Goal: Task Accomplishment & Management: Use online tool/utility

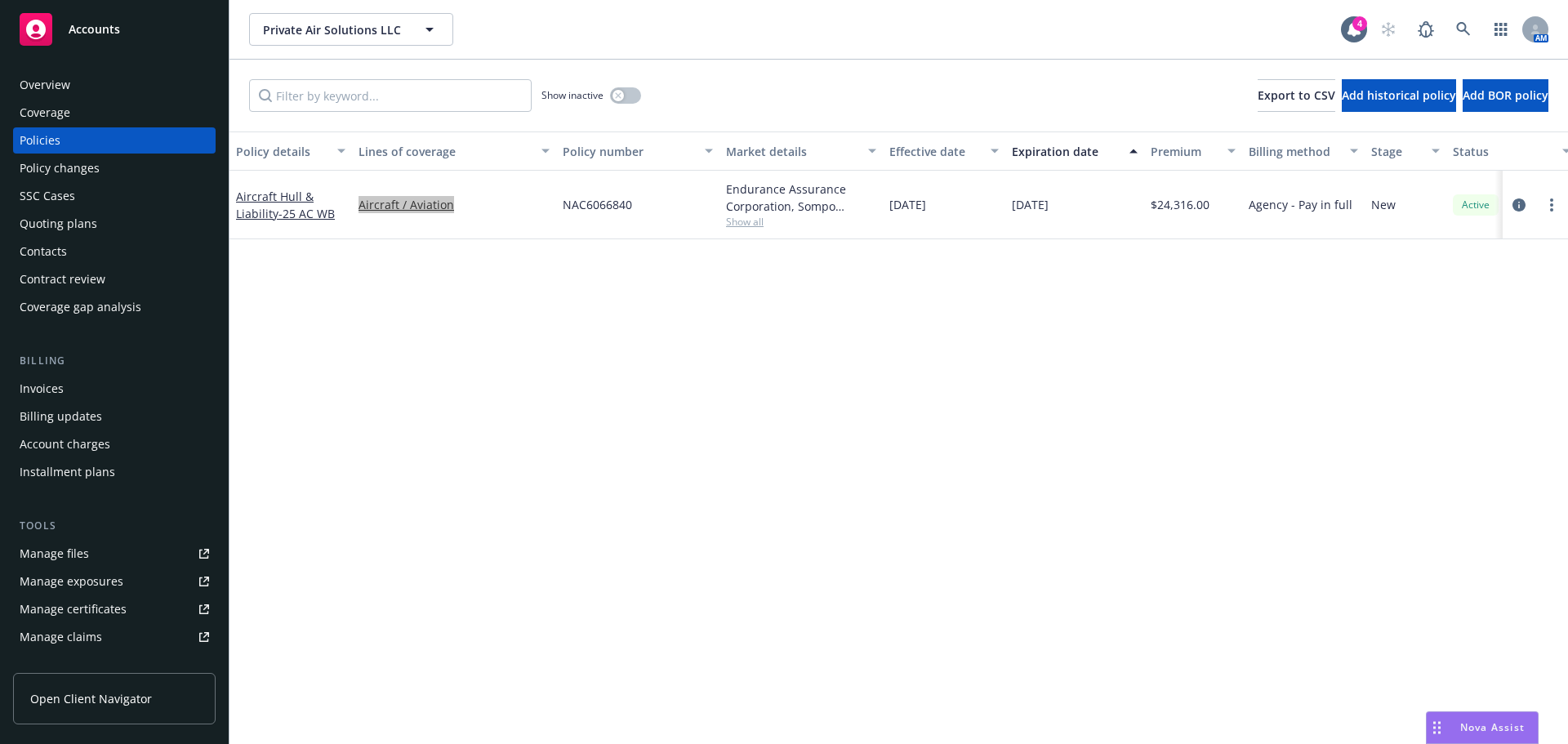
scroll to position [228, 0]
click at [272, 77] on div "Show inactive Export to CSV Add historical policy Add BOR policy" at bounding box center [899, 95] width 1339 height 72
click at [1468, 20] on link at bounding box center [1464, 29] width 33 height 33
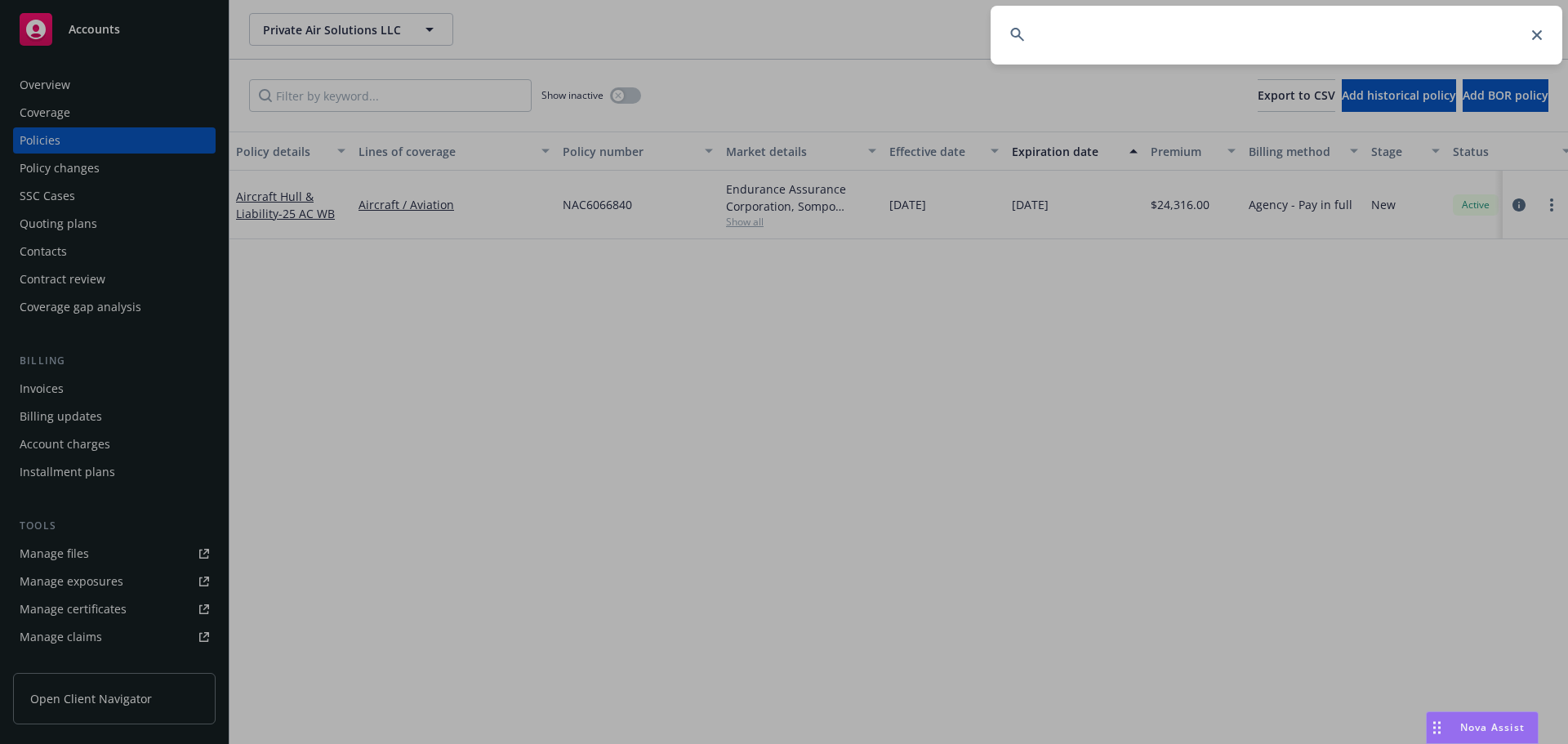
type input "v"
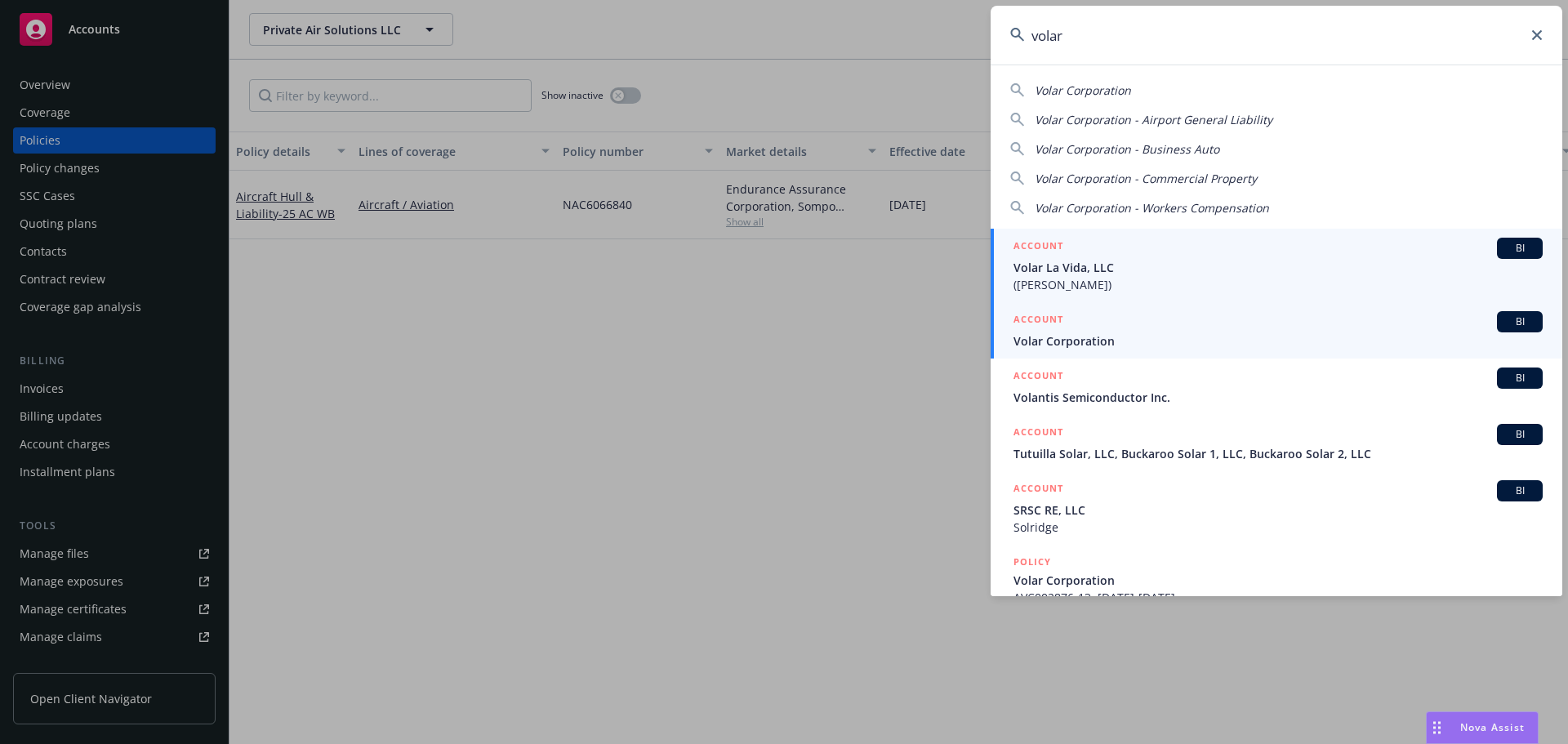
type input "volar"
click at [1066, 330] on div "ACCOUNT BI" at bounding box center [1278, 321] width 529 height 21
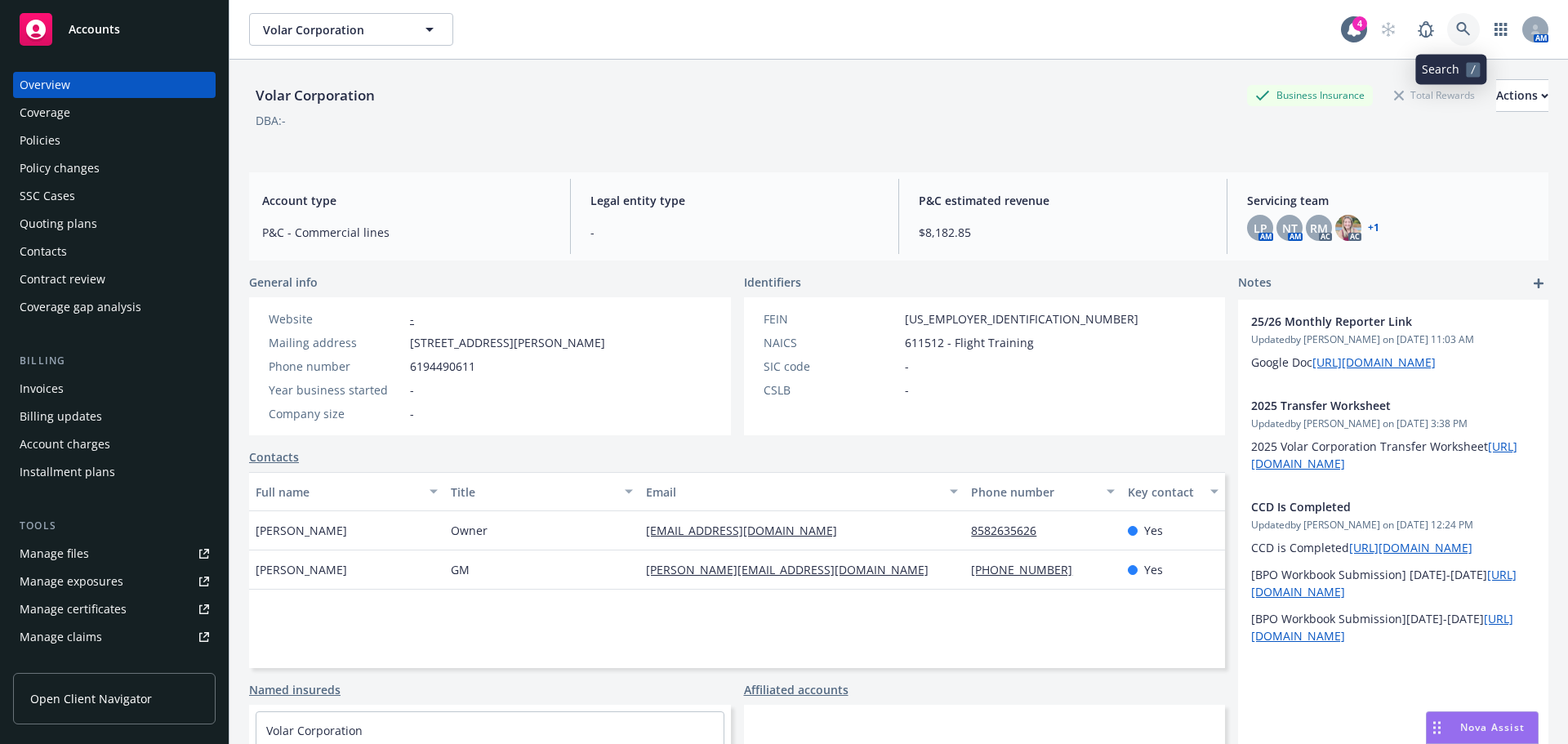
click at [1457, 29] on icon at bounding box center [1464, 29] width 15 height 15
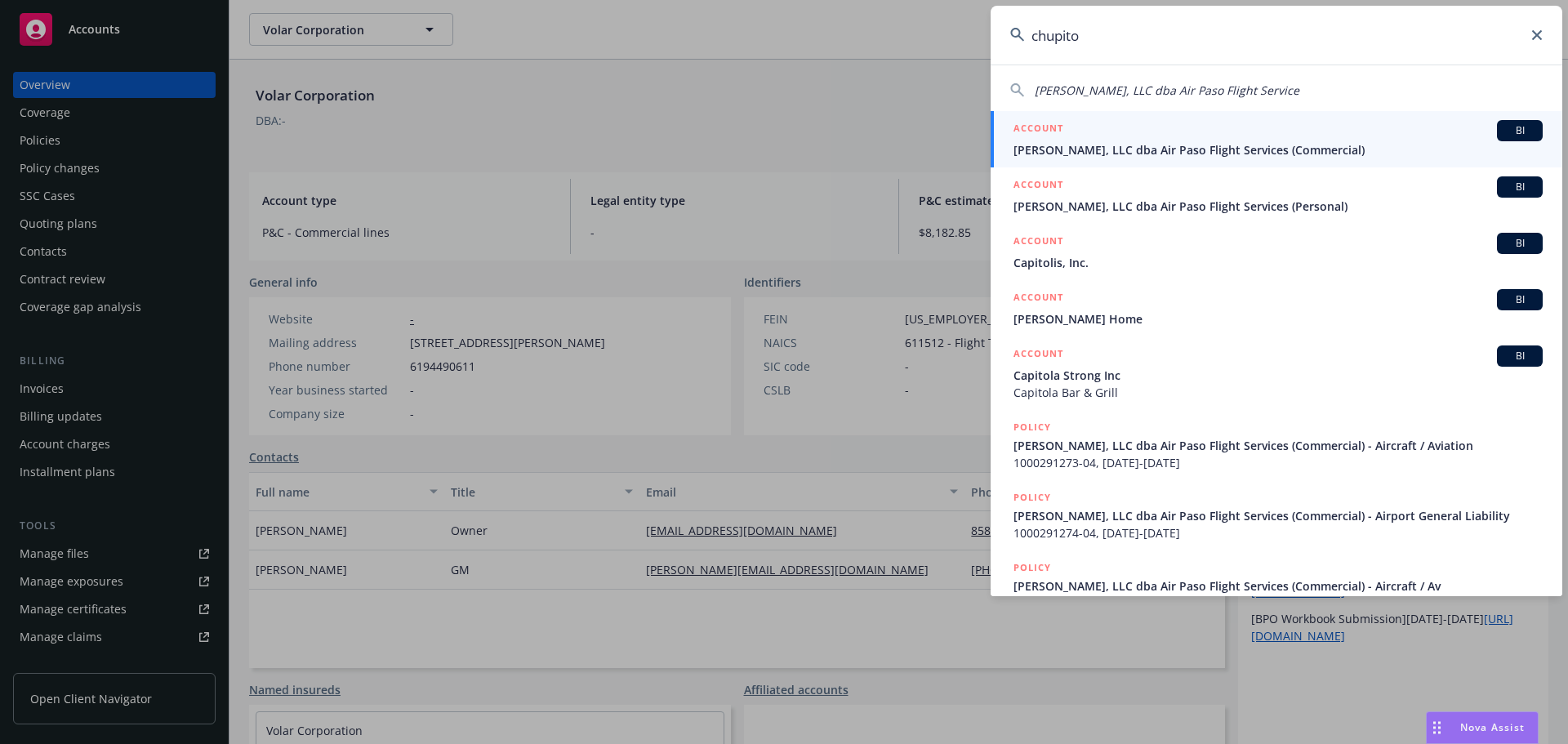
type input "chupito"
click at [1256, 134] on div "ACCOUNT BI" at bounding box center [1278, 130] width 529 height 21
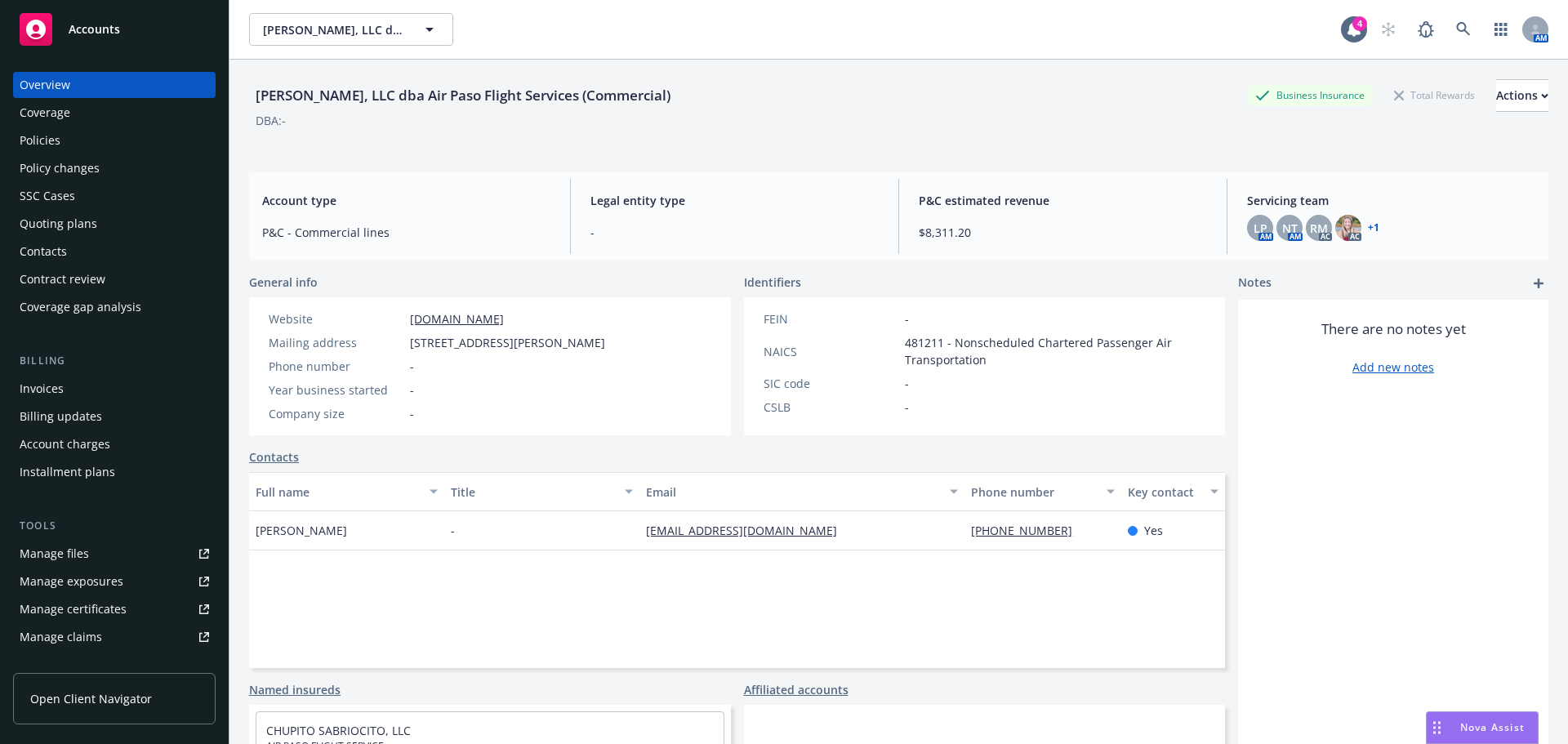
click at [53, 382] on div "Invoices" at bounding box center [41, 388] width 44 height 26
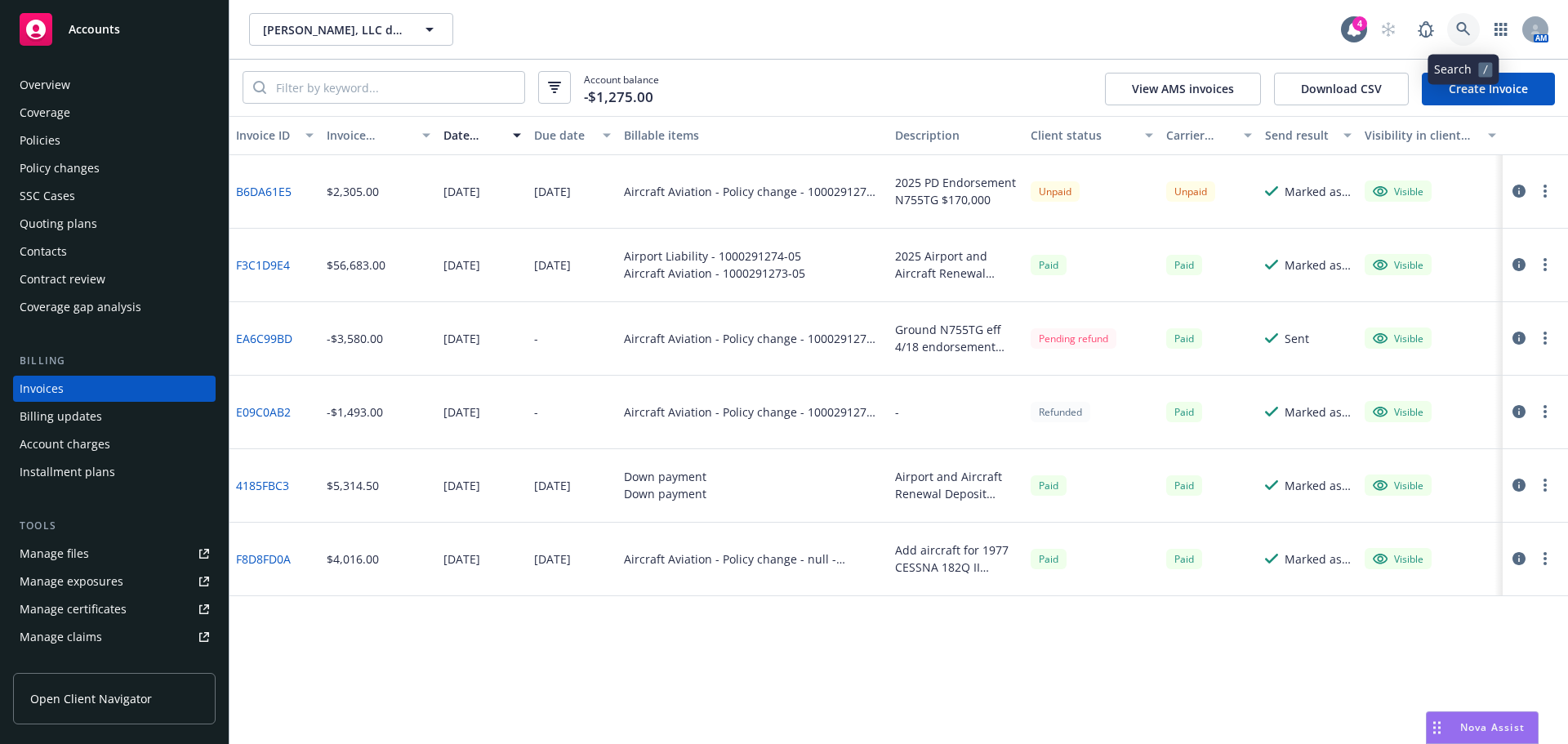
click at [1473, 36] on link at bounding box center [1464, 29] width 33 height 33
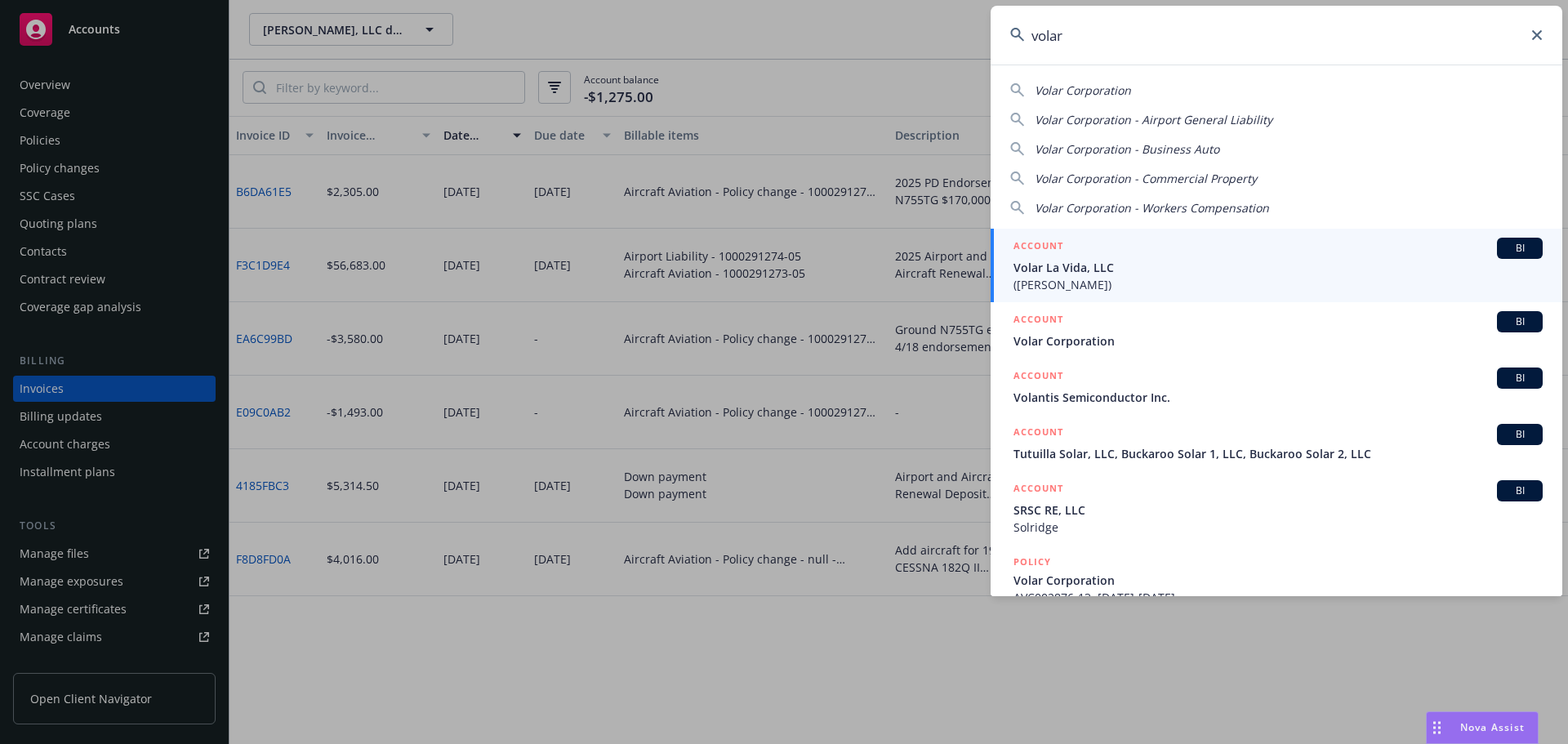
type input "volar"
click at [1096, 262] on span "Volar La Vida, LLC" at bounding box center [1278, 267] width 529 height 17
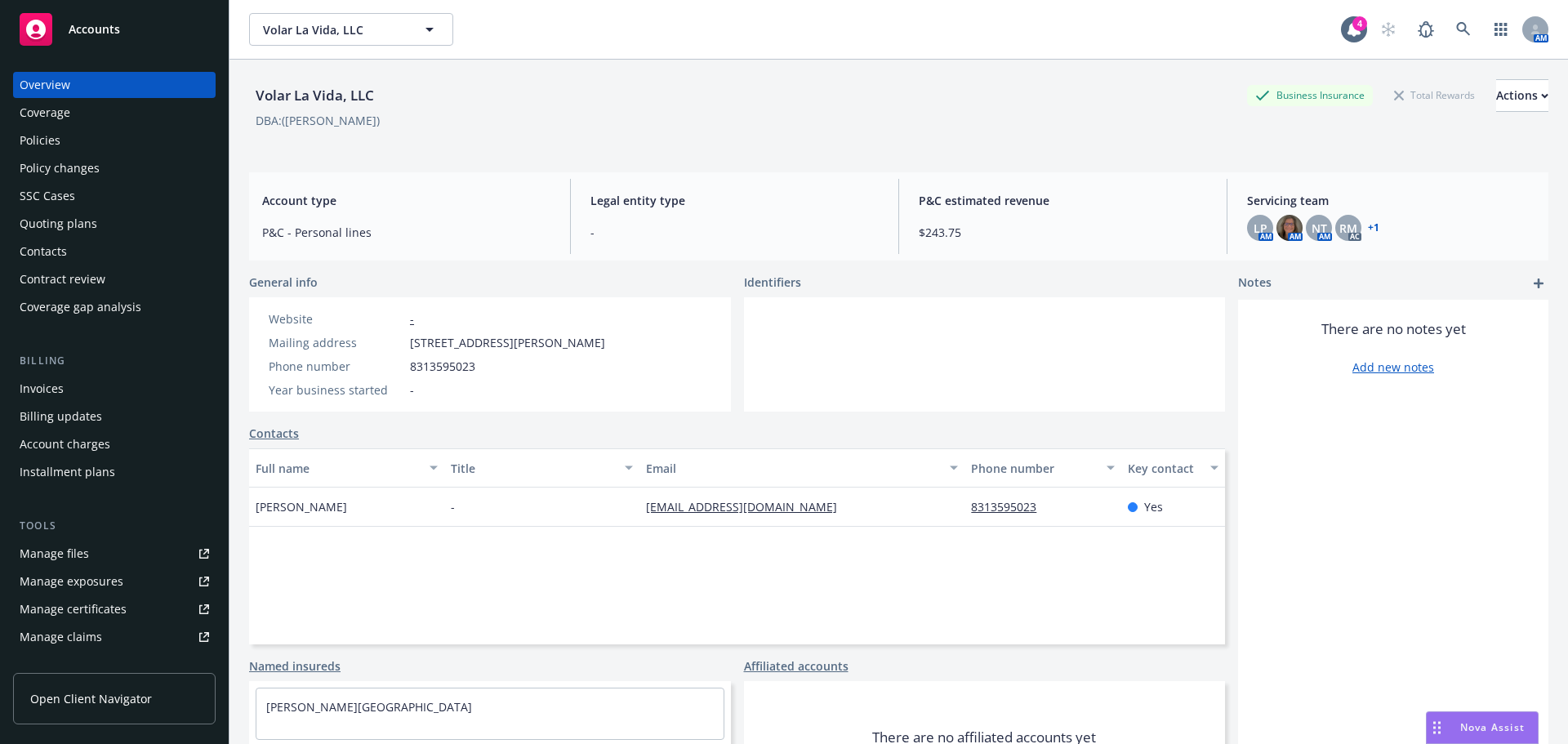
click at [45, 144] on div "Policies" at bounding box center [39, 140] width 41 height 26
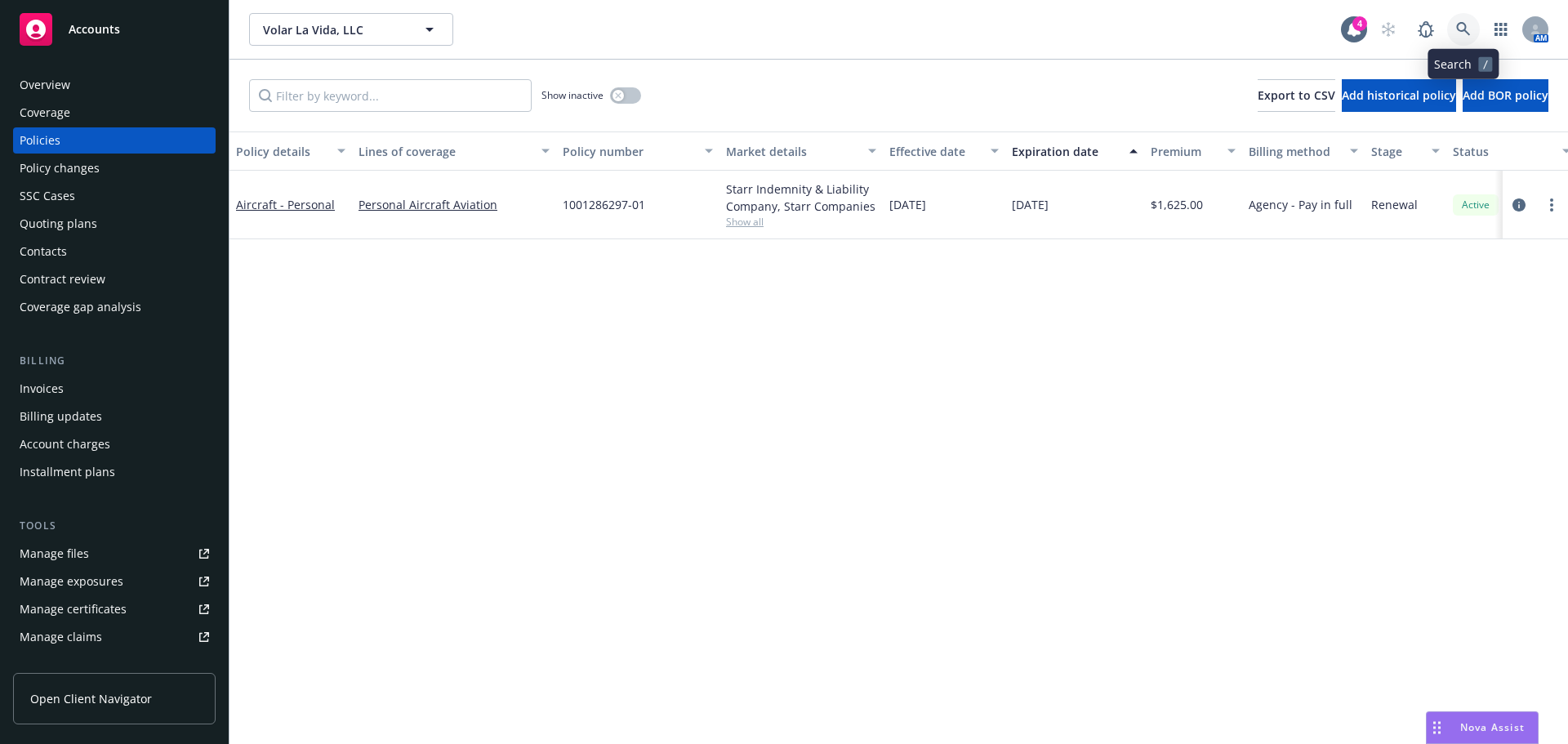
click at [1474, 38] on link at bounding box center [1464, 29] width 33 height 33
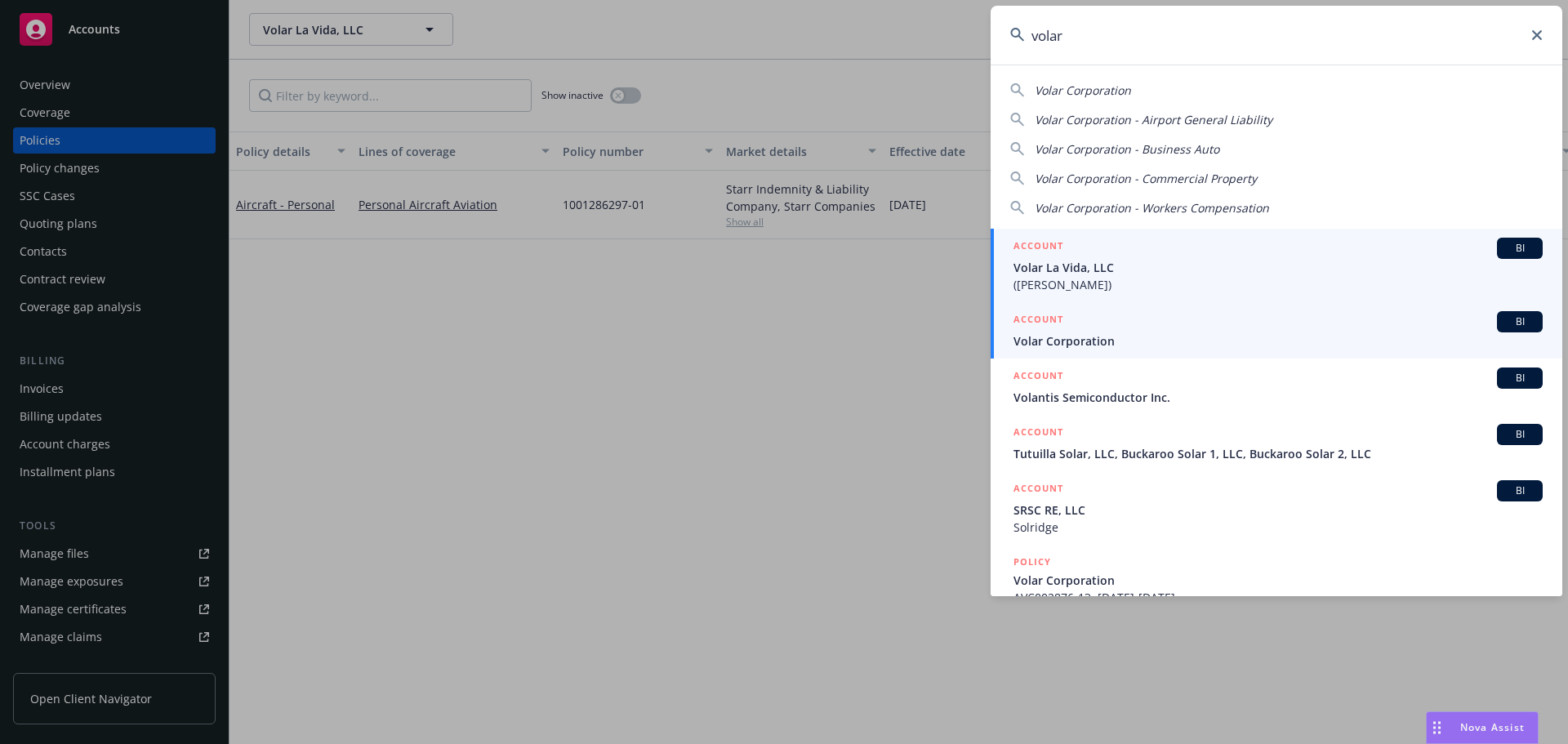
type input "volar"
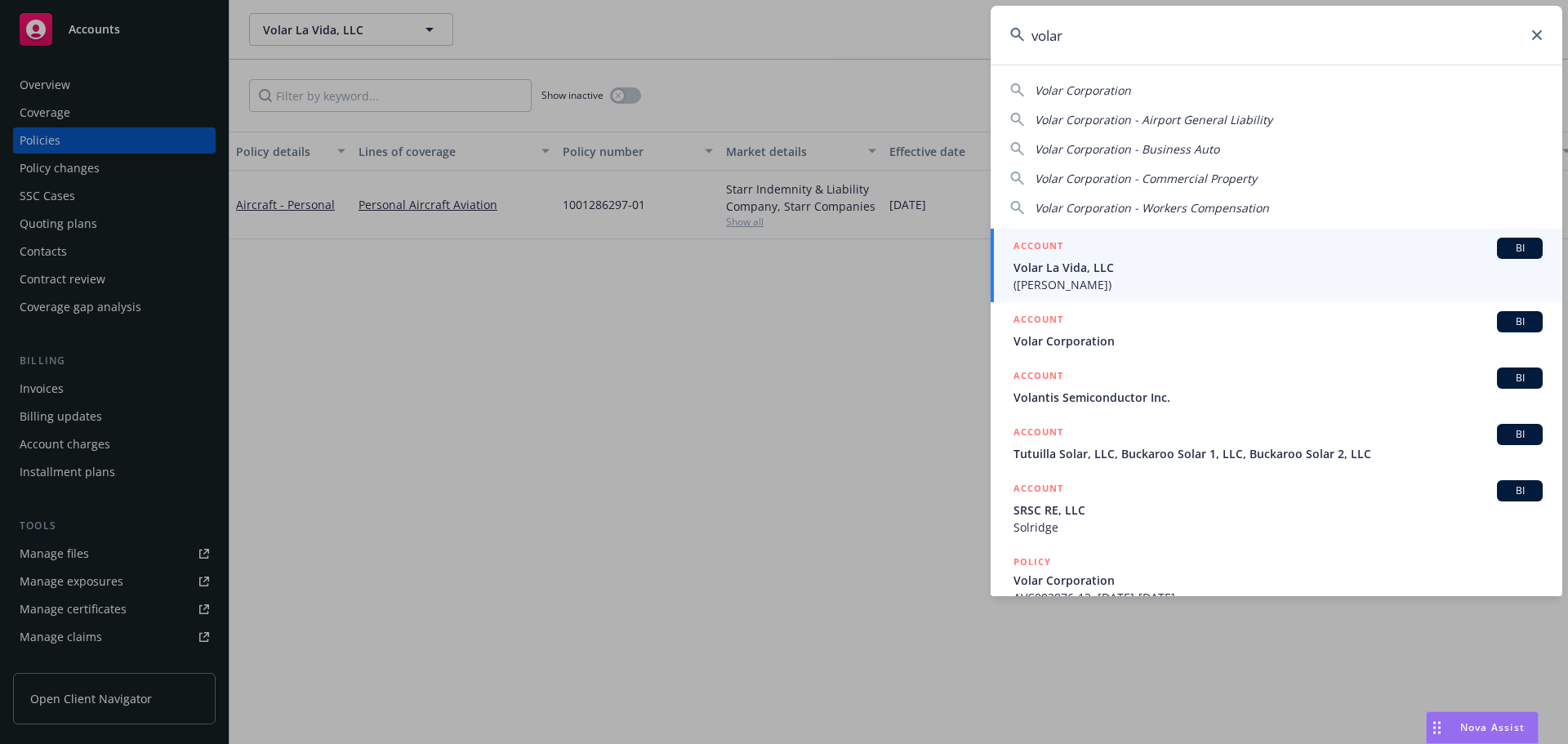
click at [1108, 348] on span "Volar Corporation" at bounding box center [1278, 340] width 529 height 17
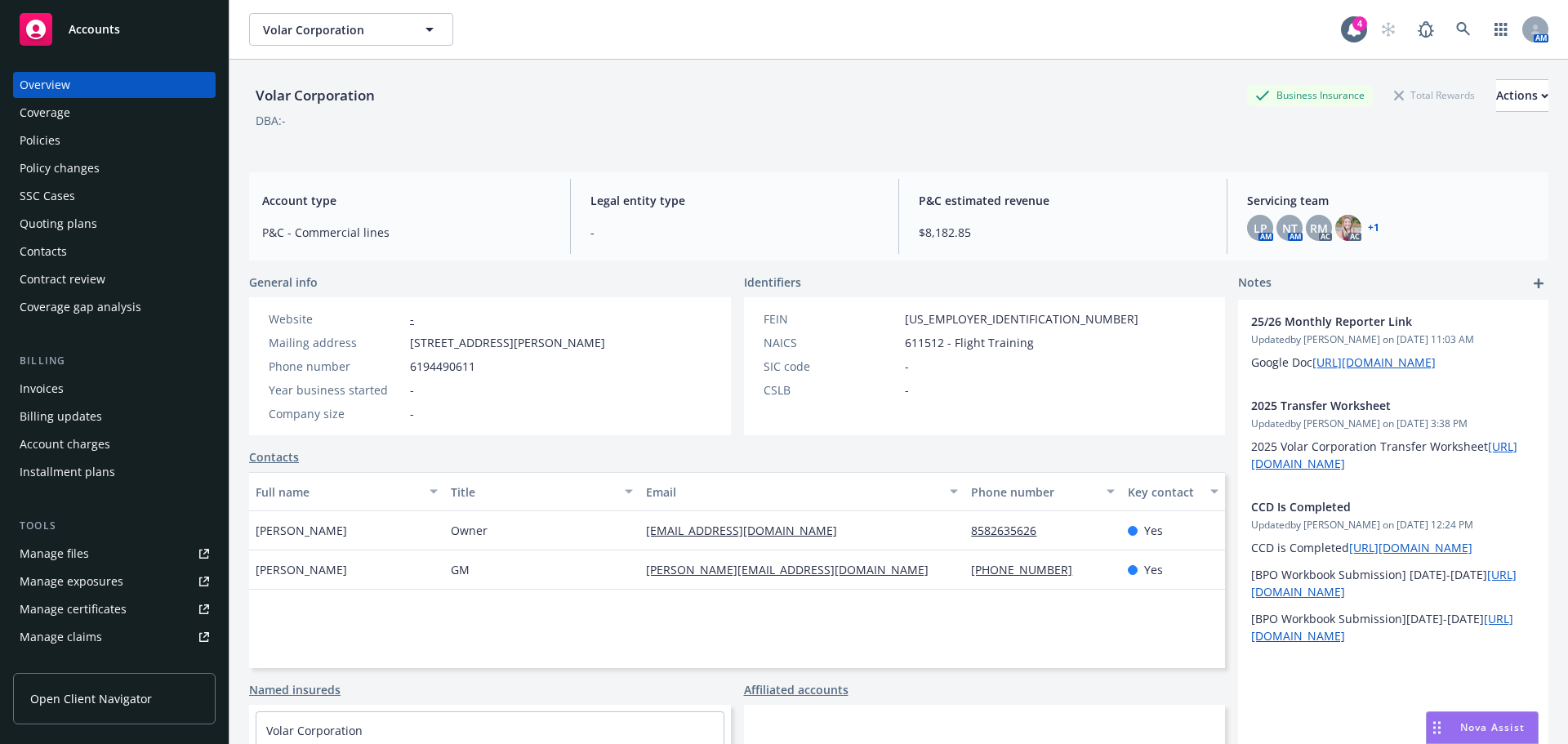
click at [58, 395] on div "Invoices" at bounding box center [41, 388] width 44 height 26
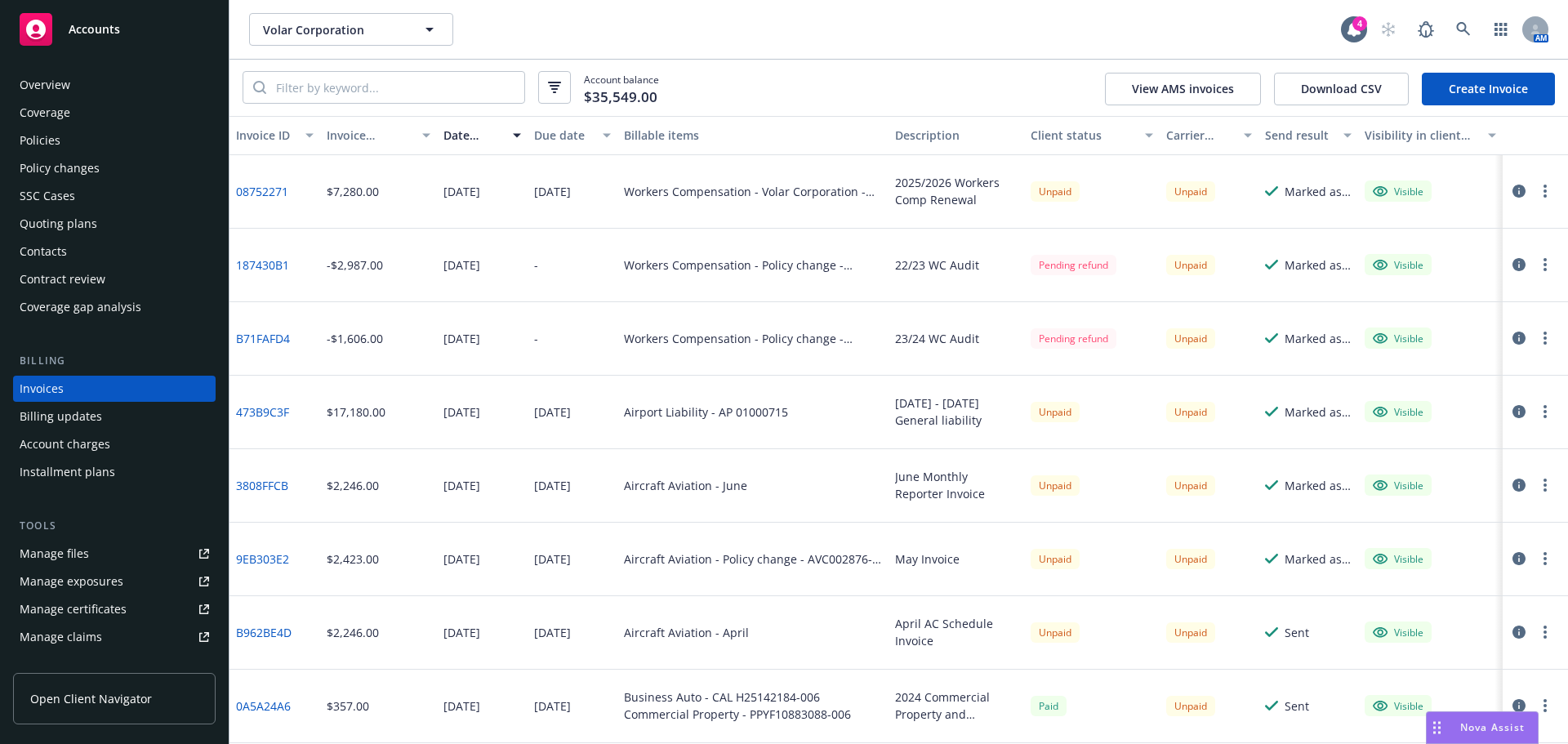
click at [1308, 93] on button "Download CSV" at bounding box center [1342, 89] width 135 height 33
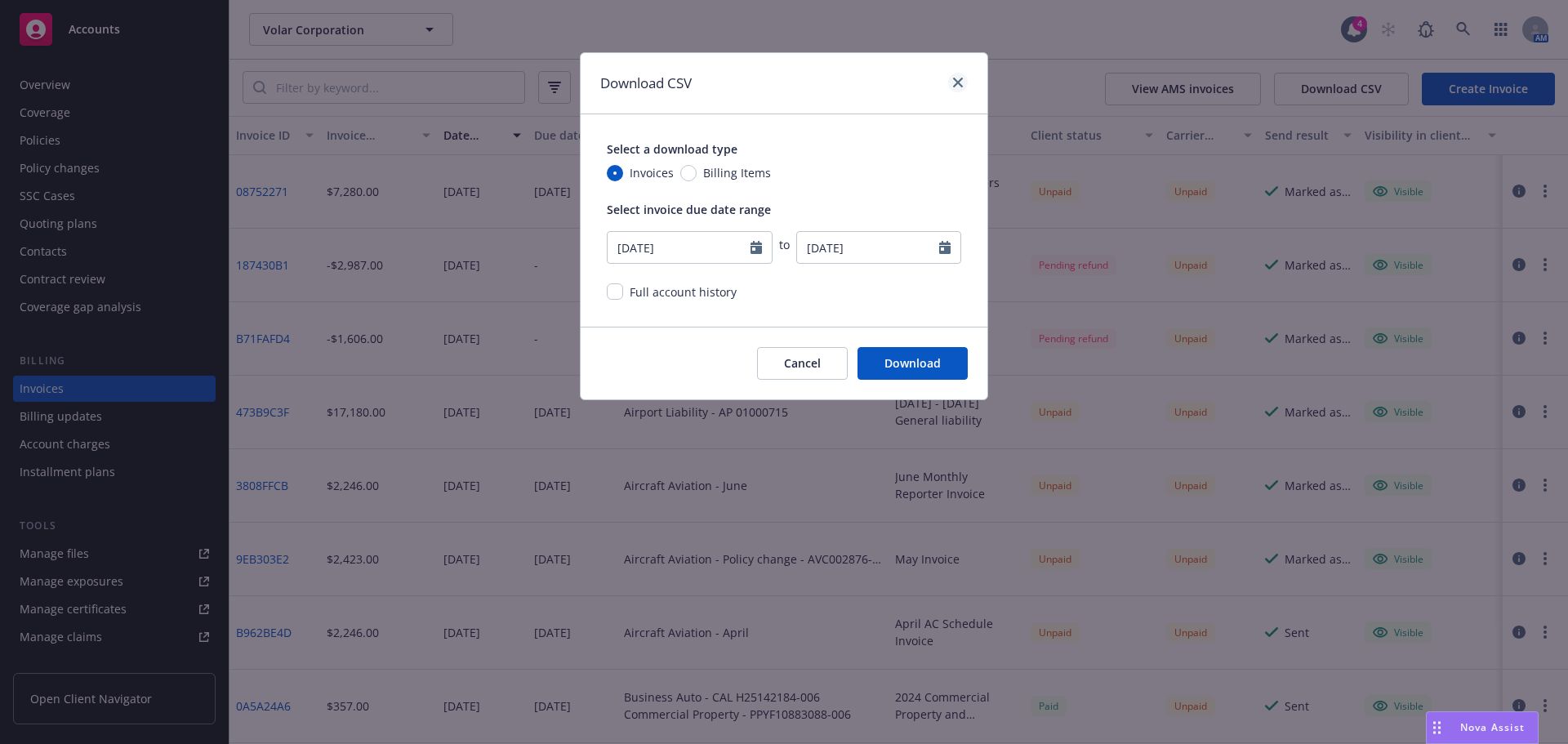
drag, startPoint x: 950, startPoint y: 91, endPoint x: 954, endPoint y: 78, distance: 13.6
click at [950, 91] on div at bounding box center [954, 83] width 26 height 21
click at [957, 73] on link "close" at bounding box center [958, 82] width 19 height 19
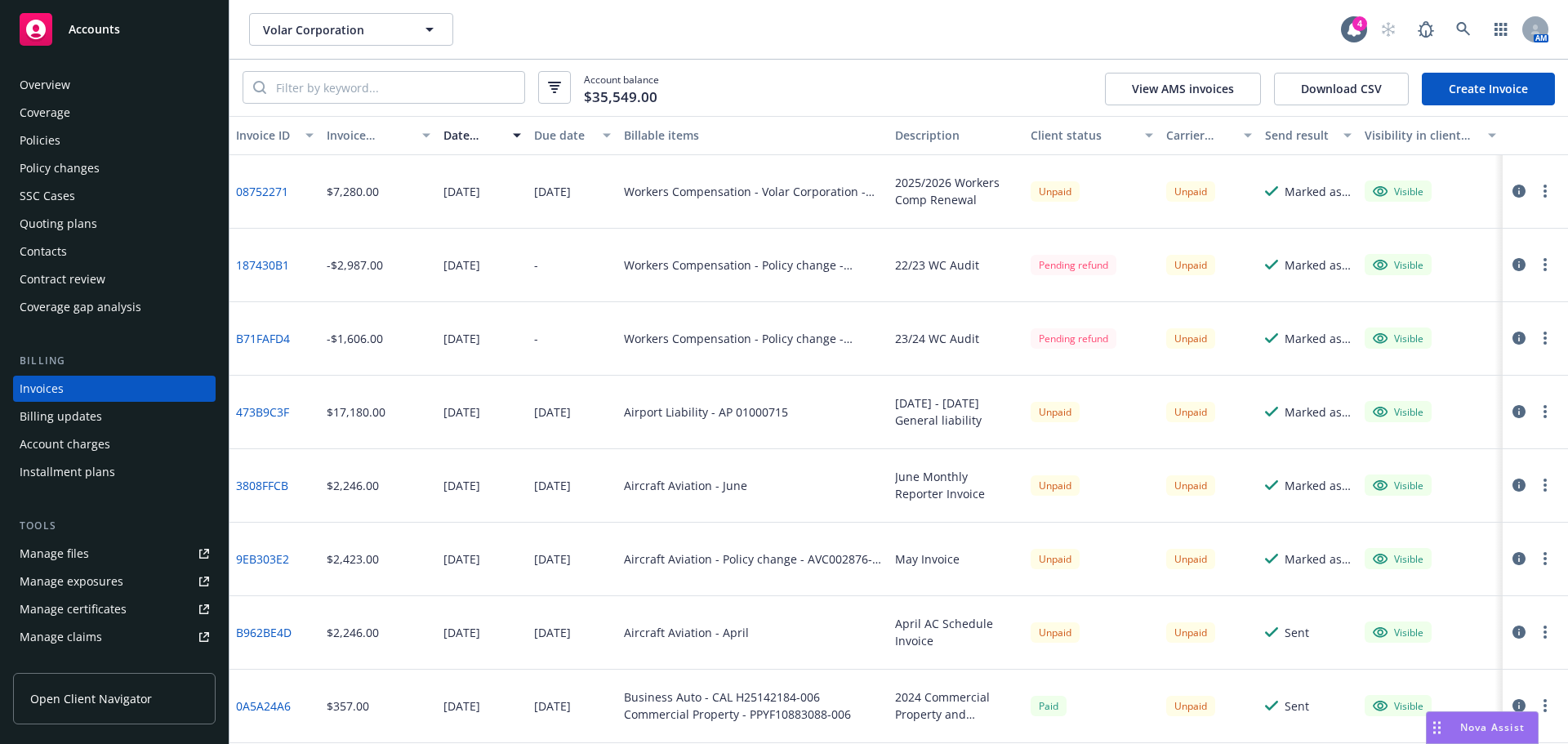
click at [679, 418] on div "Airport Liability - AP 01000715" at bounding box center [706, 411] width 164 height 17
click at [937, 412] on div "11/01/2024 - 11/01/2025 General liability" at bounding box center [956, 412] width 122 height 35
drag, startPoint x: 290, startPoint y: 360, endPoint x: 237, endPoint y: 341, distance: 56.3
click at [237, 341] on div "B71FAFD4" at bounding box center [275, 338] width 90 height 74
click at [237, 341] on link "B71FAFD4" at bounding box center [263, 338] width 54 height 17
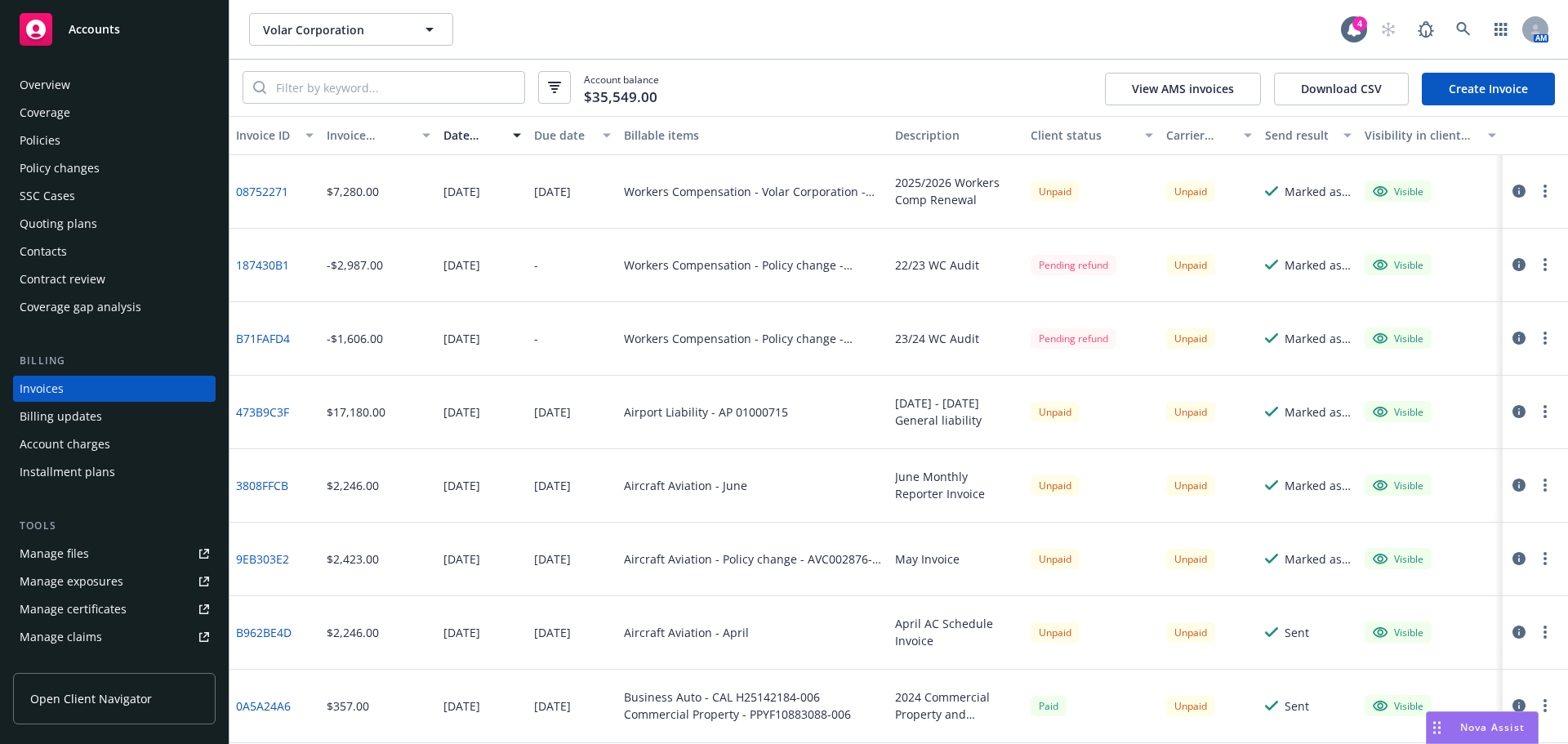
drag, startPoint x: 241, startPoint y: 335, endPoint x: 410, endPoint y: 327, distance: 169.2
click at [439, 314] on div "08/07/2025" at bounding box center [482, 338] width 90 height 74
drag, startPoint x: 293, startPoint y: 336, endPoint x: 230, endPoint y: 336, distance: 63.0
click at [230, 336] on div "B71FAFD4" at bounding box center [275, 338] width 90 height 74
copy link "B71FAFD4"
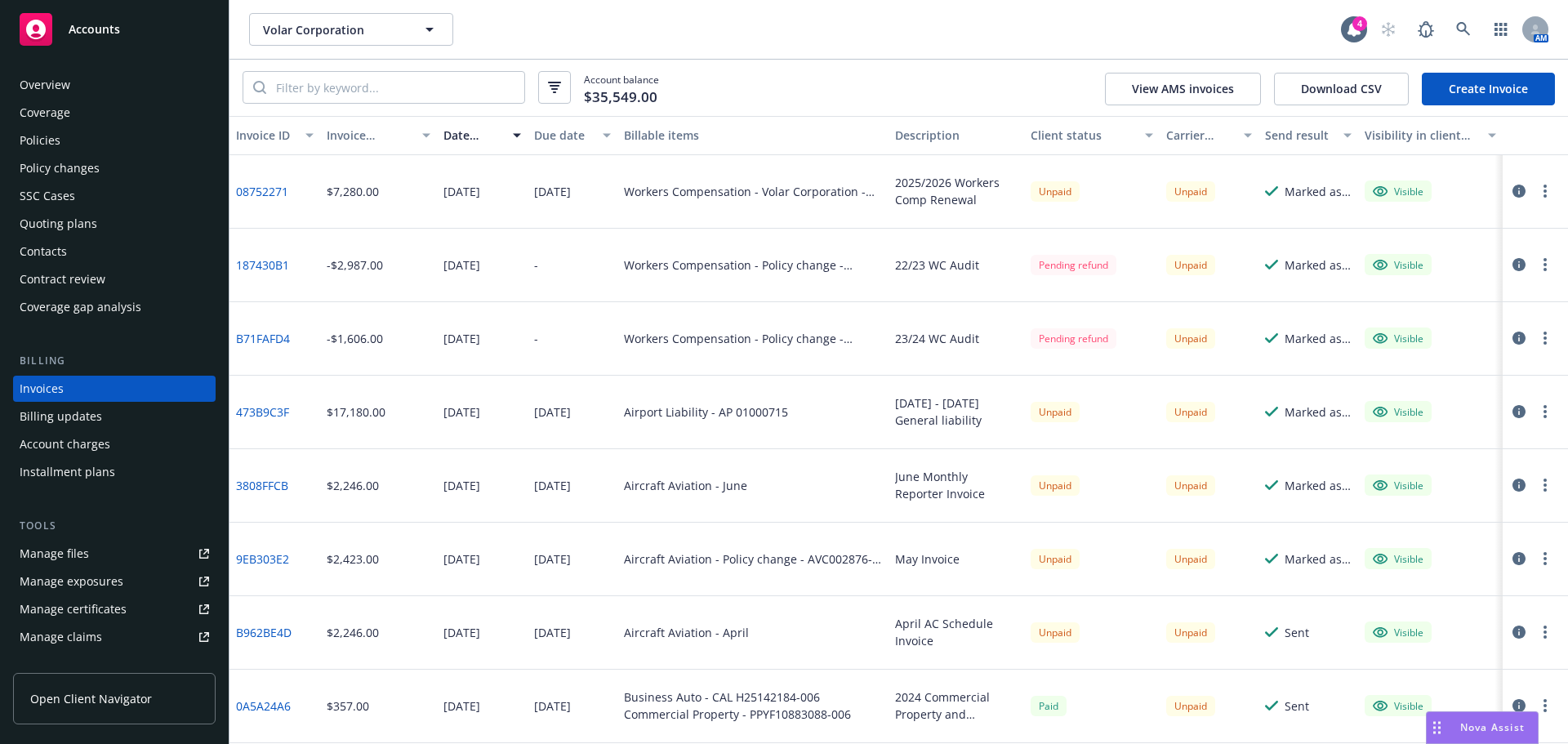
click at [633, 341] on div "Workers Compensation - Policy change - 0CAT05842001" at bounding box center [753, 338] width 258 height 17
click at [1512, 336] on icon "button" at bounding box center [1519, 338] width 13 height 13
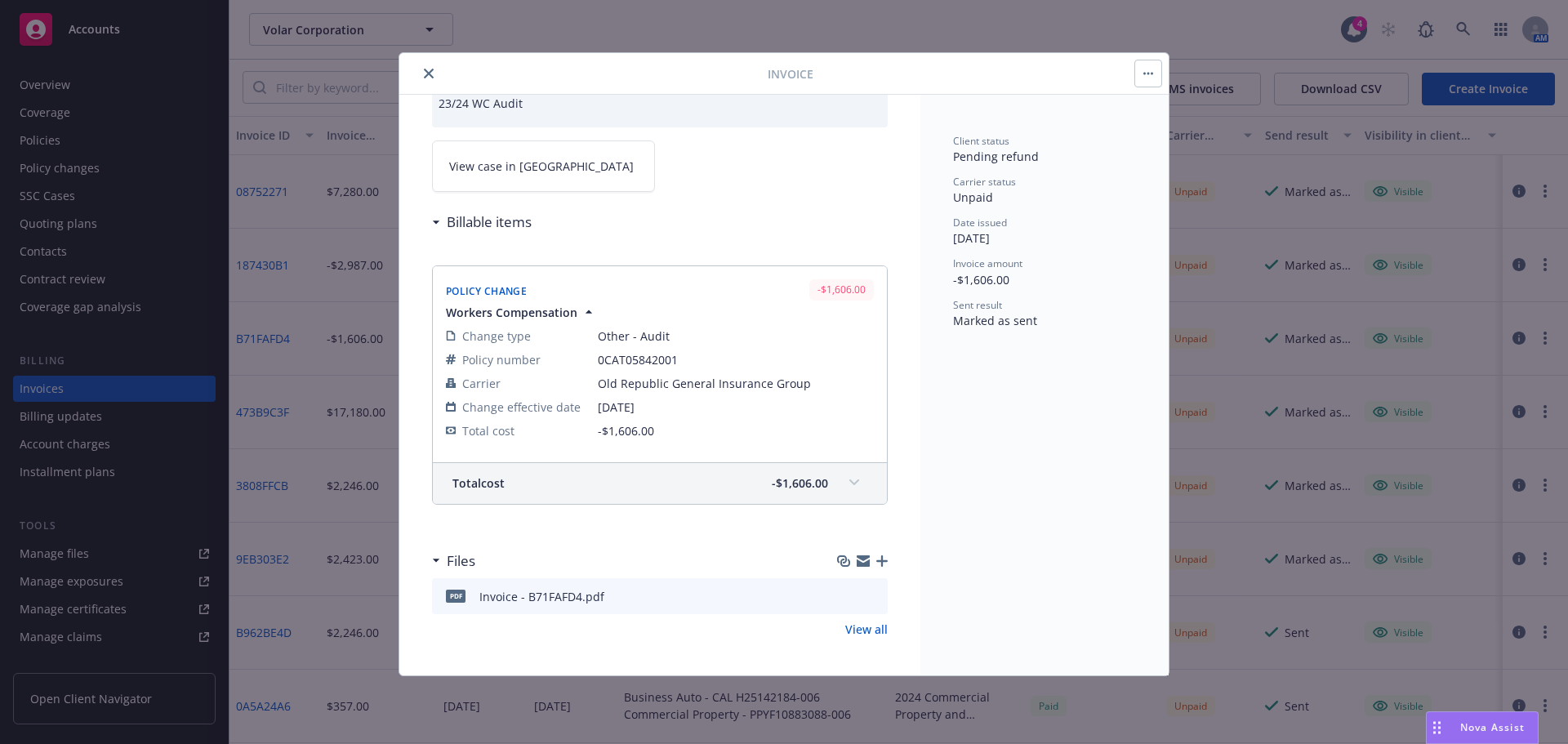
scroll to position [87, 0]
click at [432, 75] on icon "close" at bounding box center [429, 73] width 10 height 10
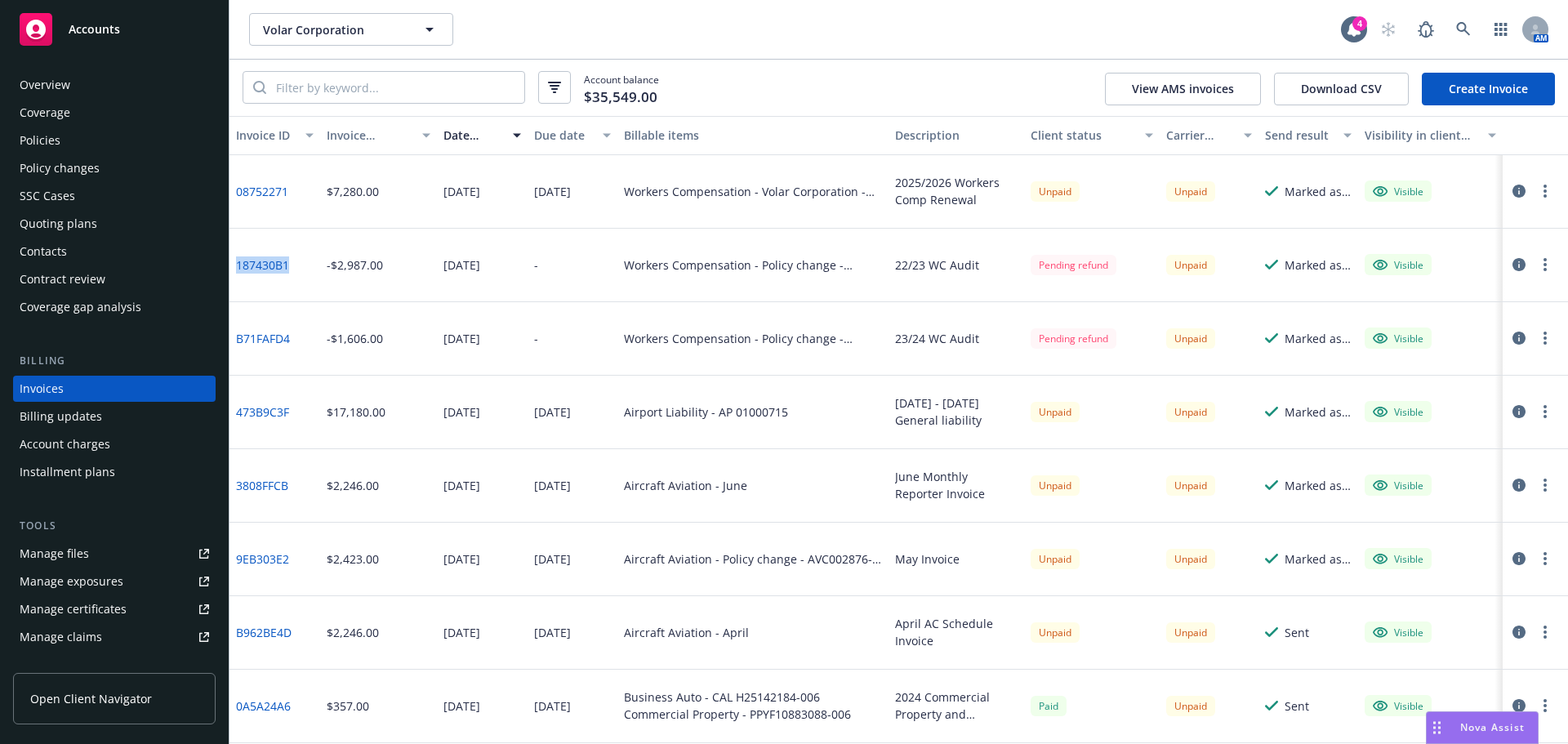
drag, startPoint x: 301, startPoint y: 262, endPoint x: 237, endPoint y: 262, distance: 64.0
click at [237, 262] on div "187430B1" at bounding box center [275, 265] width 90 height 74
copy link "187430B1"
click at [1461, 26] on icon at bounding box center [1464, 29] width 15 height 15
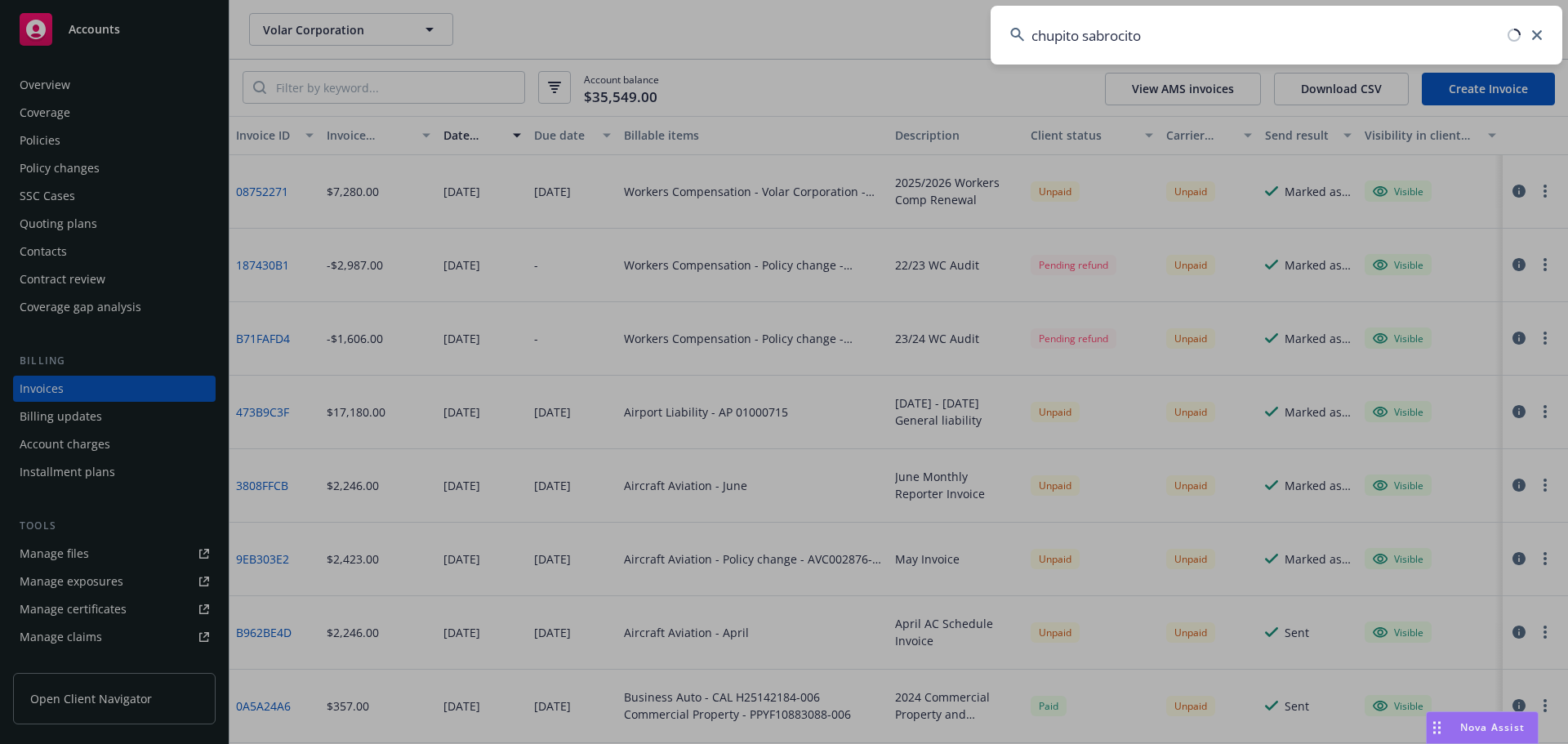
type input "chupito sabrocito"
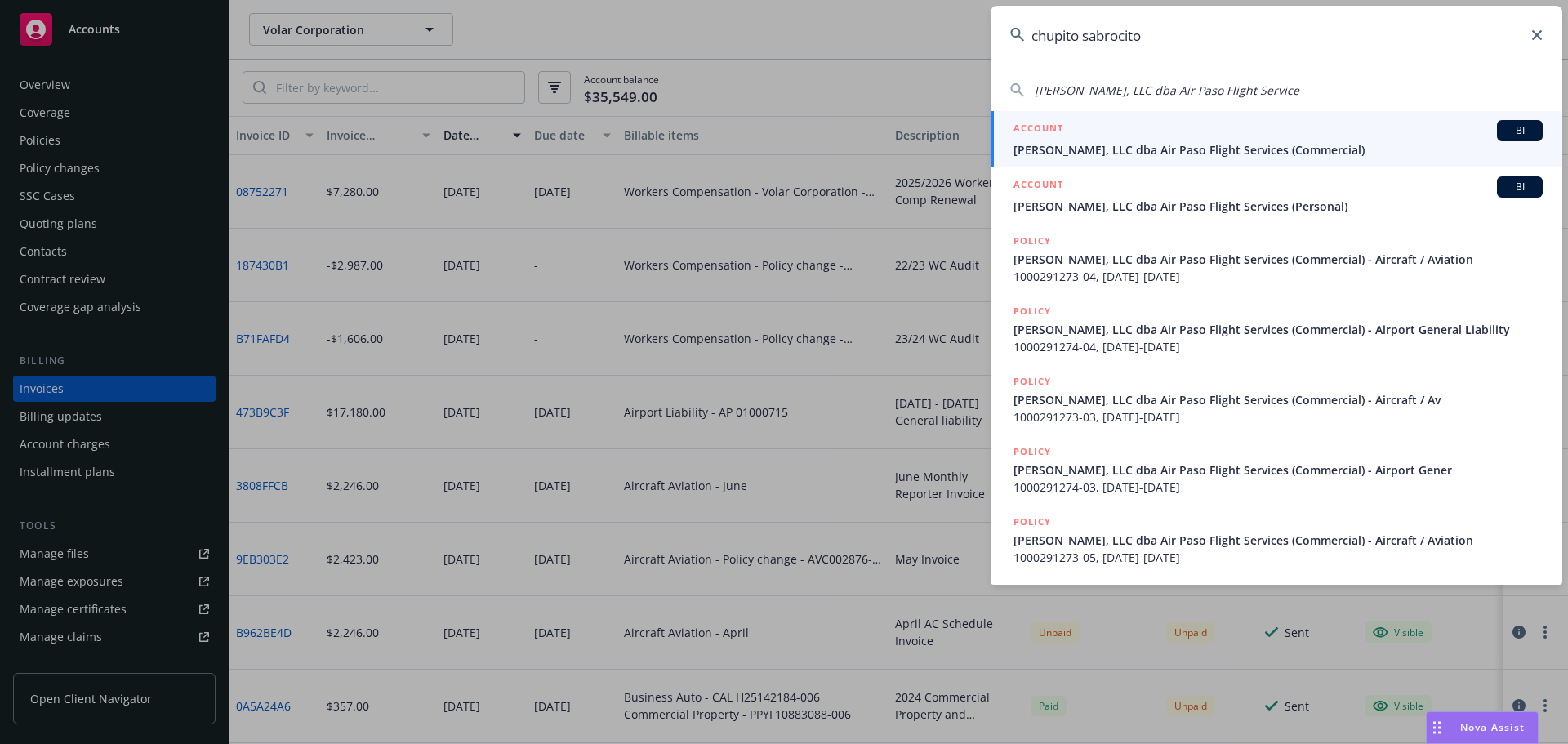
click at [1182, 144] on span "Chupito Sabrocito, LLC dba Air Paso Flight Services (Commercial)" at bounding box center [1278, 150] width 529 height 17
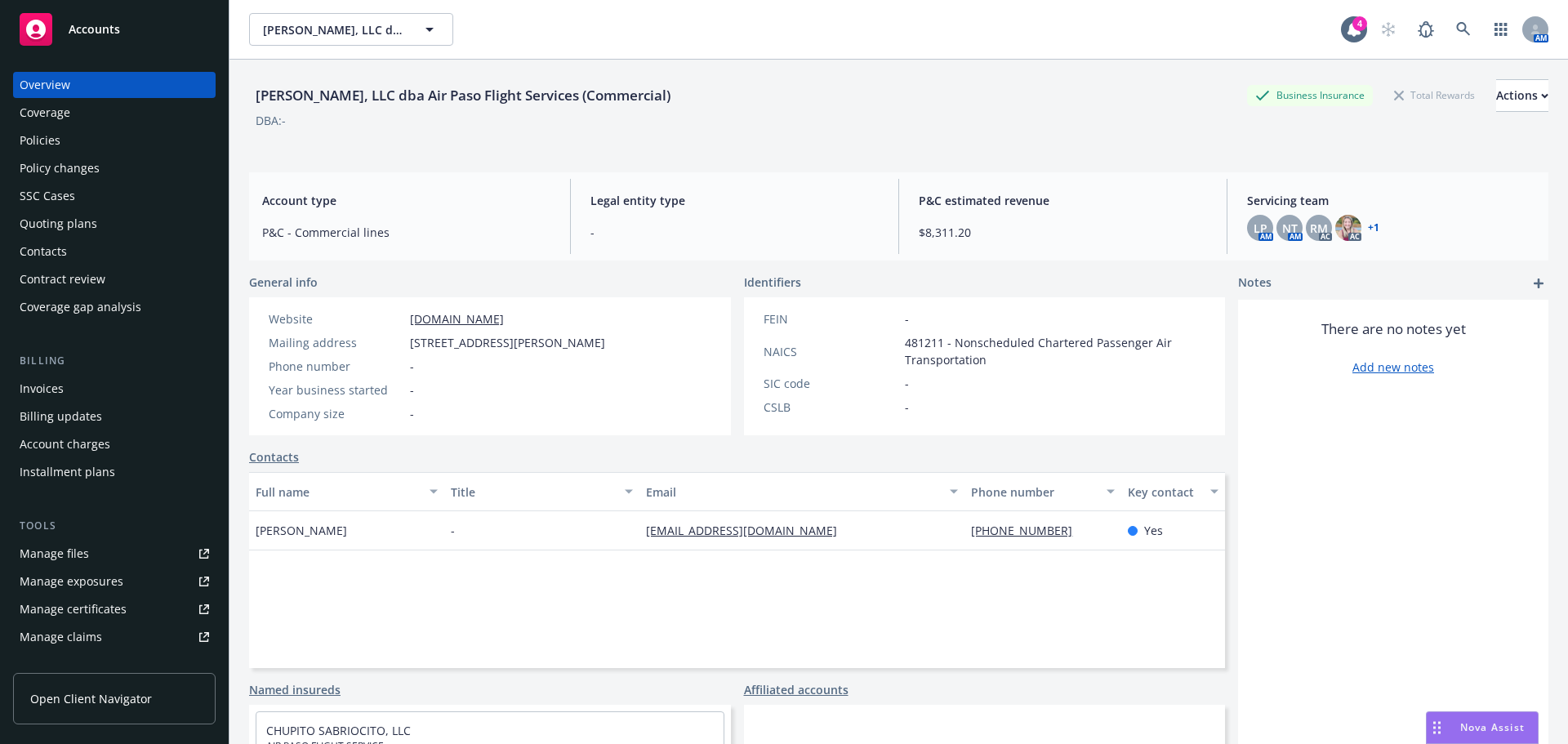
click at [58, 398] on div "Invoices" at bounding box center [41, 388] width 44 height 26
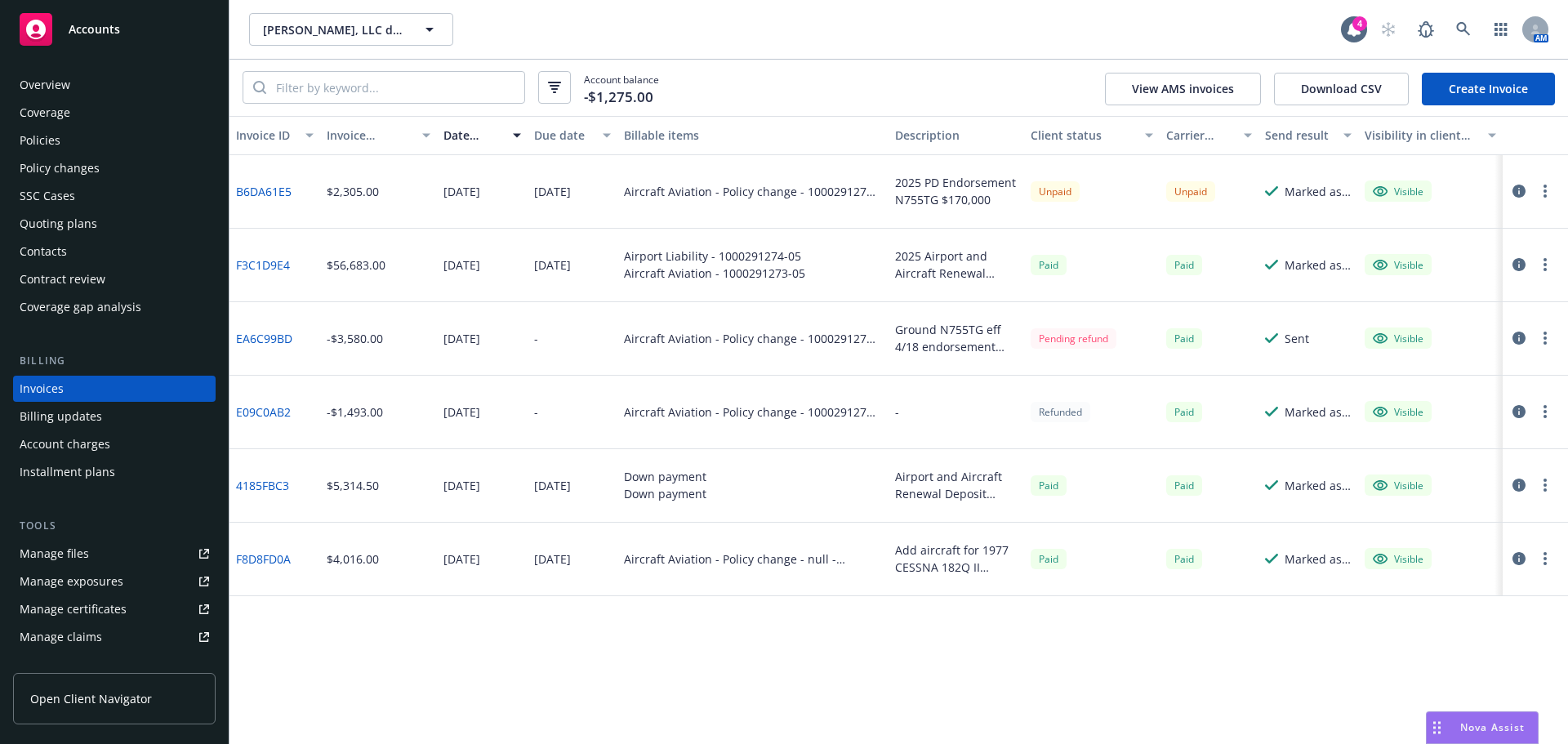
click at [1522, 339] on icon "button" at bounding box center [1519, 338] width 13 height 13
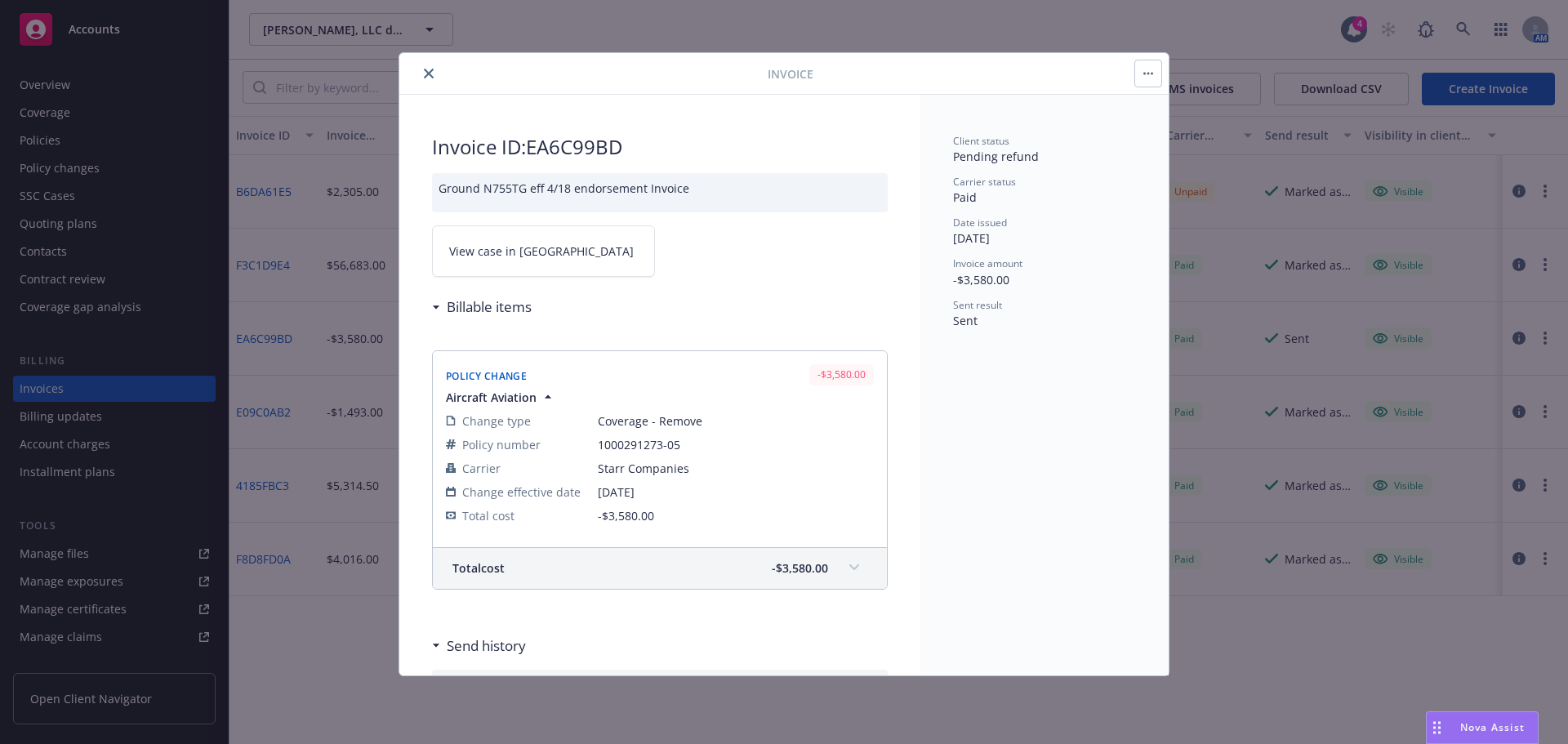
click at [432, 71] on icon "close" at bounding box center [429, 73] width 10 height 10
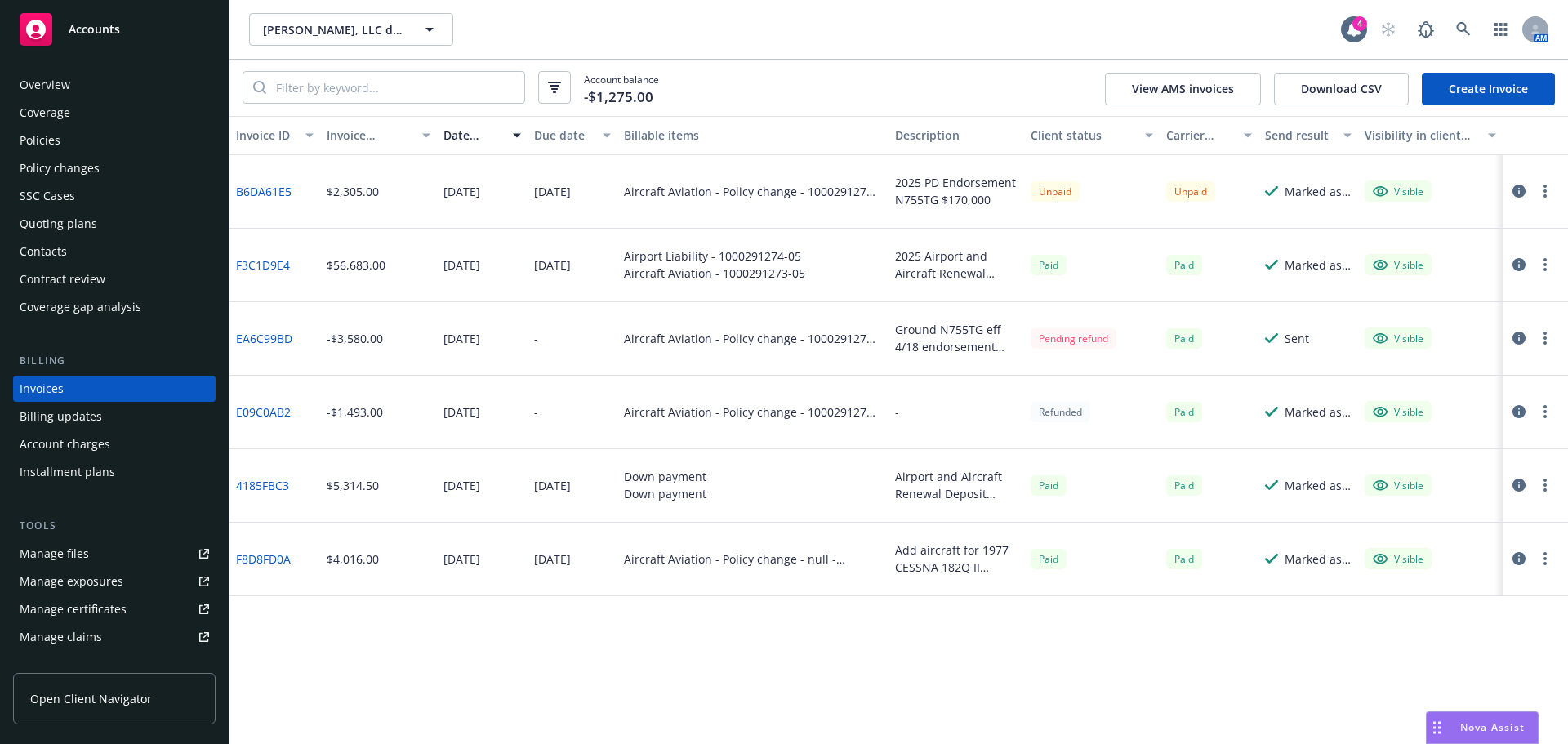
click at [1546, 340] on circle "button" at bounding box center [1545, 338] width 4 height 4
click at [1077, 661] on div "Invoice ID Invoice amount Date issued Due date Billable items Description Clien…" at bounding box center [899, 429] width 1339 height 628
click at [1558, 400] on div at bounding box center [1536, 412] width 66 height 74
click at [1552, 411] on button "button" at bounding box center [1544, 411] width 19 height 19
click at [462, 405] on div "01/21/2025" at bounding box center [462, 411] width 36 height 17
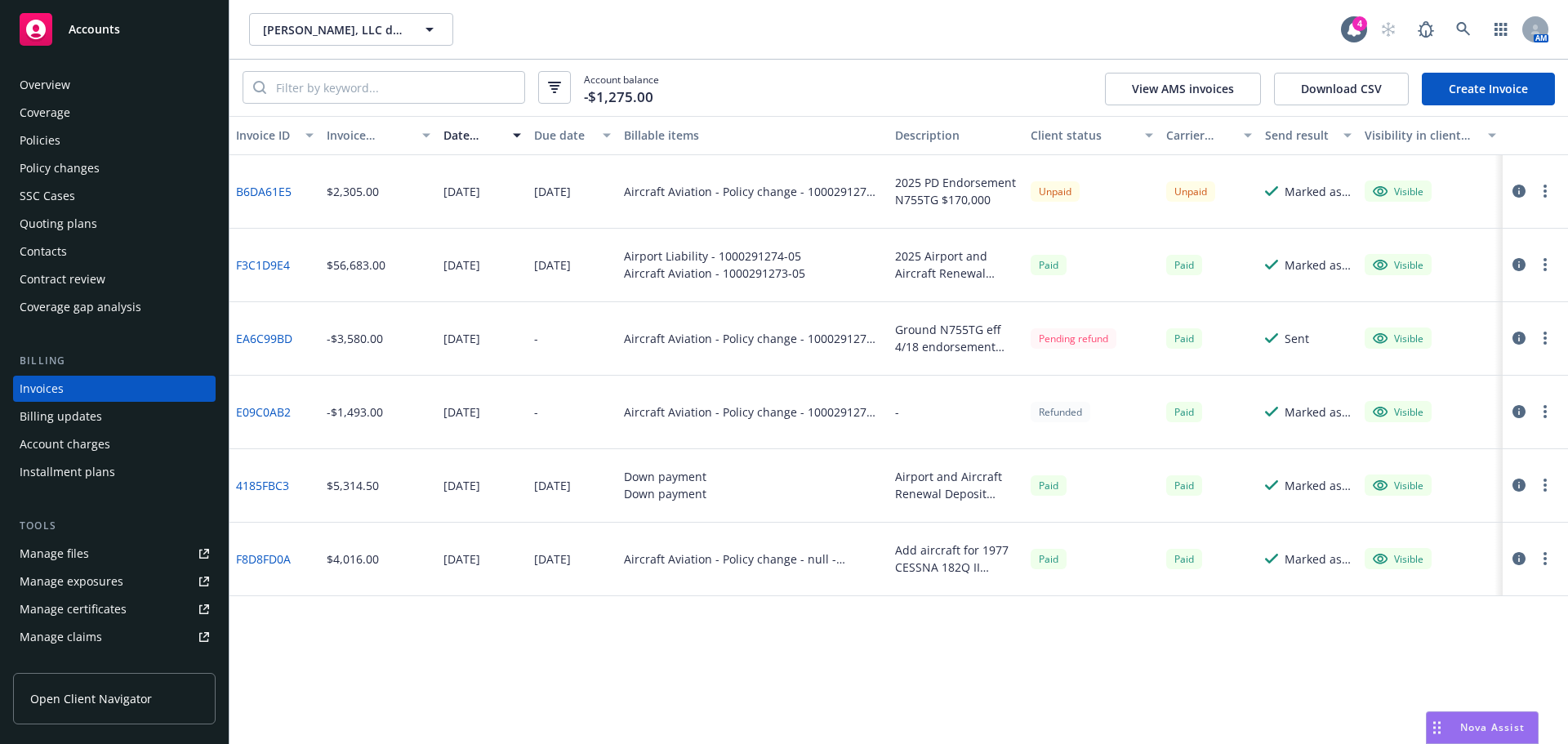
click at [71, 194] on div "SSC Cases" at bounding box center [47, 196] width 56 height 26
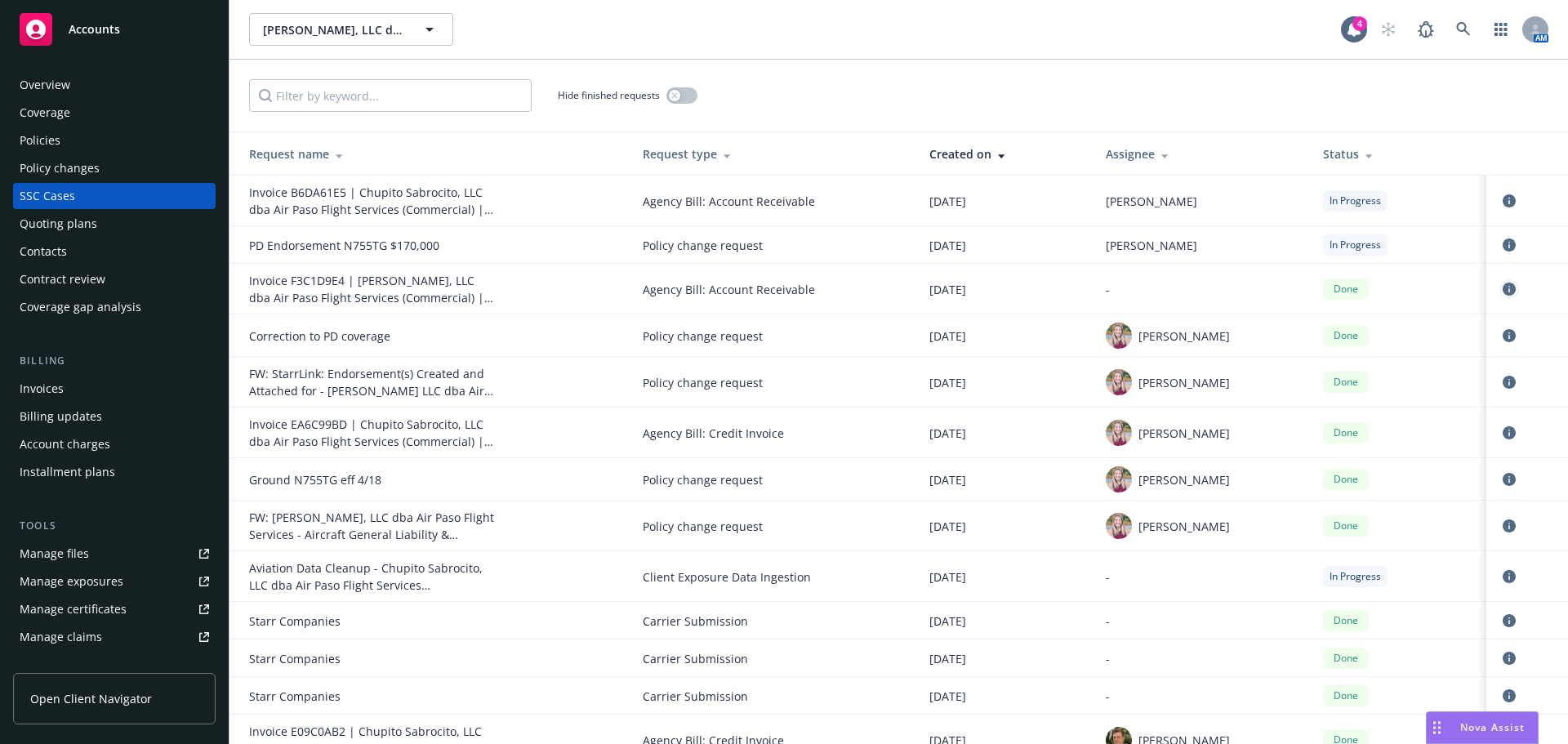
click at [1503, 285] on icon "circleInformation" at bounding box center [1510, 289] width 13 height 13
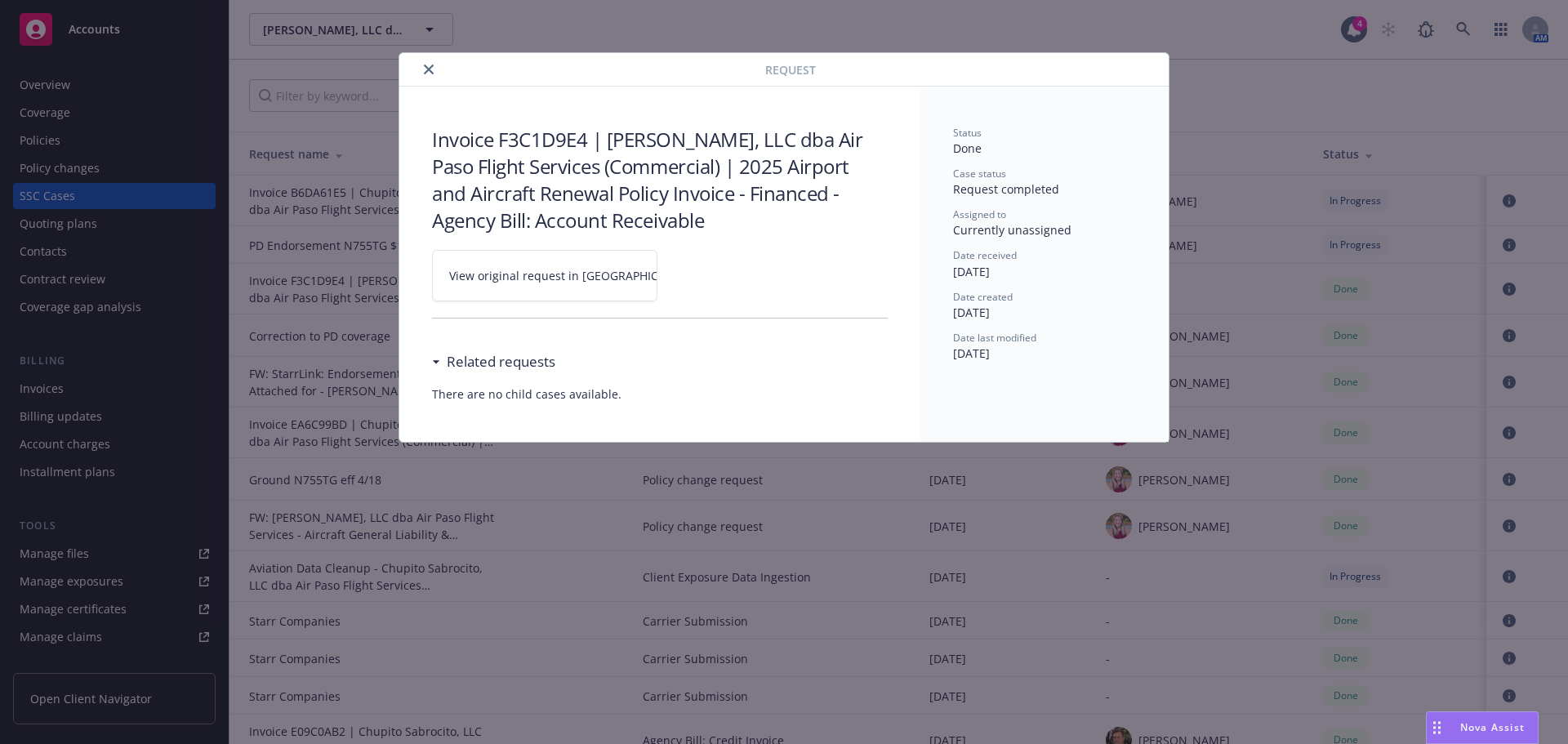
click at [515, 293] on link "View original request in SSC" at bounding box center [545, 275] width 225 height 51
click at [427, 70] on icon "close" at bounding box center [429, 69] width 10 height 10
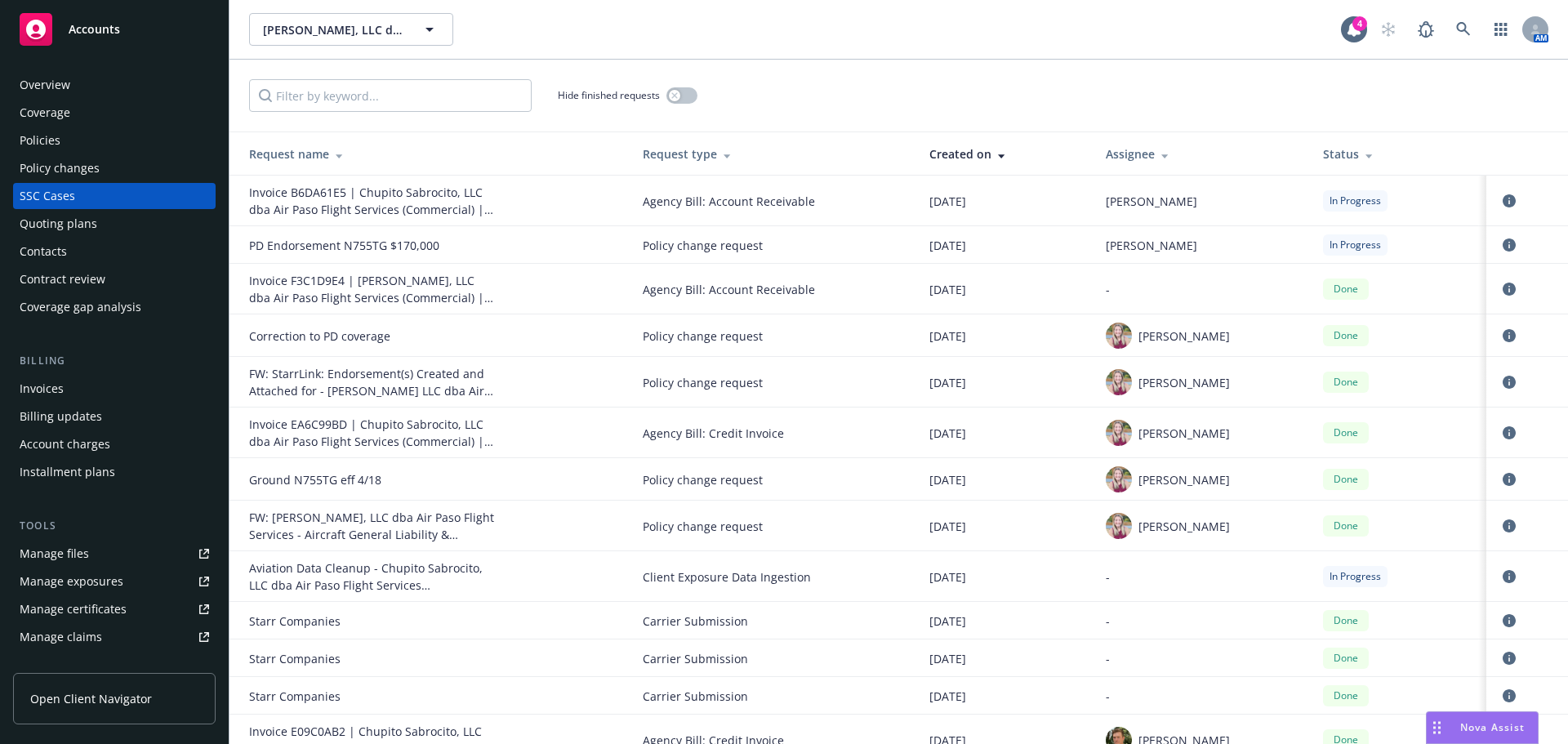
click at [27, 396] on div "Invoices" at bounding box center [41, 388] width 44 height 26
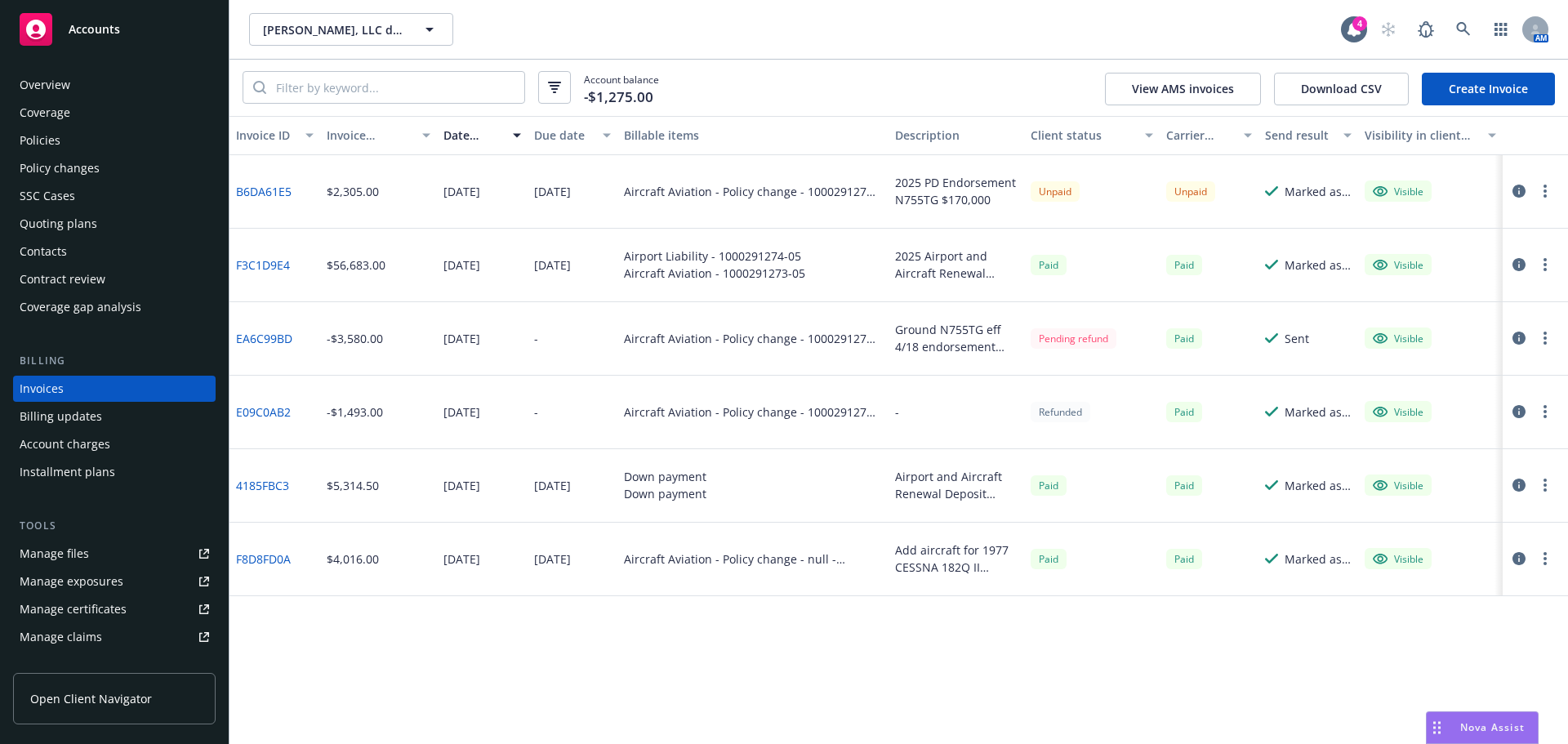
click at [1044, 337] on div "Pending refund" at bounding box center [1074, 338] width 86 height 20
click at [19, 80] on div "Overview" at bounding box center [45, 85] width 51 height 26
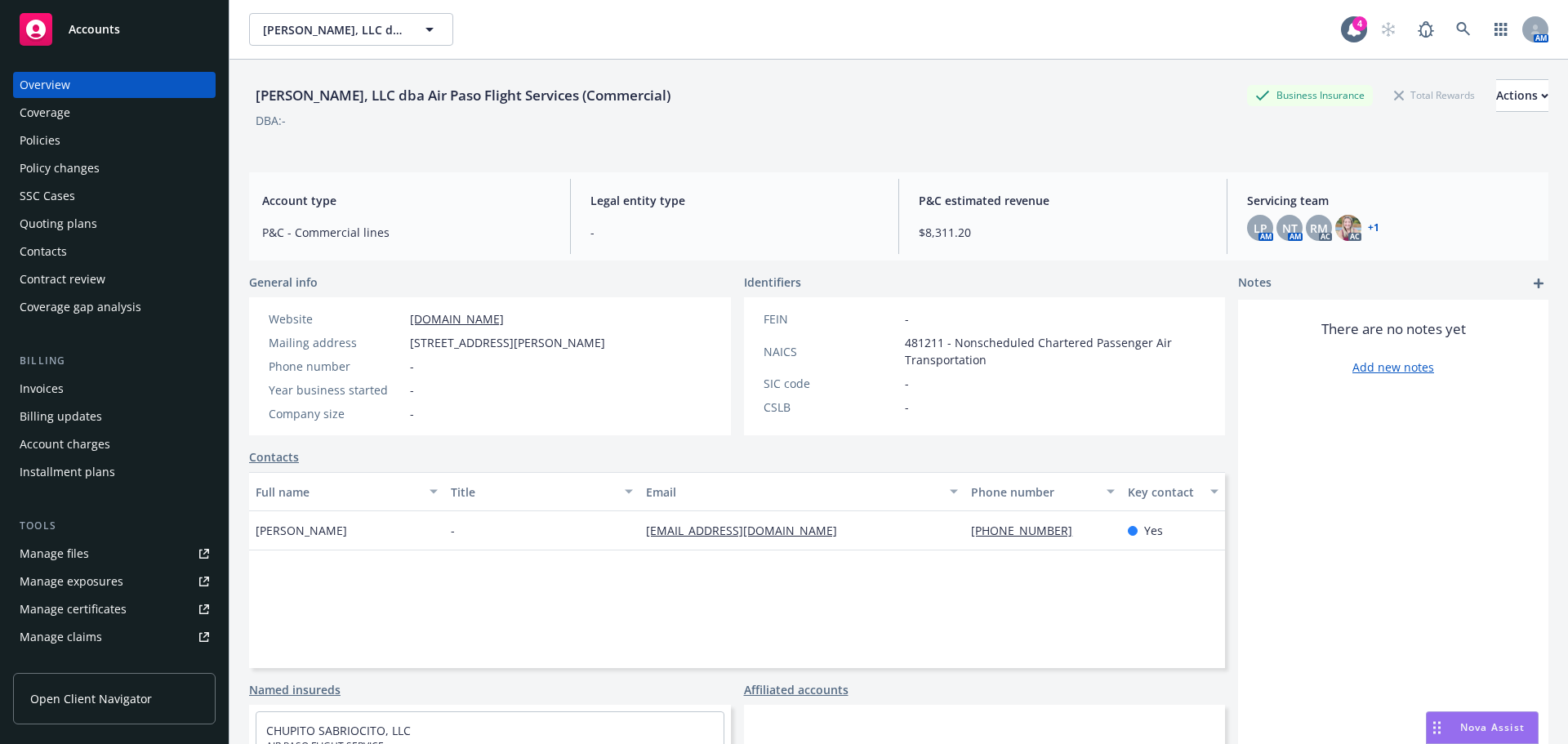
click at [73, 134] on div "Policies" at bounding box center [114, 140] width 190 height 26
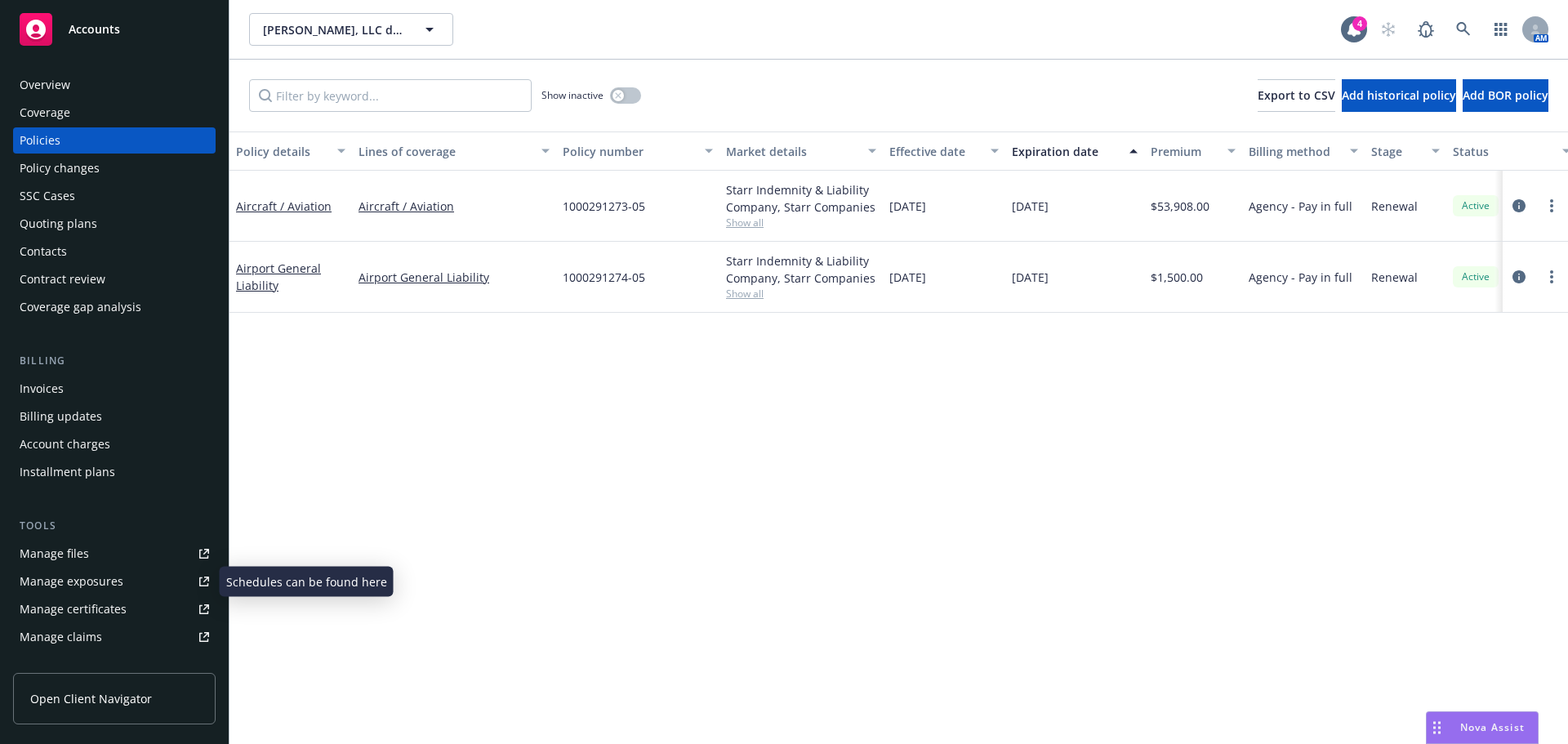
click at [75, 556] on div "Manage files" at bounding box center [54, 553] width 69 height 26
click at [20, 388] on div "Invoices" at bounding box center [41, 388] width 44 height 26
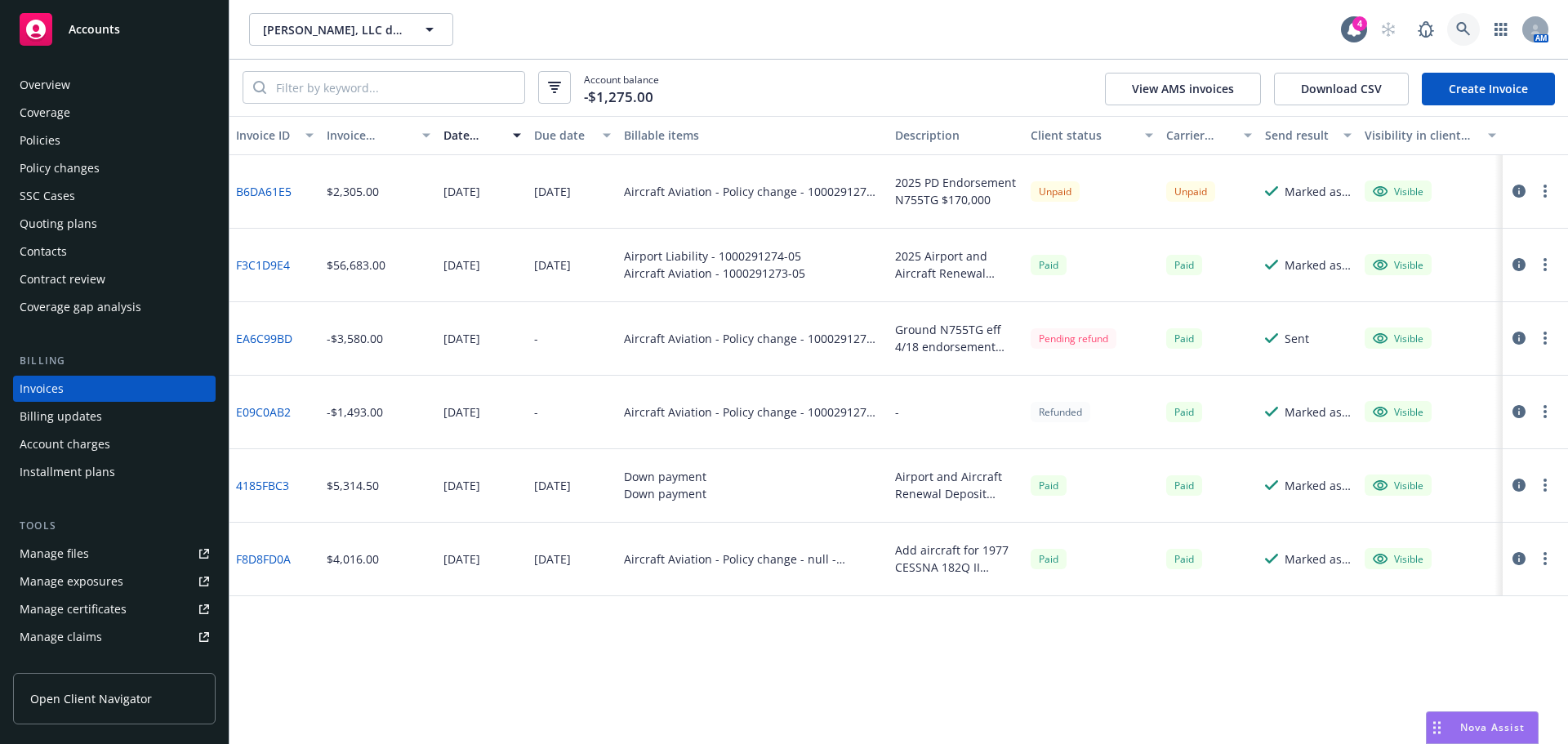
click at [1463, 26] on icon at bounding box center [1464, 29] width 15 height 15
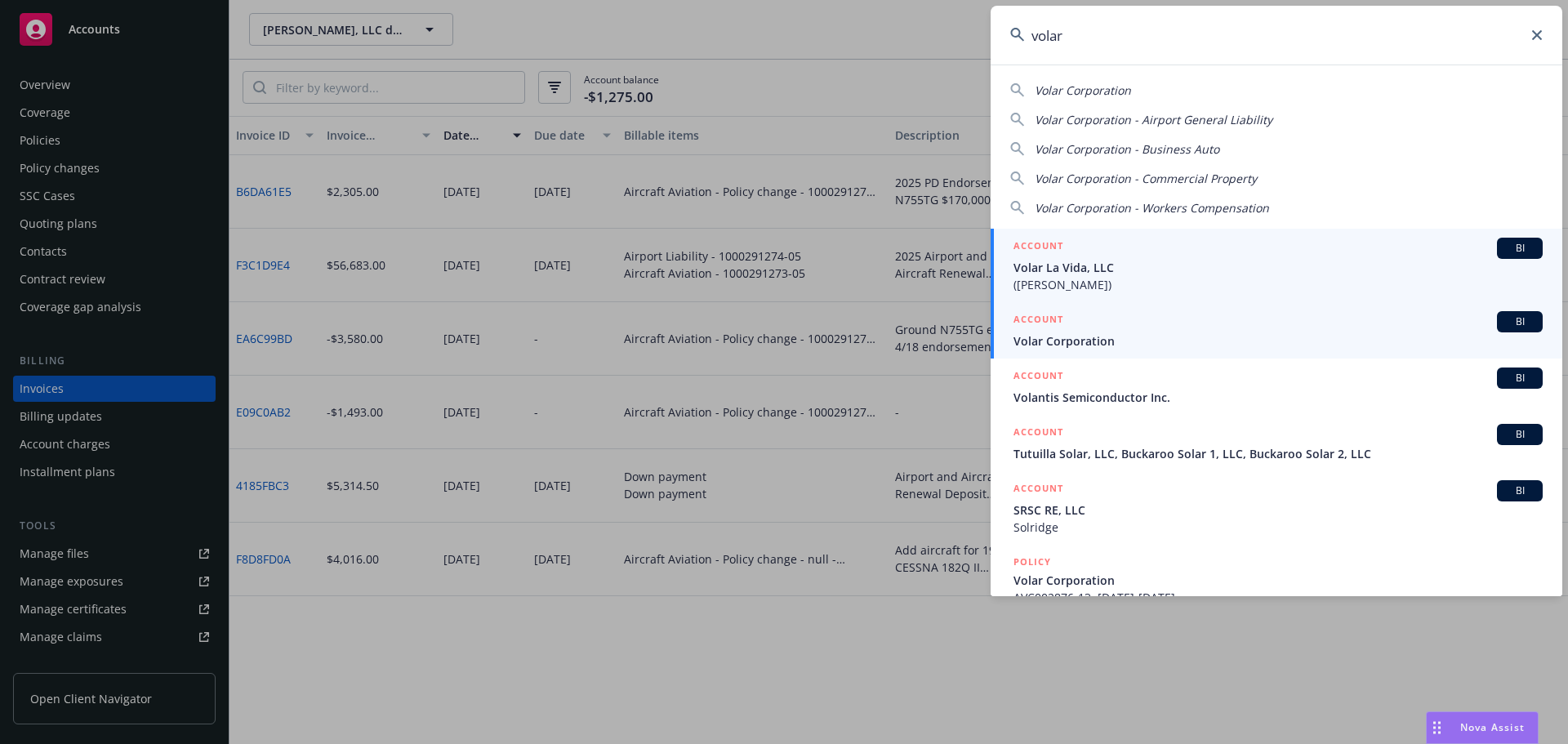
type input "volar"
click at [1070, 337] on span "Volar Corporation" at bounding box center [1278, 340] width 529 height 17
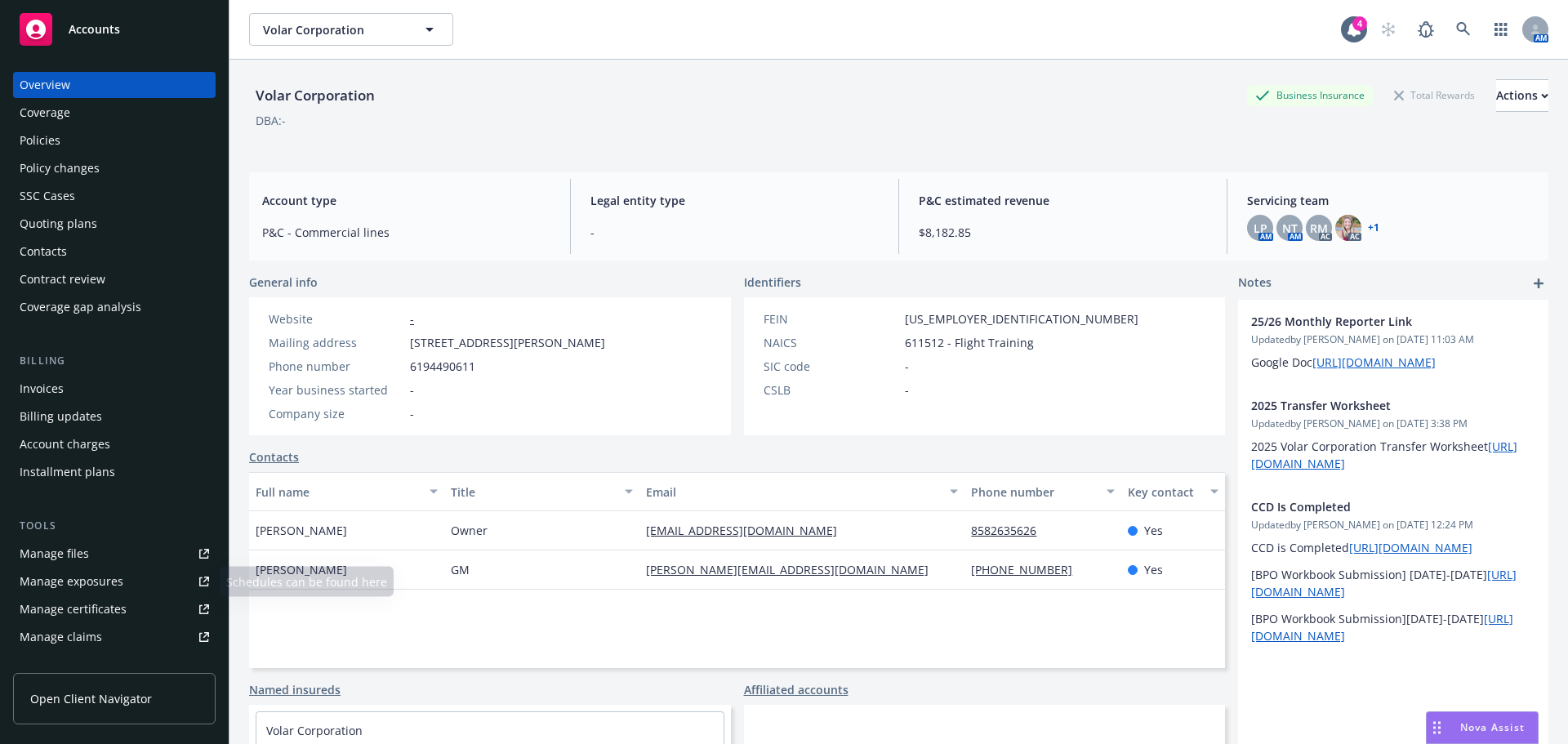
click at [58, 390] on div "Invoices" at bounding box center [41, 388] width 44 height 26
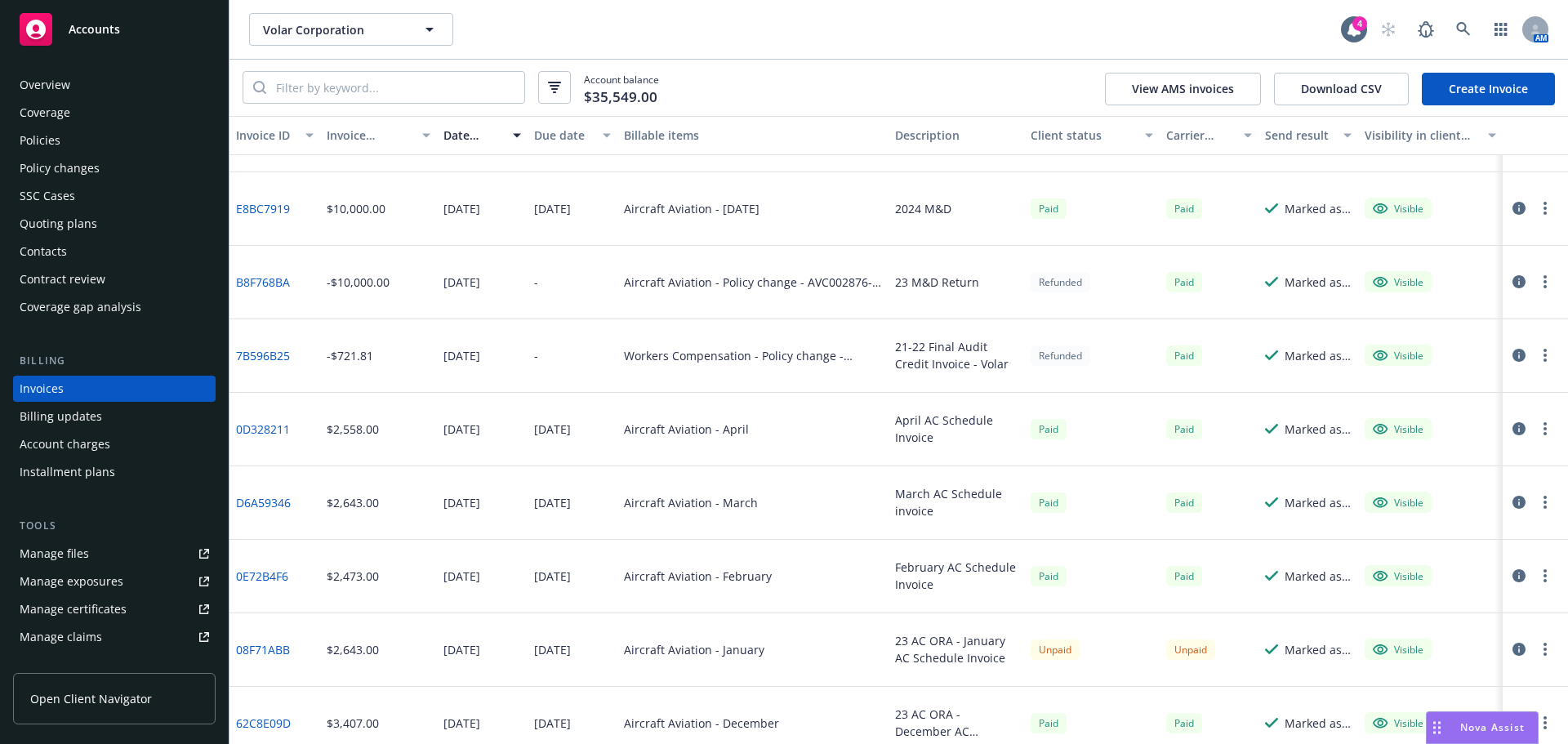
scroll to position [1436, 0]
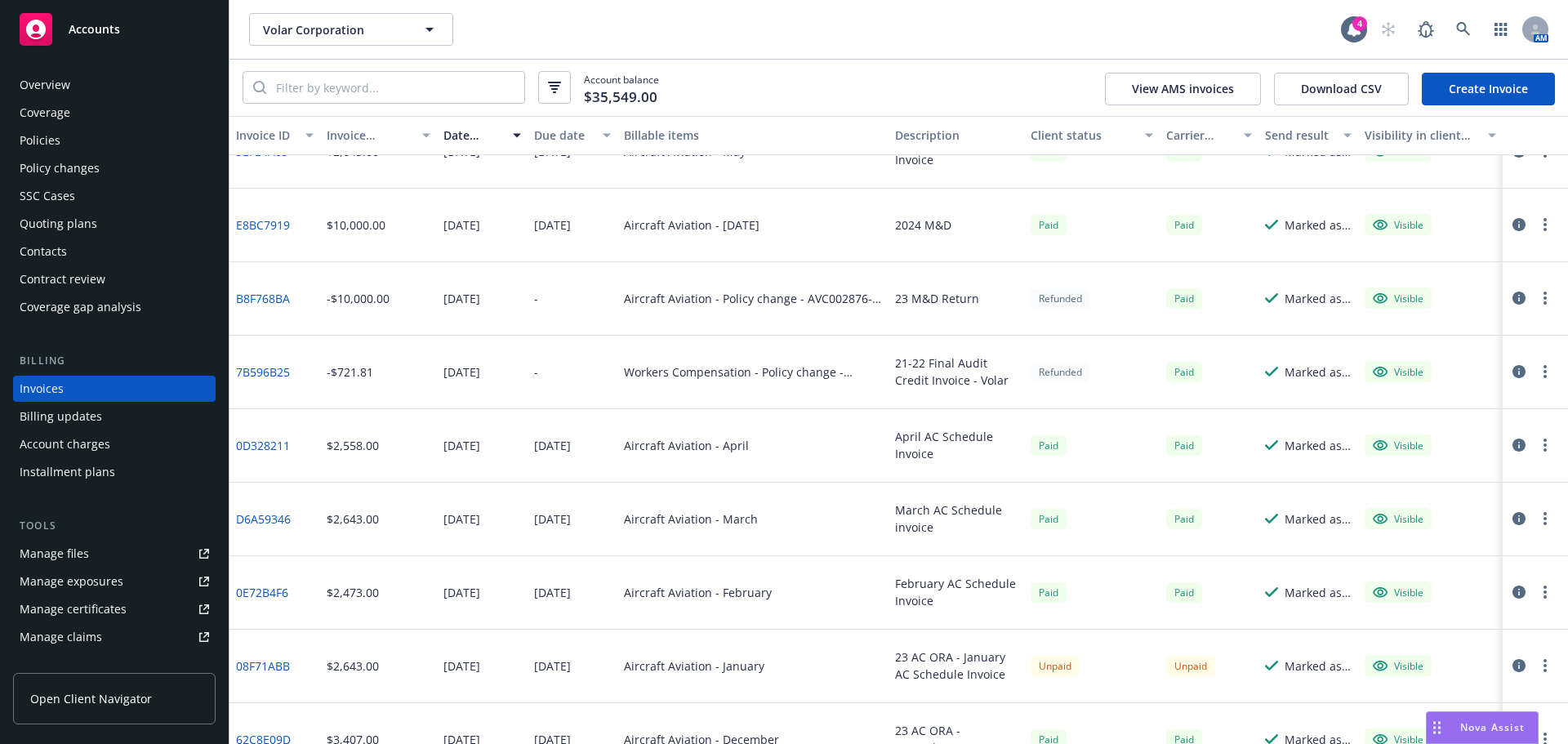
drag, startPoint x: 30, startPoint y: 55, endPoint x: 36, endPoint y: 75, distance: 20.9
click at [30, 55] on div "Overview Coverage Policies Policy changes SSC Cases Quoting plans Contacts Cont…" at bounding box center [114, 398] width 229 height 691
click at [42, 88] on div "Overview" at bounding box center [45, 85] width 51 height 26
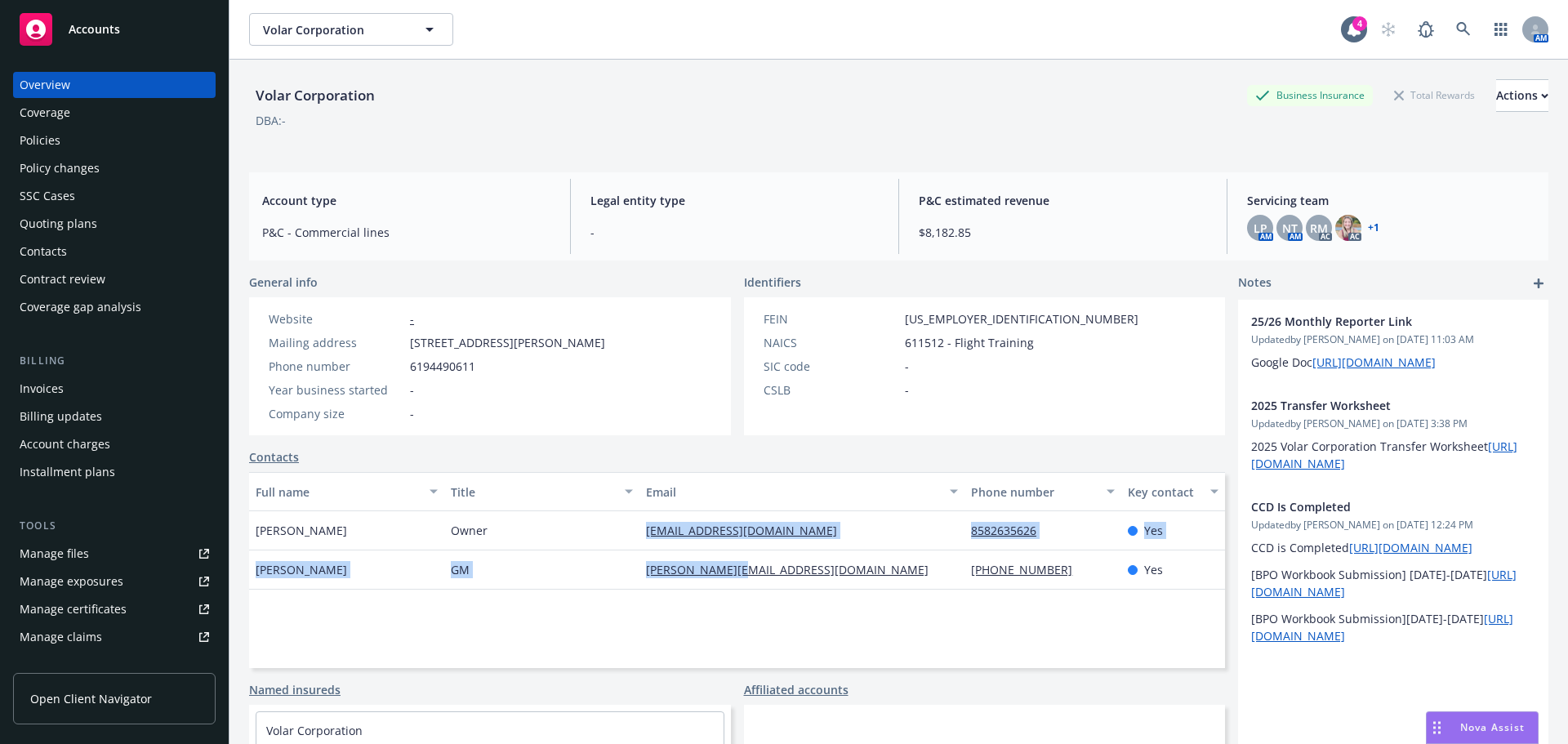
drag, startPoint x: 629, startPoint y: 535, endPoint x: 753, endPoint y: 522, distance: 124.7
click at [846, 554] on div "Richard Essery Owner rlessery@yahoo.com 8582635626 Yes Mike R GM mike.r@gsfc.co…" at bounding box center [737, 551] width 976 height 78
click at [793, 522] on div "rlessery@yahoo.com" at bounding box center [802, 531] width 325 height 39
drag, startPoint x: 743, startPoint y: 528, endPoint x: 628, endPoint y: 531, distance: 115.0
click at [628, 531] on div "Richard Essery Owner rlessery@yahoo.com 8582635626 Yes" at bounding box center [737, 531] width 976 height 39
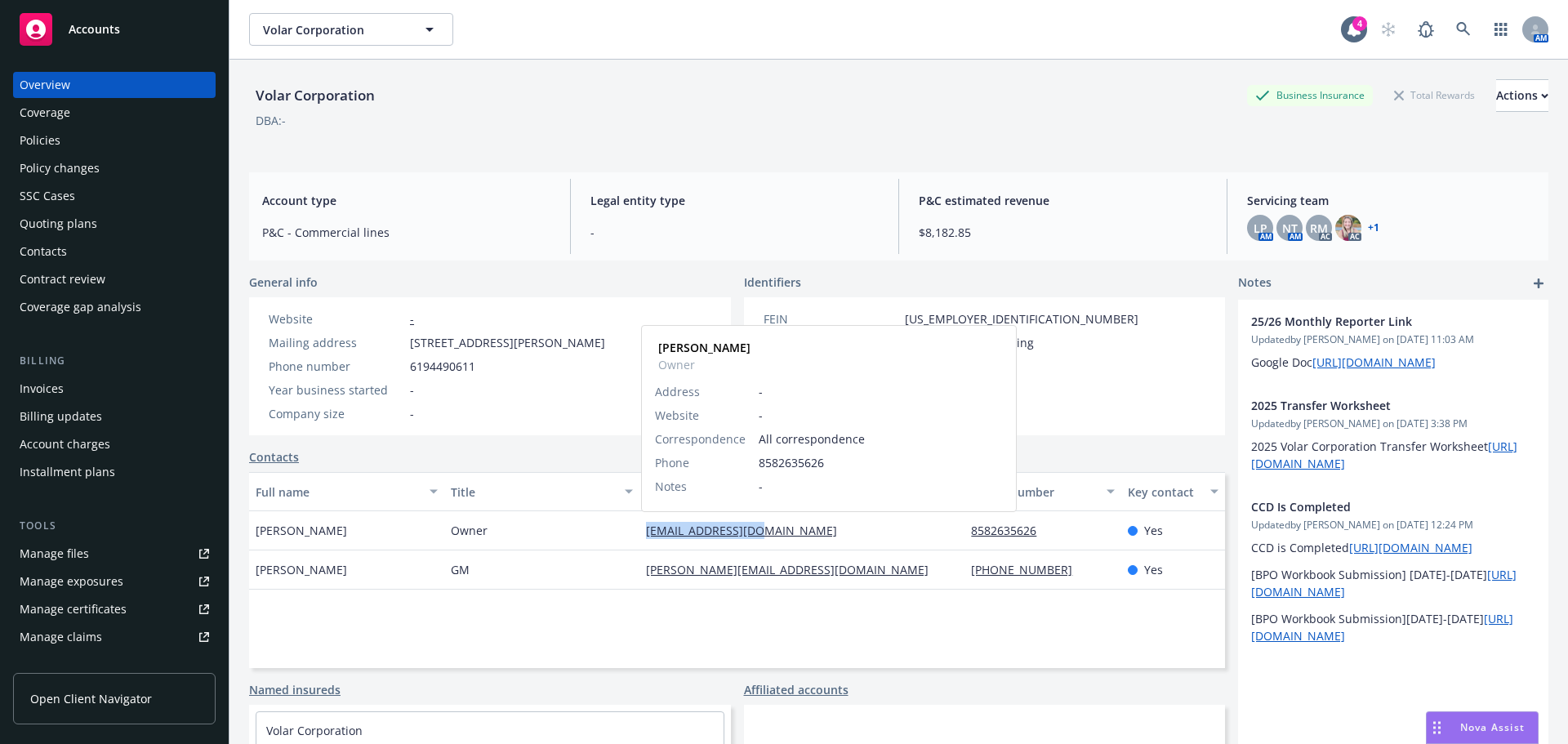
copy div "rlessery@yahoo.com"
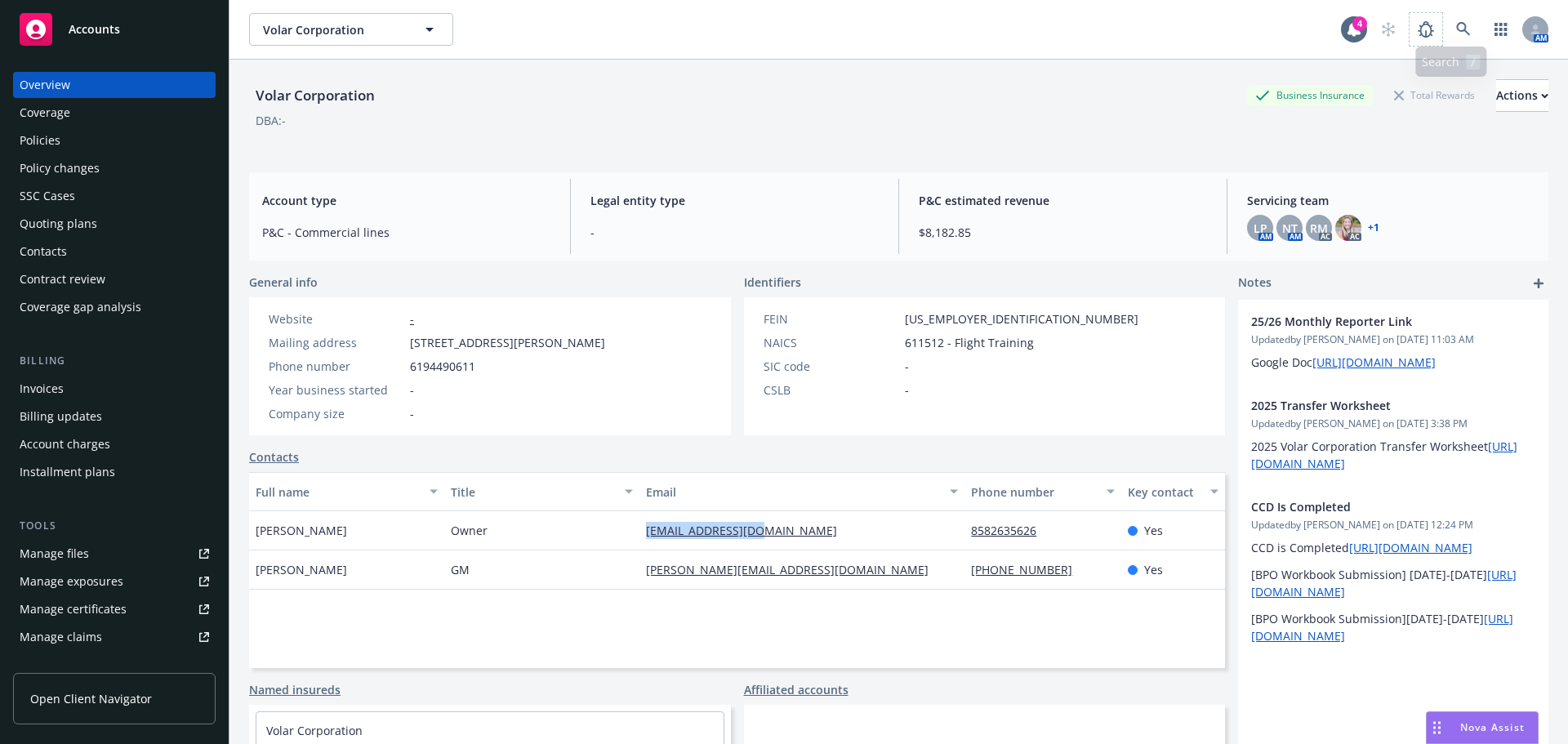
drag, startPoint x: 1428, startPoint y: 19, endPoint x: 1440, endPoint y: 23, distance: 12.6
click at [1429, 20] on span at bounding box center [1427, 29] width 33 height 33
click at [1448, 24] on link at bounding box center [1464, 29] width 33 height 33
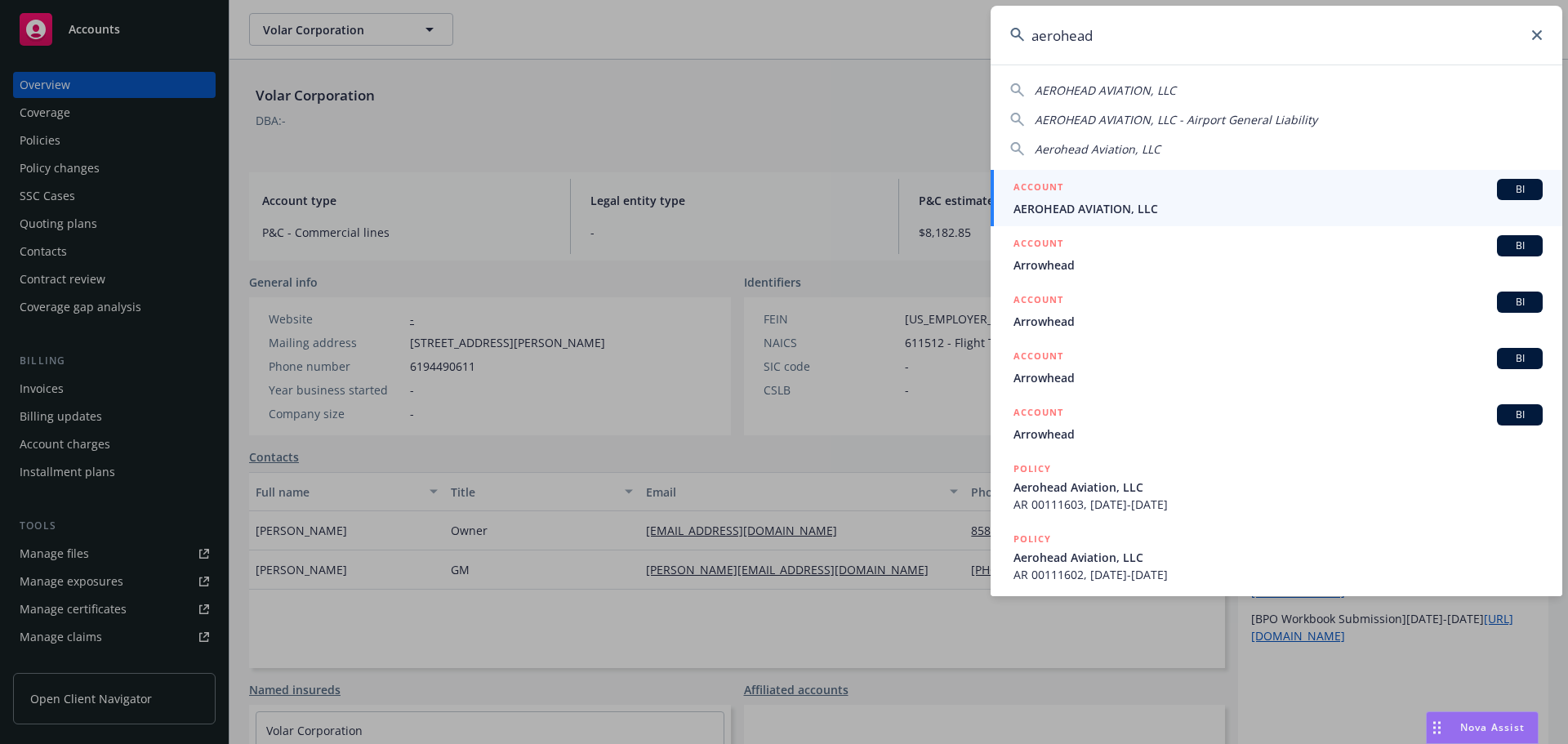
type input "aerohead"
drag, startPoint x: 1147, startPoint y: 207, endPoint x: 1137, endPoint y: 210, distance: 10.4
click at [1146, 208] on span "AEROHEAD AVIATION, LLC" at bounding box center [1278, 208] width 529 height 17
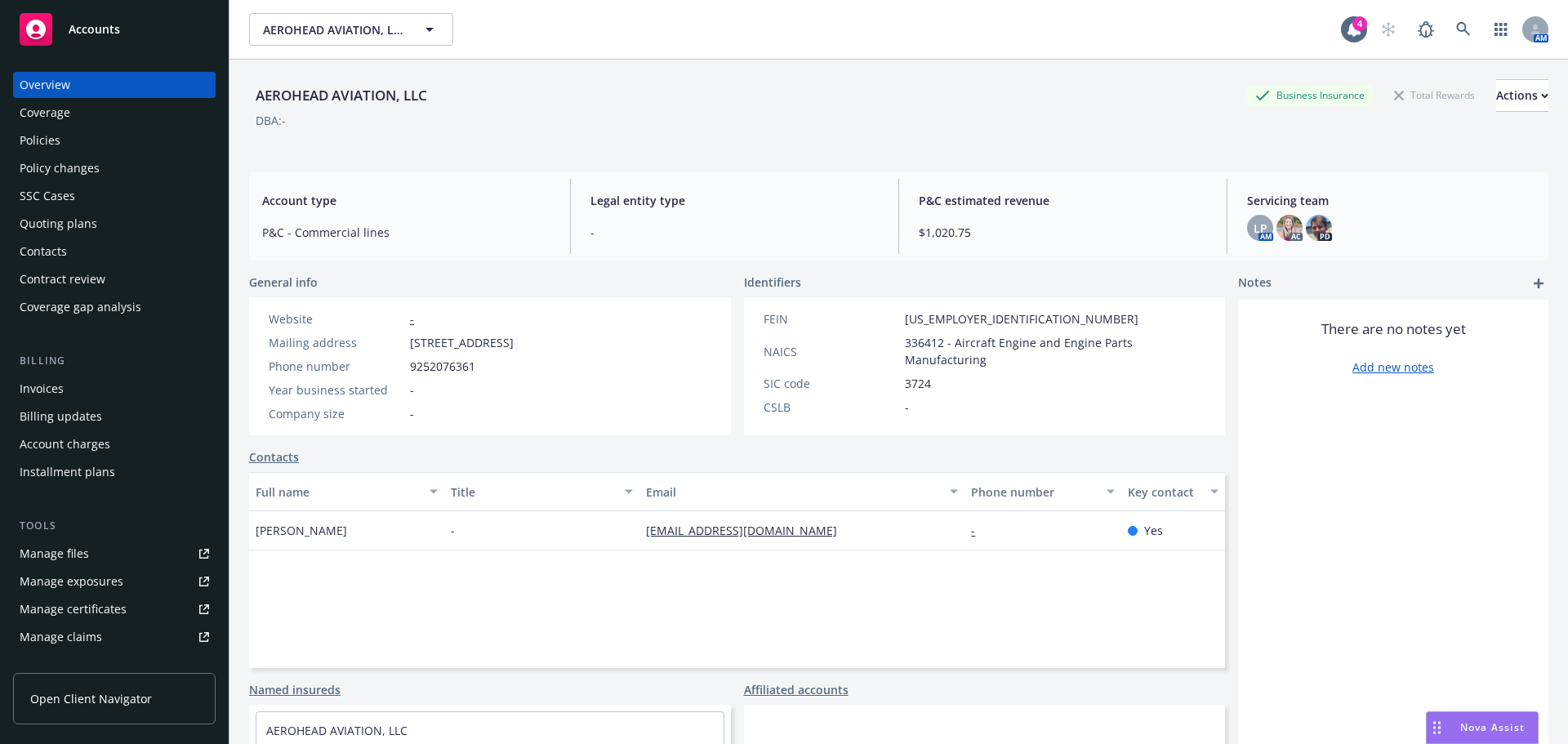
click at [51, 559] on div "Manage files" at bounding box center [54, 553] width 69 height 26
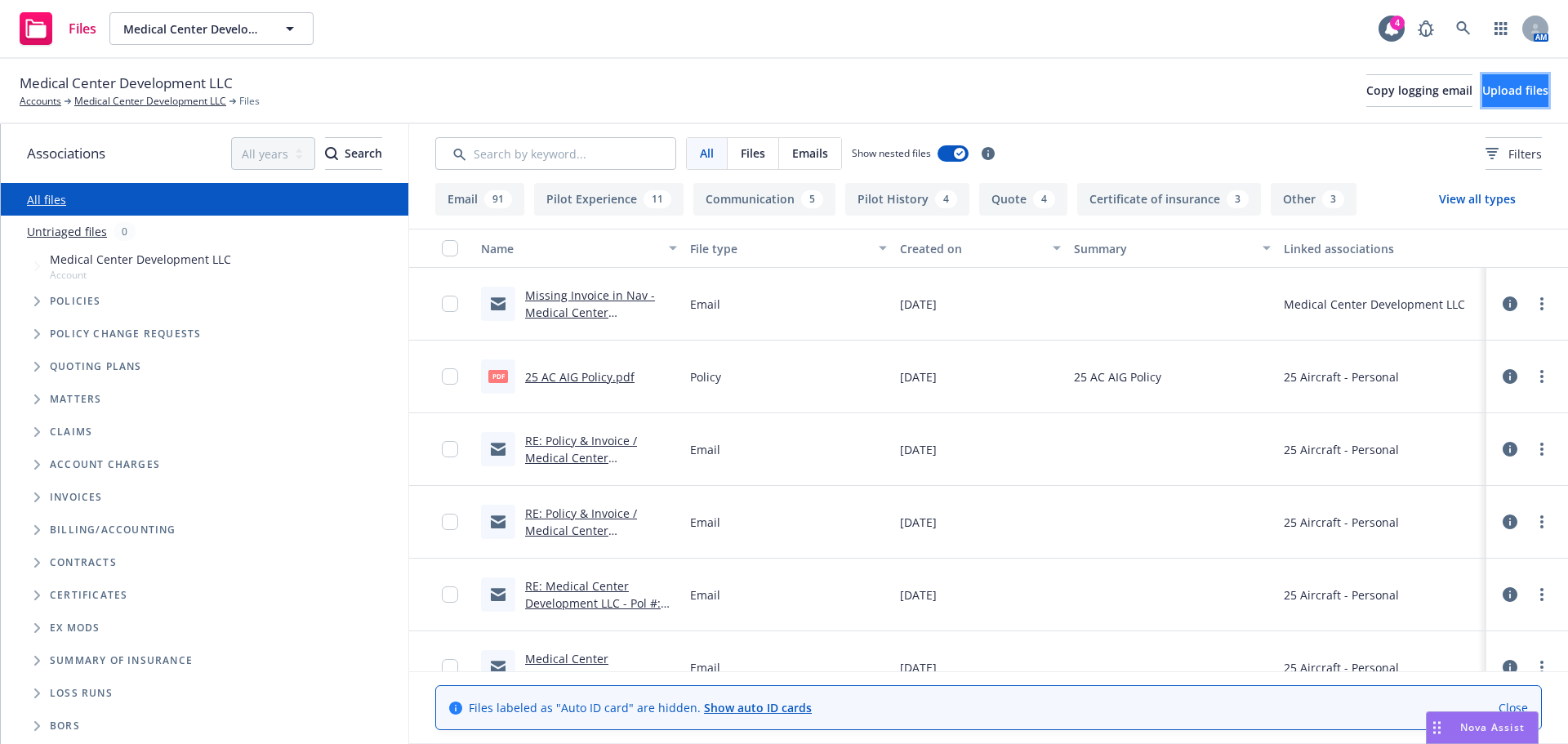
click at [1482, 93] on span "Upload files" at bounding box center [1515, 89] width 67 height 16
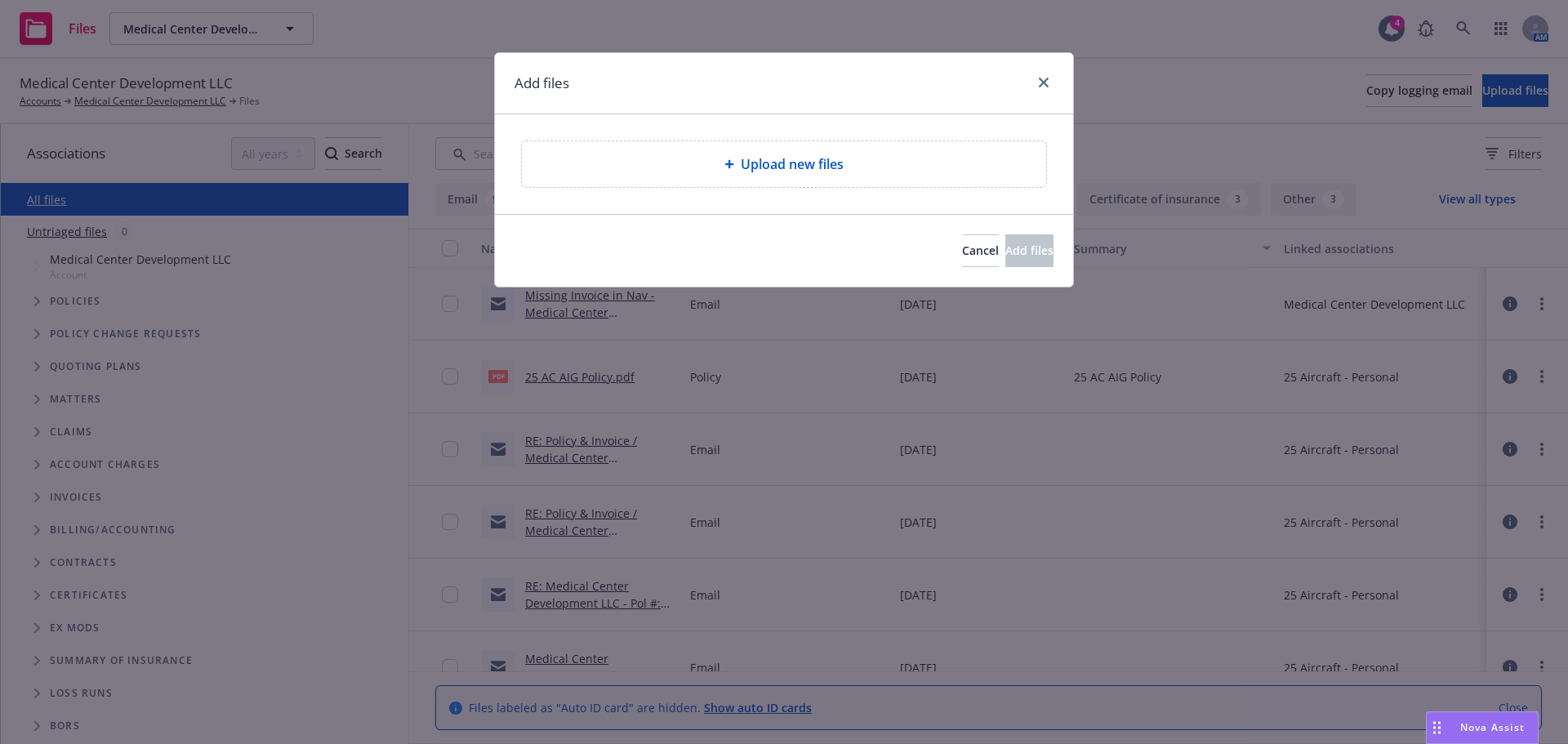
click at [701, 176] on div "Upload new files" at bounding box center [784, 164] width 524 height 46
click at [1040, 85] on icon "close" at bounding box center [1044, 82] width 10 height 10
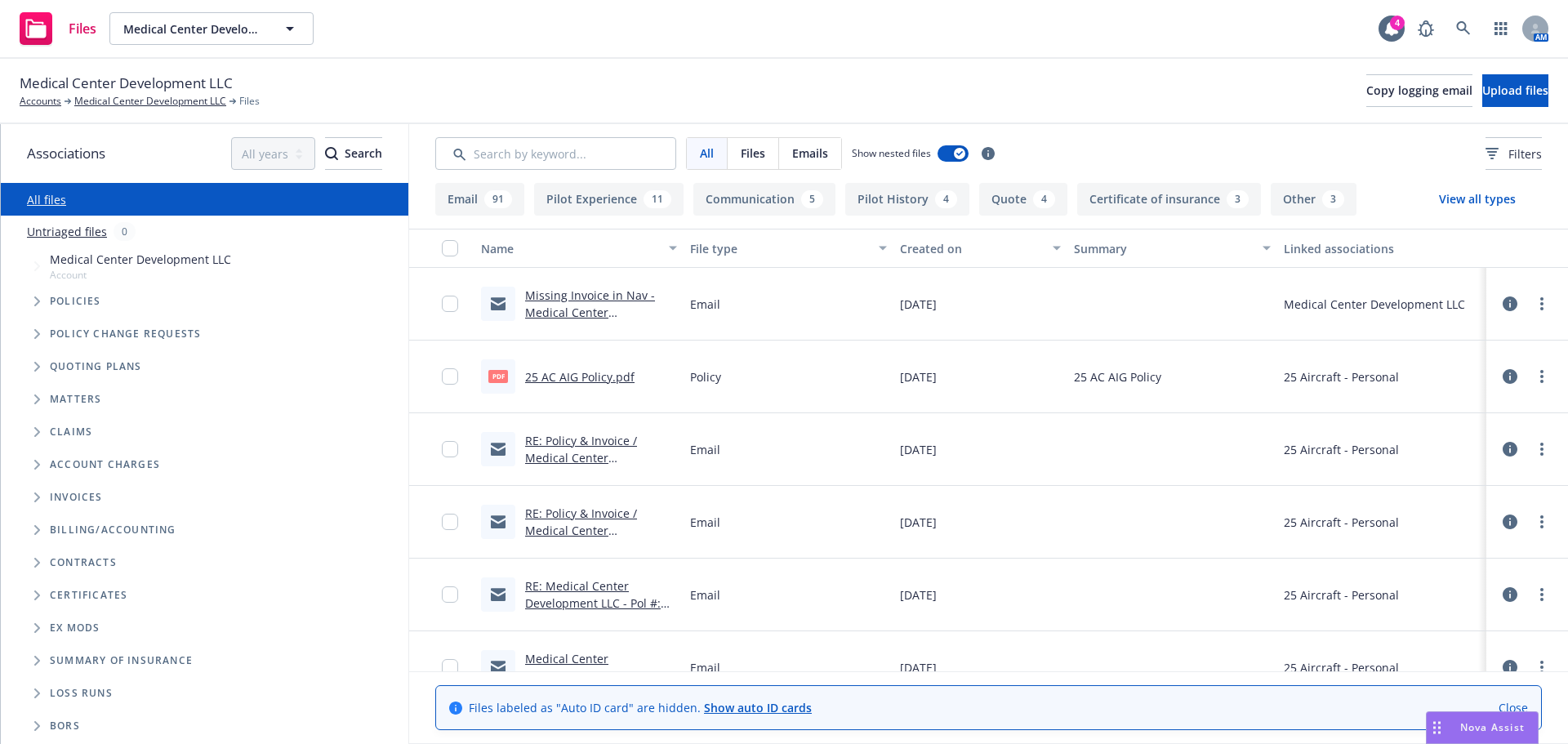
click at [1474, 206] on button "View all types" at bounding box center [1477, 200] width 129 height 33
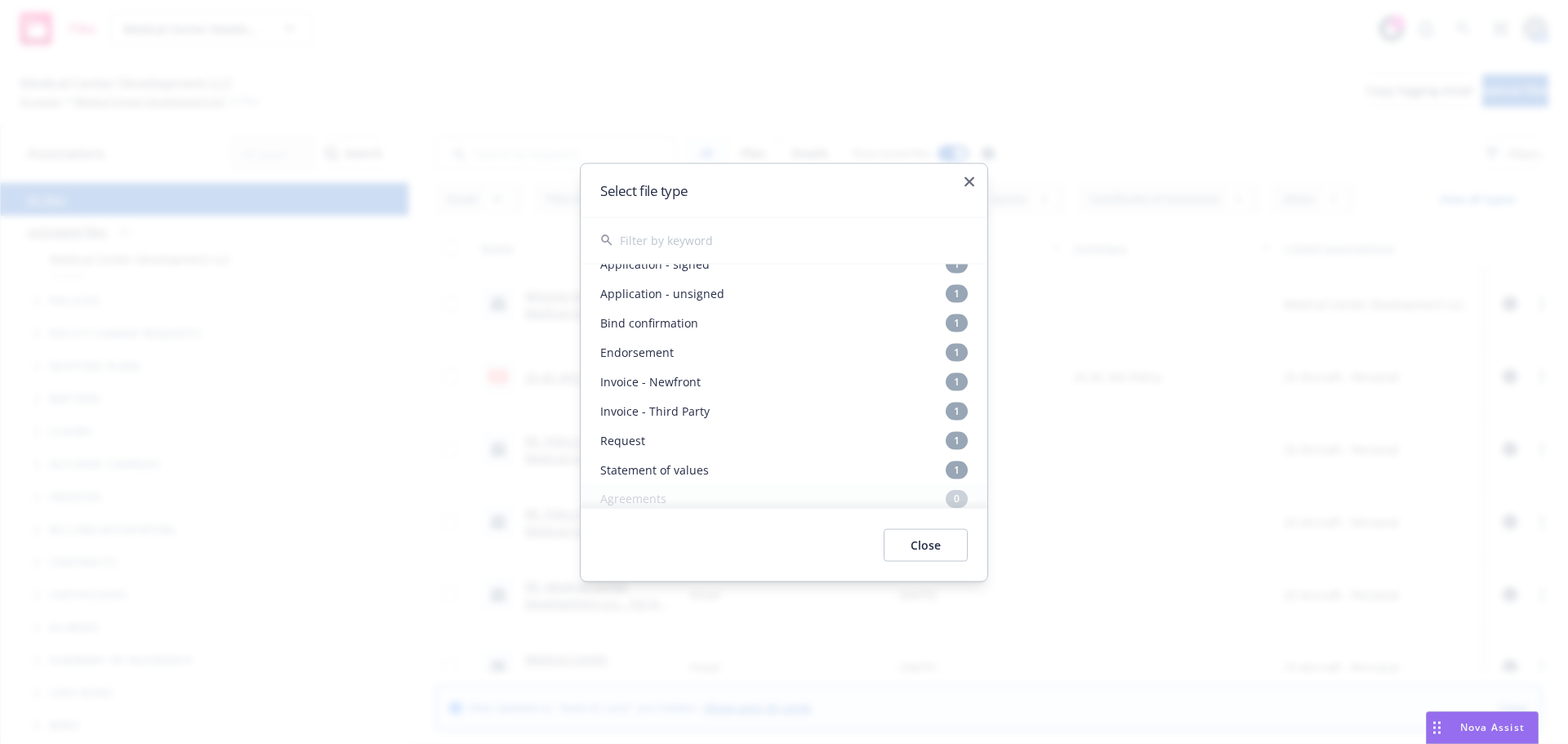
scroll to position [326, 0]
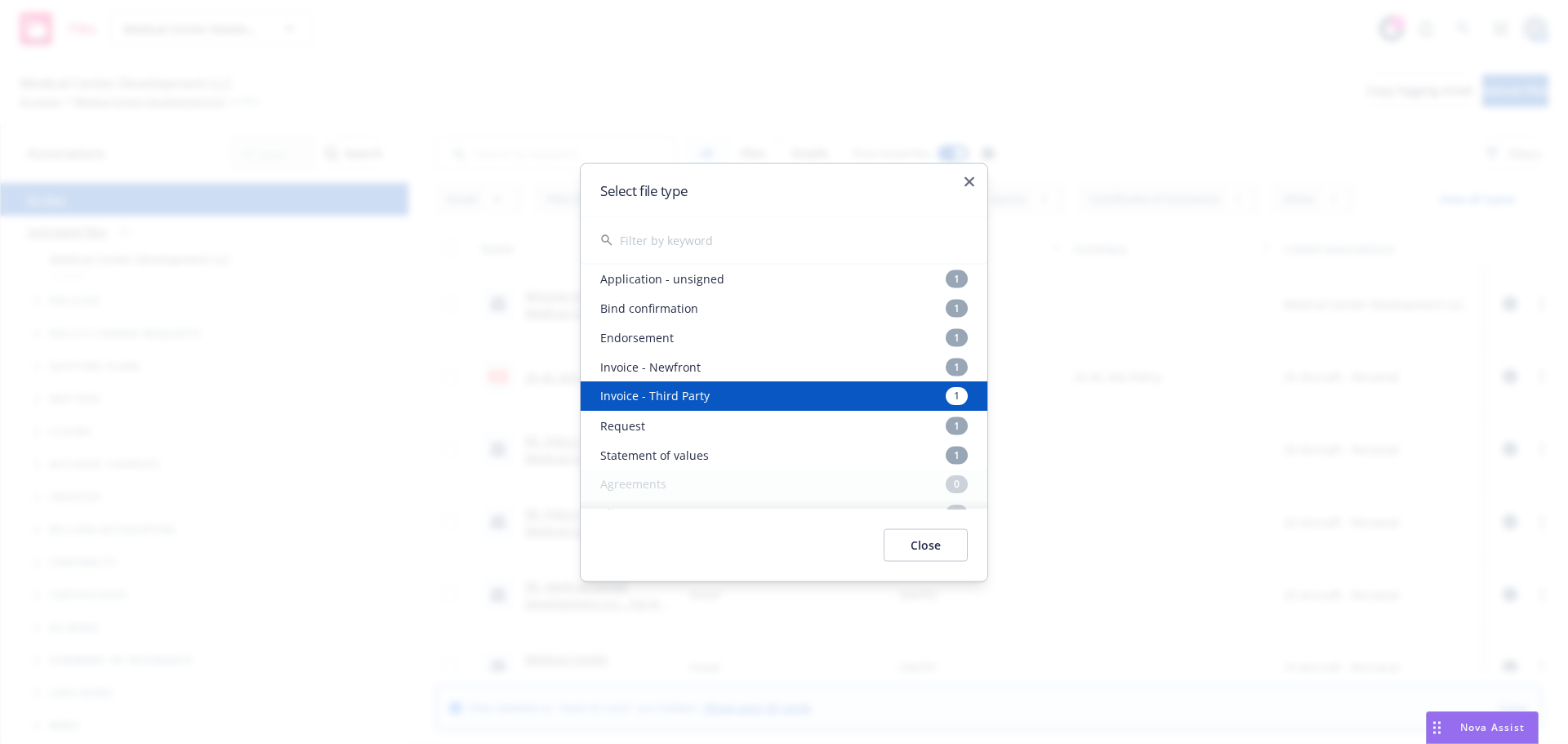
click at [659, 388] on div "Invoice - Third Party 1" at bounding box center [784, 396] width 407 height 29
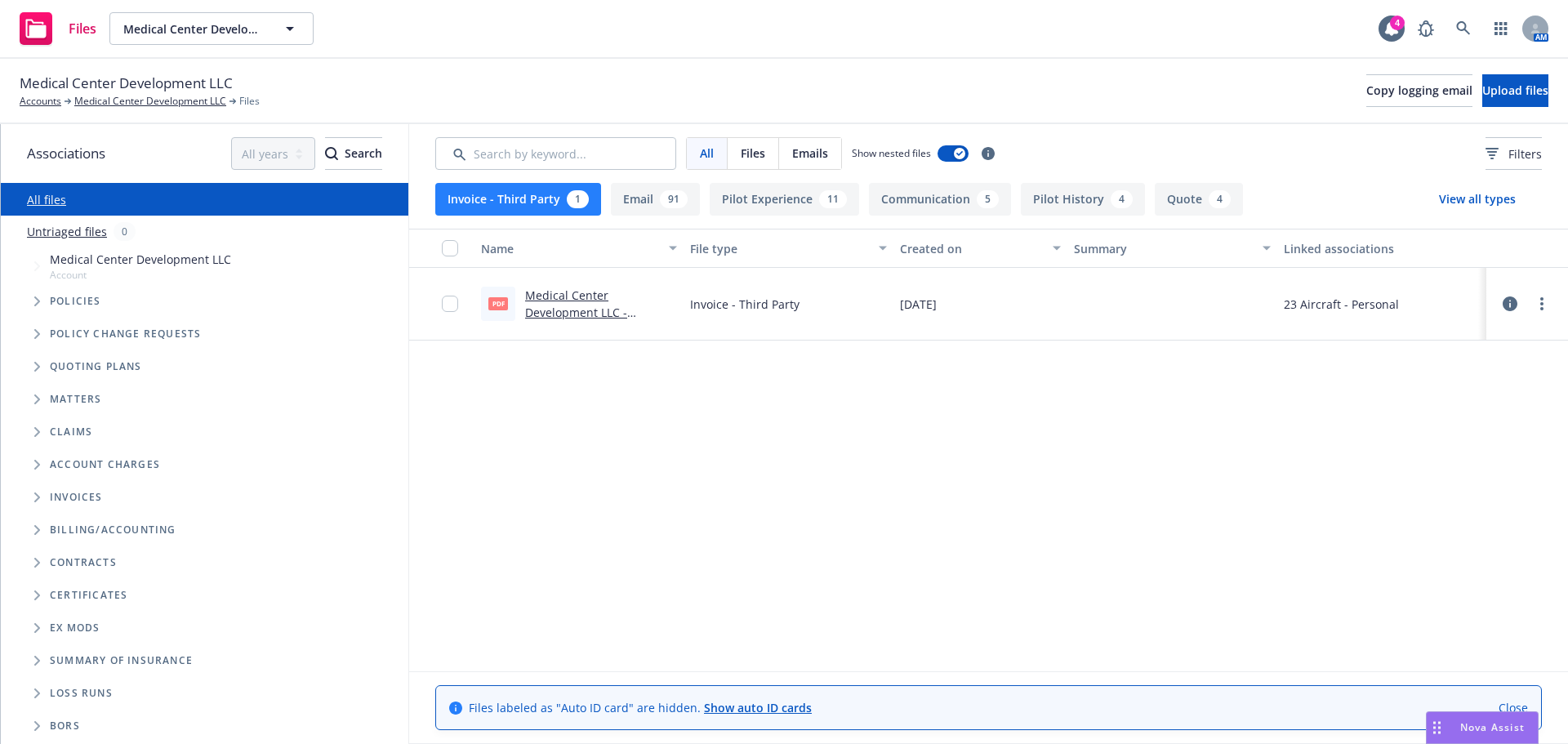
click at [576, 312] on link "Medical Center Development LLC - Personal Aircraft Aviation - 2023 - POLICY INV…" at bounding box center [598, 320] width 146 height 67
click at [148, 98] on link "Medical Center Development LLC" at bounding box center [150, 101] width 152 height 15
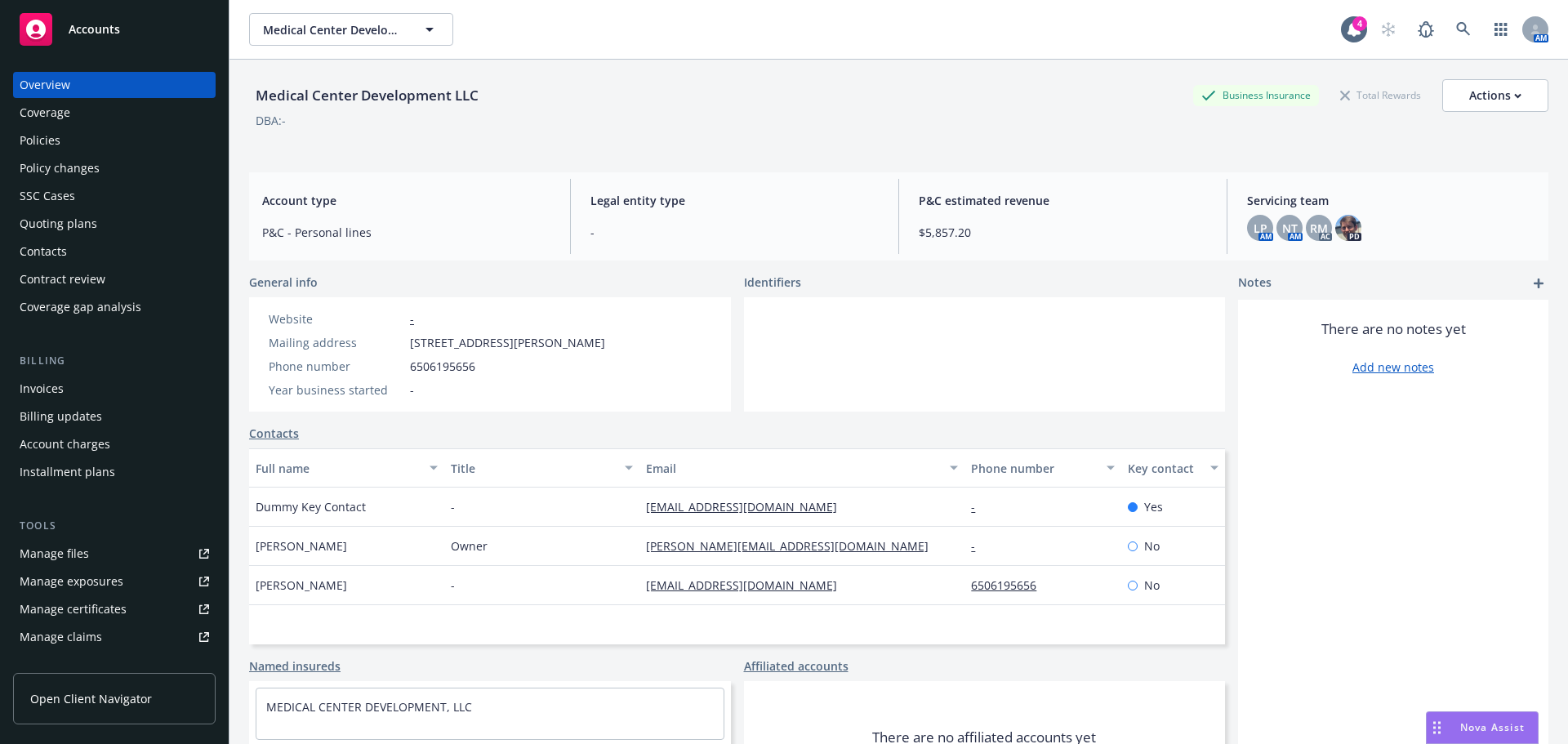
click at [57, 385] on div "Invoices" at bounding box center [41, 388] width 44 height 26
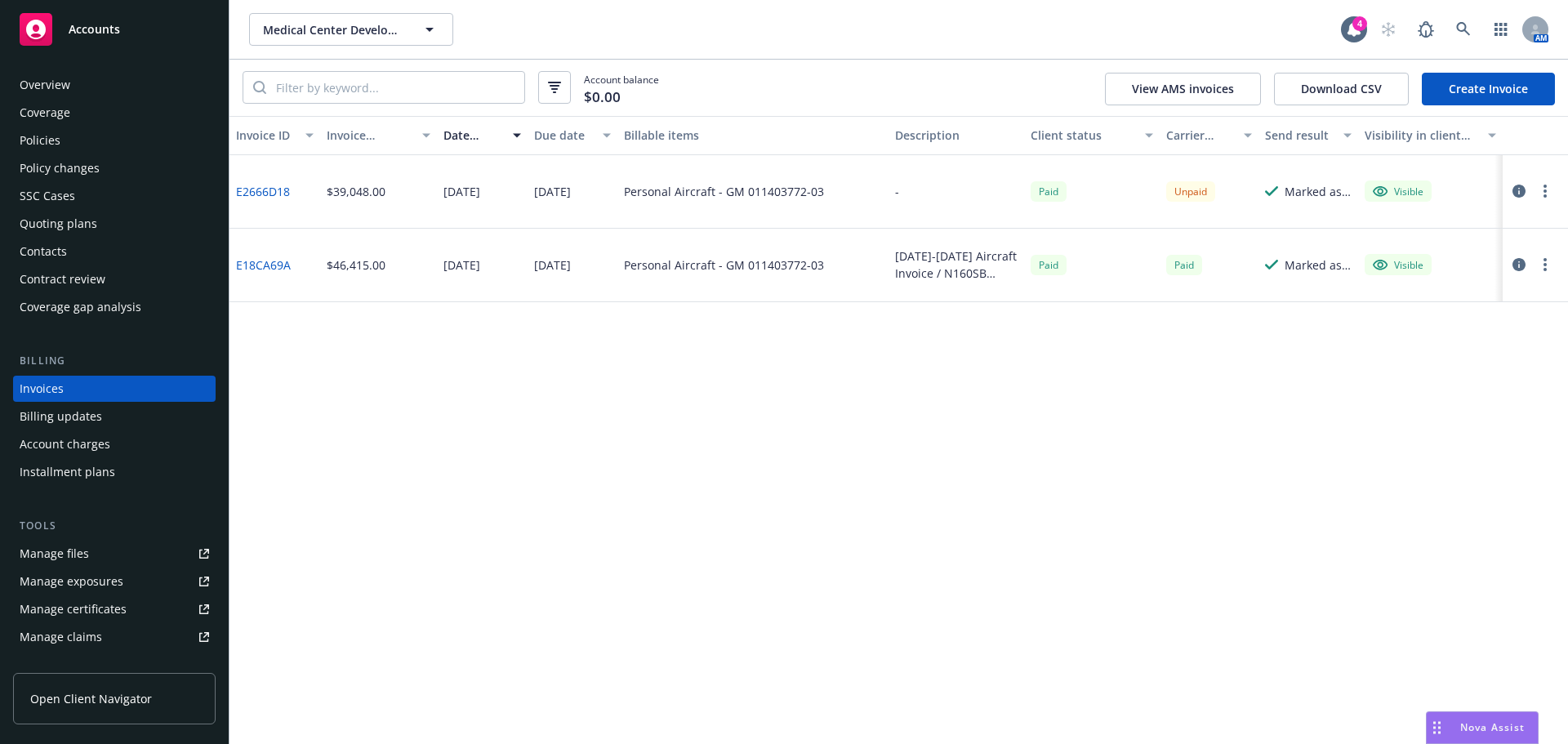
click at [30, 553] on div "Manage files" at bounding box center [54, 553] width 69 height 26
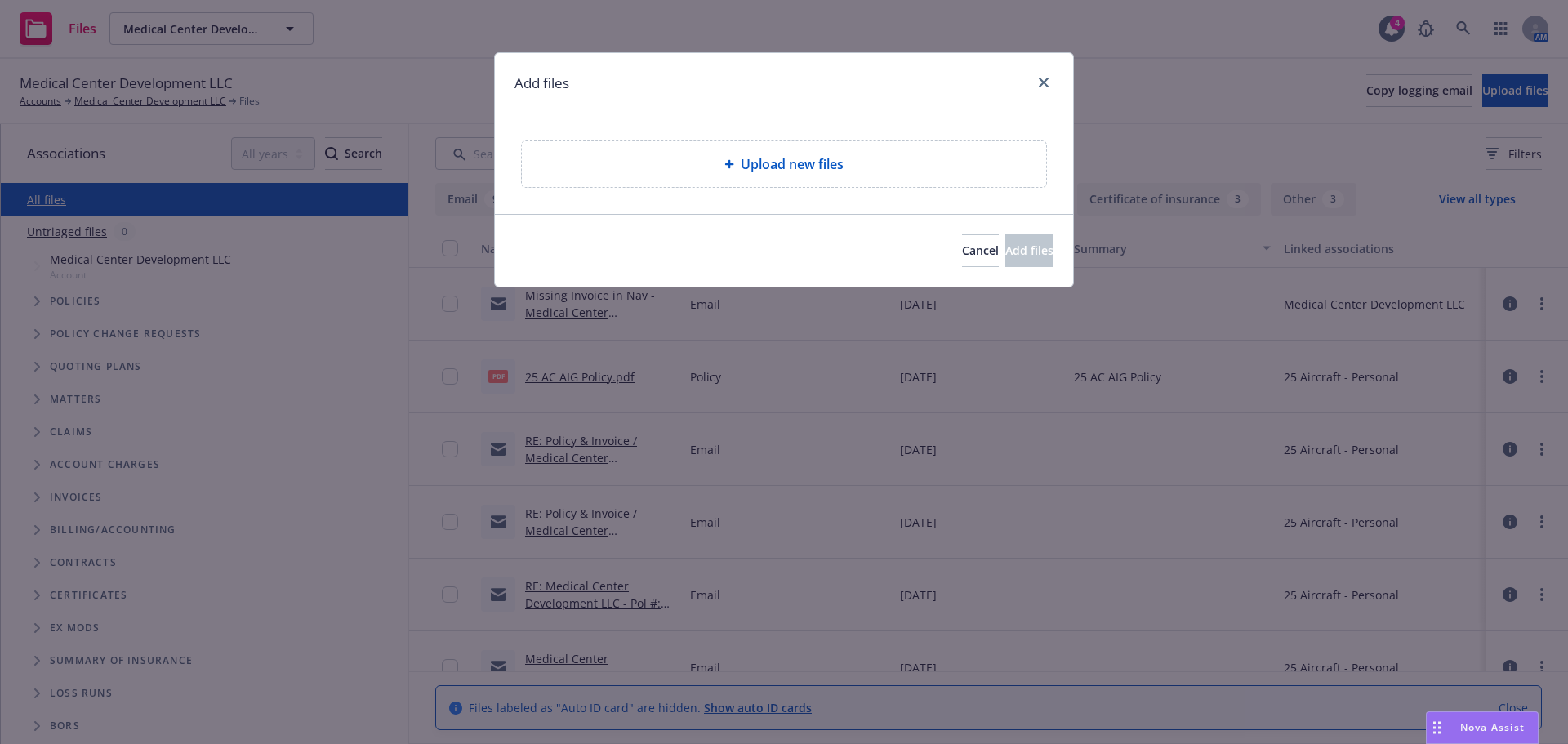
click at [834, 161] on span "Upload new files" at bounding box center [792, 163] width 103 height 19
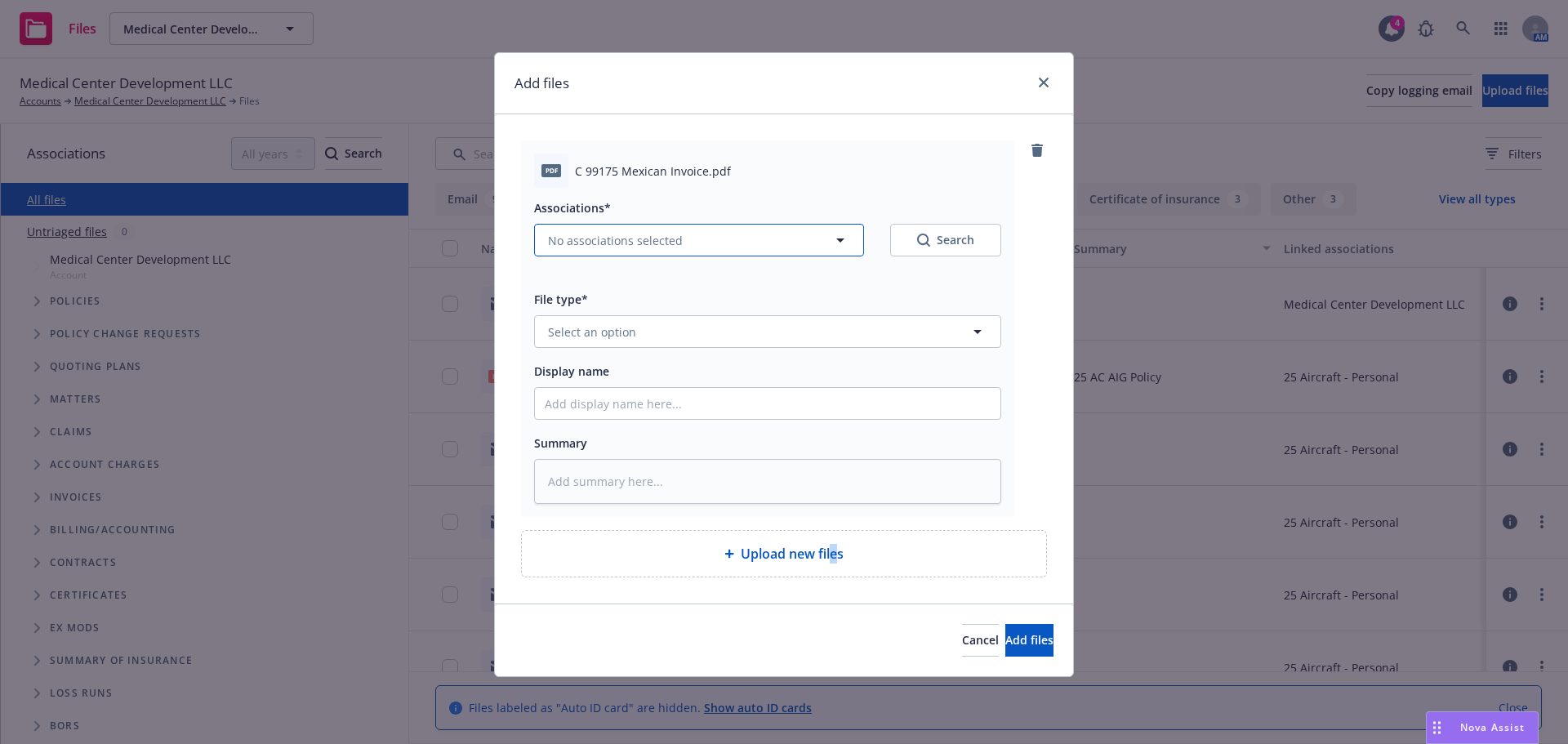
click at [744, 239] on button "No associations selected" at bounding box center [700, 240] width 330 height 33
type textarea "x"
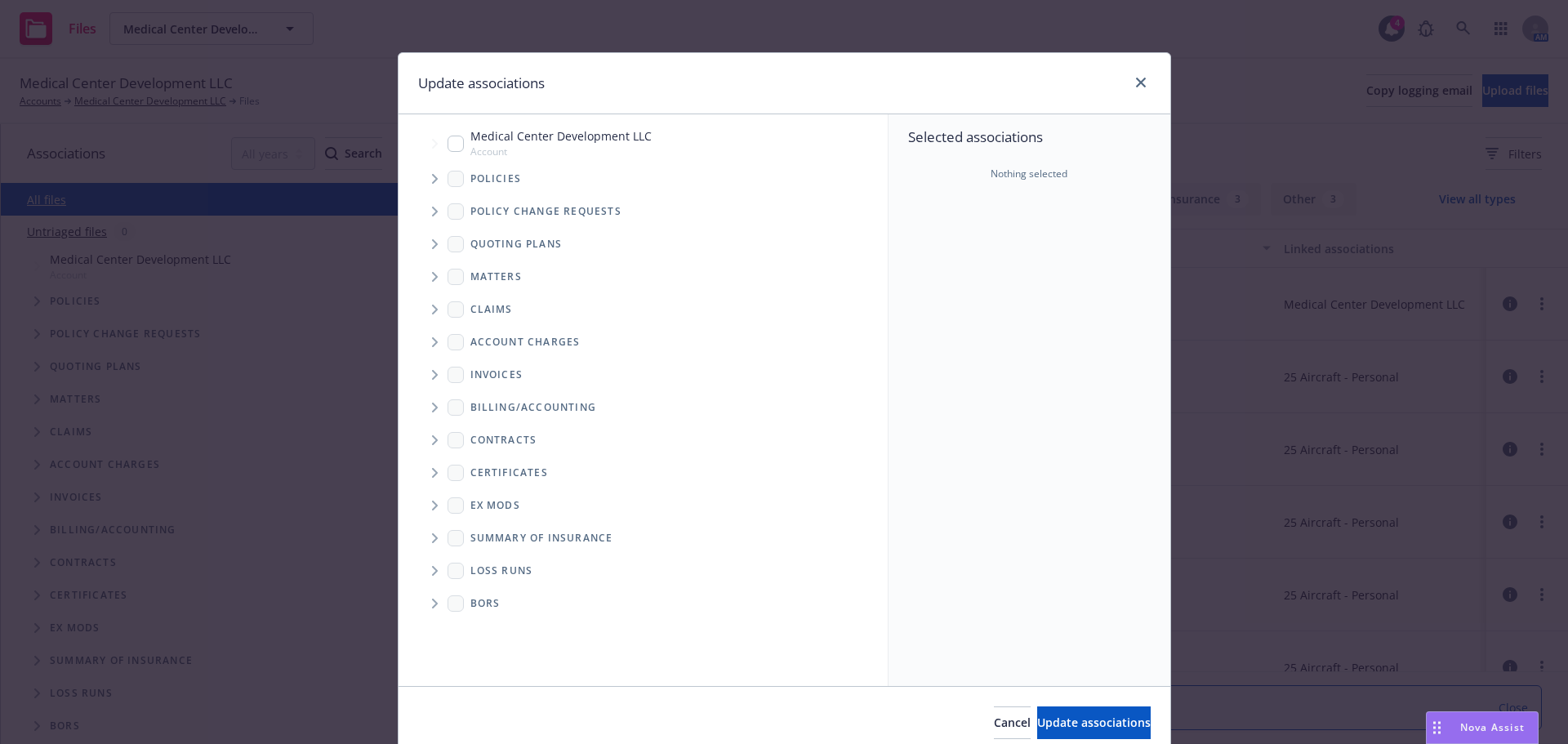
click at [433, 174] on span "Tree Example" at bounding box center [434, 179] width 26 height 26
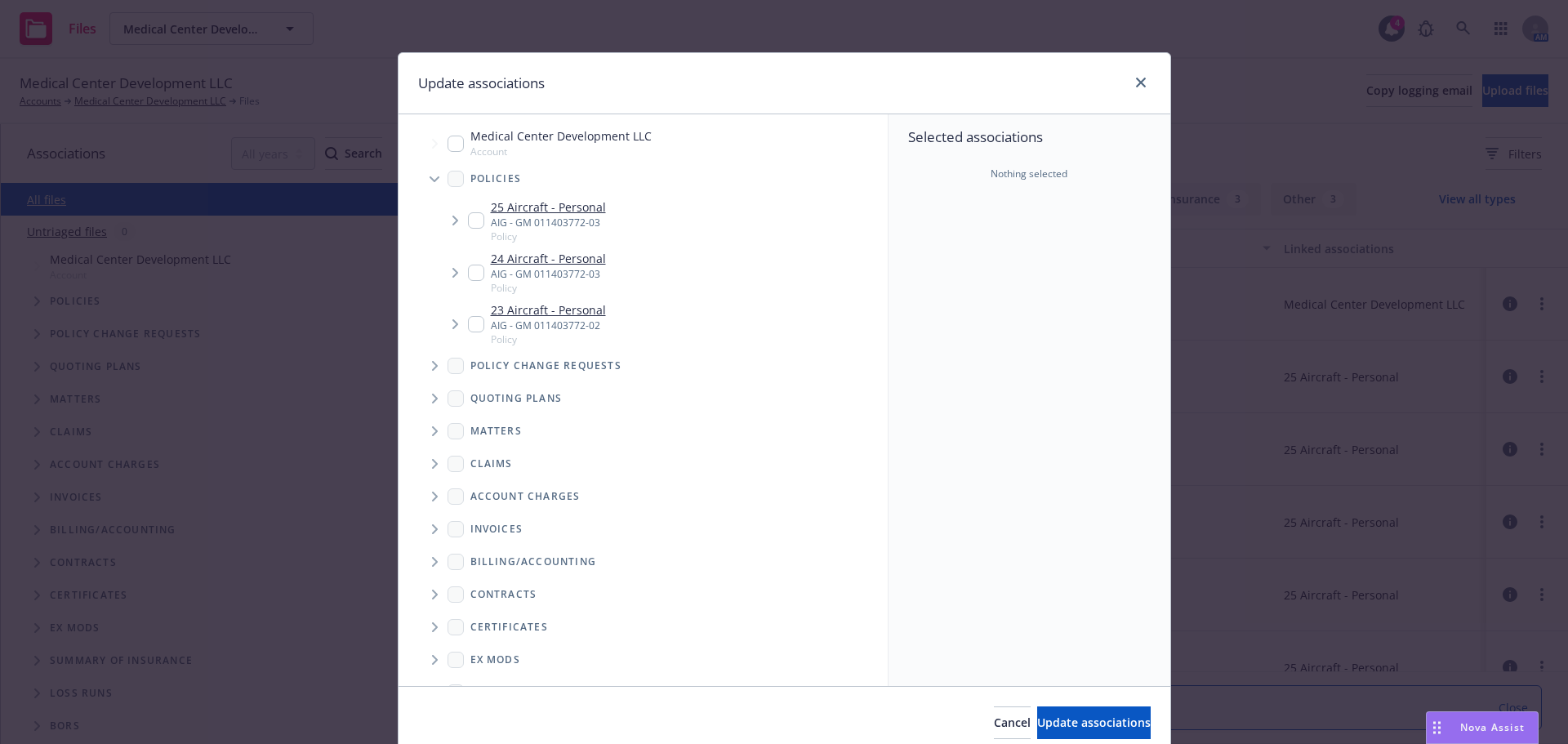
click at [459, 212] on span "Tree Example" at bounding box center [454, 220] width 26 height 26
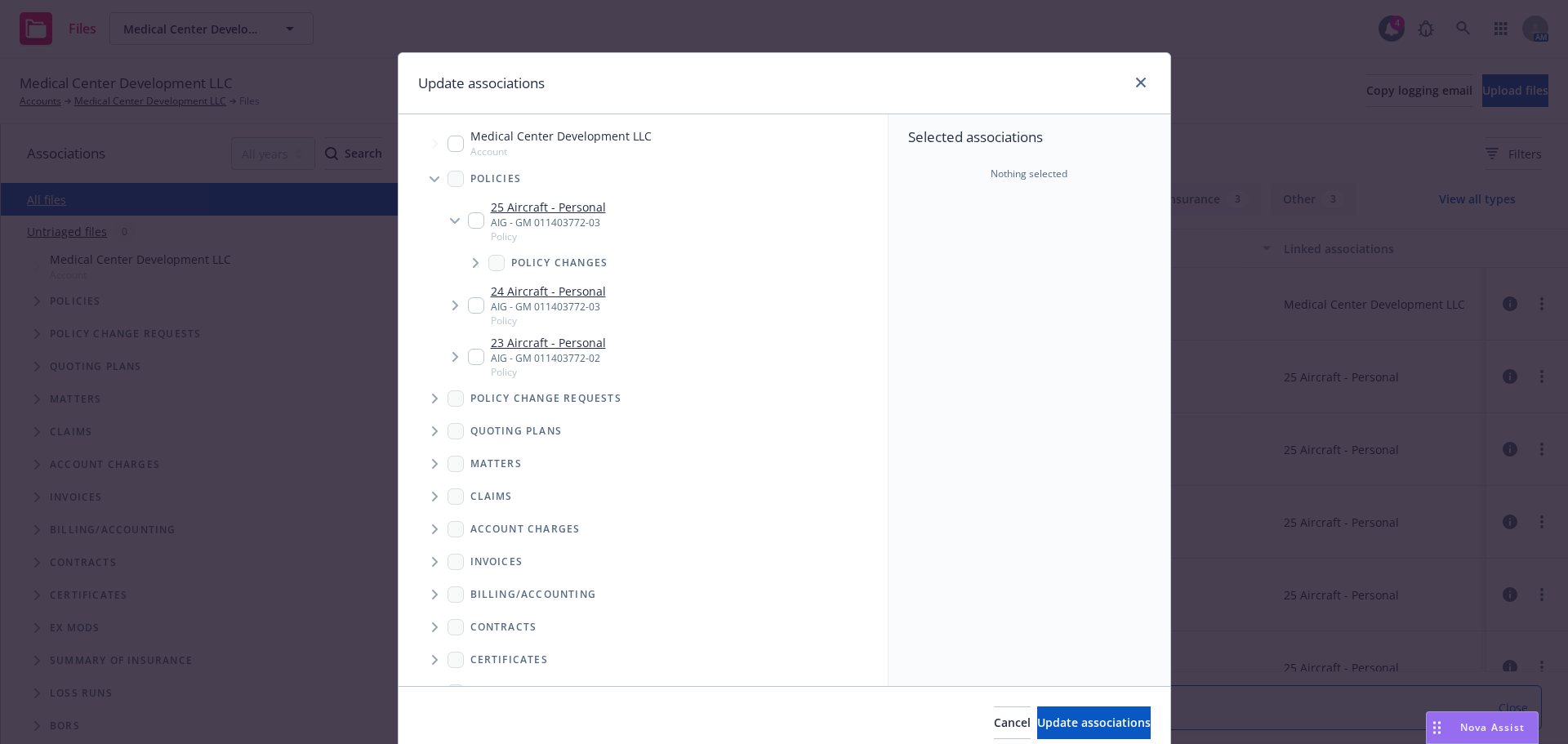
click at [472, 223] on input "Tree Example" at bounding box center [476, 221] width 16 height 16
checkbox input "true"
click at [1043, 715] on span "Update associations" at bounding box center [1094, 722] width 113 height 16
type textarea "x"
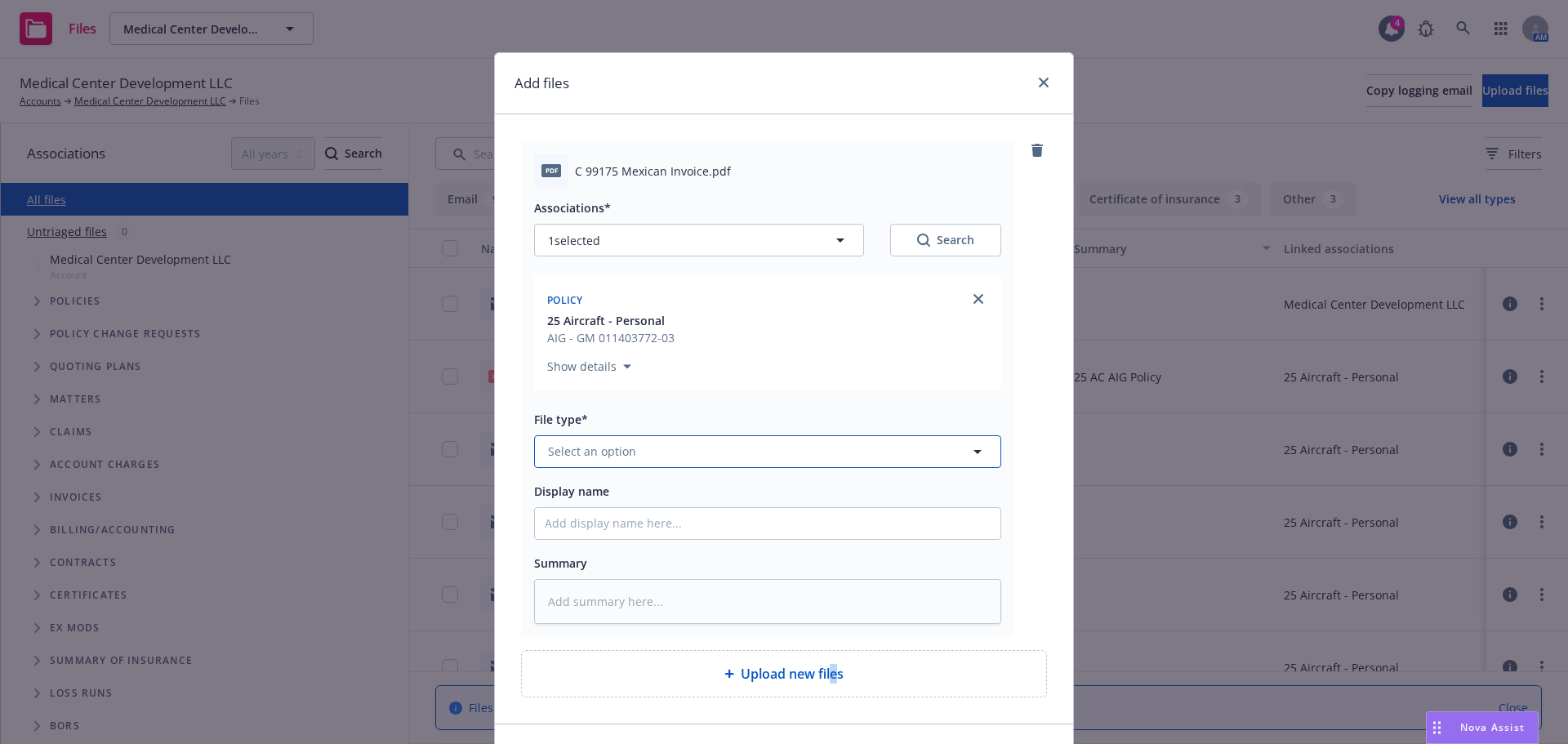
click at [703, 454] on button "Select an option" at bounding box center [768, 451] width 467 height 33
type input "invoice"
click at [722, 409] on div "Invoice - Third Party" at bounding box center [767, 407] width 446 height 24
click at [600, 520] on input "Display name" at bounding box center [768, 523] width 465 height 31
click at [789, 500] on div "Display name" at bounding box center [768, 490] width 467 height 19
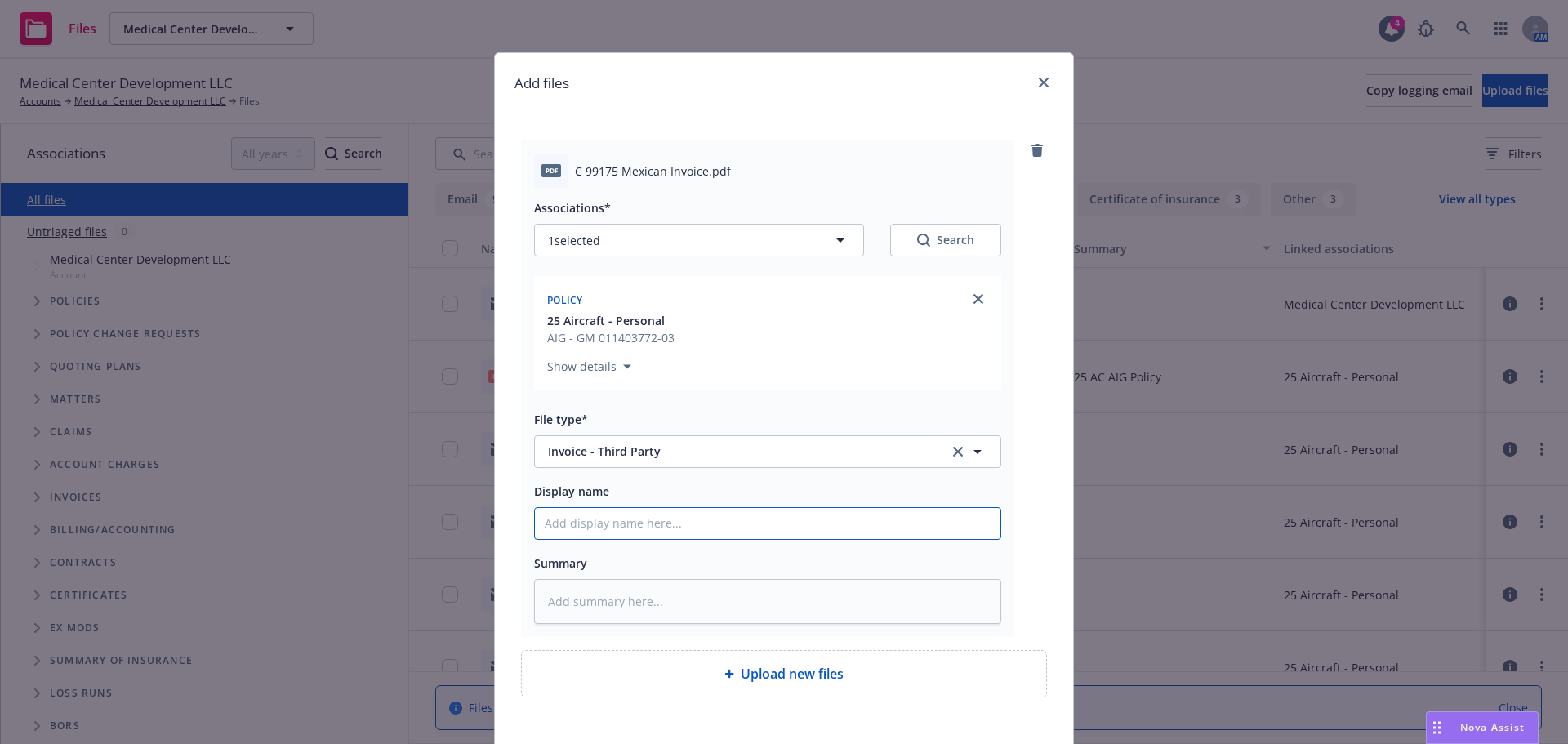
click at [763, 518] on input "Display name" at bounding box center [768, 523] width 465 height 31
type textarea "x"
type input "2"
type textarea "x"
type input "25"
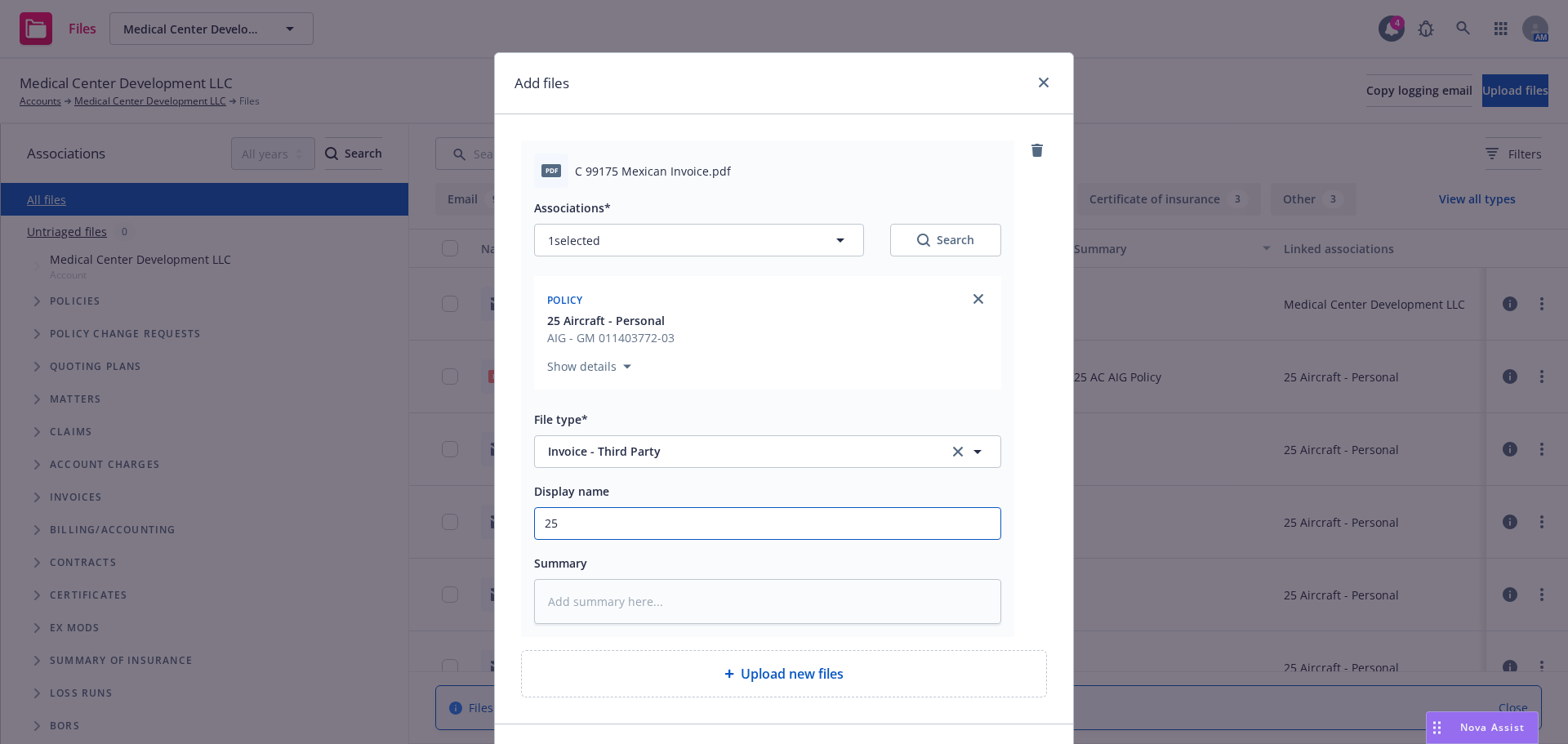
type textarea "x"
type input "25/"
type textarea "x"
type input "25/2"
type textarea "x"
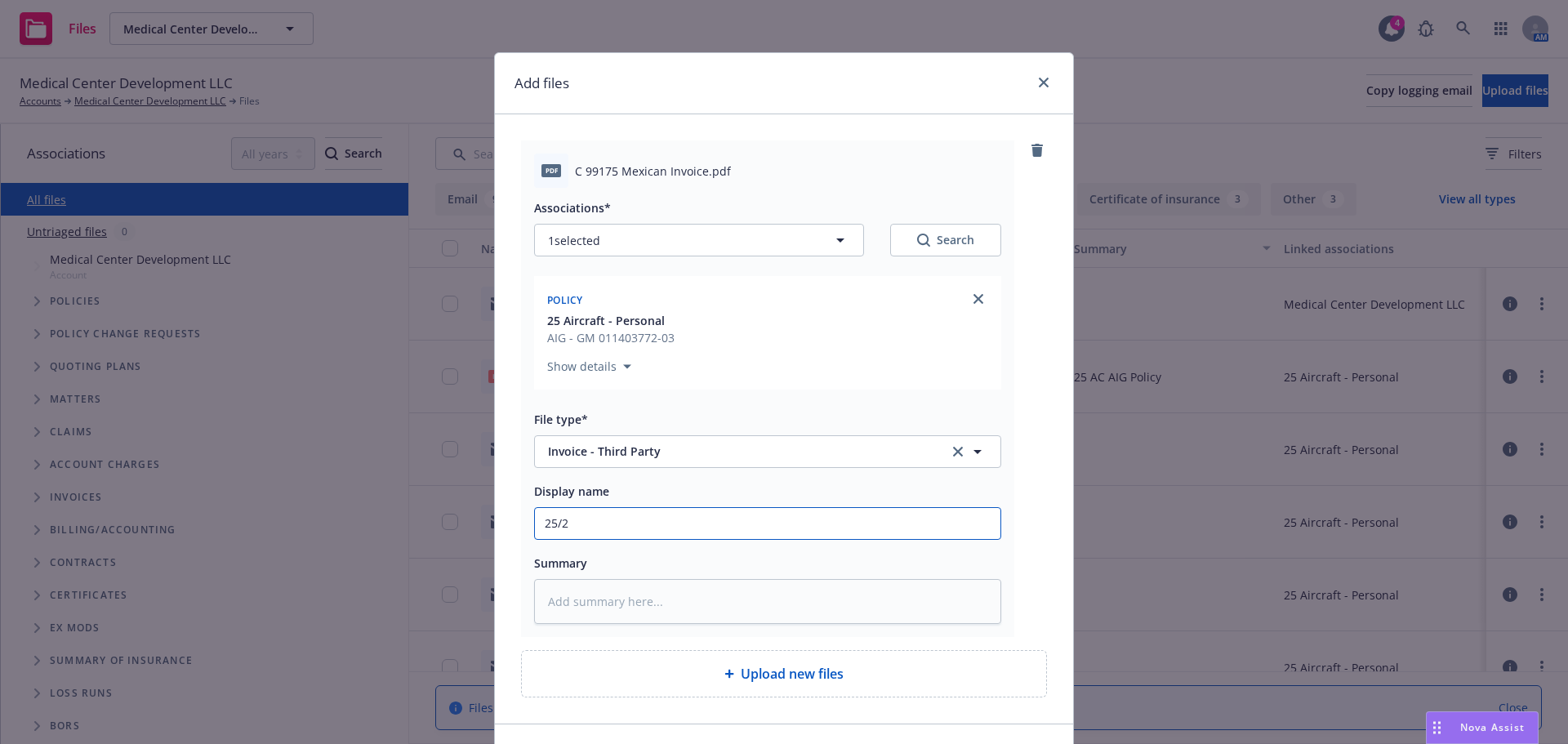
type input "25/26"
type textarea "x"
type input "25/26"
type textarea "x"
type input "25/26 A"
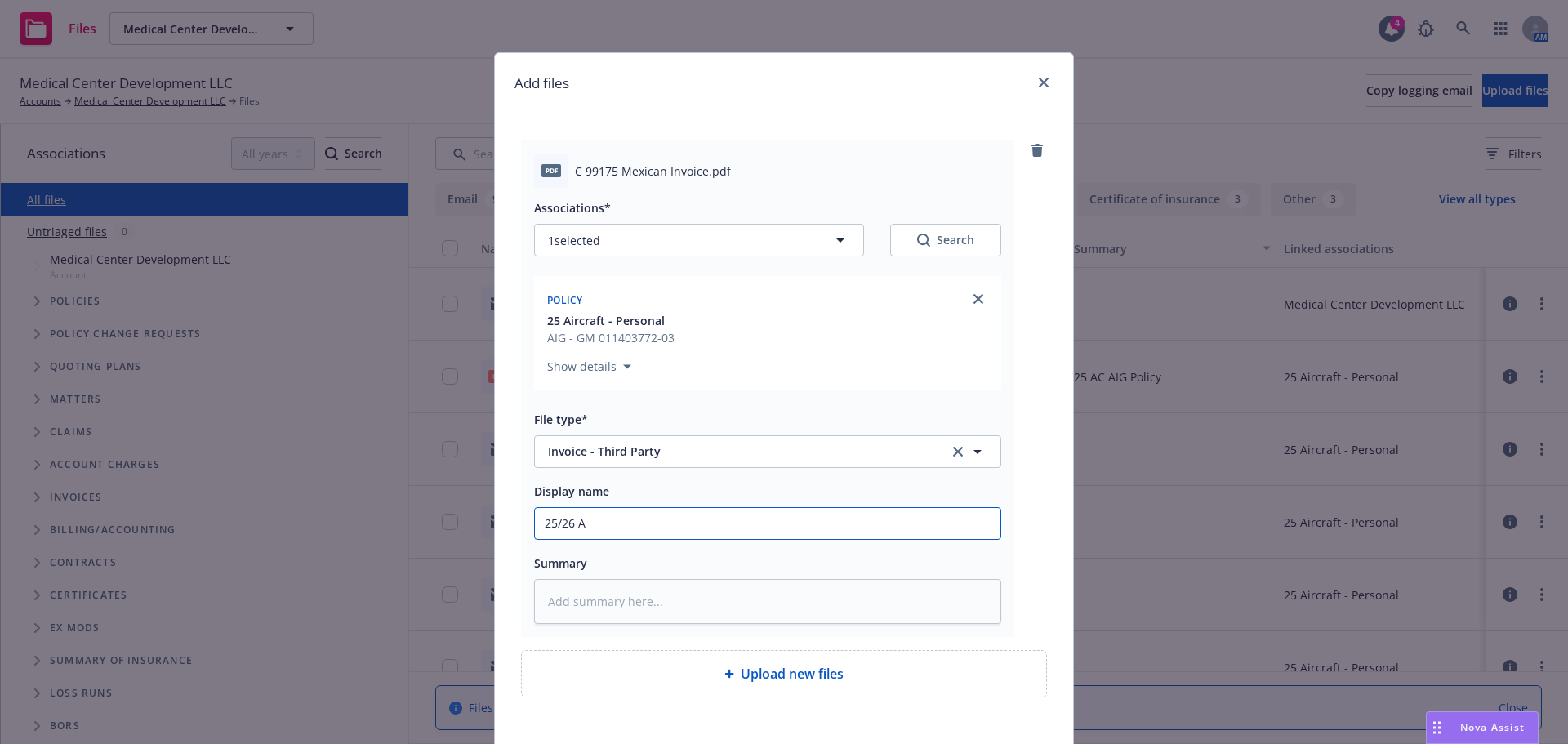
type textarea "x"
type input "25/26 AC"
type textarea "x"
type input "25/26 AC"
type textarea "x"
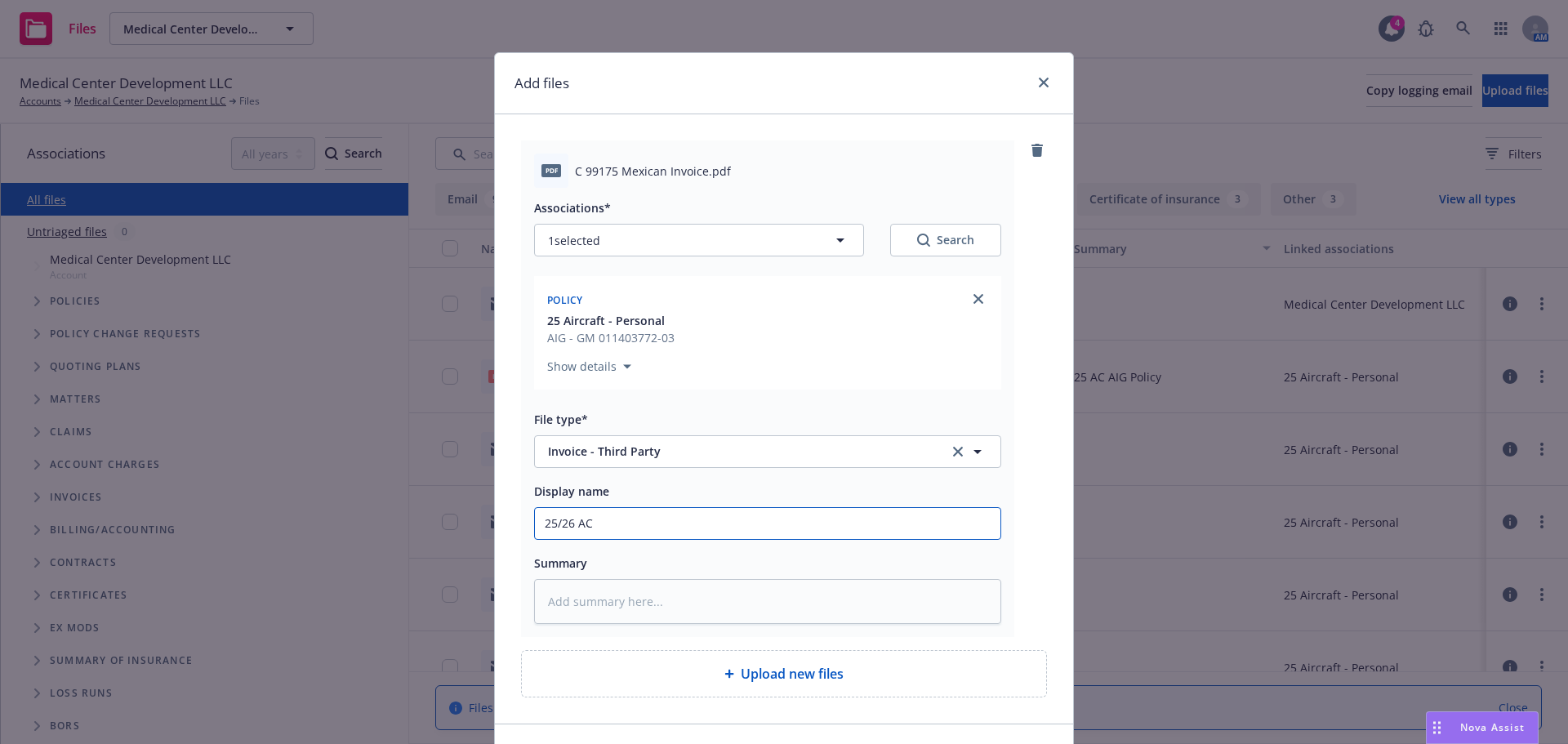
type input "25/26 AC M"
type textarea "x"
type input "25/26 AC Me"
type textarea "x"
type input "25/26 AC Mex"
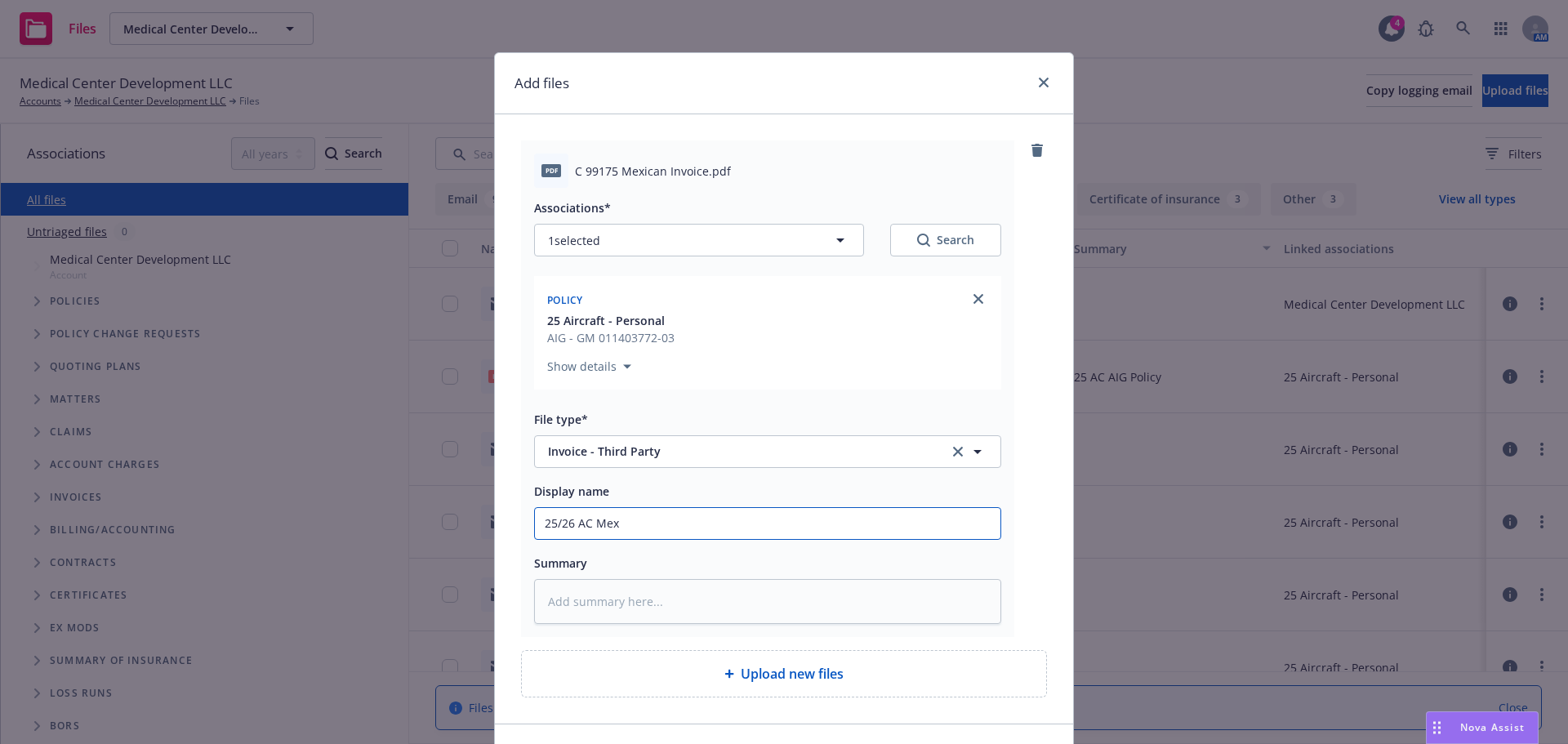
type textarea "x"
type input "25/26 AC Mexic"
type textarea "x"
type input "25/26 AC Mexica"
type textarea "x"
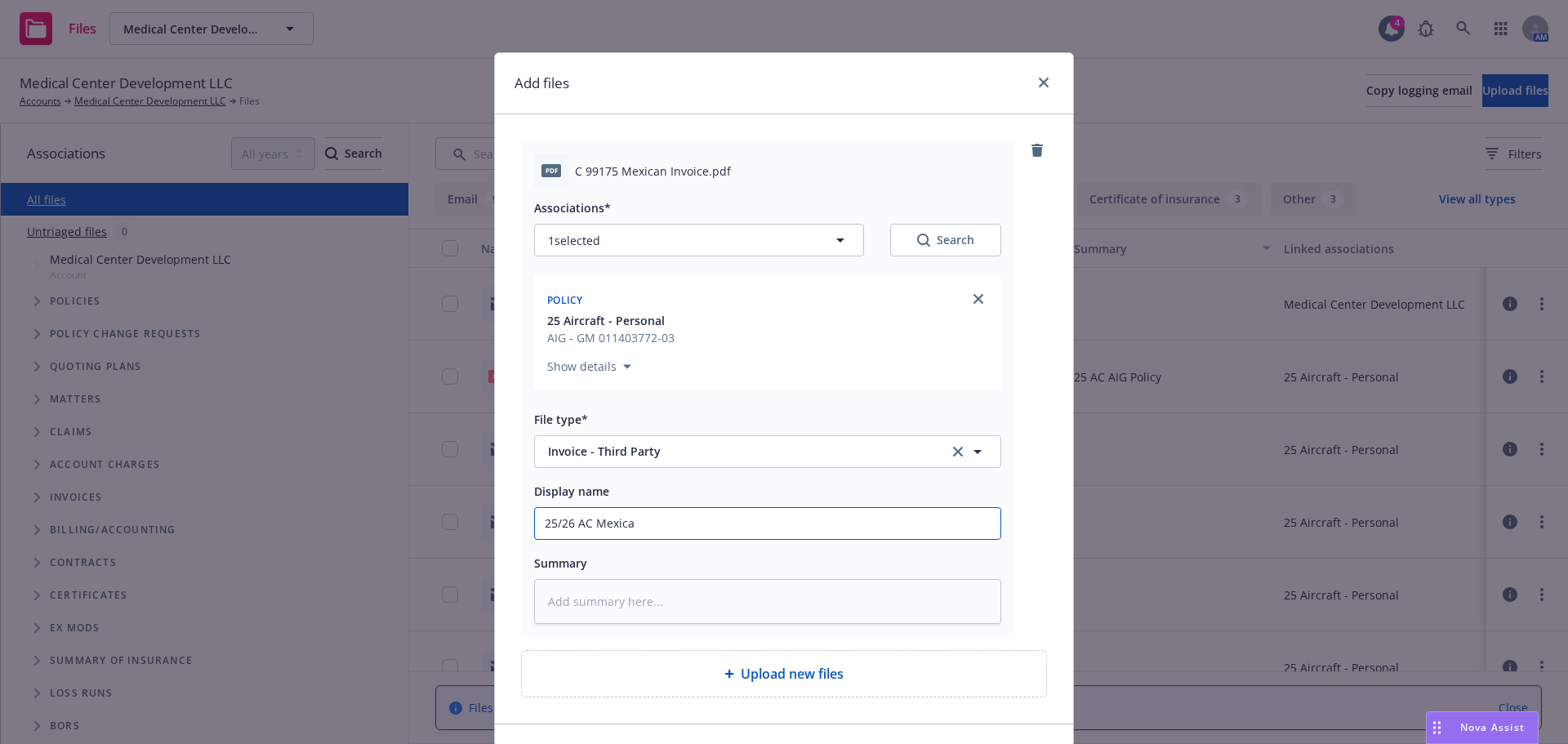
type input "25/26 AC Mexican"
type textarea "x"
type input "25/26 AC Mexican"
type textarea "x"
type input "25/26 AC Mexican C"
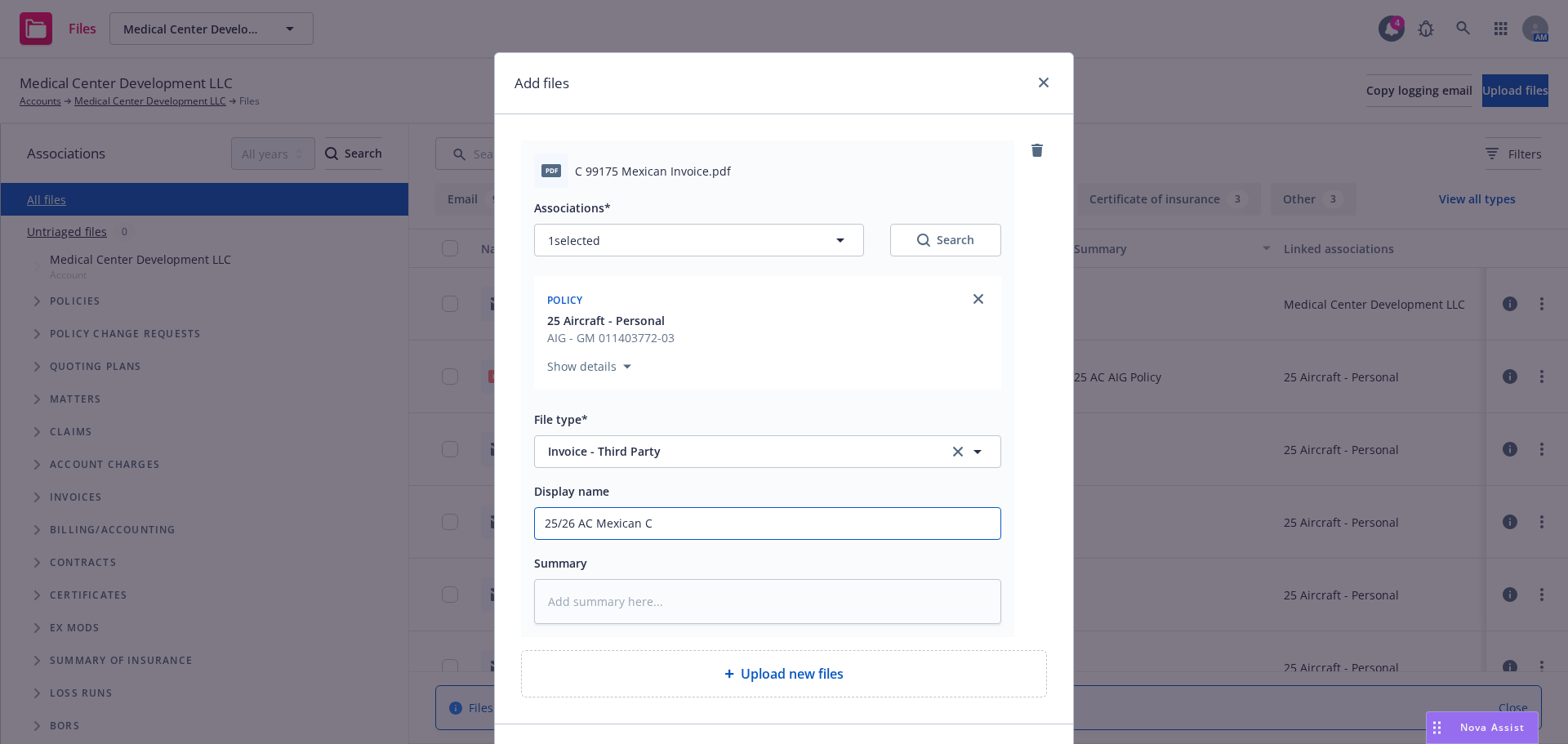
type textarea "x"
type input "25/26 AC Mexican Ce"
type textarea "x"
type input "25/26 AC Mexican Cer"
type textarea "x"
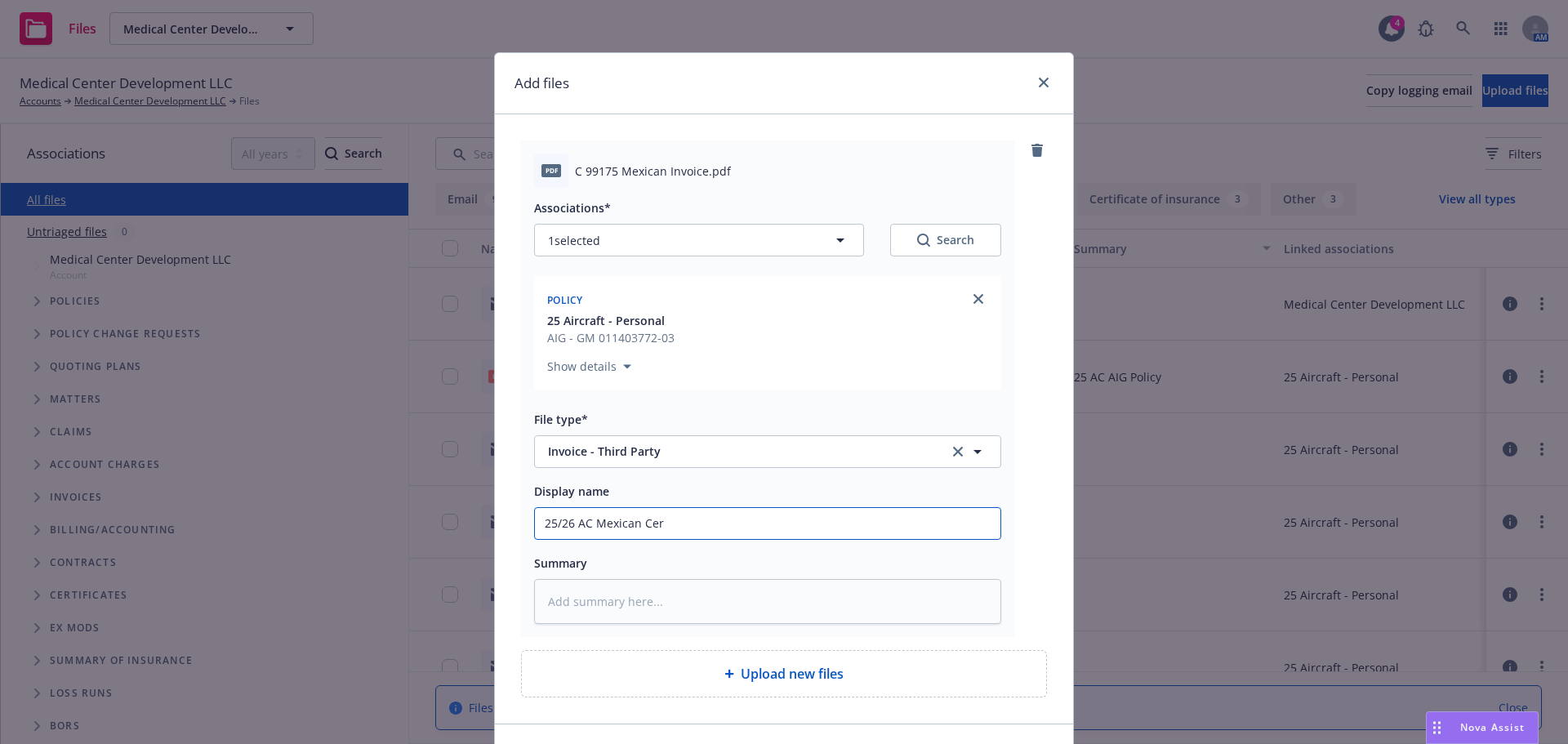
type input "25/26 AC Mexican Cert"
type textarea "x"
type input "25/26 AC Mexican Cert"
type textarea "x"
type input "25/26 AC Mexican Cert I"
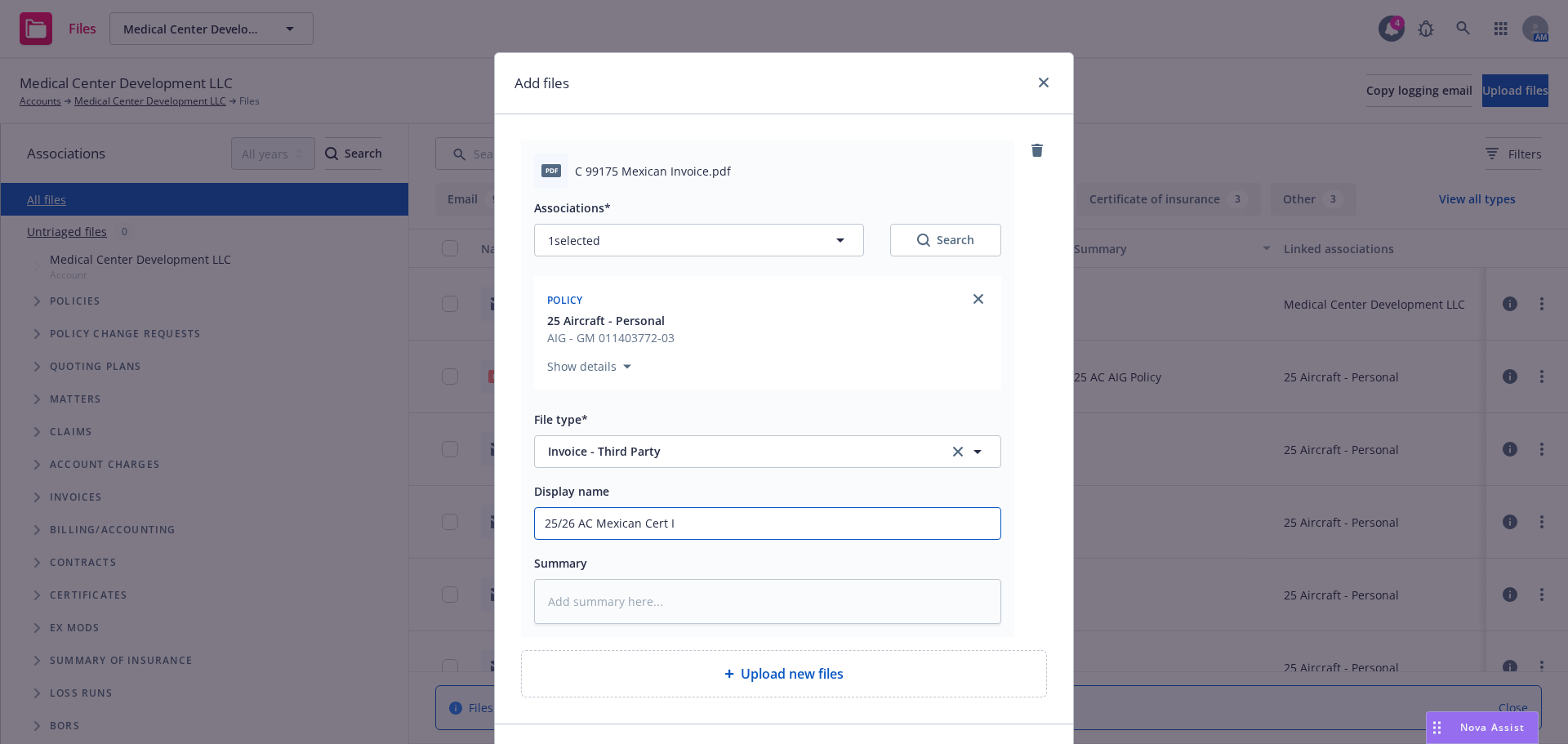
type textarea "x"
type input "25/26 AC Mexican Cert In"
type textarea "x"
type input "25/26 AC Mexican Cert Inv"
type textarea "x"
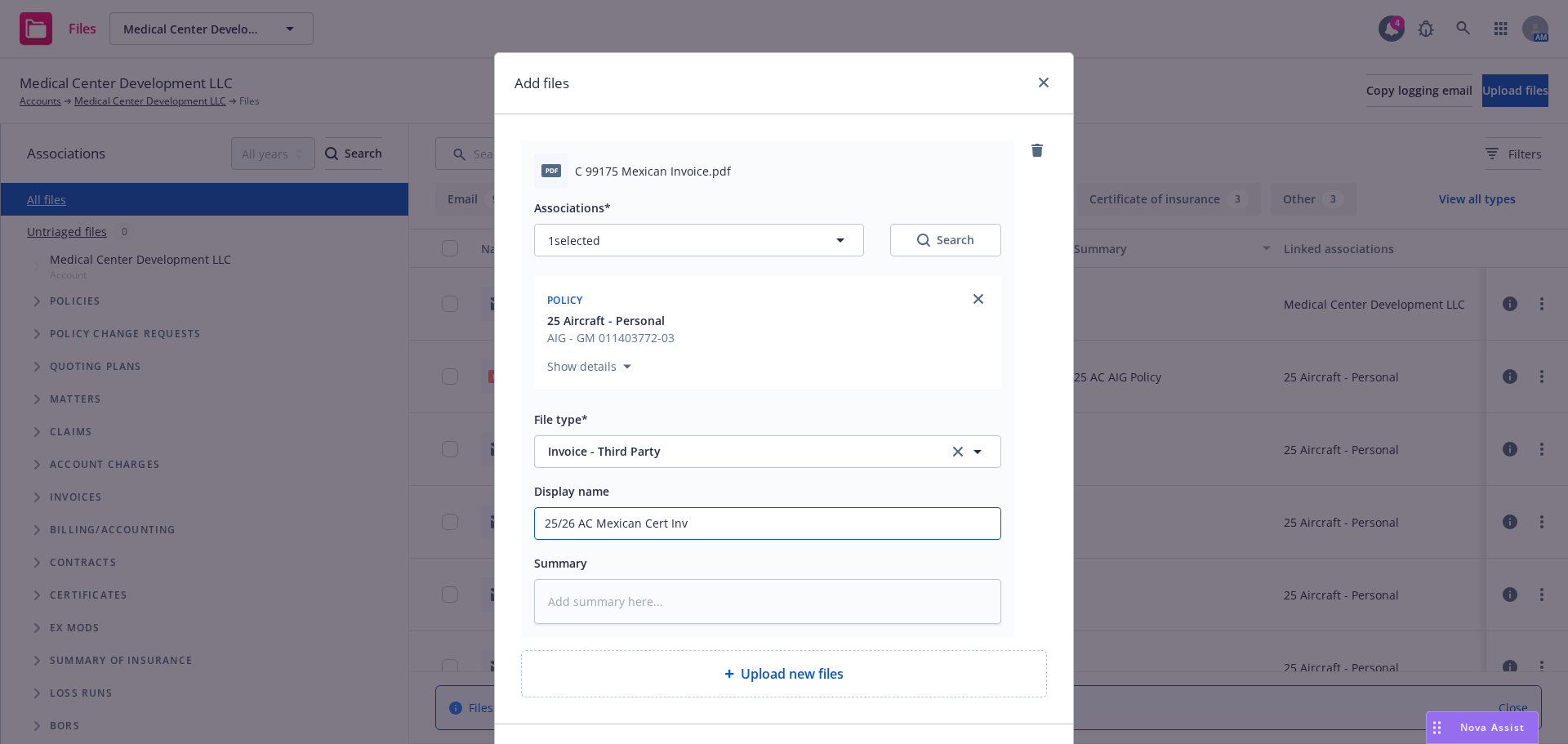
type input "25/26 AC Mexican Cert Invo"
type textarea "x"
type input "25/26 AC Mexican Cert Invoi"
type textarea "x"
type input "25/26 AC Mexican Cert Invoic"
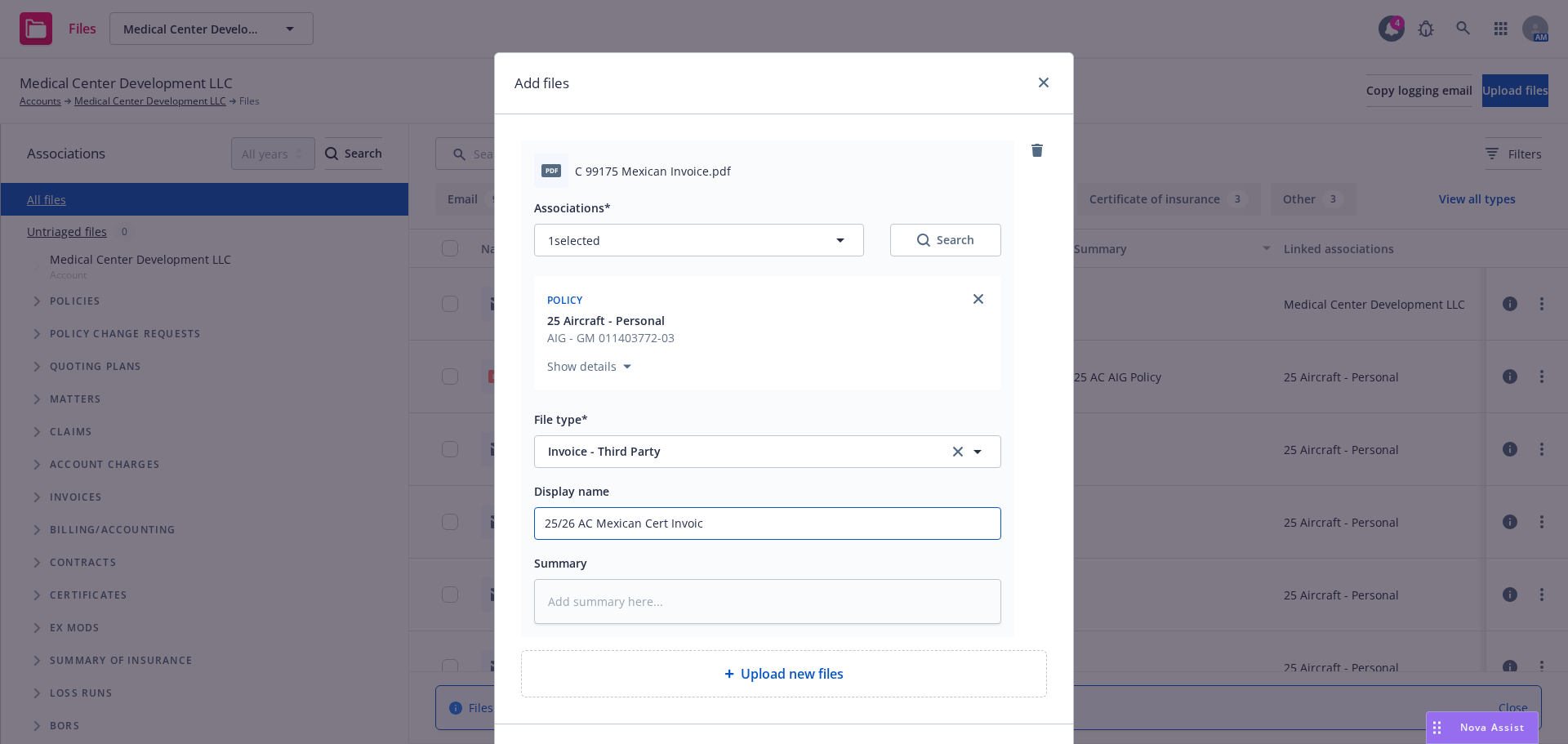
type textarea "x"
type input "25/26 AC Mexican Cert Invoice"
click at [597, 525] on input "25/26 AC Mexican Cert Invoice" at bounding box center [768, 523] width 465 height 31
type textarea "x"
type input "25/26 AC AMexican Cert Invoice"
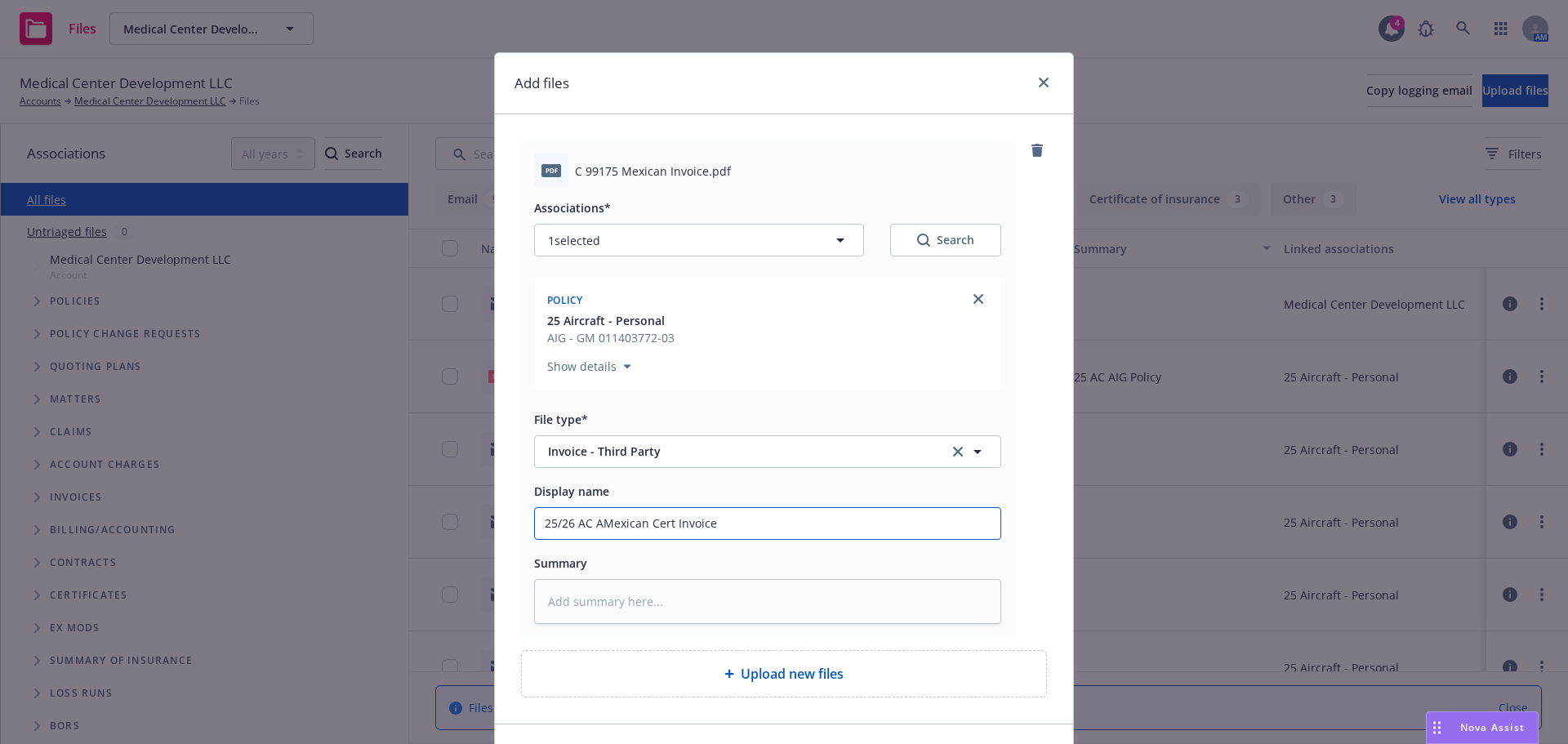
type textarea "x"
type input "25/26 AC AIGMexican Cert Invoice"
type textarea "x"
type input "25/26 AC AIGHMexican Cert Invoice"
type textarea "x"
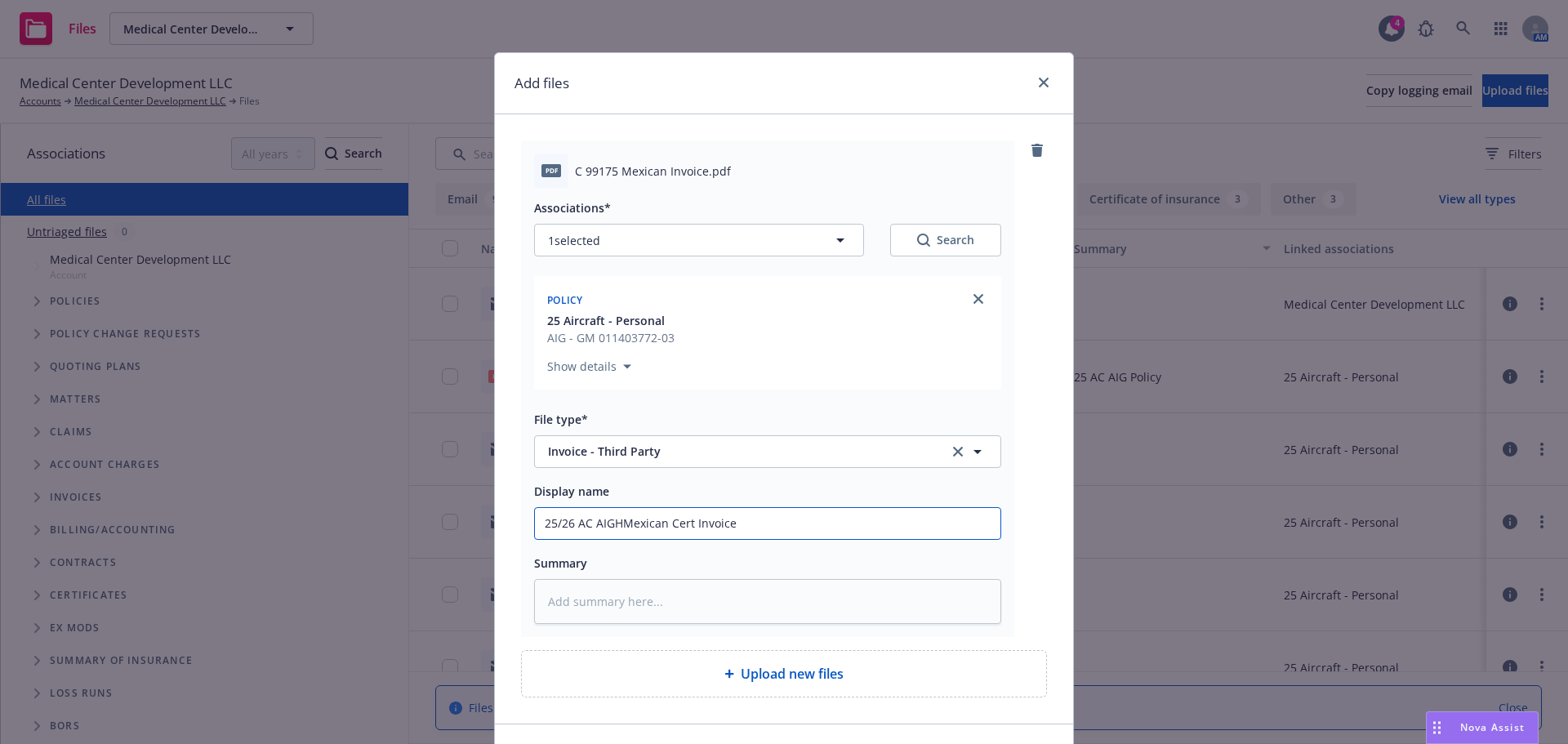
type input "25/26 AC AIGMexican Cert Invoice"
type textarea "x"
click at [661, 518] on input "25/26 AC AIG Mexican Cert Invoice" at bounding box center [768, 523] width 465 height 31
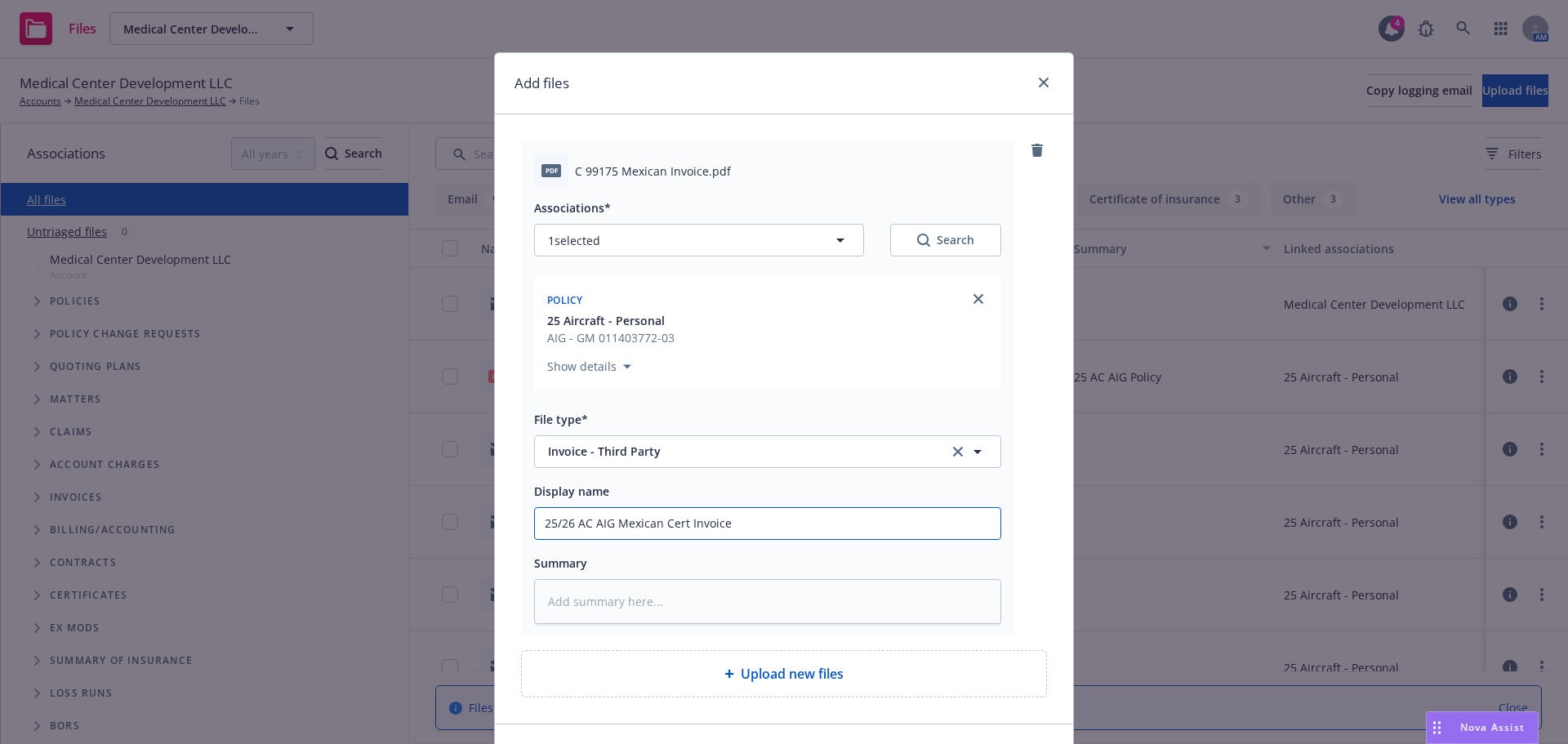
type input "25/26 AC AIG Mexican Cert Invoice"
click at [580, 612] on textarea at bounding box center [768, 601] width 467 height 45
paste textarea "25/26 AC AIG Mexican Cert Invoice"
type textarea "x"
type textarea "25/26 AC AIG Mexican Cert Invoice"
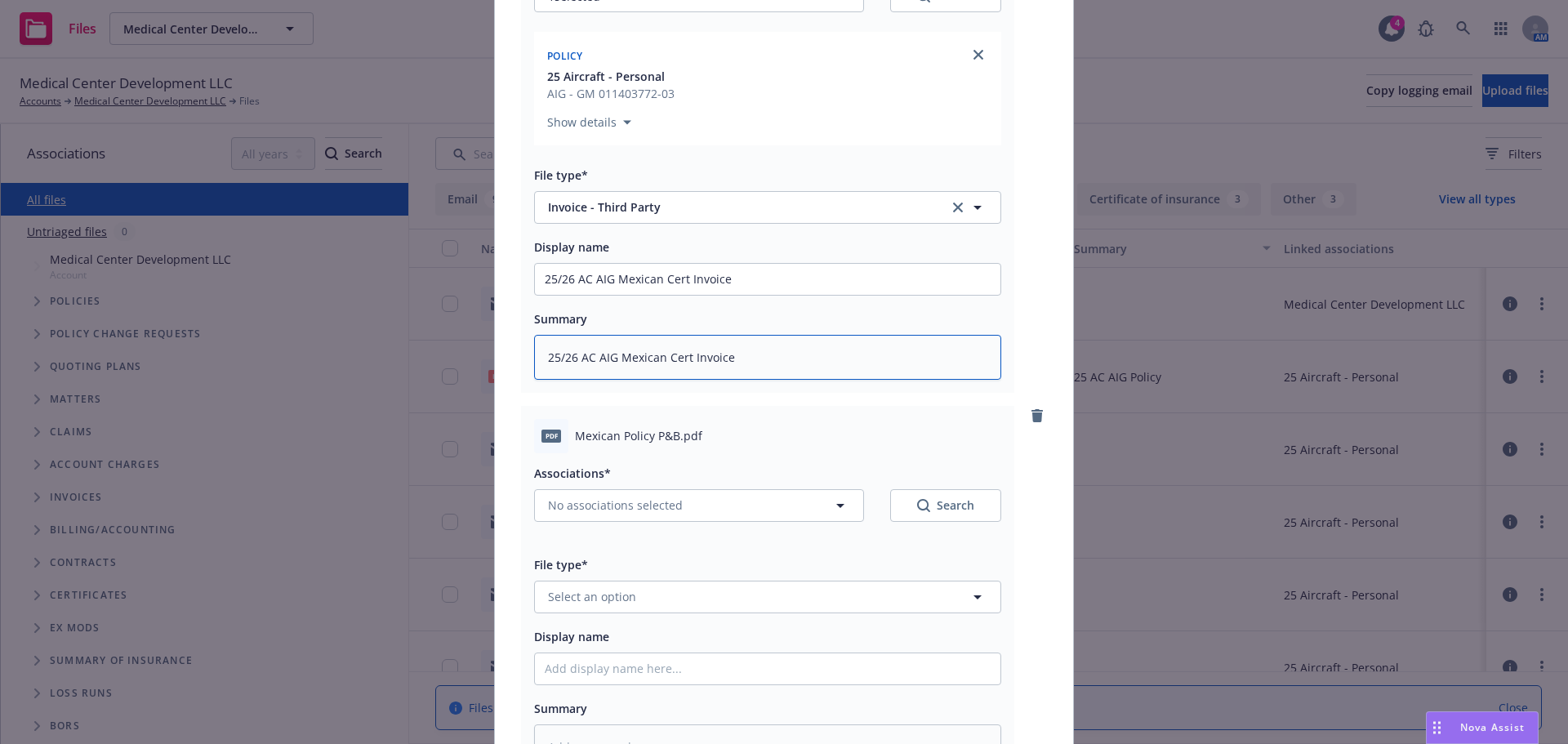
scroll to position [245, 0]
click at [659, 503] on span "No associations selected" at bounding box center [616, 504] width 135 height 17
type textarea "x"
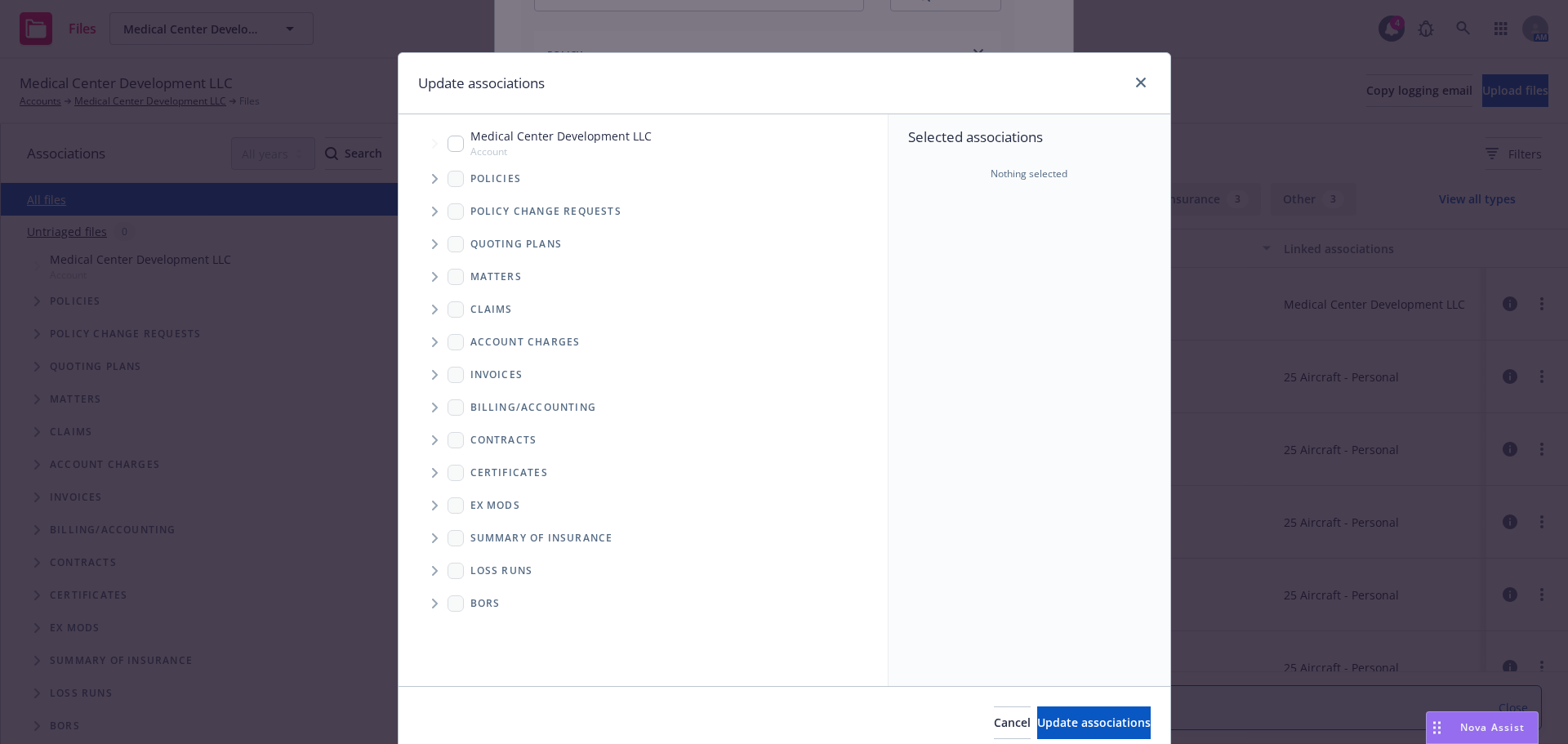
click at [433, 181] on span "Tree Example" at bounding box center [434, 179] width 26 height 26
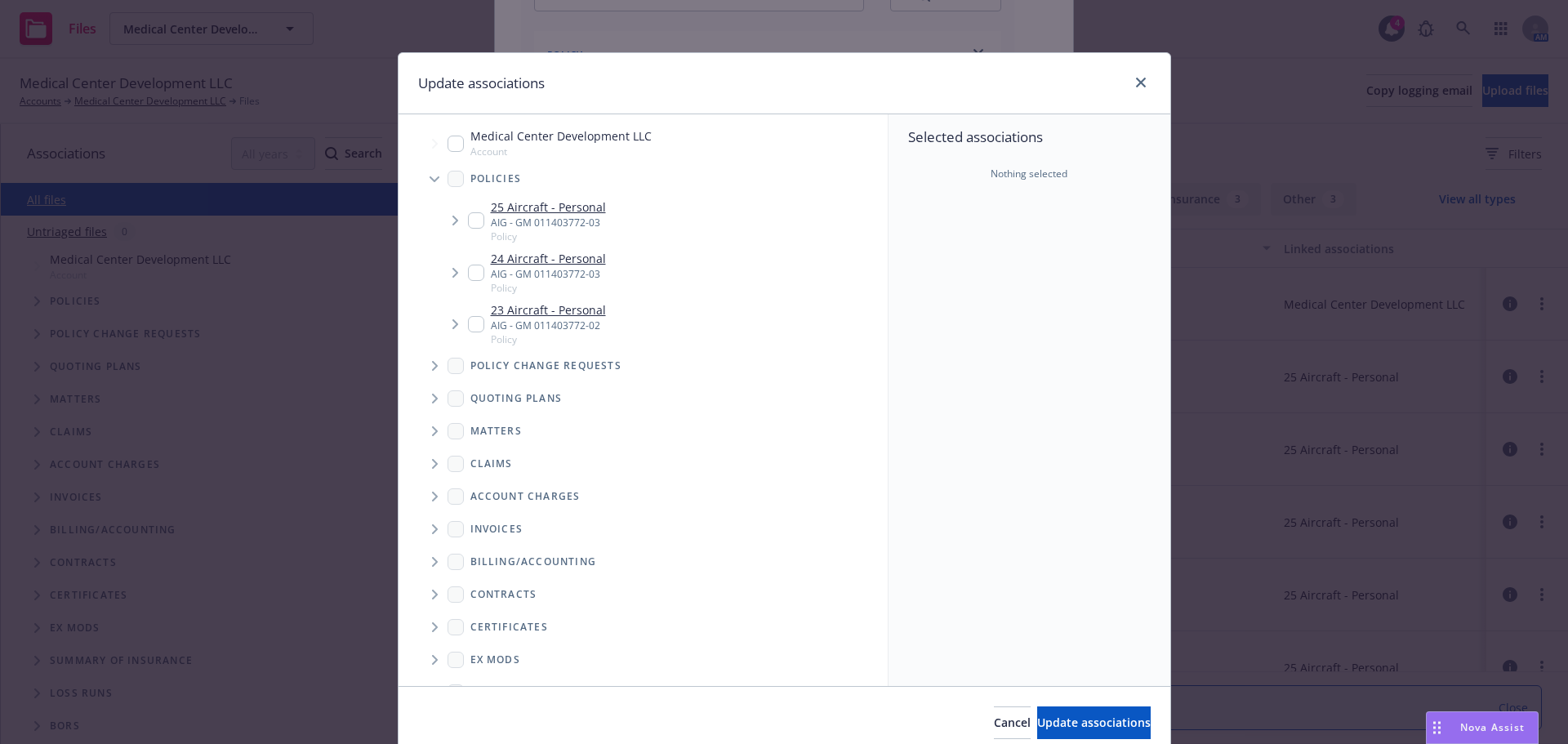
click at [468, 222] on input "Tree Example" at bounding box center [476, 221] width 16 height 16
checkbox input "true"
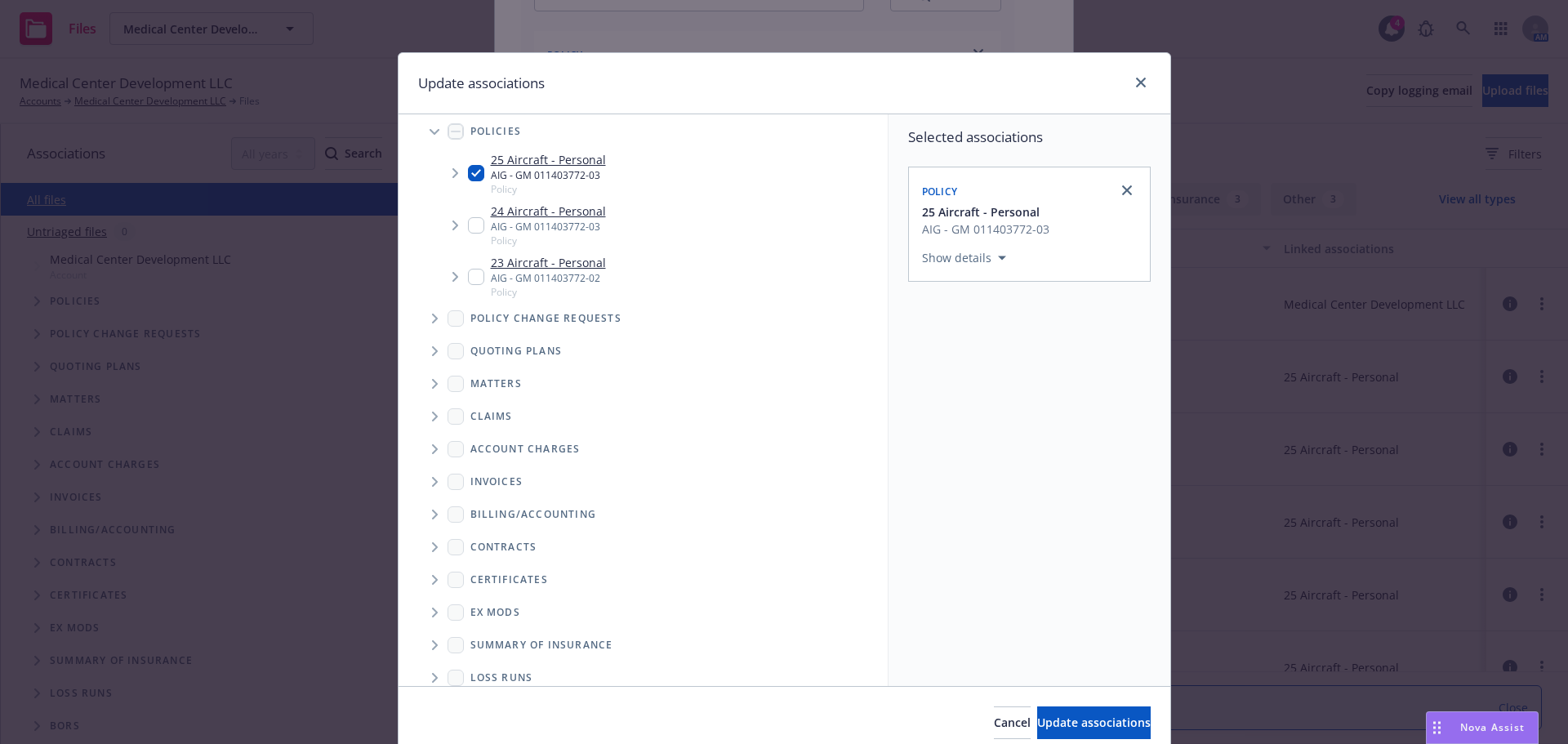
scroll to position [98, 0]
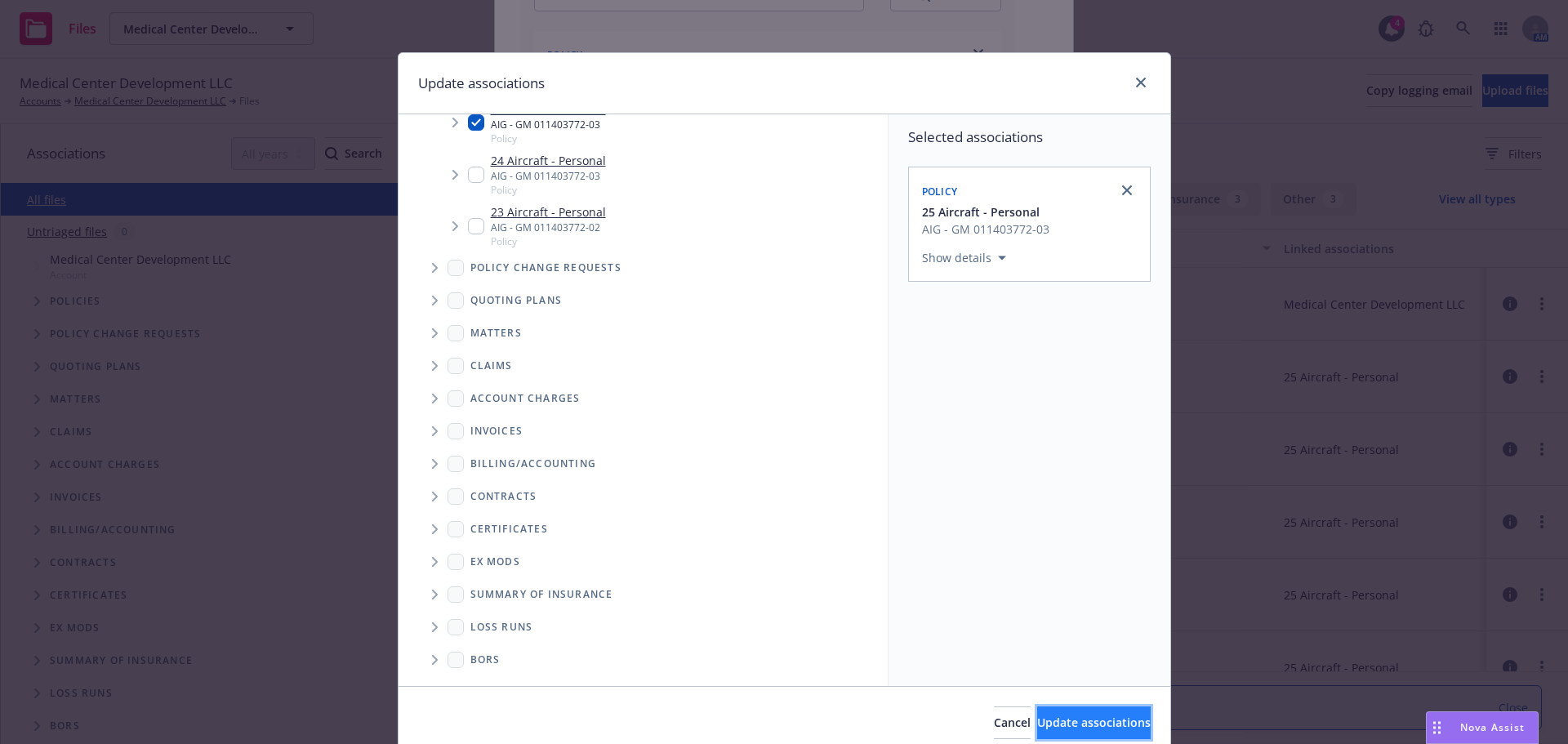
click at [1037, 724] on span "Update associations" at bounding box center [1094, 722] width 113 height 16
type textarea "x"
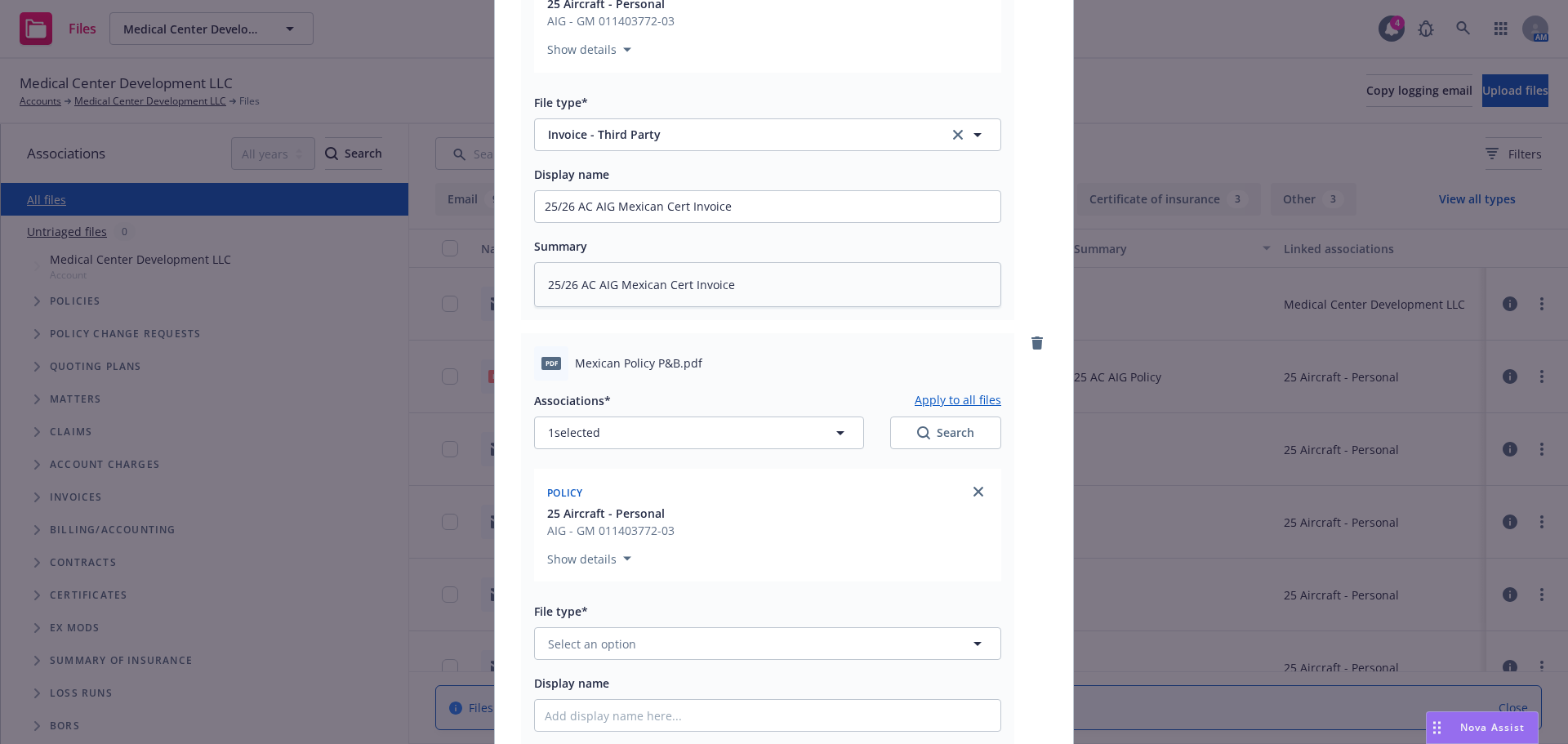
scroll to position [408, 0]
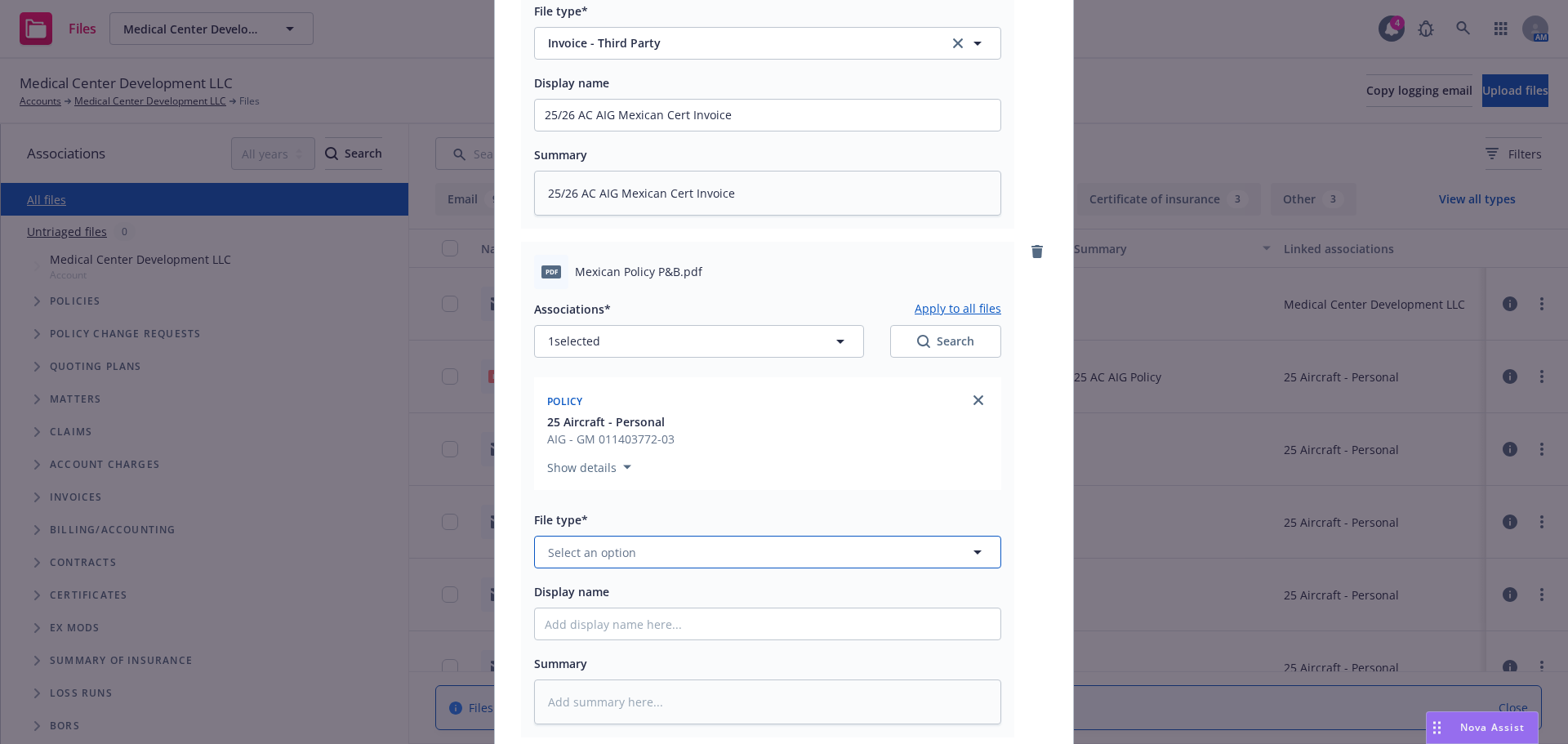
click at [575, 553] on span "Select an option" at bounding box center [592, 552] width 88 height 17
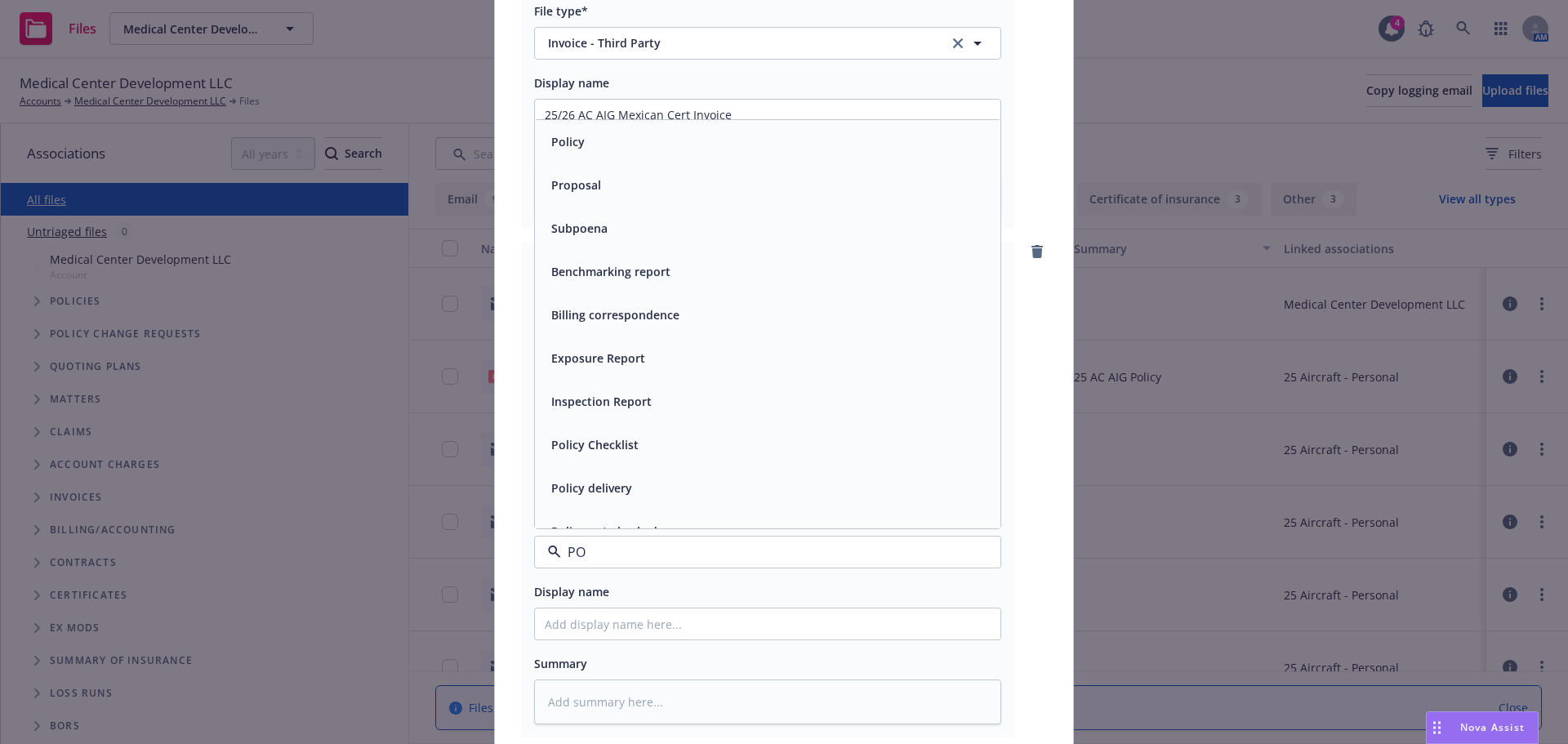
type input "P"
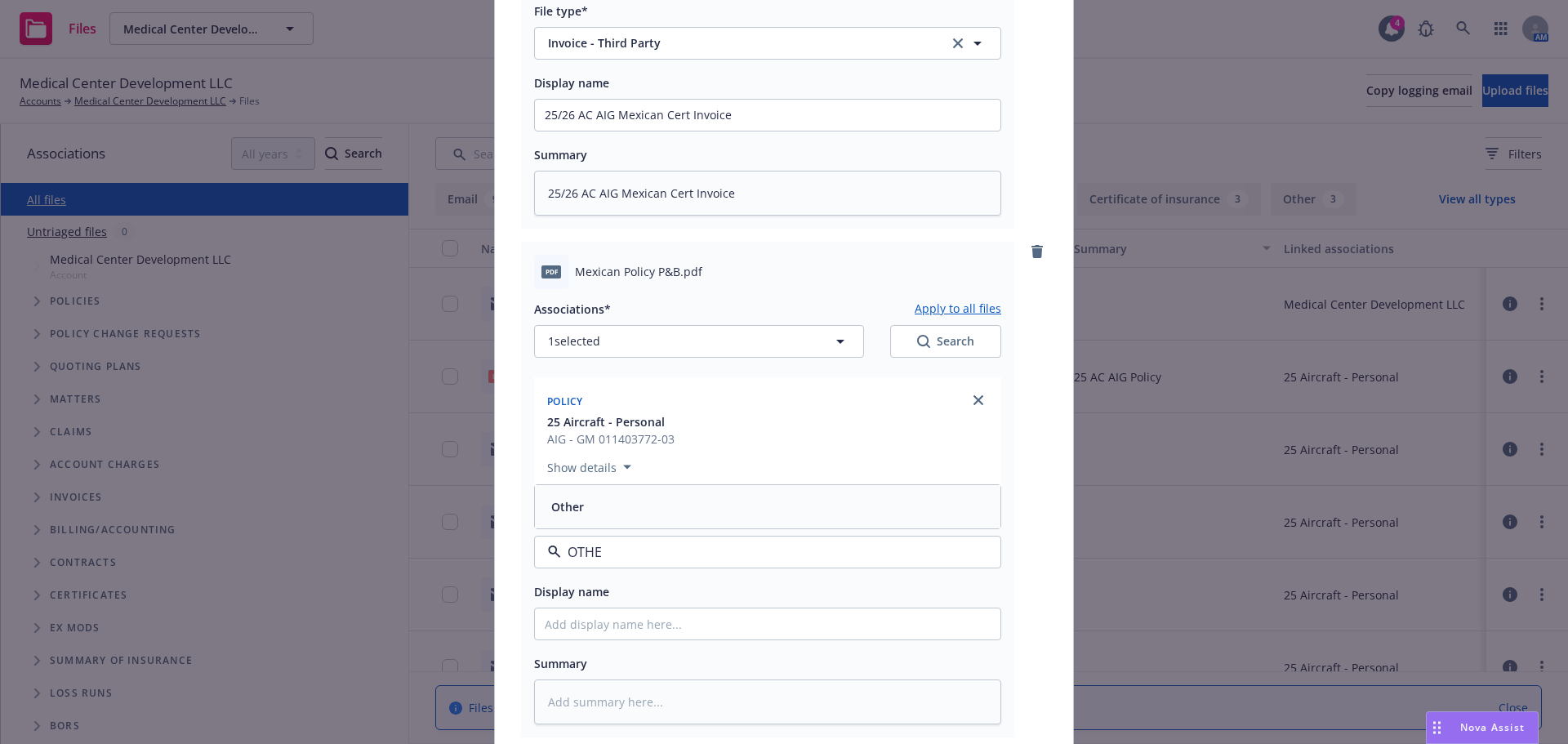
type input "OTHER"
click at [561, 485] on div "Other" at bounding box center [768, 506] width 465 height 43
paste input "25/26 AC AIG Mexican Cert Invoice"
type textarea "x"
type input "25/26 AC AIG Mexican Cert Invoice"
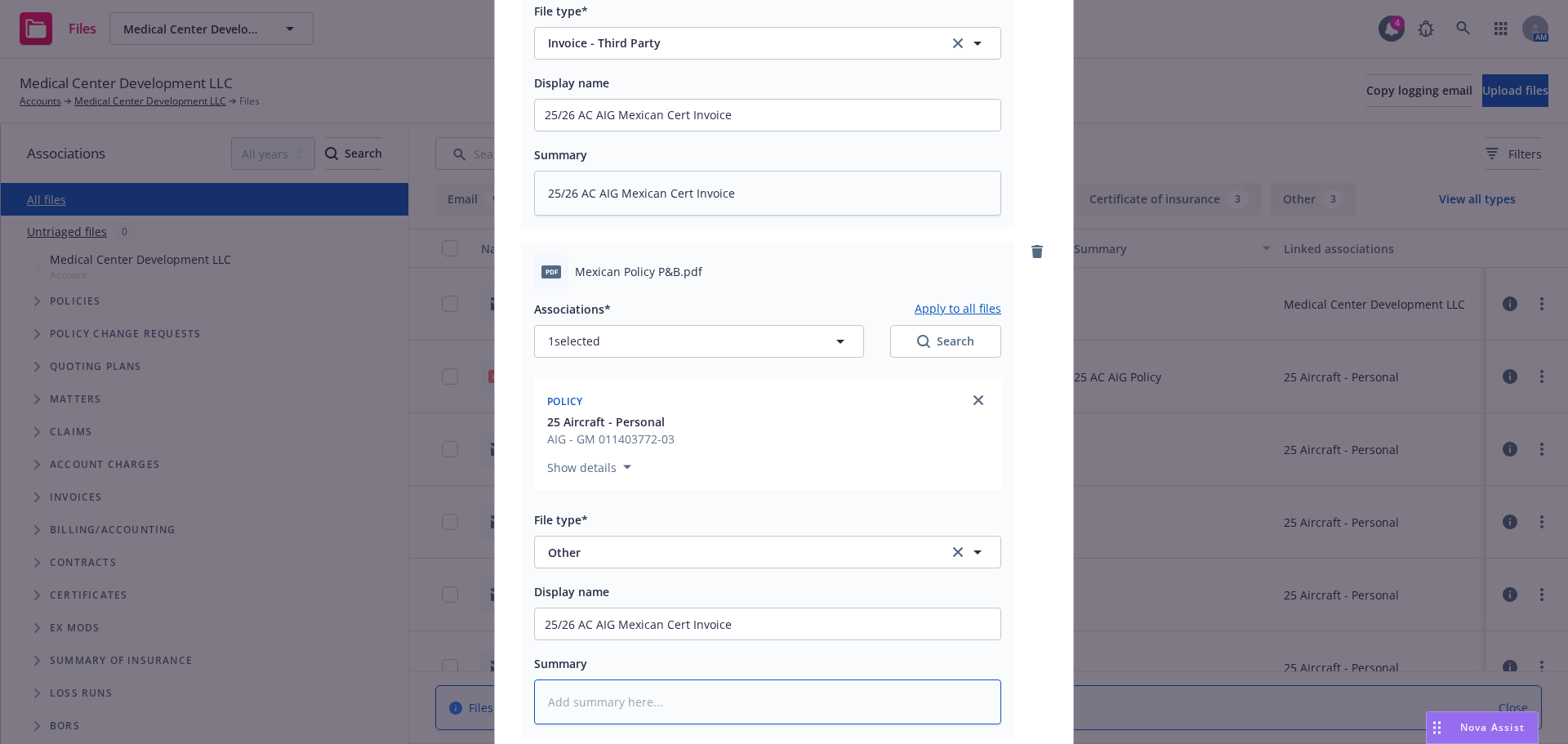
click at [612, 707] on textarea at bounding box center [768, 701] width 467 height 45
paste textarea "25/26 AC AIG Mexican Cert Invoice"
type textarea "x"
type textarea "25/26 AC AIG Mexican Cert Invoice"
drag, startPoint x: 728, startPoint y: 628, endPoint x: 684, endPoint y: 628, distance: 44.0
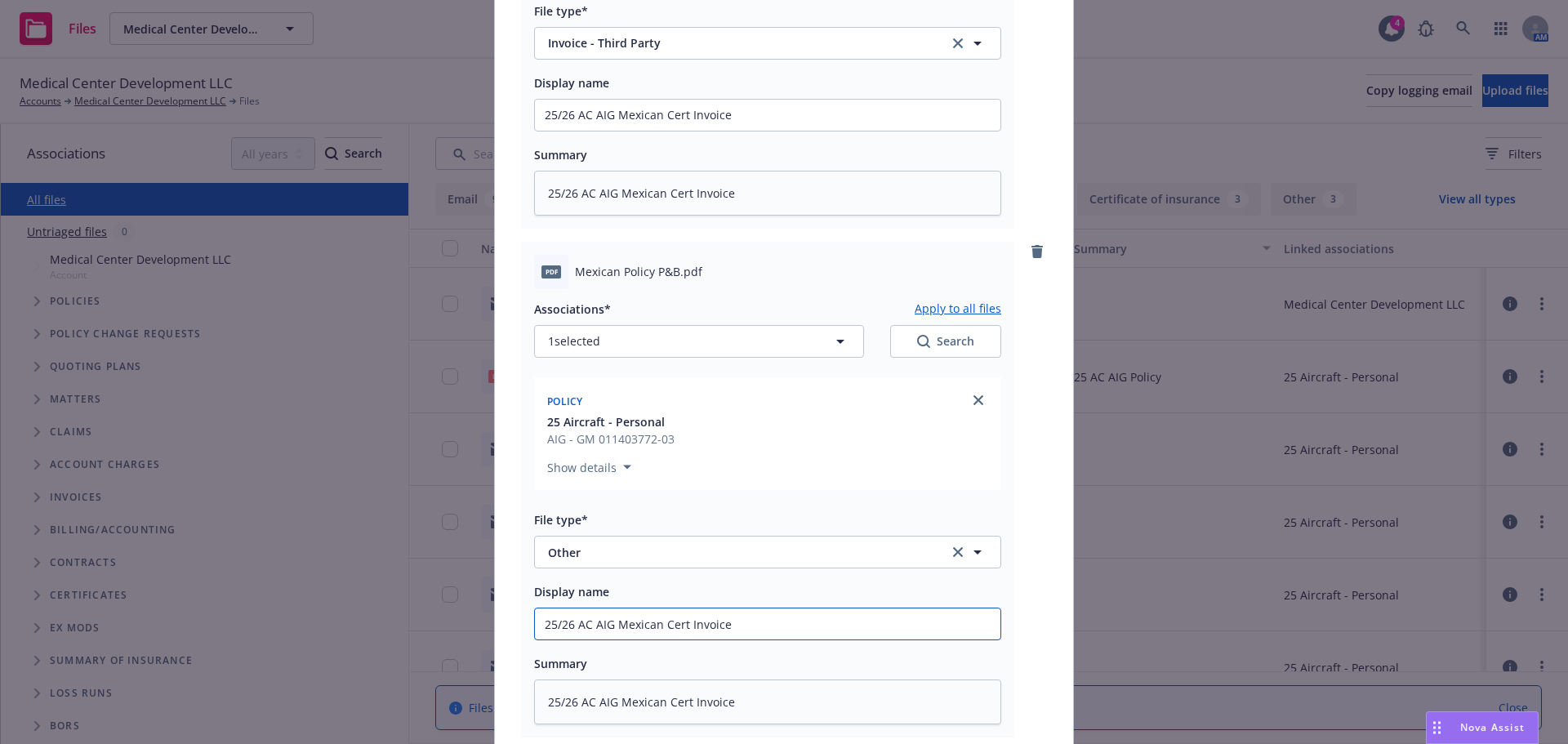
click at [684, 130] on input "25/26 AC AIG Mexican Cert Invoice" at bounding box center [768, 115] width 465 height 31
type textarea "x"
type input "25/26 AC AIG Mexican Cert p"
type textarea "x"
type input "25/26 AC AIG Mexican Cert pO"
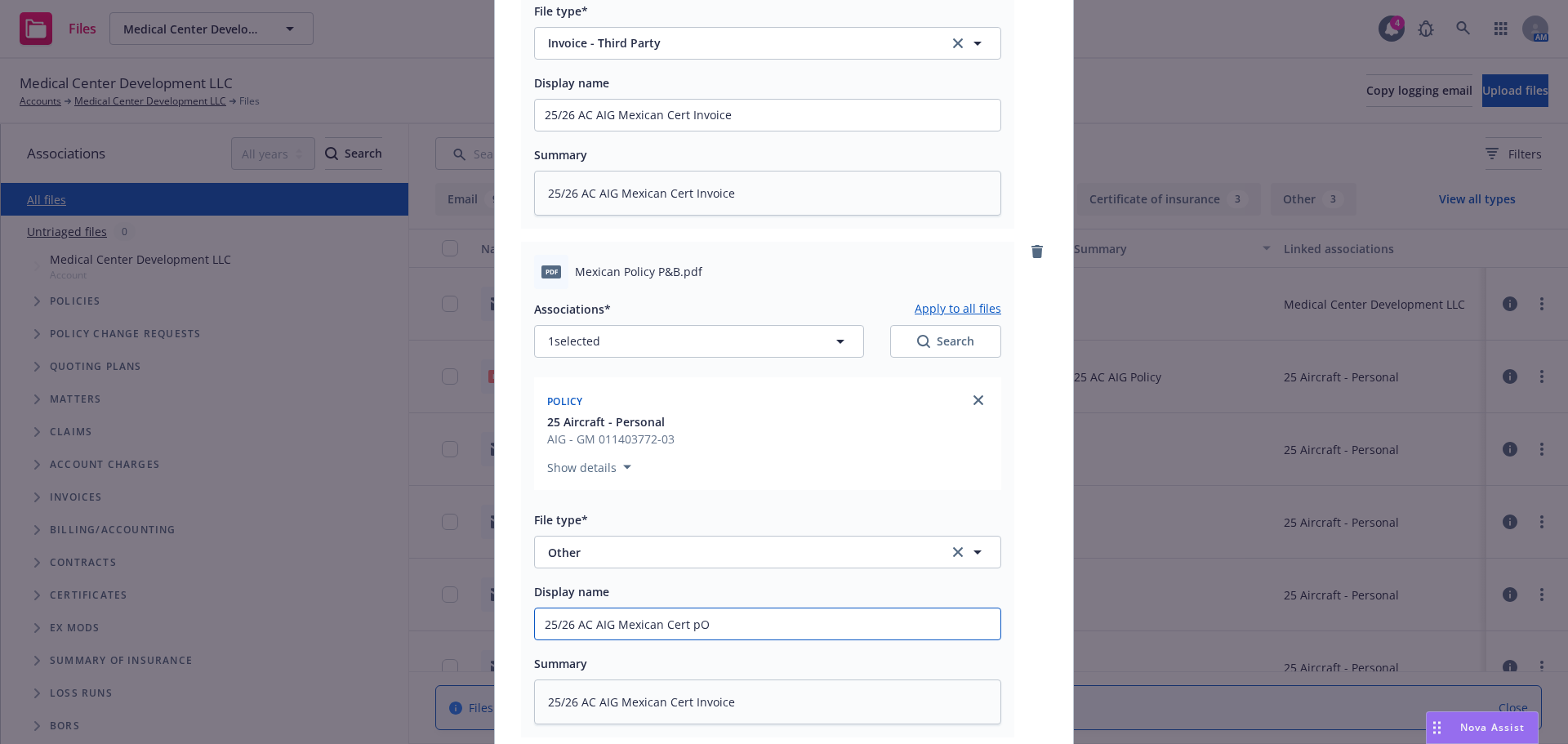
type textarea "x"
type input "25/26 AC AIG Mexican Cert pOL"
type textarea "x"
type input "25/26 AC AIG Mexican Cert pOLIC"
type textarea "x"
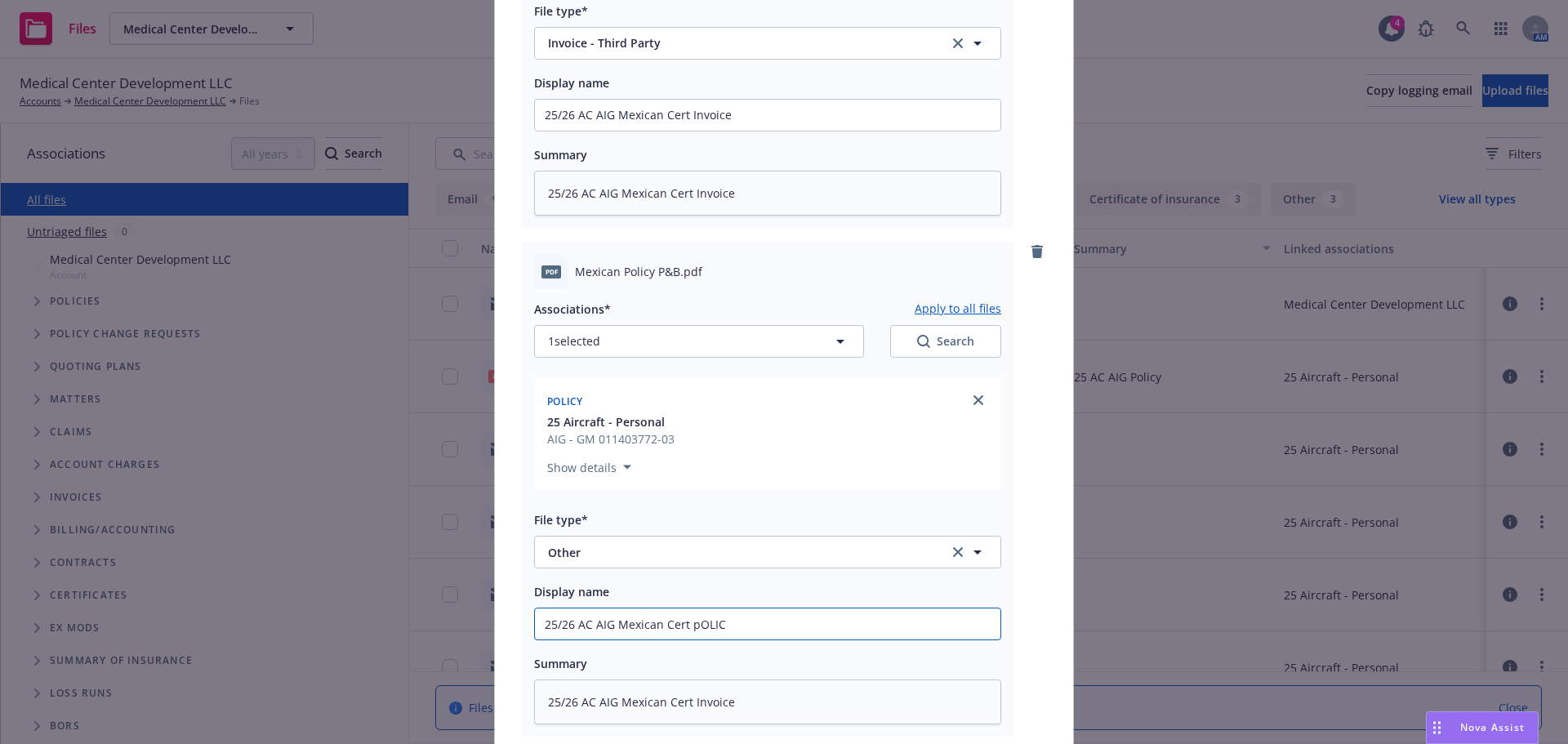
type input "25/26 AC AIG Mexican Cert pOLICX"
type textarea "x"
type input "25/26 AC AIG Mexican Cert pOLICXY"
type textarea "x"
type input "25/26 AC AIG Mexican Cert pOLICX"
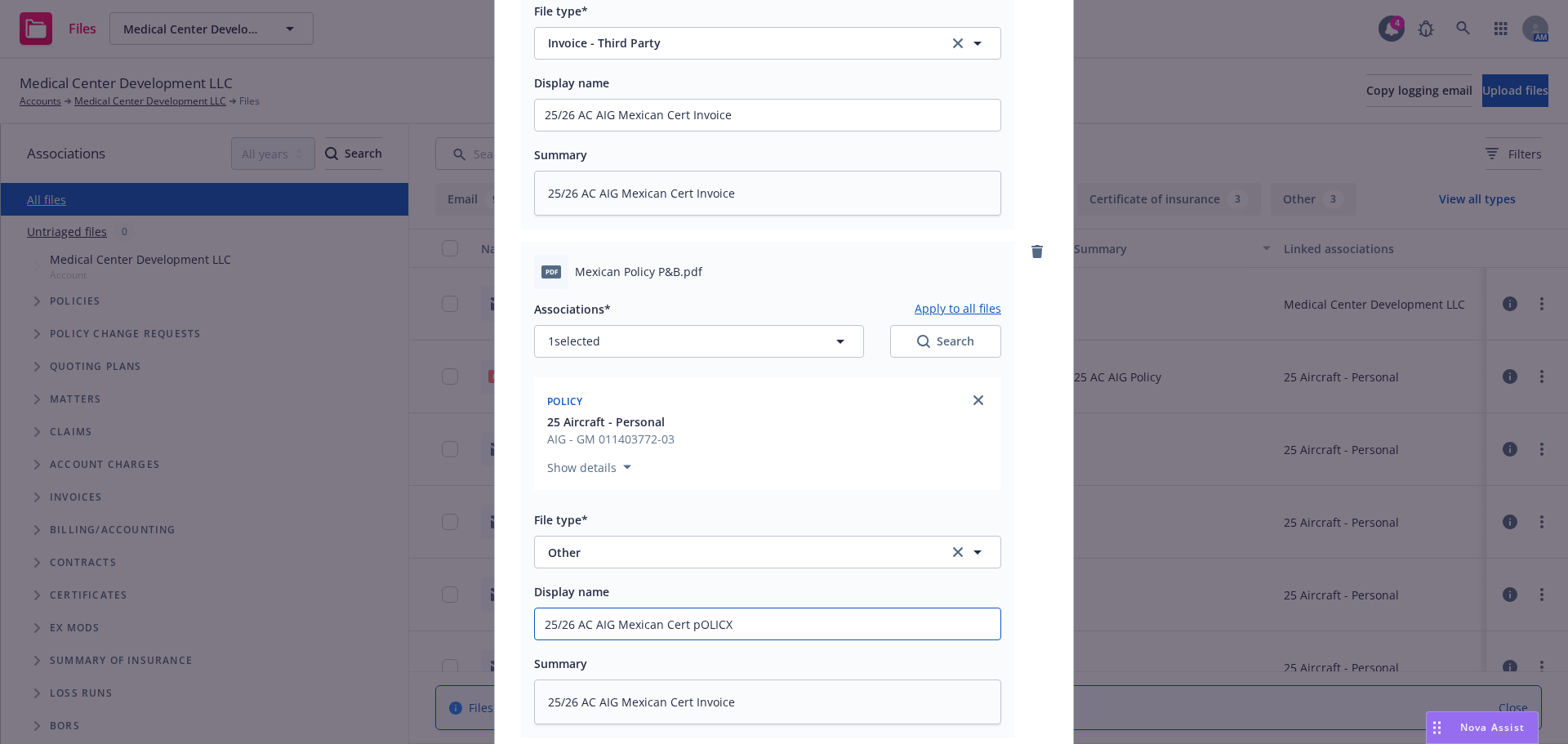
type textarea "x"
type input "25/26 AC AIG Mexican Cert pOLIC"
type textarea "x"
type input "25/26 AC AIG Mexican Cert pOLI"
type textarea "x"
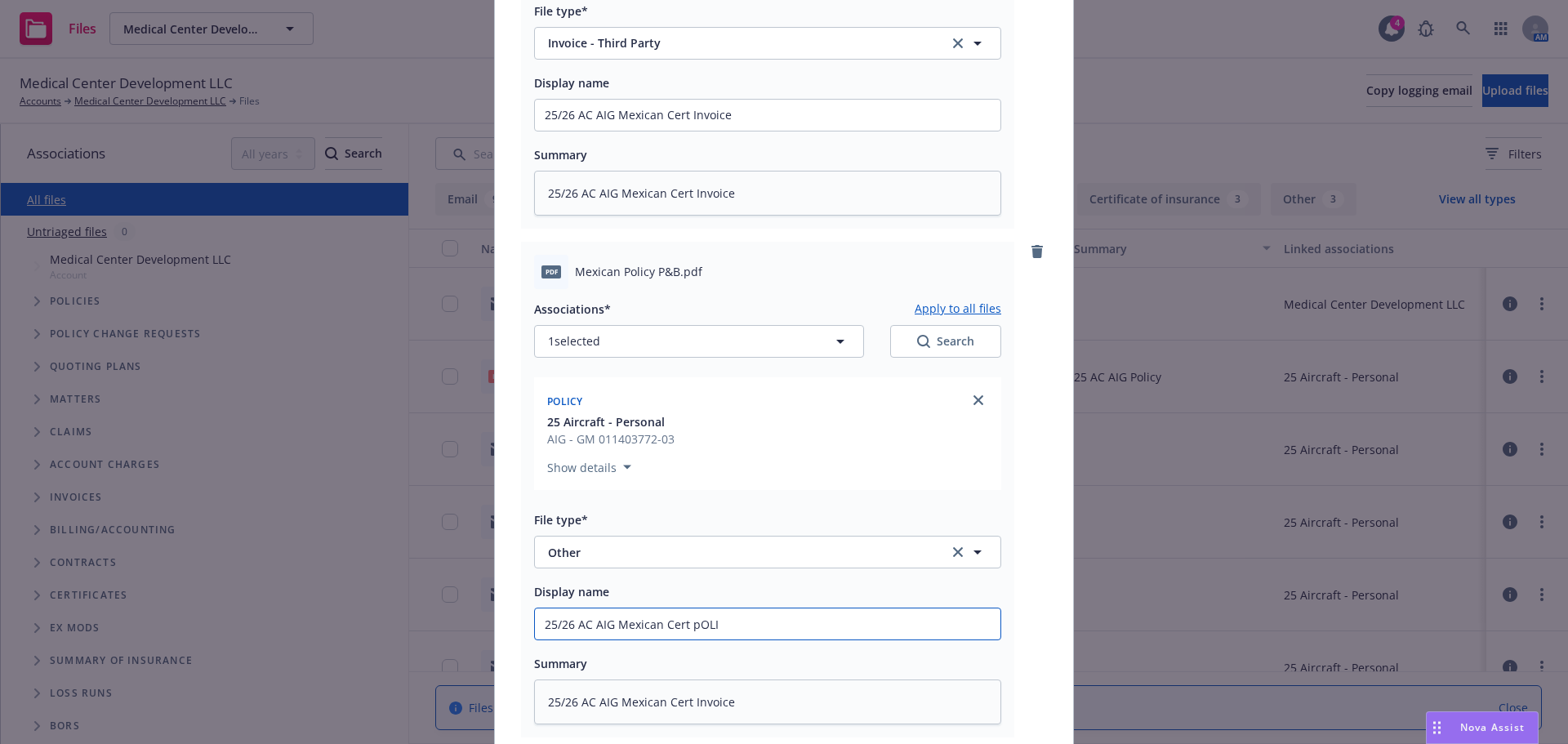
type input "25/26 AC AIG Mexican Cert pOL"
type textarea "x"
type input "25/26 AC AIG Mexican Cert pO"
type textarea "x"
type input "25/26 AC AIG Mexican Cert p"
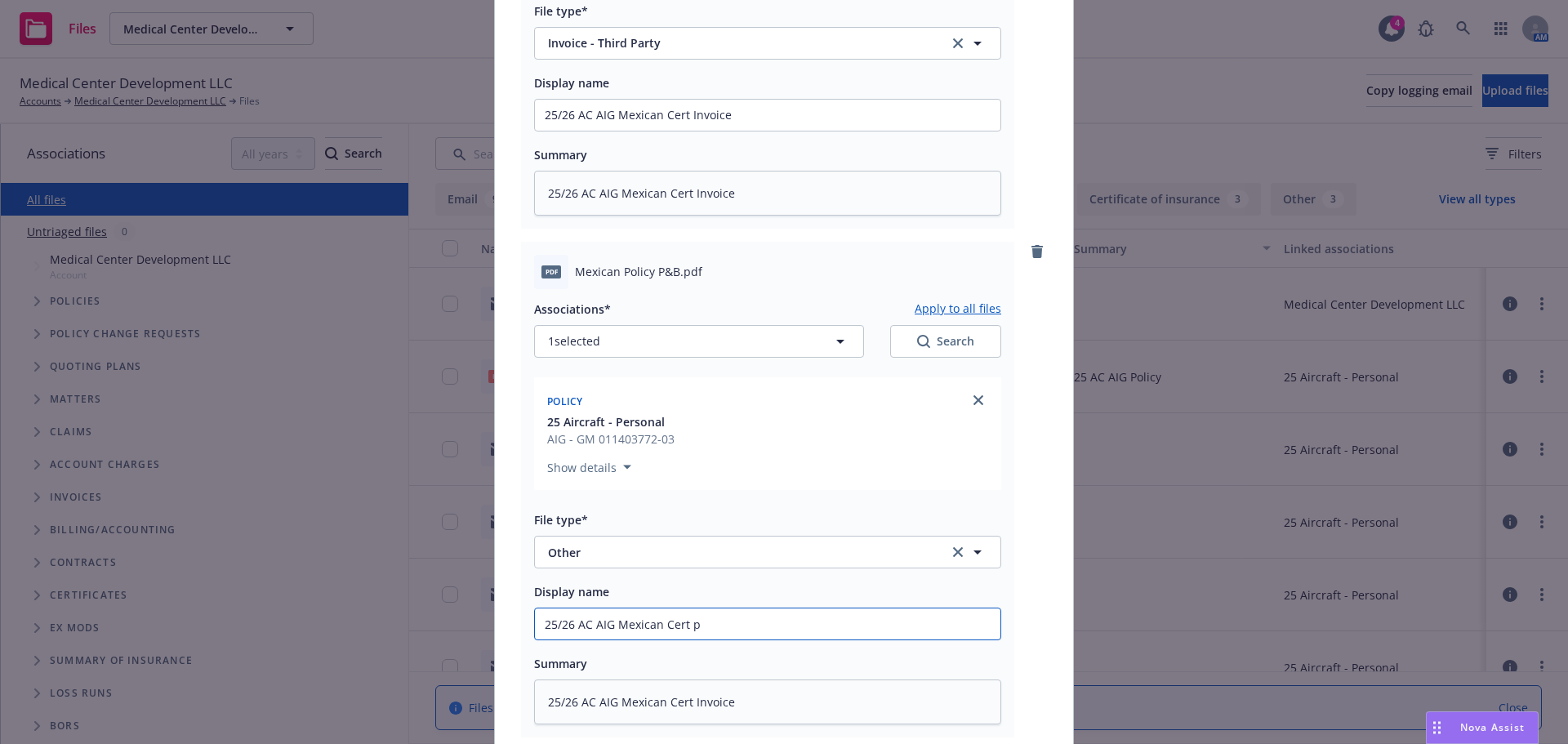
type textarea "x"
type input "25/26 AC AIG Mexican Cert"
type textarea "x"
type input "25/26 AC AIG Mexican Cert P"
type textarea "x"
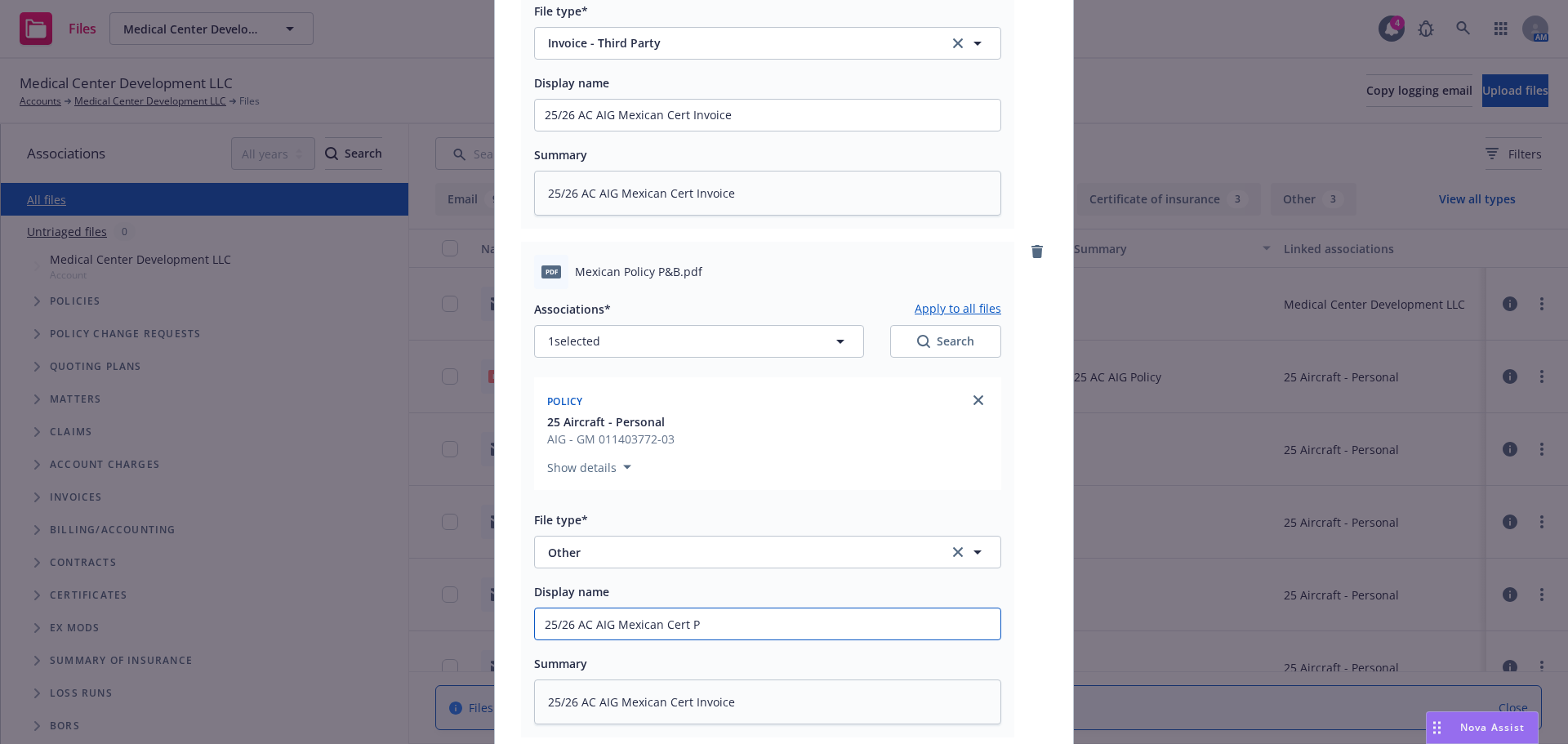
type input "25/26 AC AIG Mexican Cert Po"
type textarea "x"
type input "25/26 AC AIG Mexican Cert Pol"
type textarea "x"
type input "25/26 AC AIG Mexican Cert Poli"
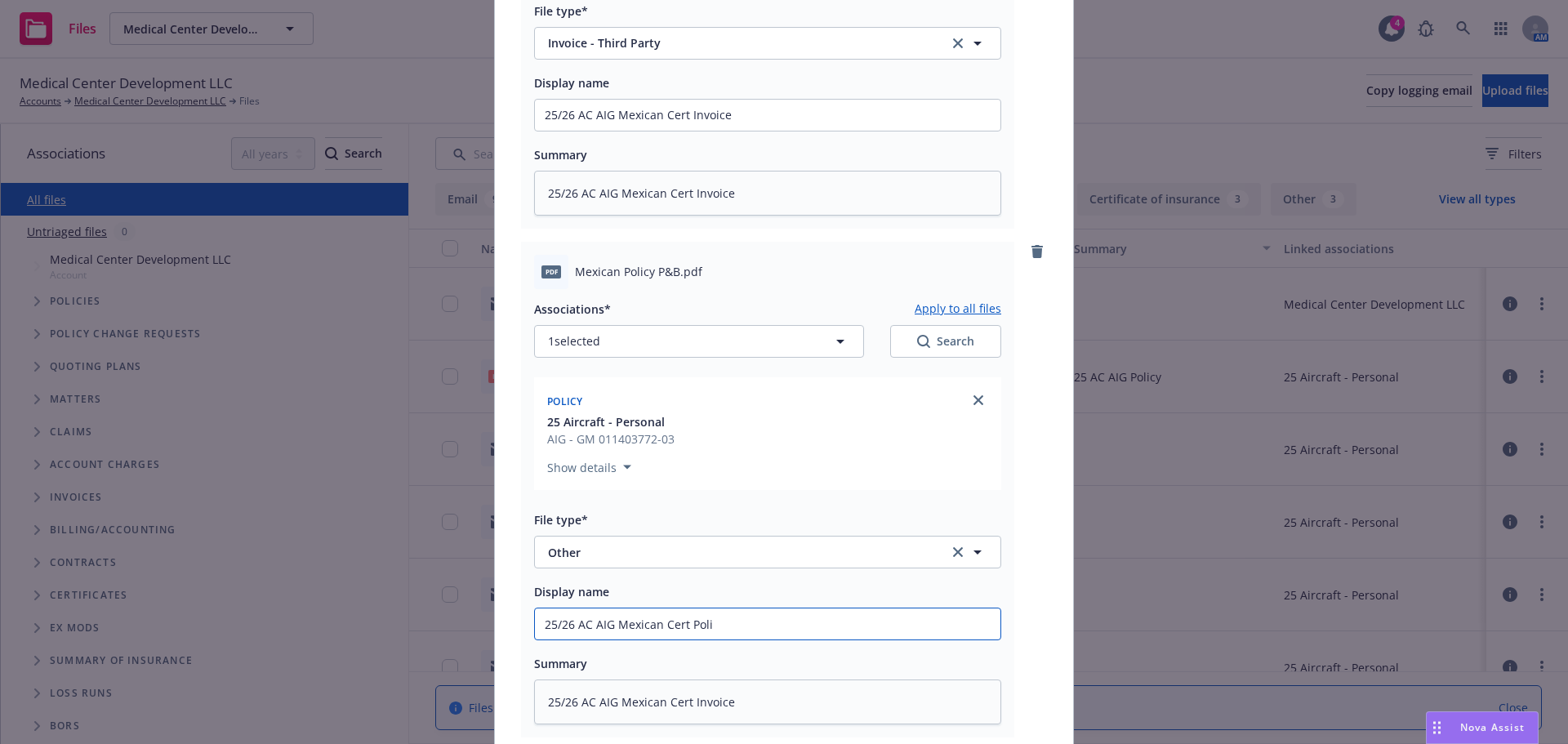
type textarea "x"
type input "25/26 AC AIG Mexican Cert Polic"
type textarea "x"
type input "25/26 AC AIG Mexican Cert Policy"
drag, startPoint x: 757, startPoint y: 691, endPoint x: 688, endPoint y: 698, distance: 69.4
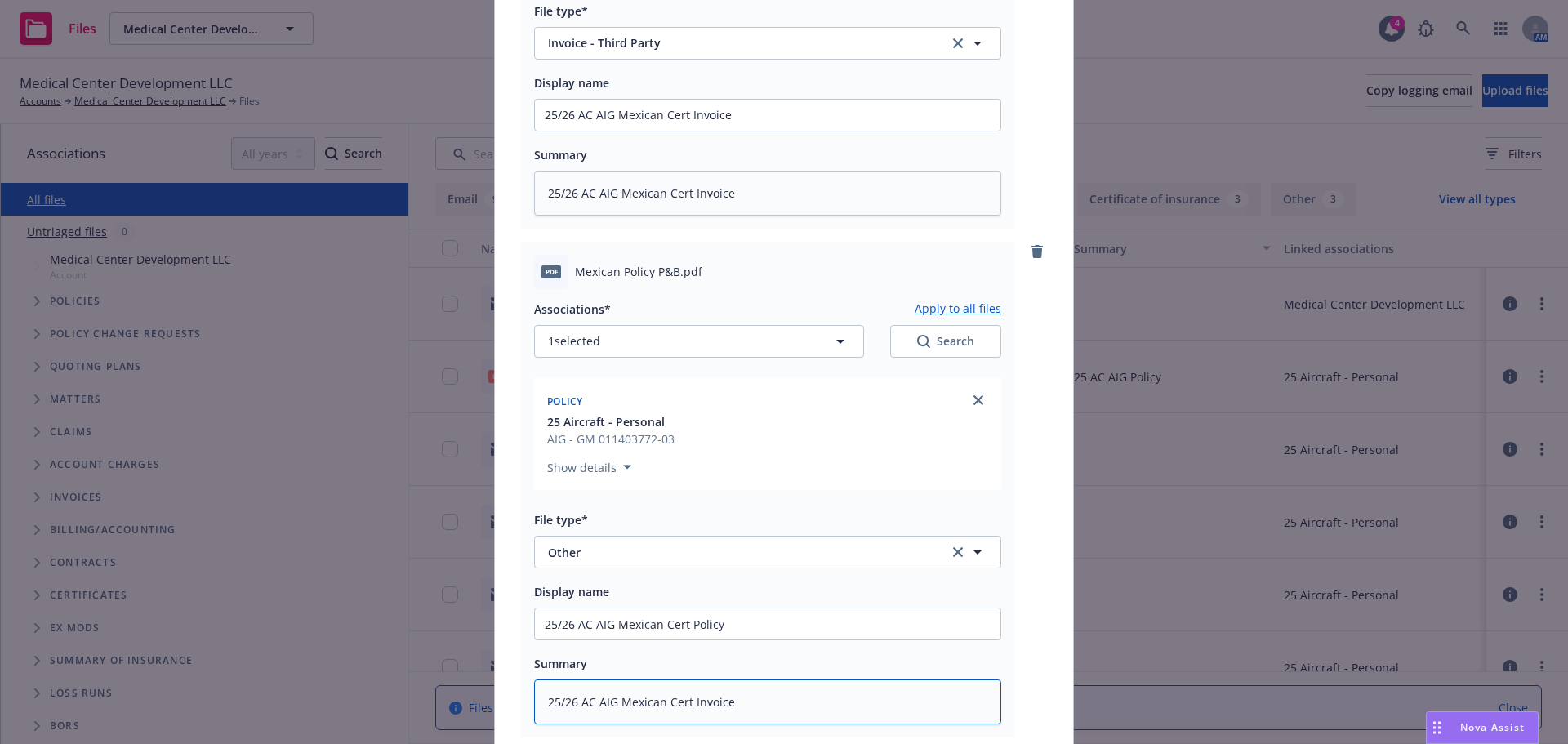
click at [688, 698] on textarea "25/26 AC AIG Mexican Cert Invoice" at bounding box center [768, 701] width 467 height 45
type textarea "x"
type textarea "25/26 AC AIG Mexican Cert P"
type textarea "x"
type textarea "25/26 AC AIG Mexican Cert Po"
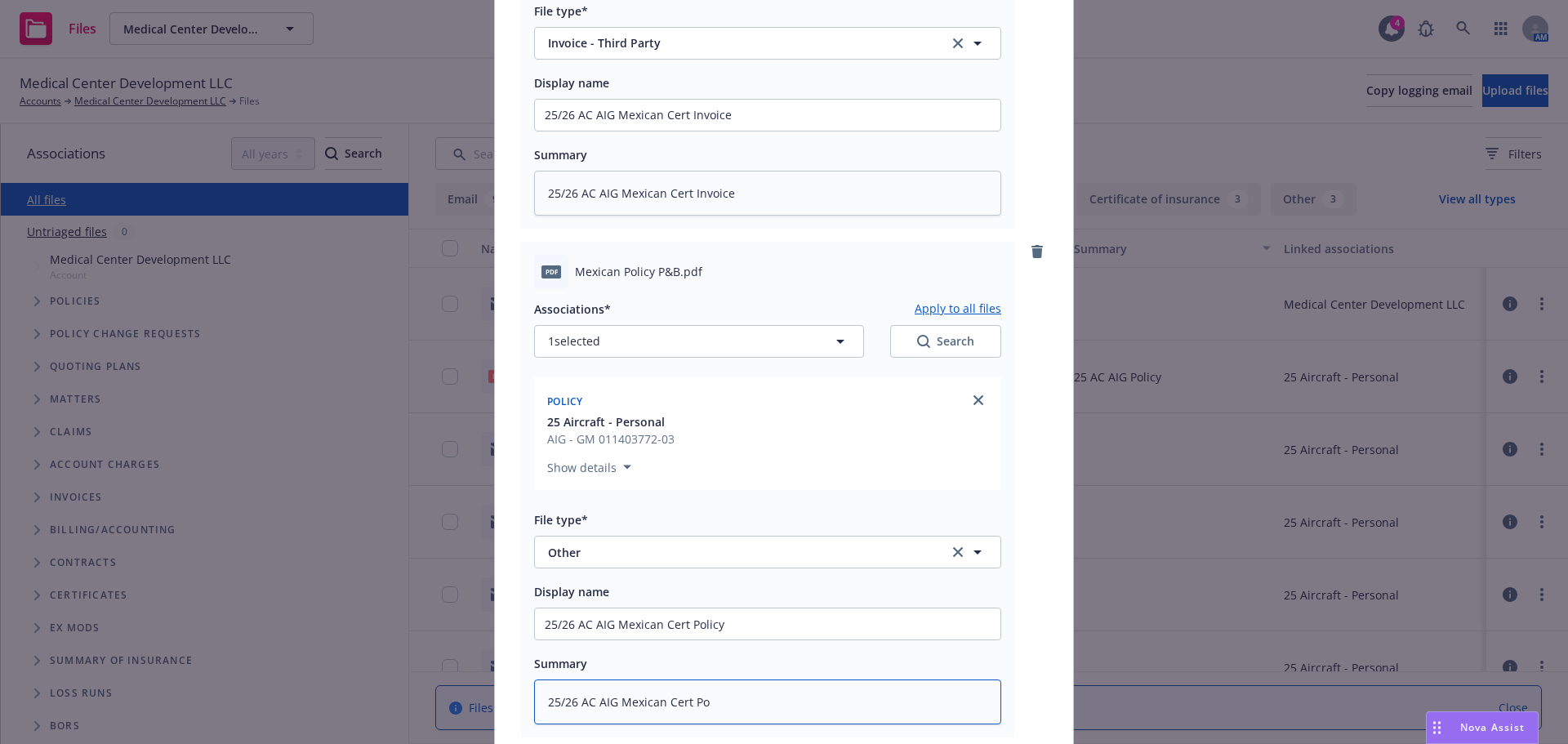
type textarea "x"
type textarea "25/26 AC AIG Mexican Cert Pol"
type textarea "x"
type textarea "25/26 AC AIG Mexican Cert Poli"
type textarea "x"
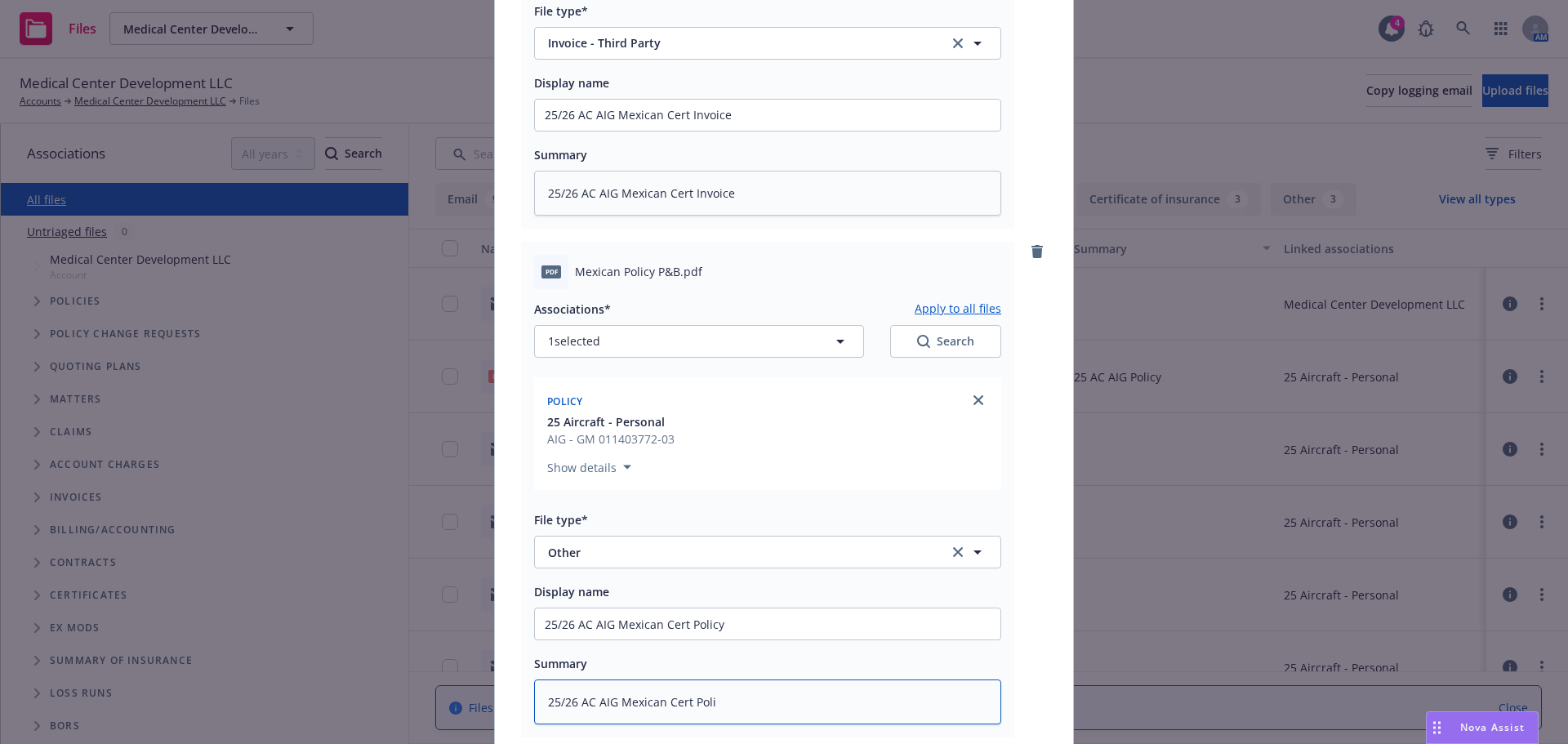
type textarea "25/26 AC AIG Mexican Cert Polic"
type textarea "x"
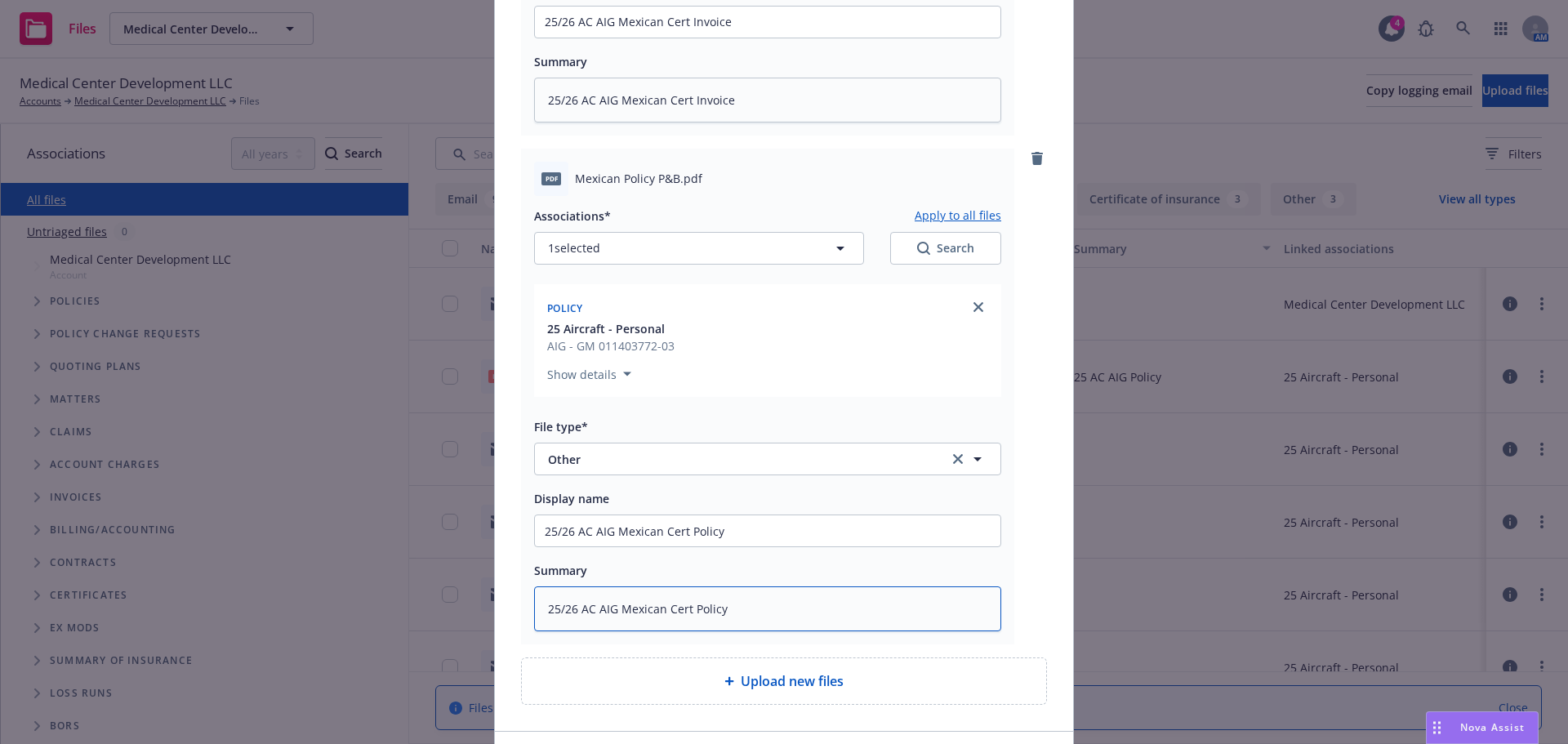
scroll to position [614, 0]
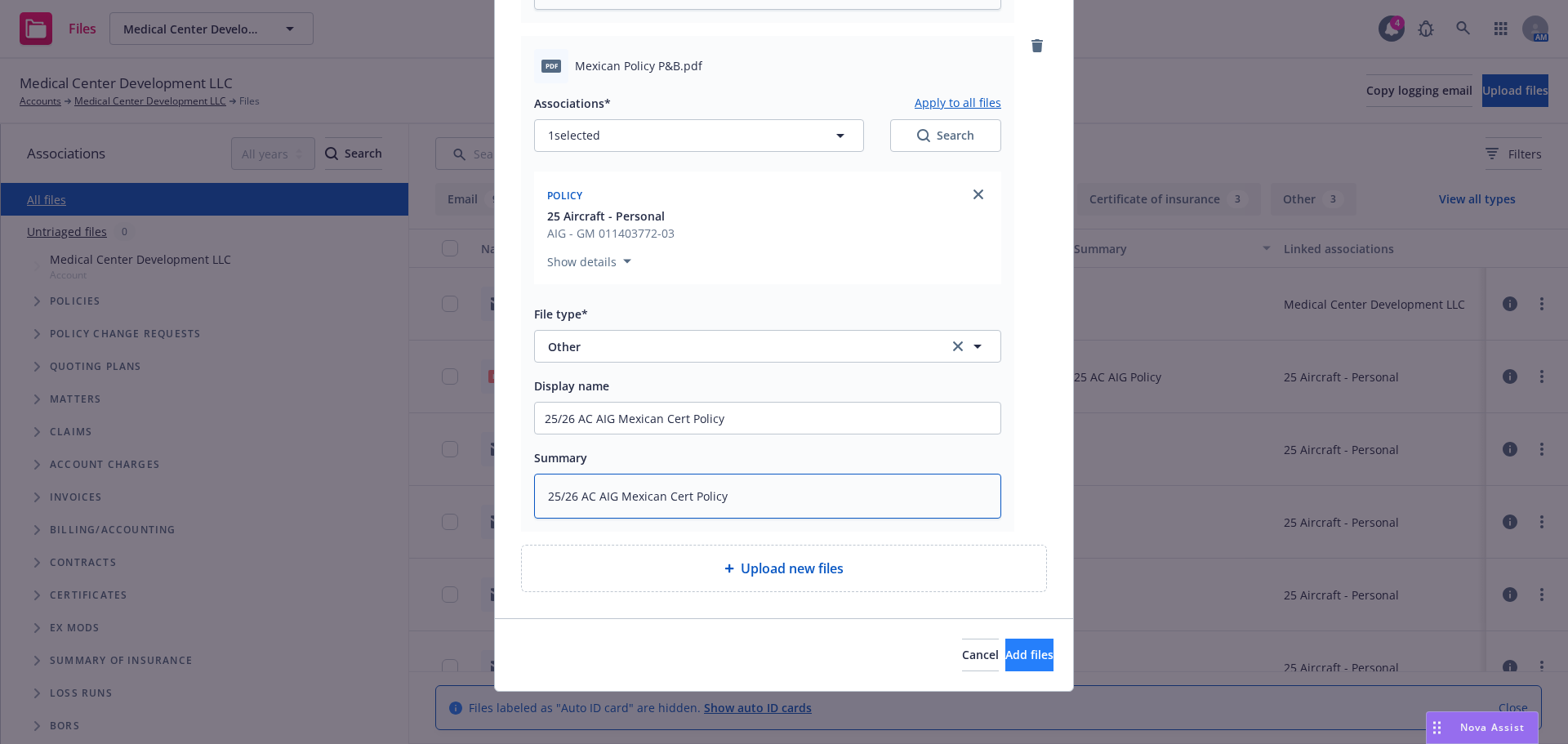
type textarea "25/26 AC AIG Mexican Cert Policy"
click at [1005, 654] on span "Add files" at bounding box center [1029, 654] width 48 height 16
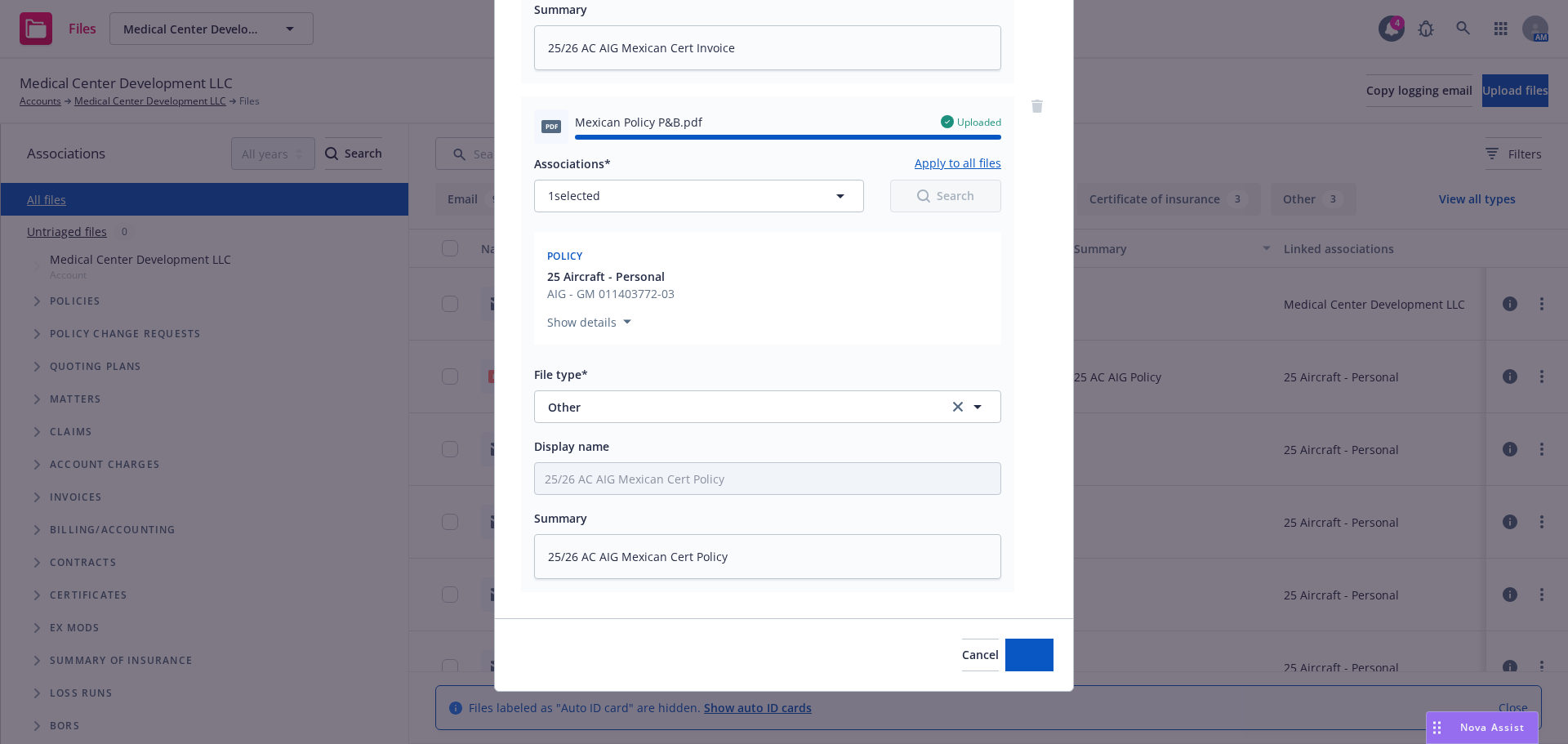
type textarea "x"
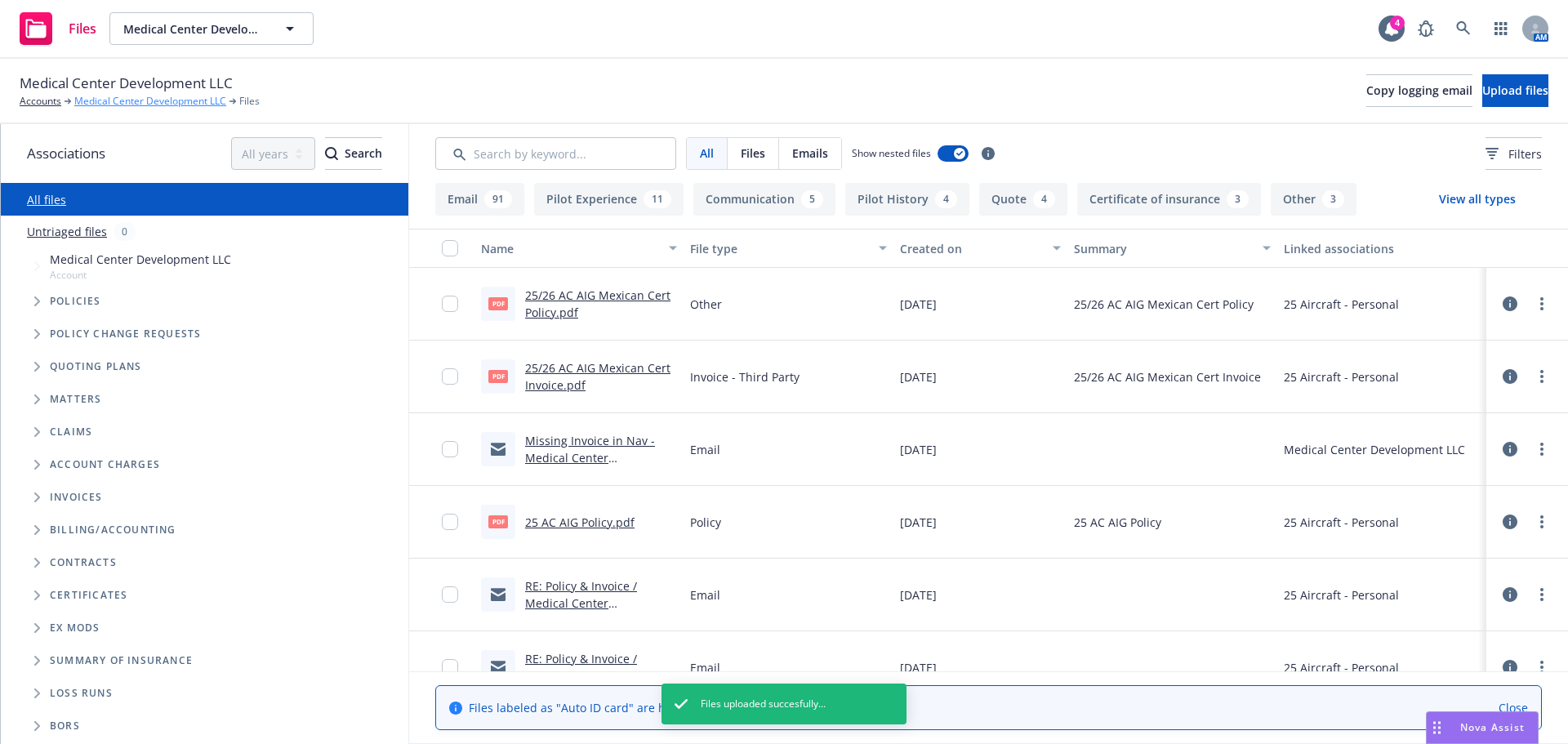
click at [99, 101] on link "Medical Center Development LLC" at bounding box center [150, 101] width 152 height 15
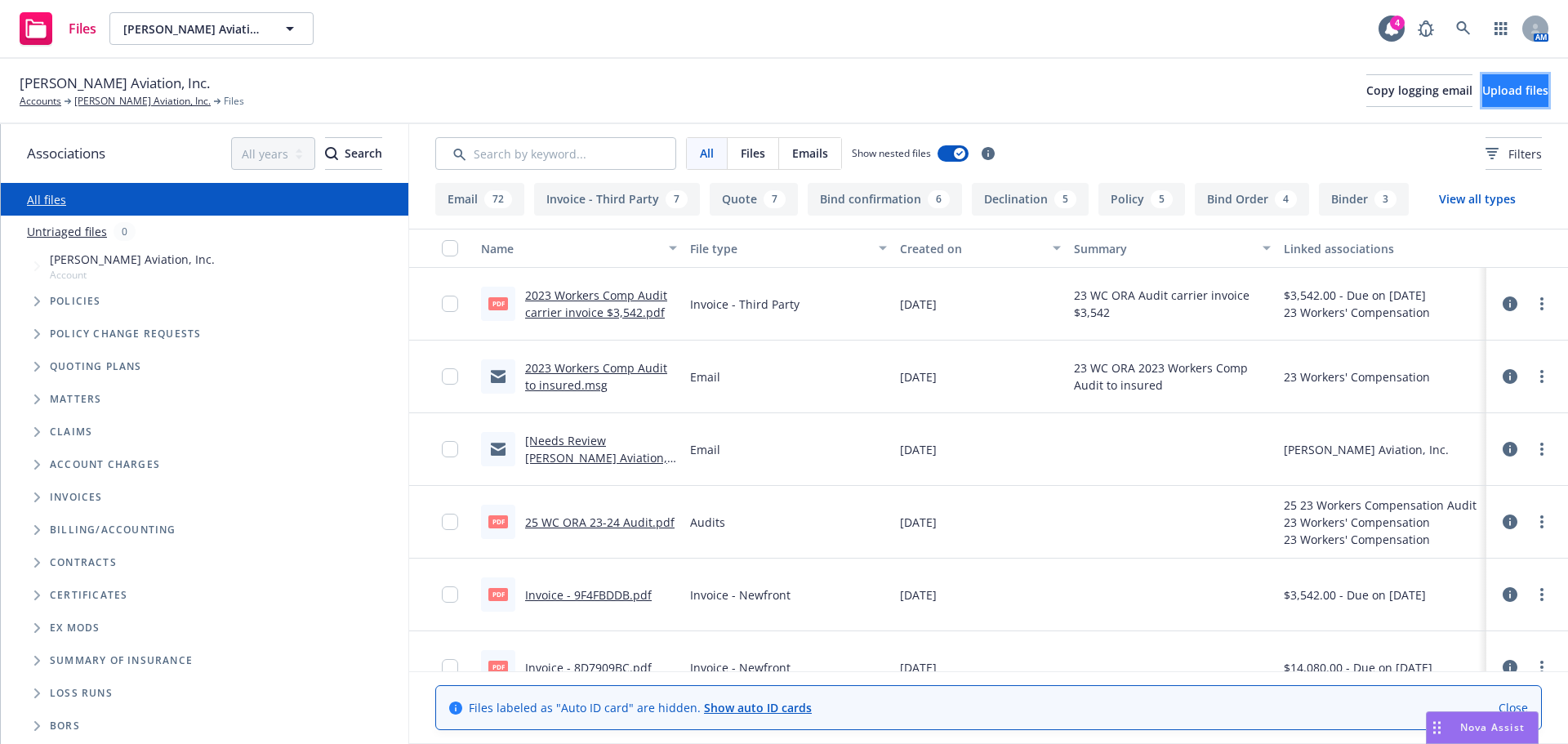
click at [1482, 98] on button "Upload files" at bounding box center [1515, 90] width 67 height 33
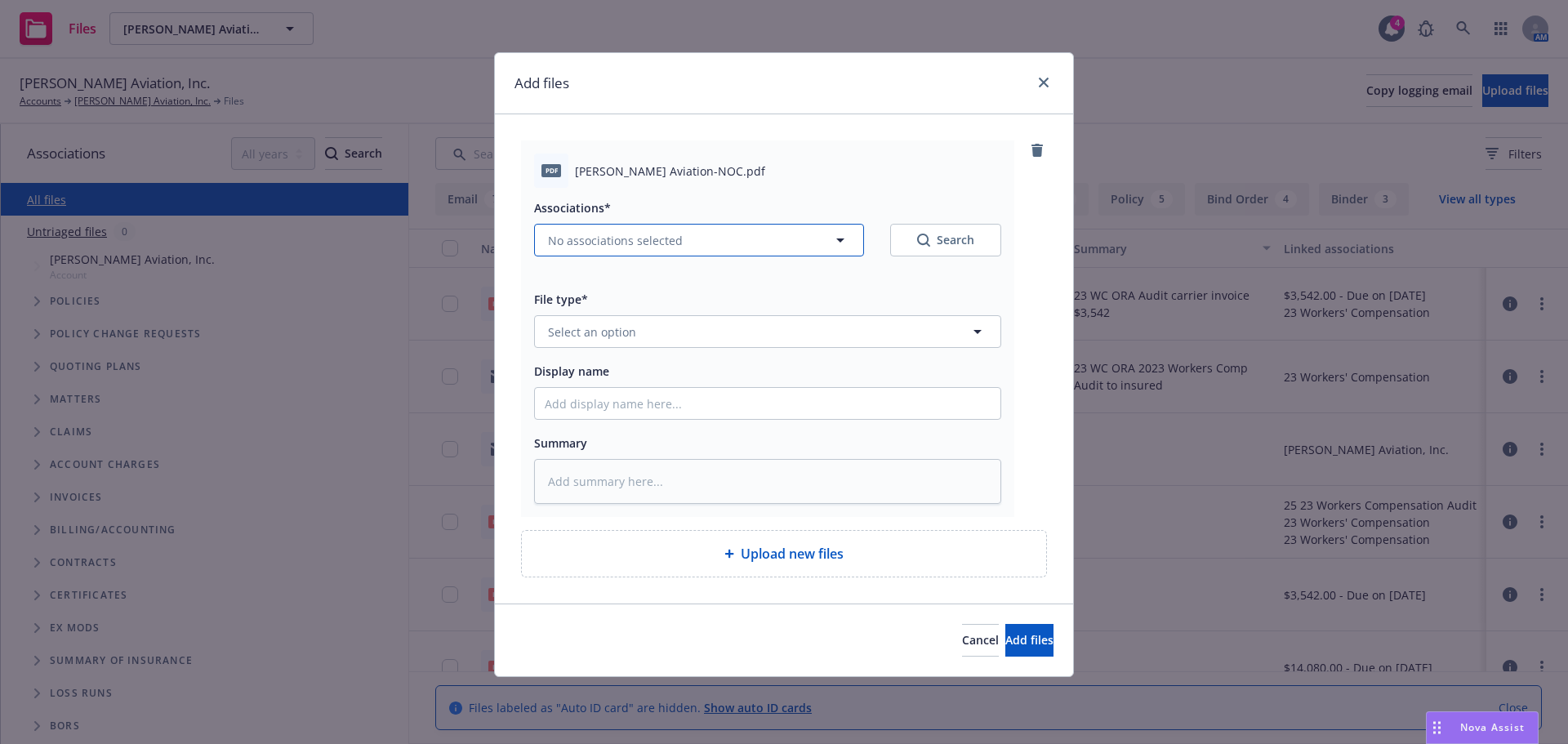
click at [692, 243] on button "No associations selected" at bounding box center [700, 240] width 330 height 33
type textarea "x"
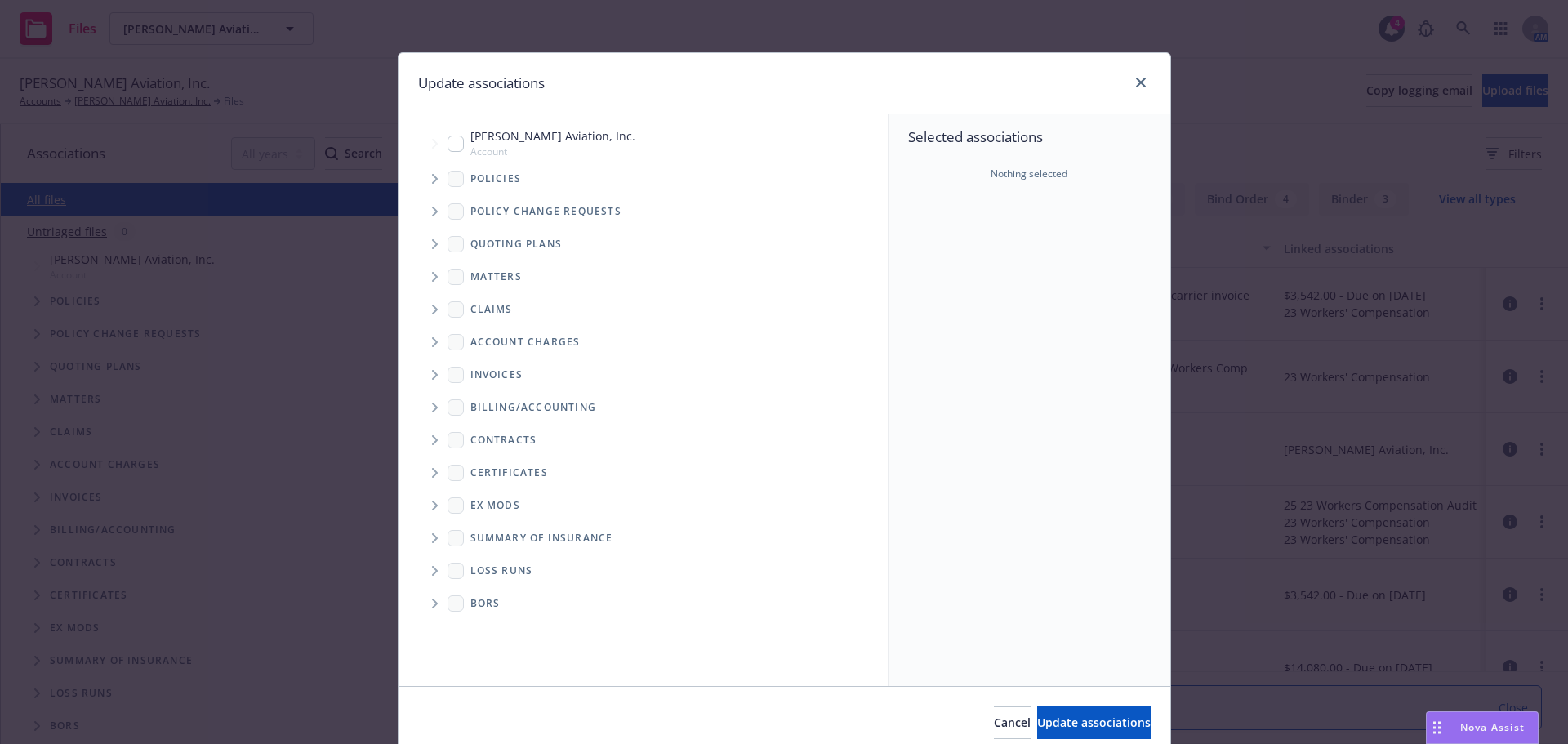
click at [441, 180] on span "Tree Example" at bounding box center [434, 179] width 26 height 26
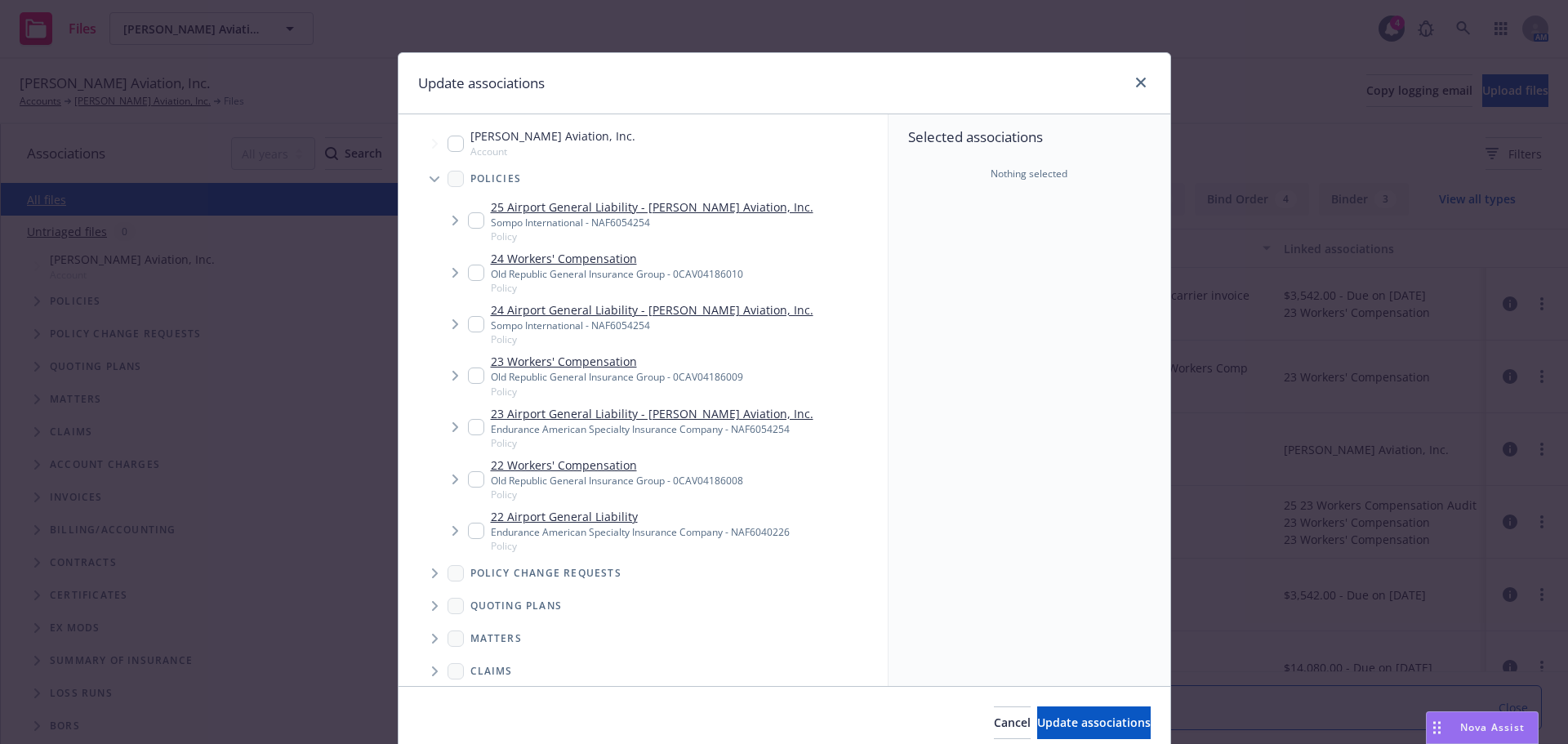
click at [476, 218] on input "Tree Example" at bounding box center [476, 221] width 16 height 16
checkbox input "true"
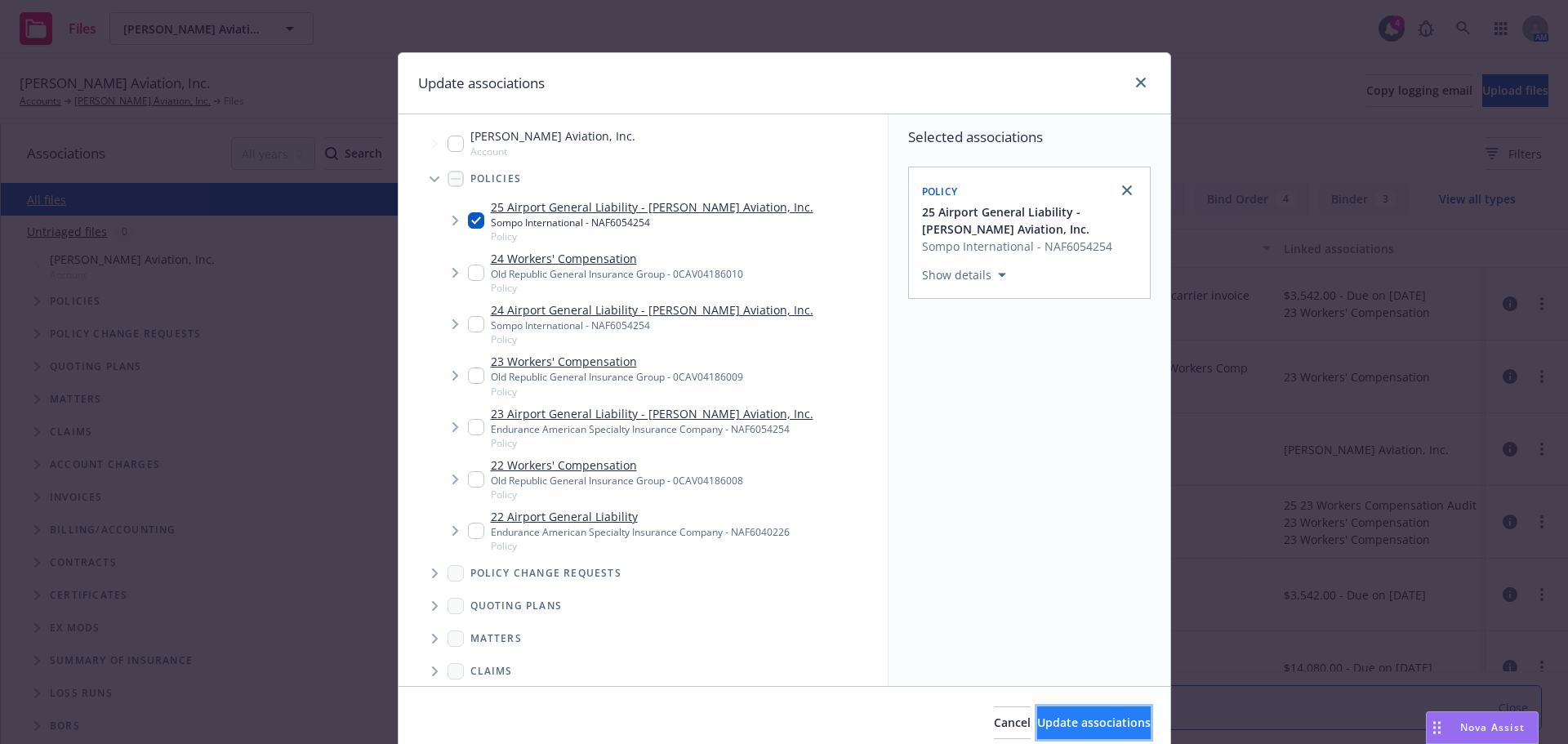
click at [1037, 729] on span "Update associations" at bounding box center [1094, 722] width 113 height 16
type textarea "x"
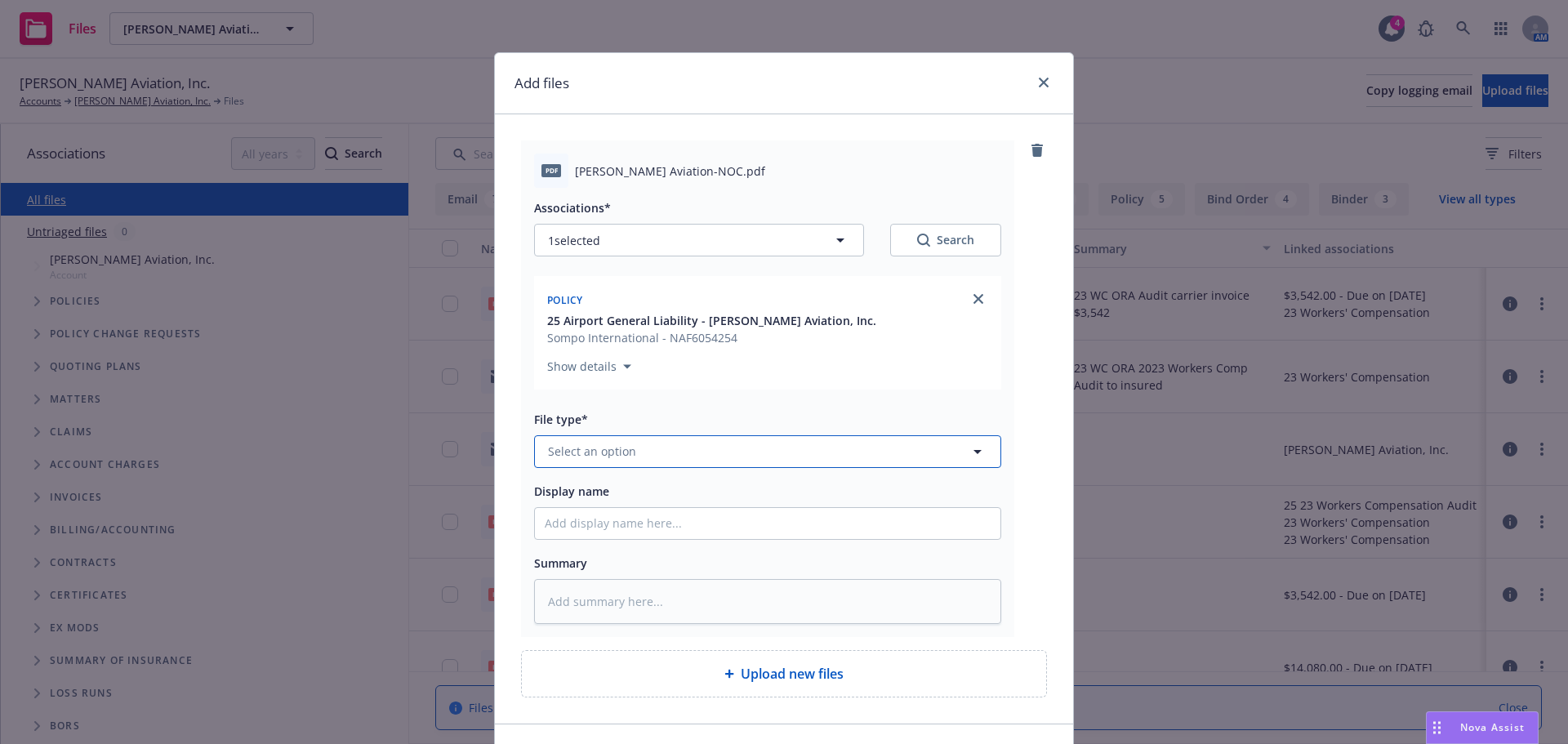
click at [689, 457] on button "Select an option" at bounding box center [768, 451] width 467 height 33
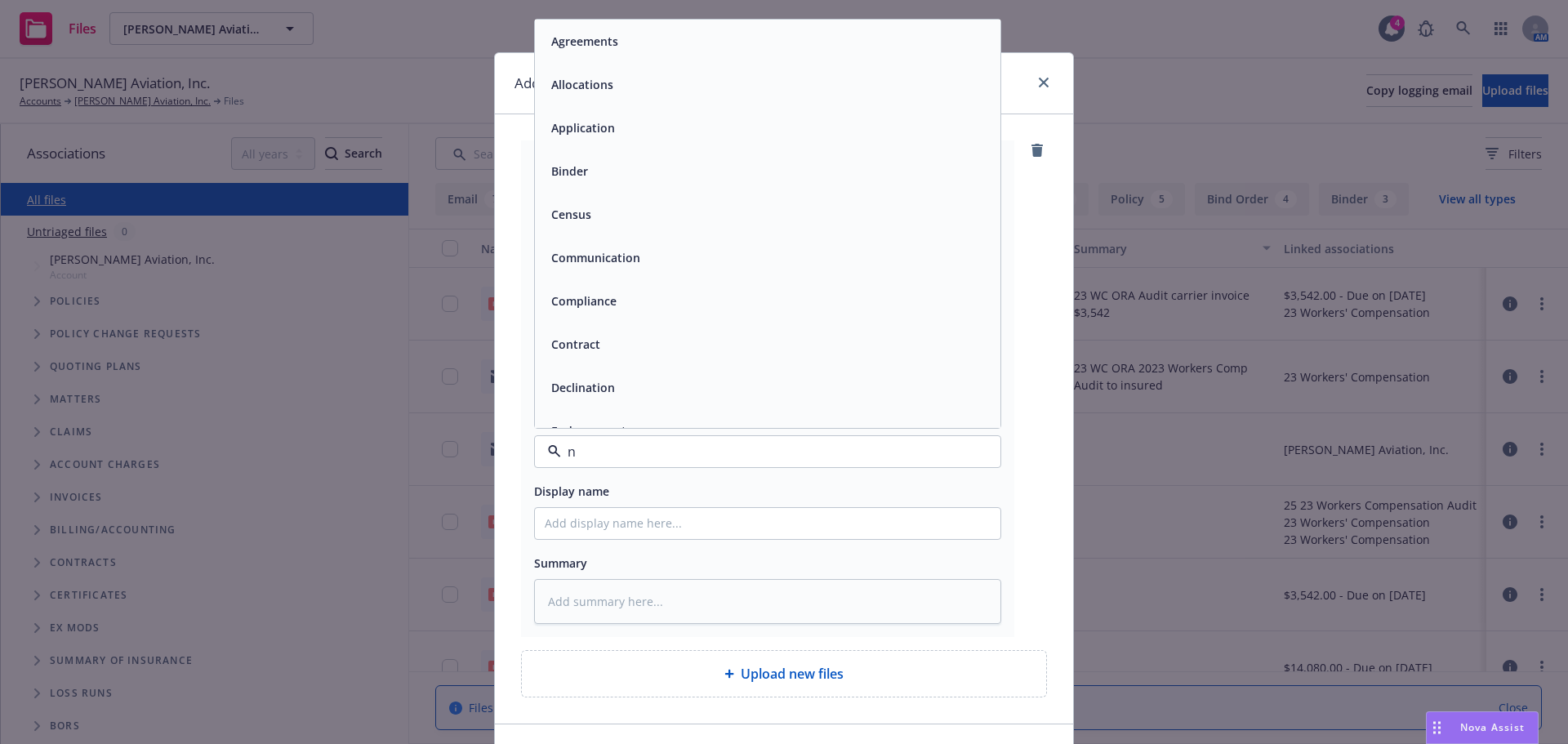
type input "no"
click at [618, 399] on div "Notice of Cancellation" at bounding box center [768, 387] width 465 height 43
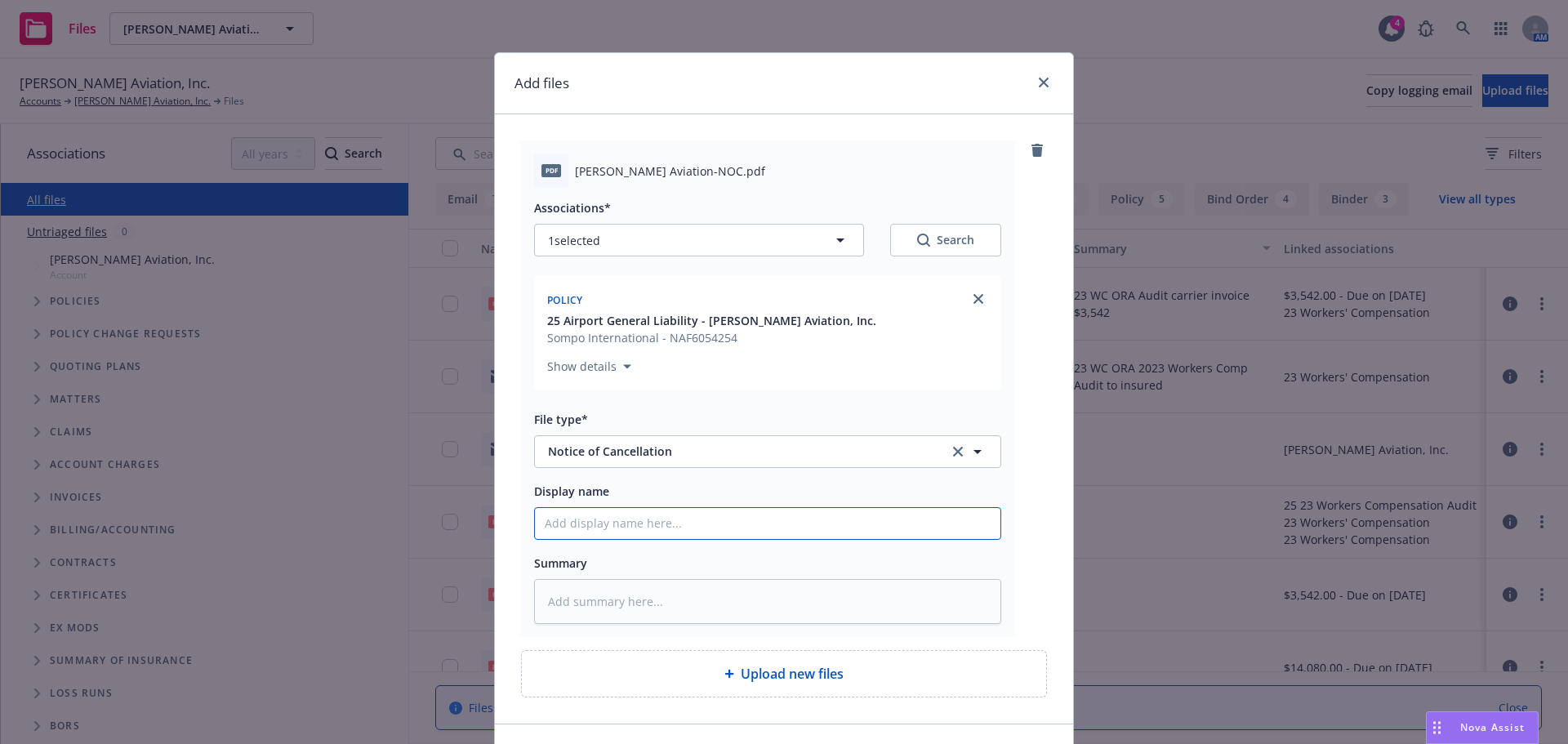
click at [590, 514] on input "Display name" at bounding box center [768, 523] width 465 height 31
type textarea "x"
type input "2"
type textarea "x"
type input "20"
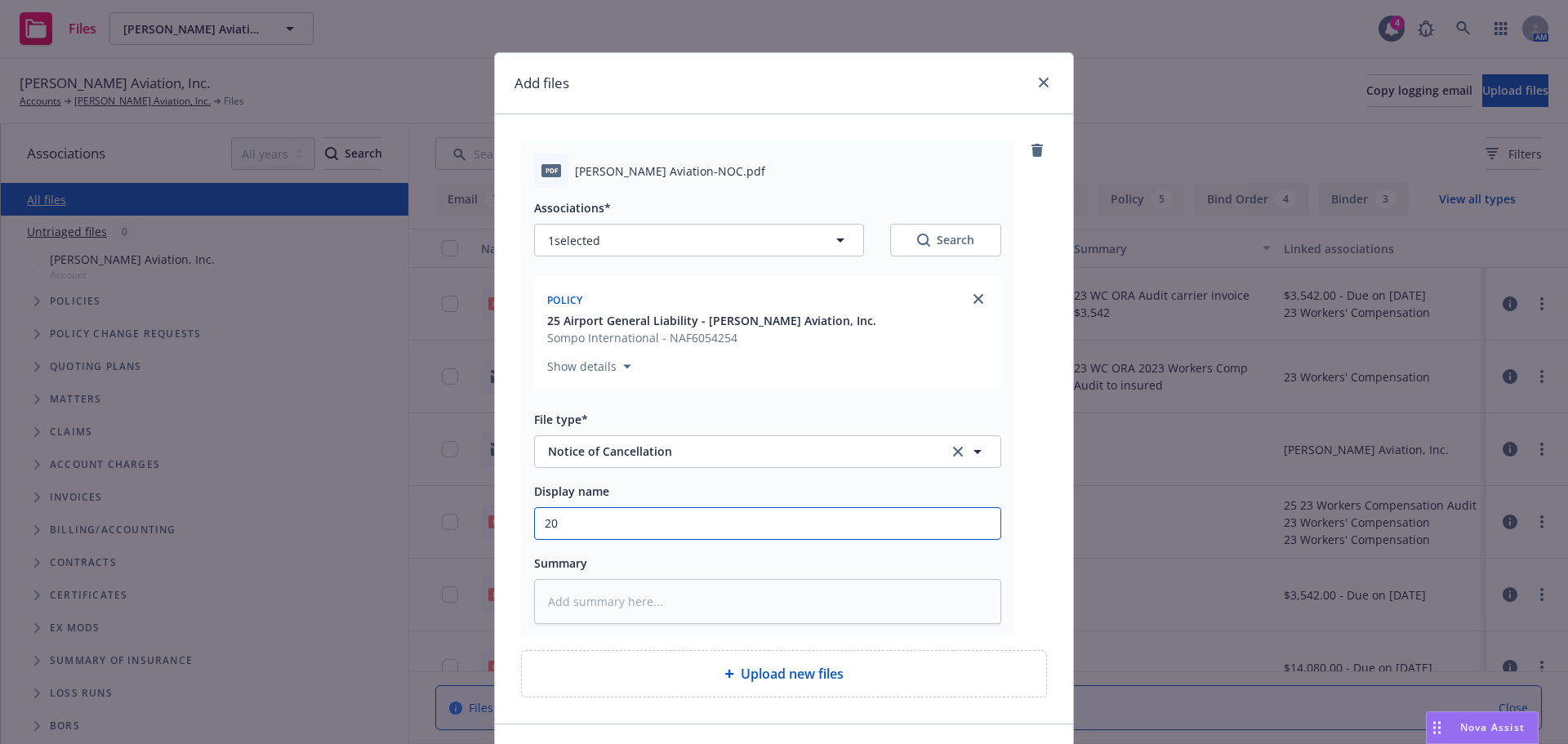
type textarea "x"
type input "202"
type textarea "x"
type input "2025"
type textarea "x"
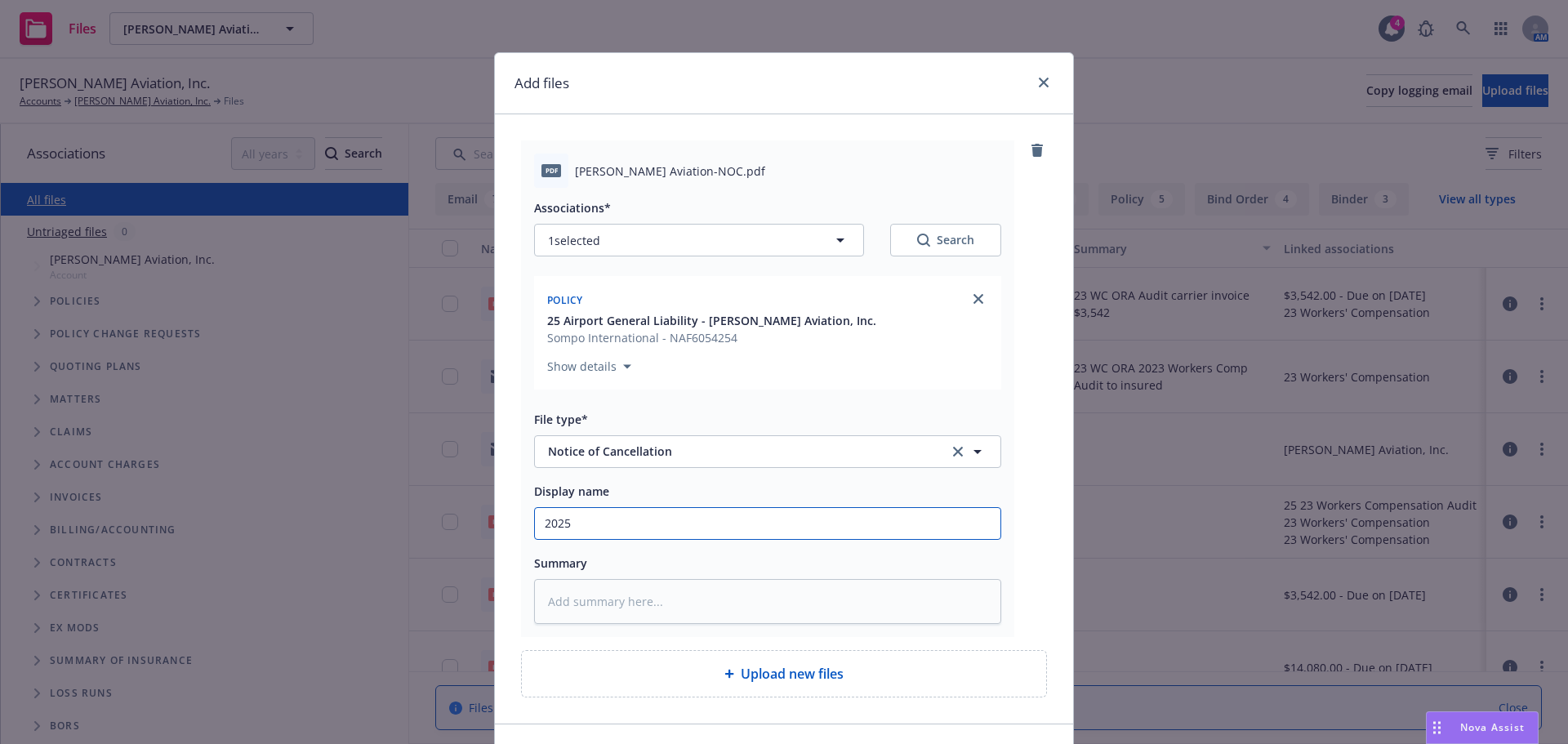
type input "2025"
type textarea "x"
type input "2025 G"
type textarea "x"
type input "2025 GL"
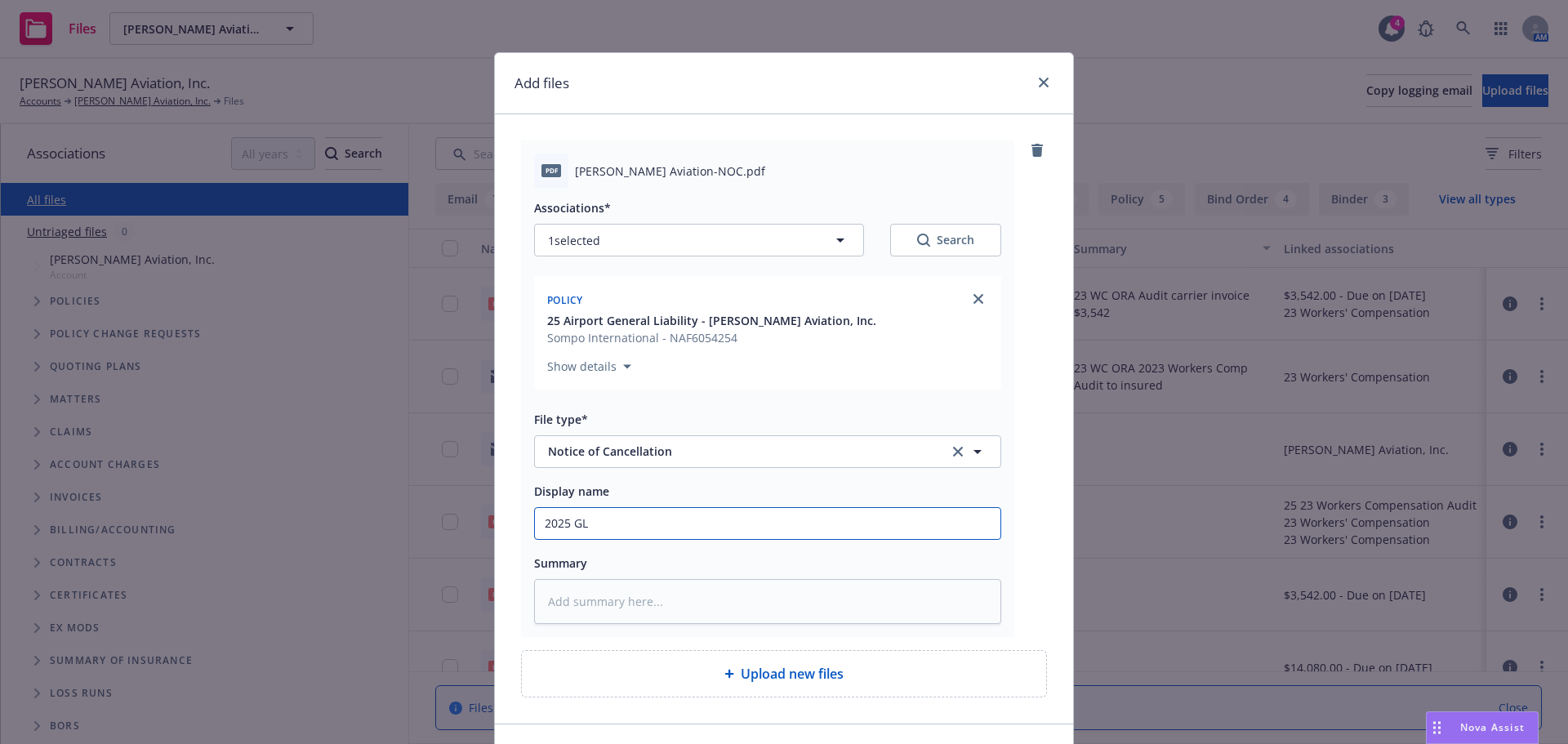
type textarea "x"
type input "2025 GL"
type textarea "x"
type input "2025 GL N"
type textarea "x"
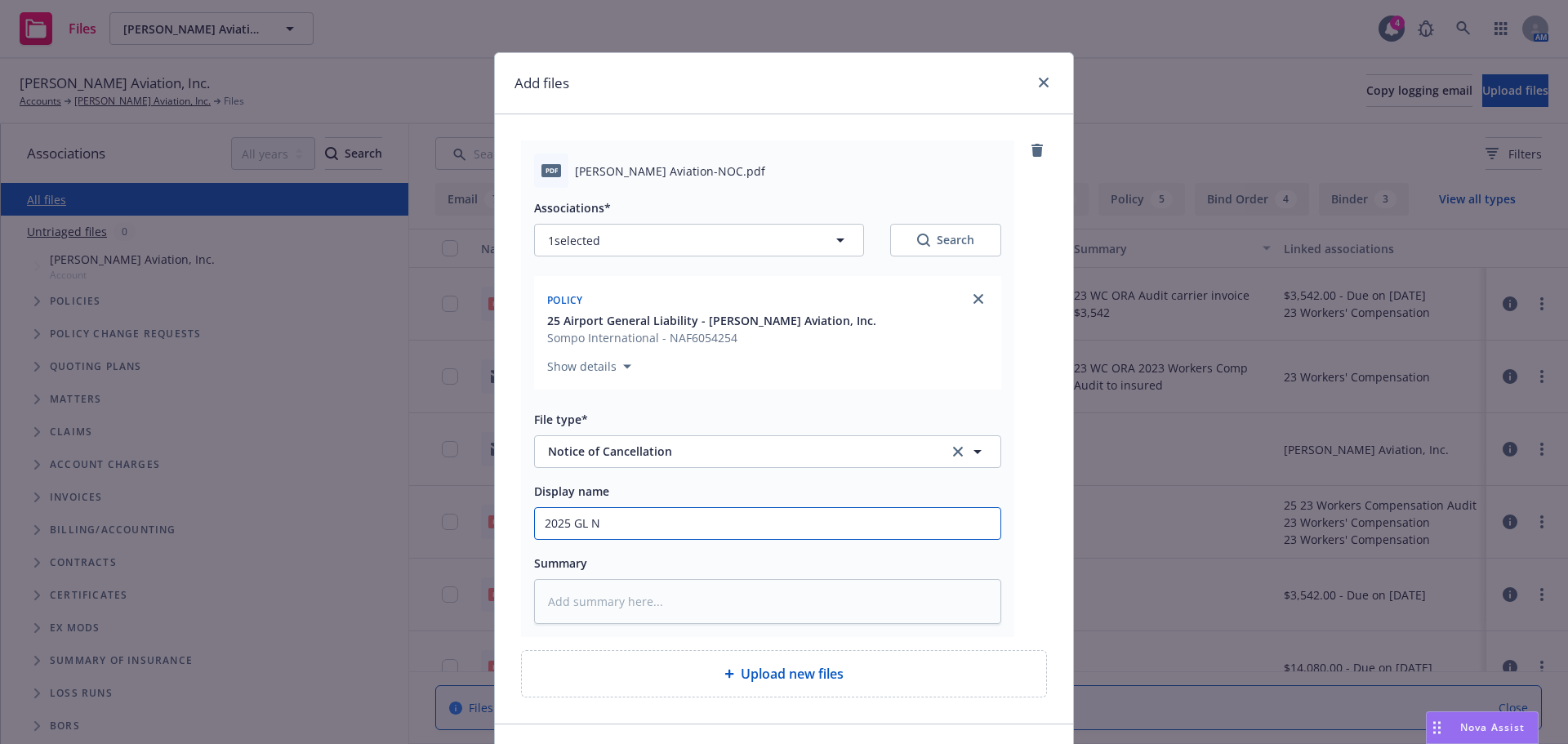
type input "2025 GL NO"
type textarea "x"
type input "2025 GL NOC"
type textarea "x"
type input "2025 GL NOC"
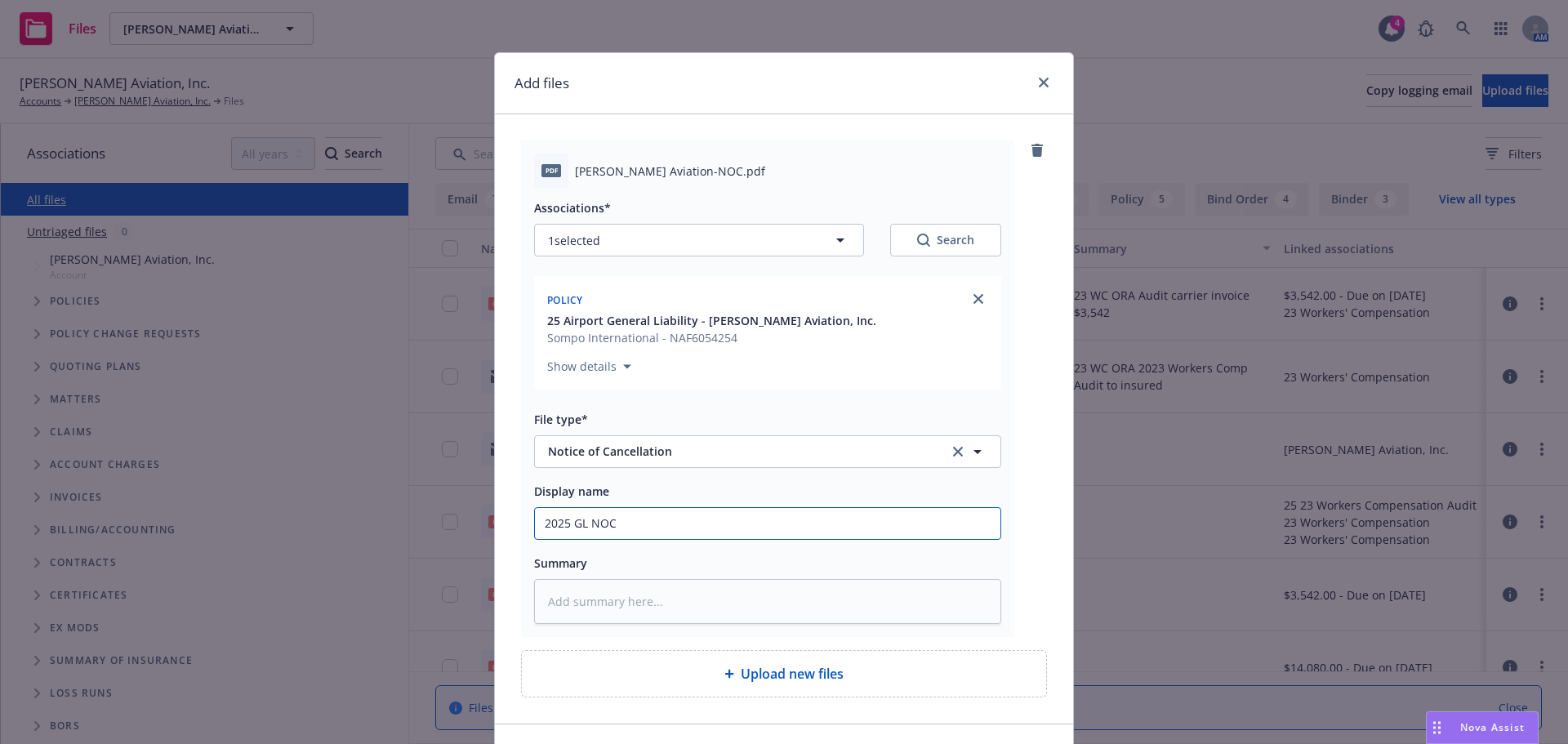
type textarea "x"
type input "2025 GL NOC W"
type textarea "x"
type input "2025 GL NOC WB"
type textarea "x"
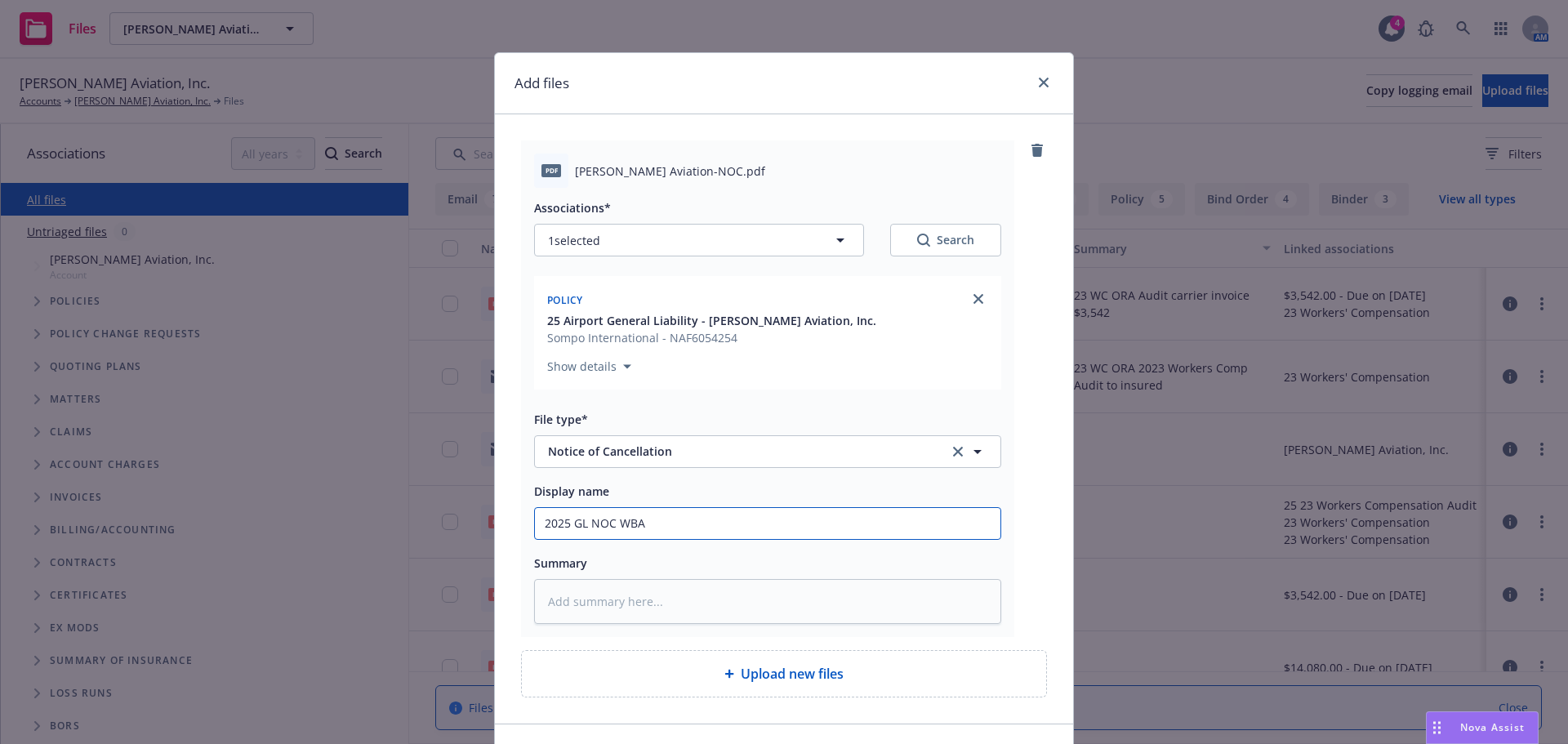
type input "2025 GL NOC WBAI"
type textarea "x"
click at [590, 514] on input "2025 GL NOC WBAIS" at bounding box center [768, 523] width 465 height 31
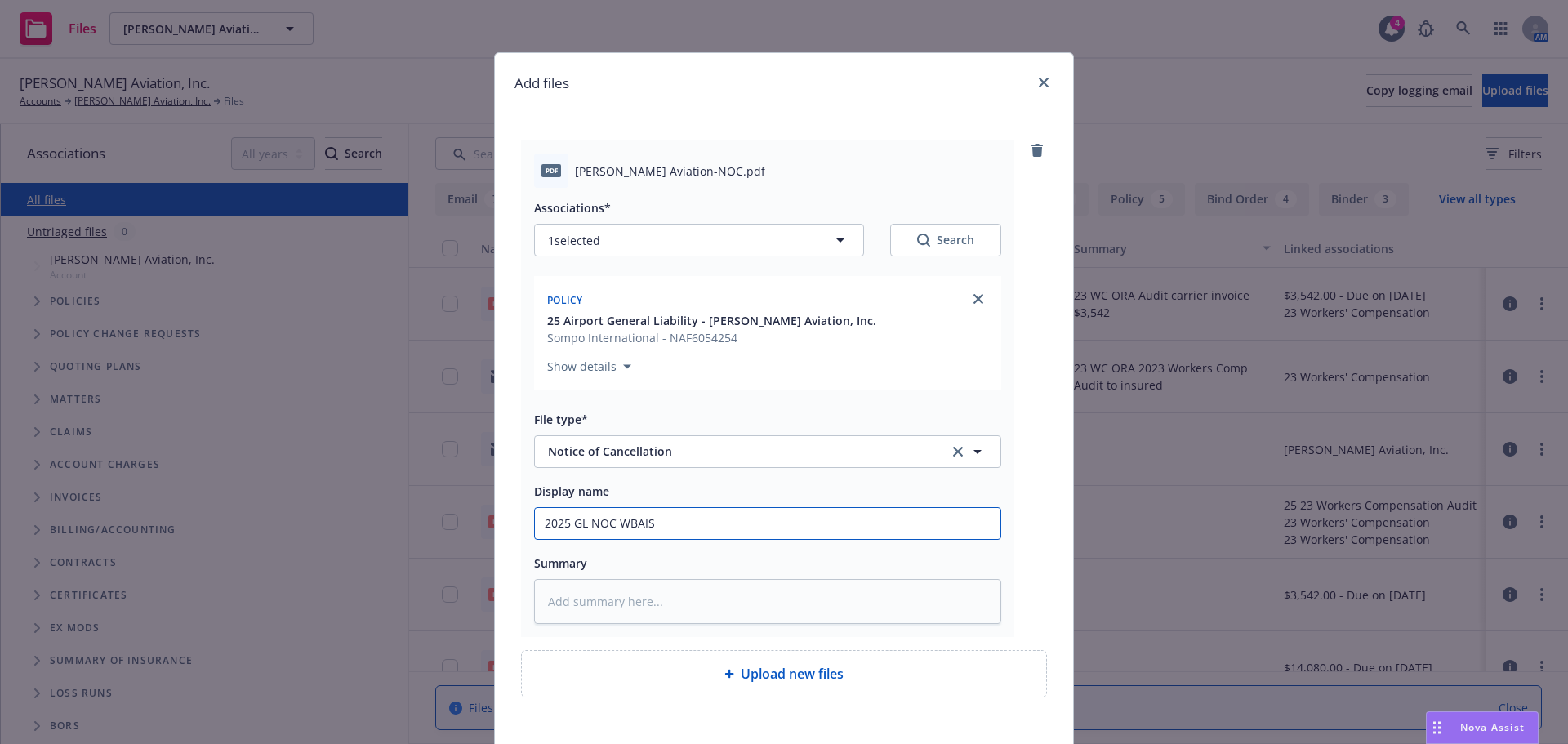
type input "2025 GL NOC WBAIS"
click at [585, 598] on textarea at bounding box center [768, 601] width 467 height 45
paste textarea "2025 GL NOC WBAIS"
type textarea "x"
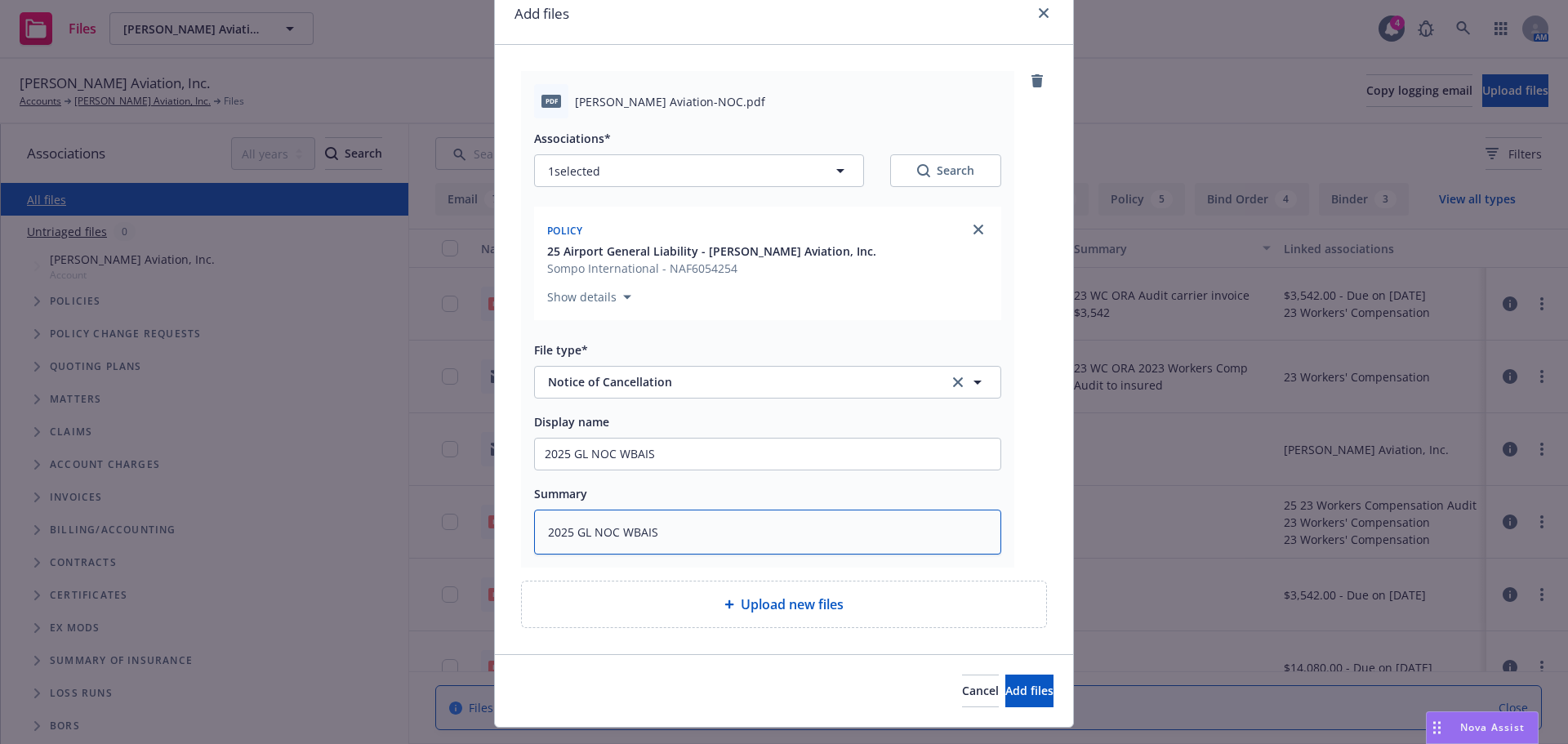
scroll to position [106, 0]
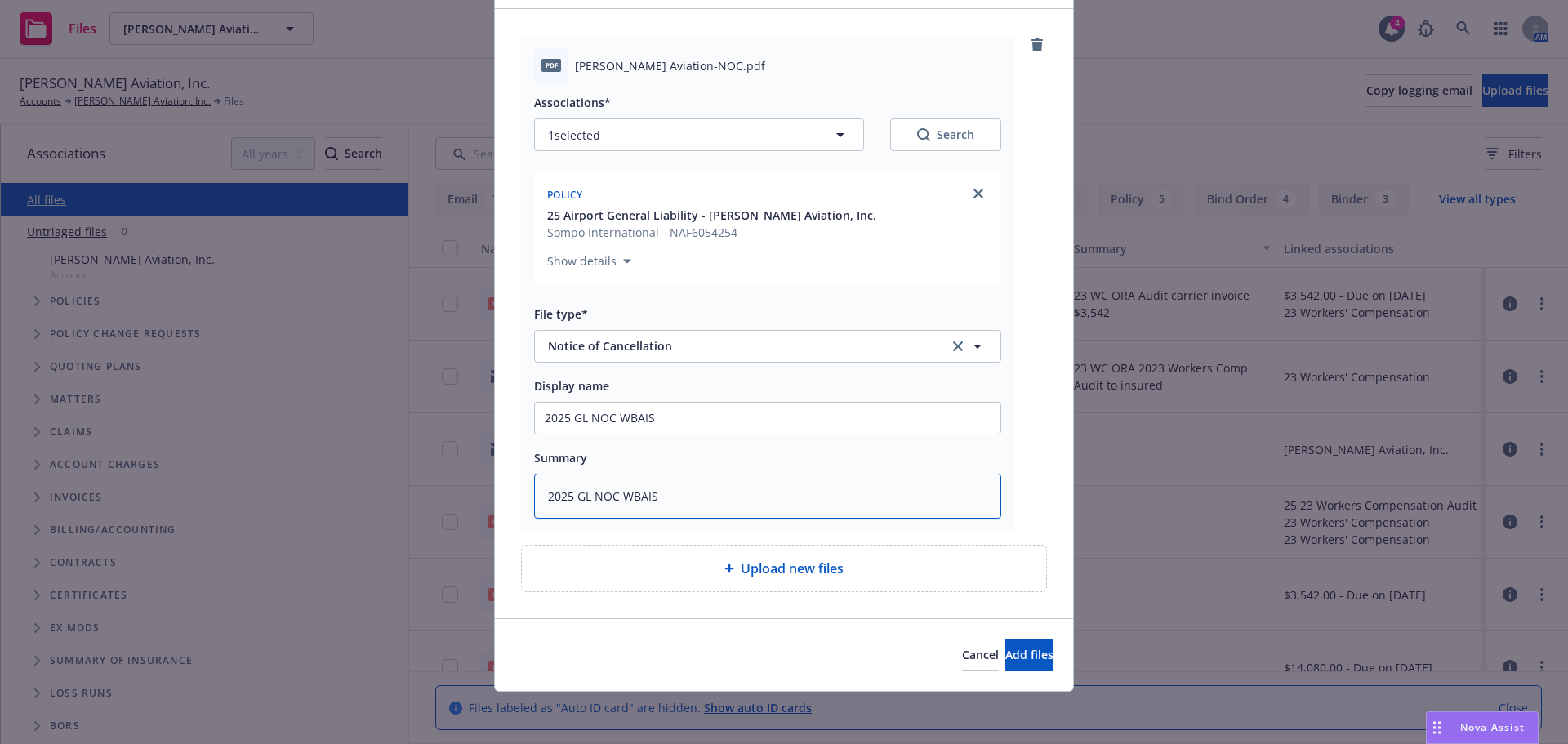
type textarea "2025 GL NOC WBAIS"
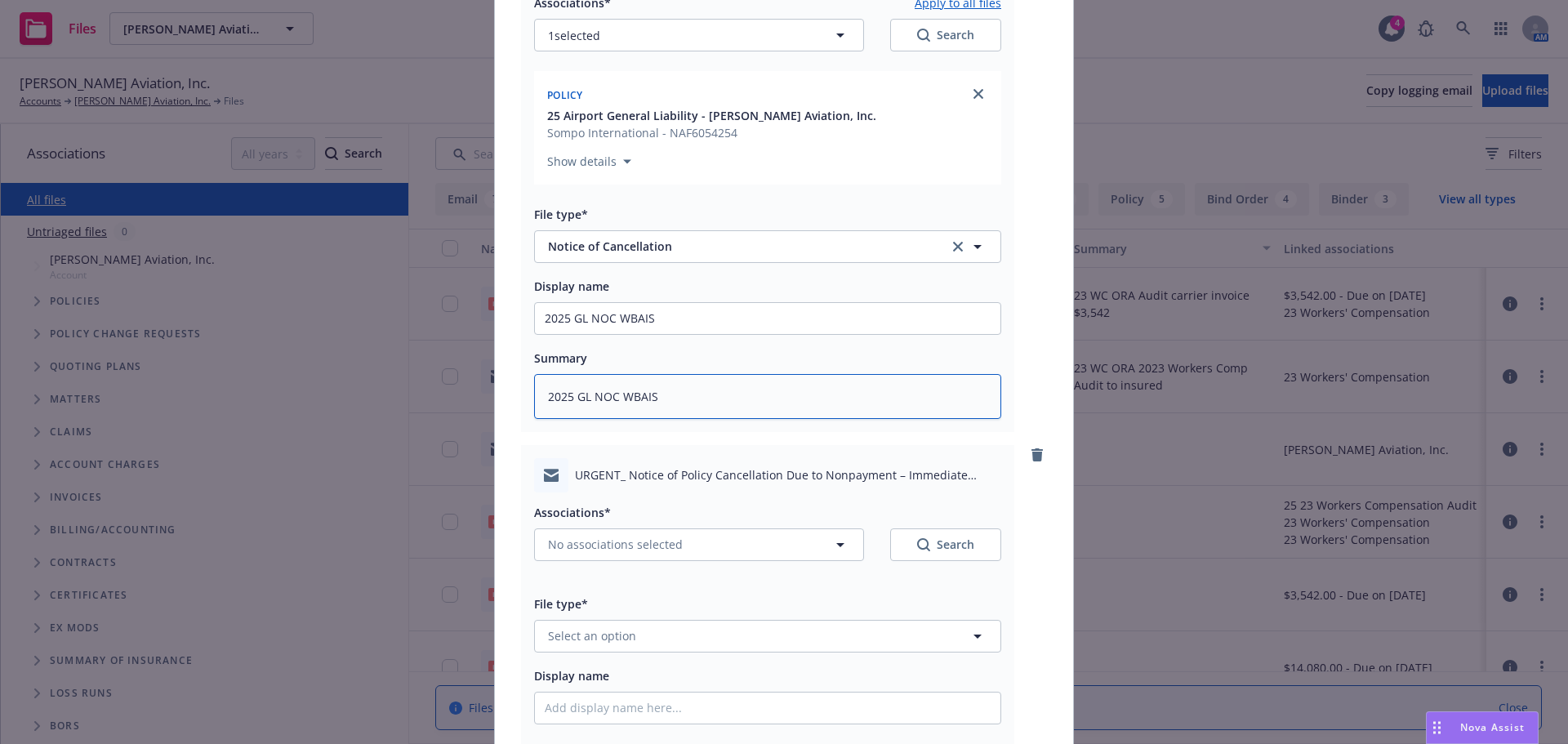
scroll to position [350, 0]
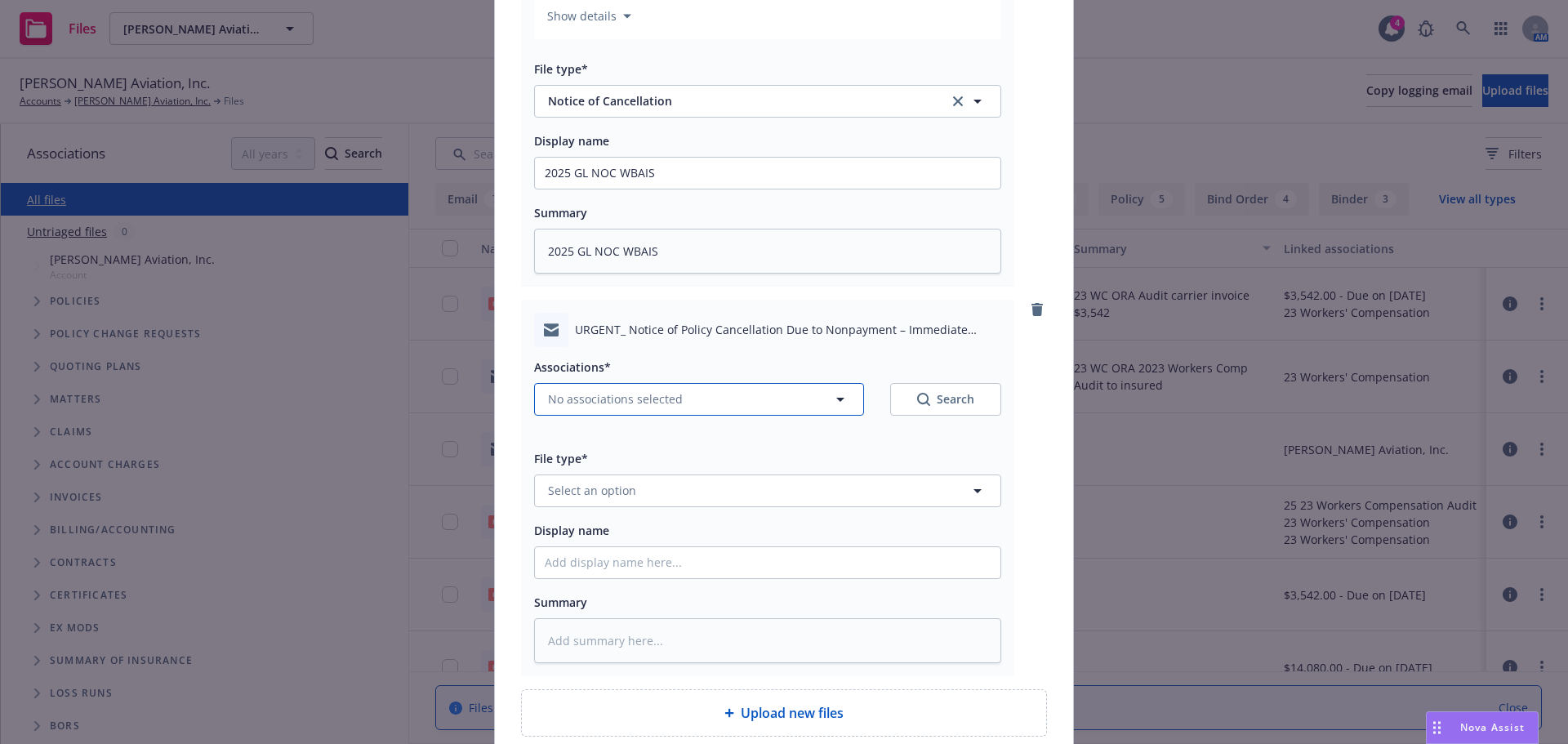
click at [586, 393] on span "No associations selected" at bounding box center [616, 398] width 135 height 17
type textarea "x"
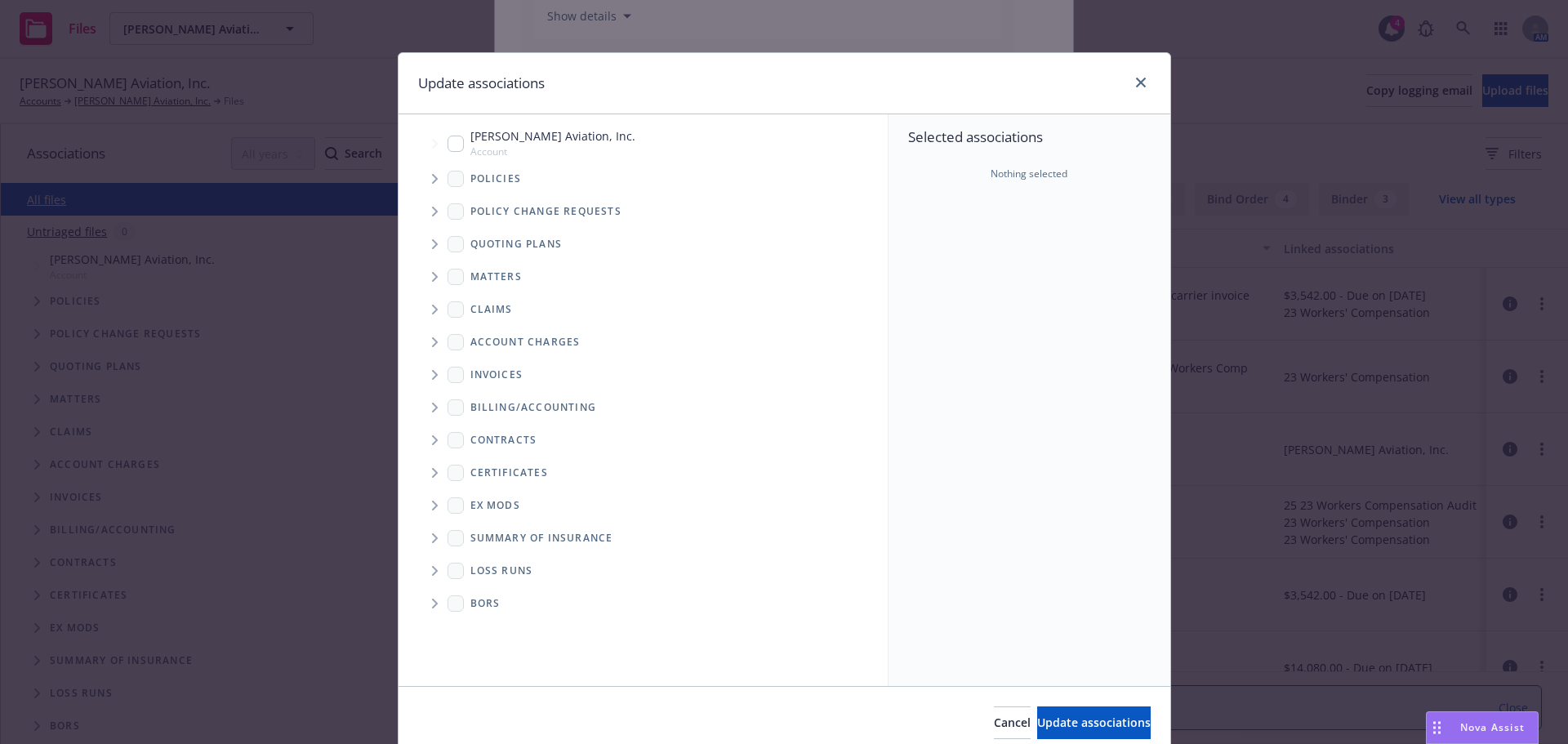
click at [432, 176] on icon "Tree Example" at bounding box center [435, 179] width 6 height 10
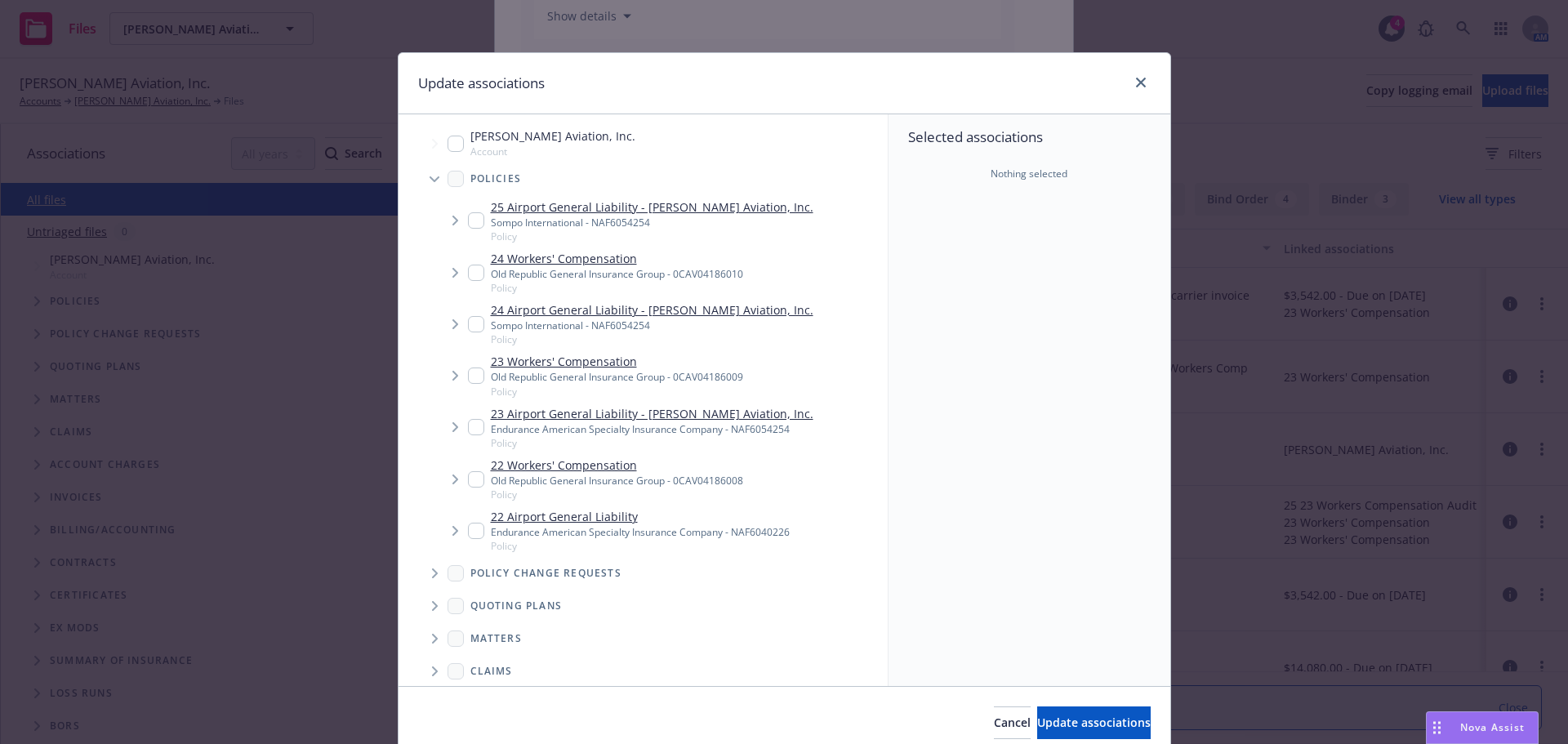
click at [479, 219] on div "25 Airport General Liability - [PERSON_NAME] Aviation, Inc. Sompo International…" at bounding box center [640, 221] width 346 height 45
checkbox input "true"
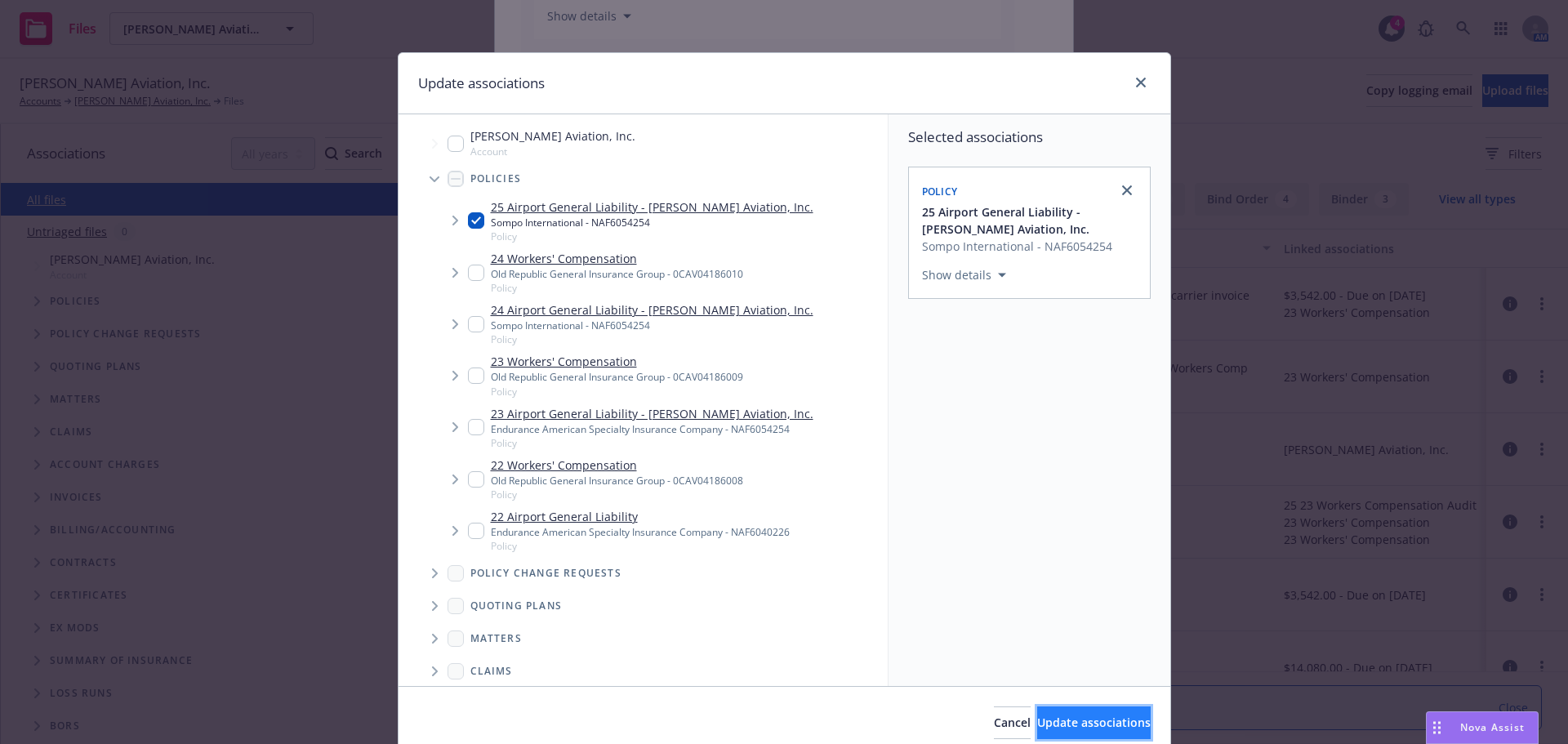
click at [1037, 730] on button "Update associations" at bounding box center [1094, 723] width 113 height 33
type textarea "x"
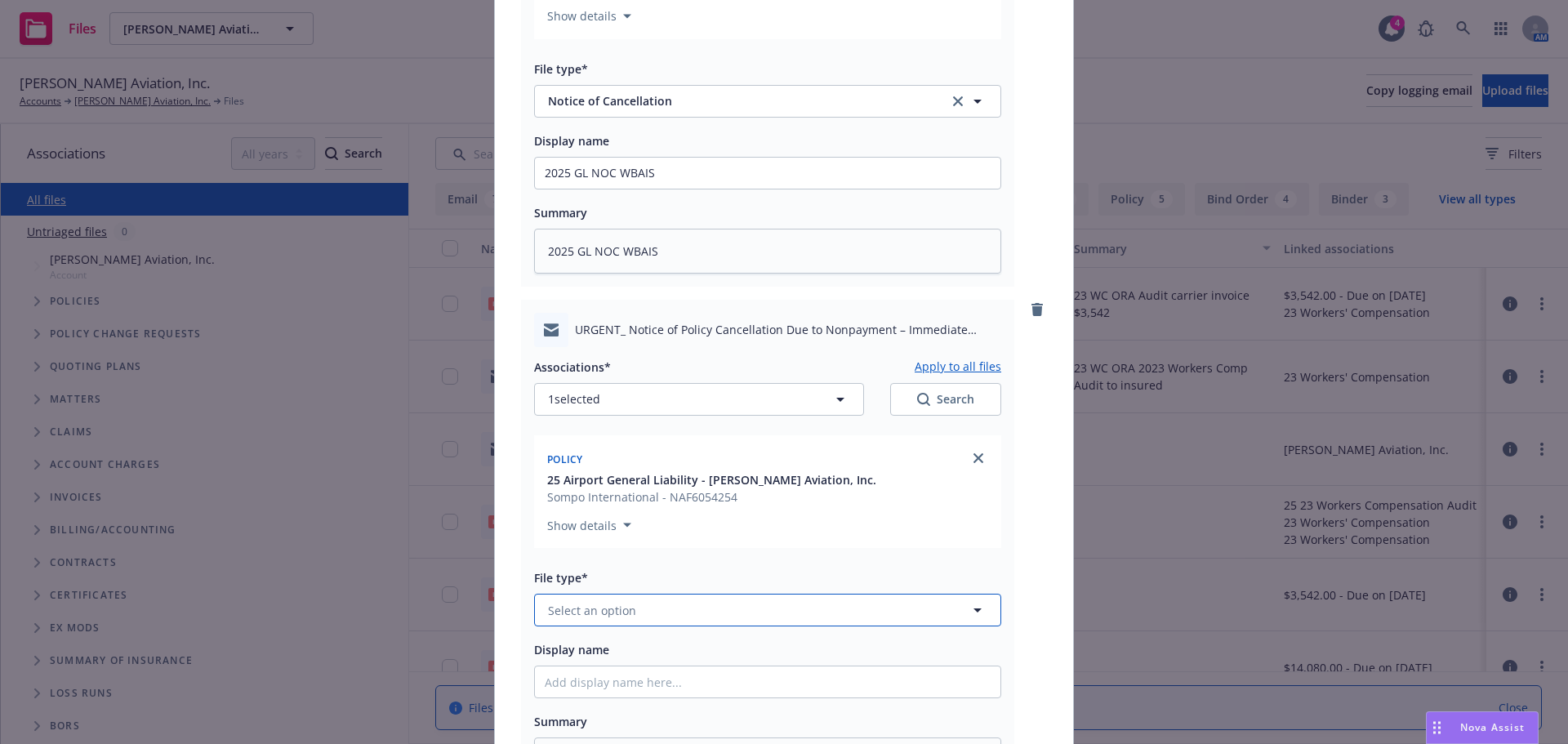
click at [647, 619] on button "Select an option" at bounding box center [768, 610] width 467 height 33
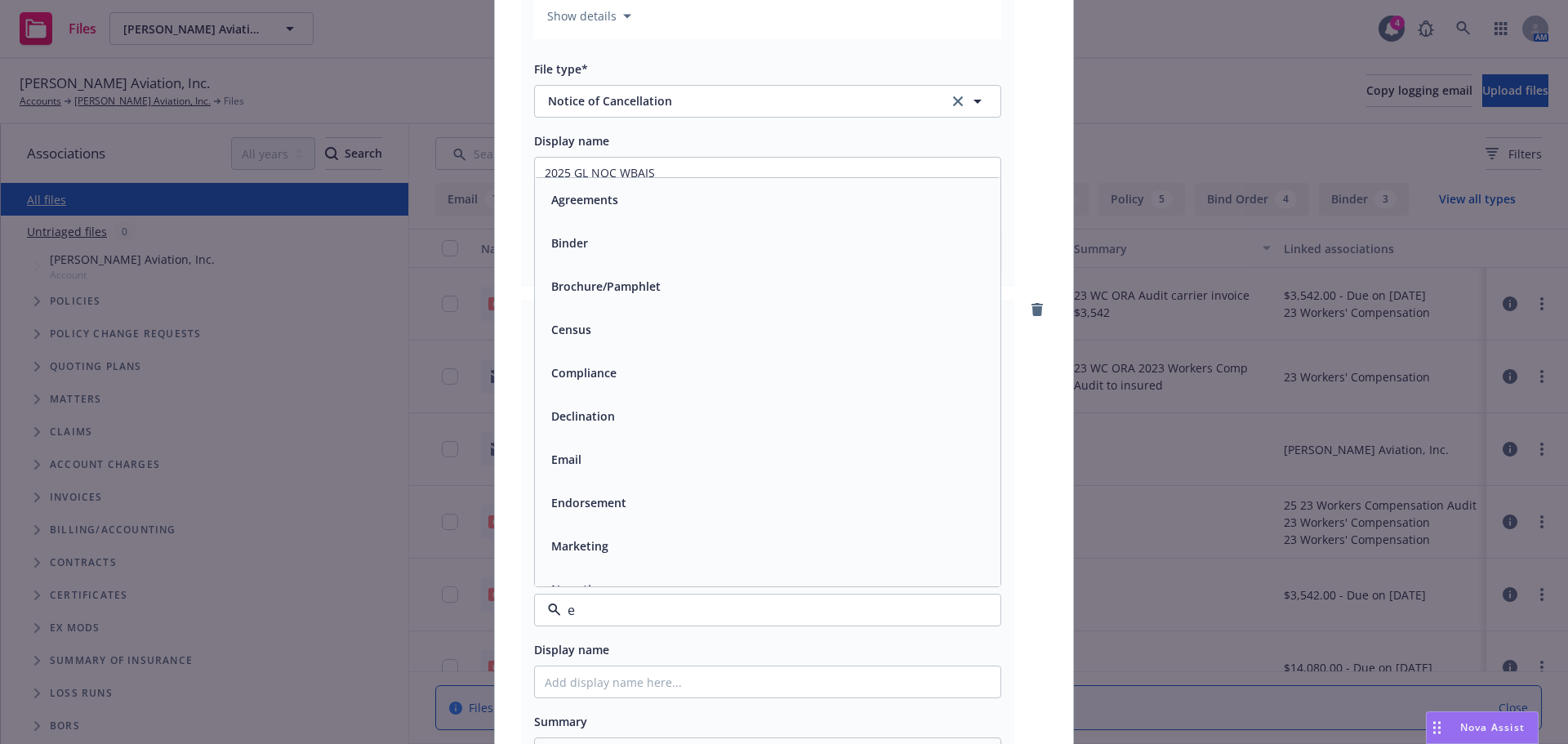
type input "em"
click at [636, 252] on div "Email" at bounding box center [767, 243] width 446 height 24
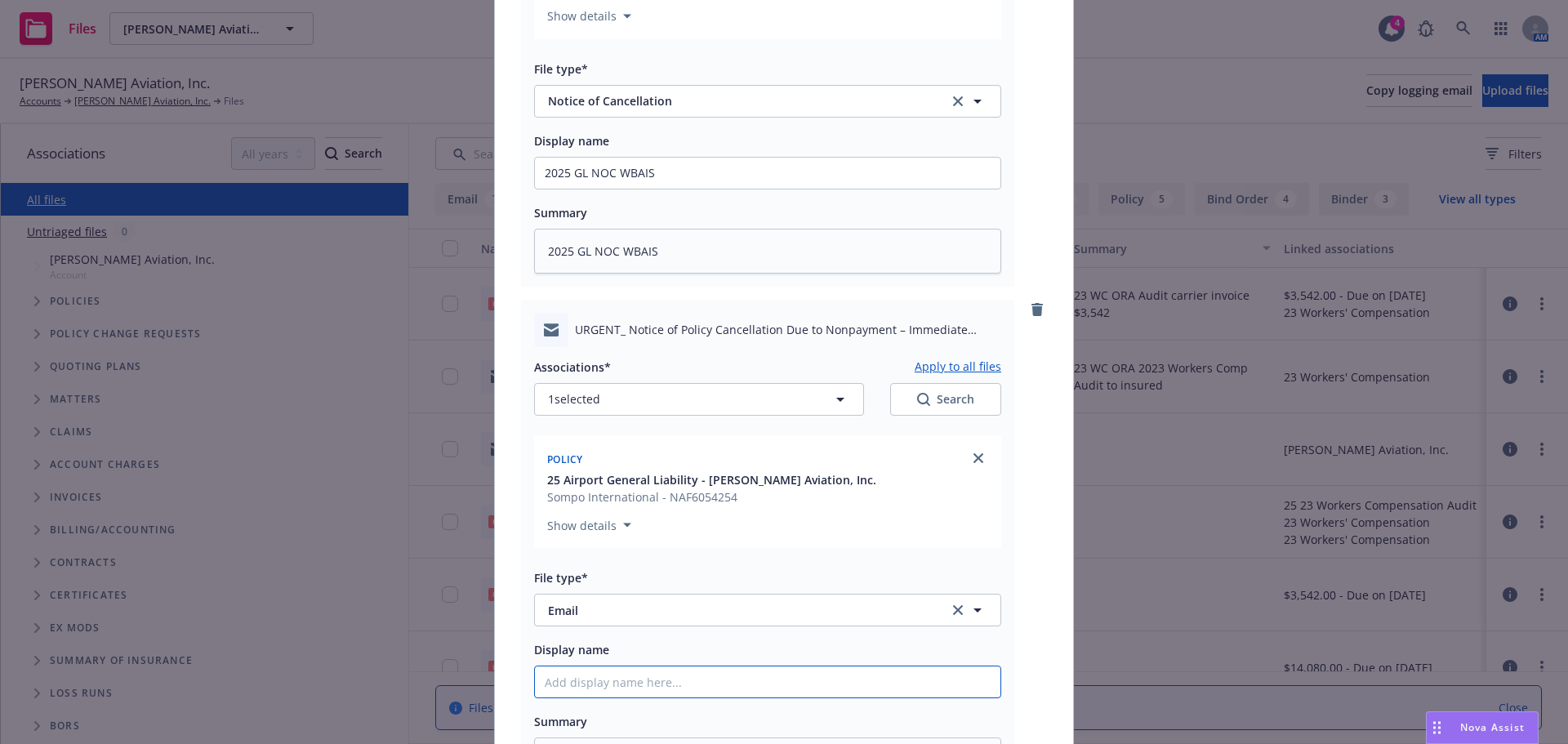
click at [560, 189] on input "Display name" at bounding box center [768, 173] width 465 height 31
paste input "2025 GL NOC WBAIS"
type textarea "x"
type input "2025 GL NOC WBAIS"
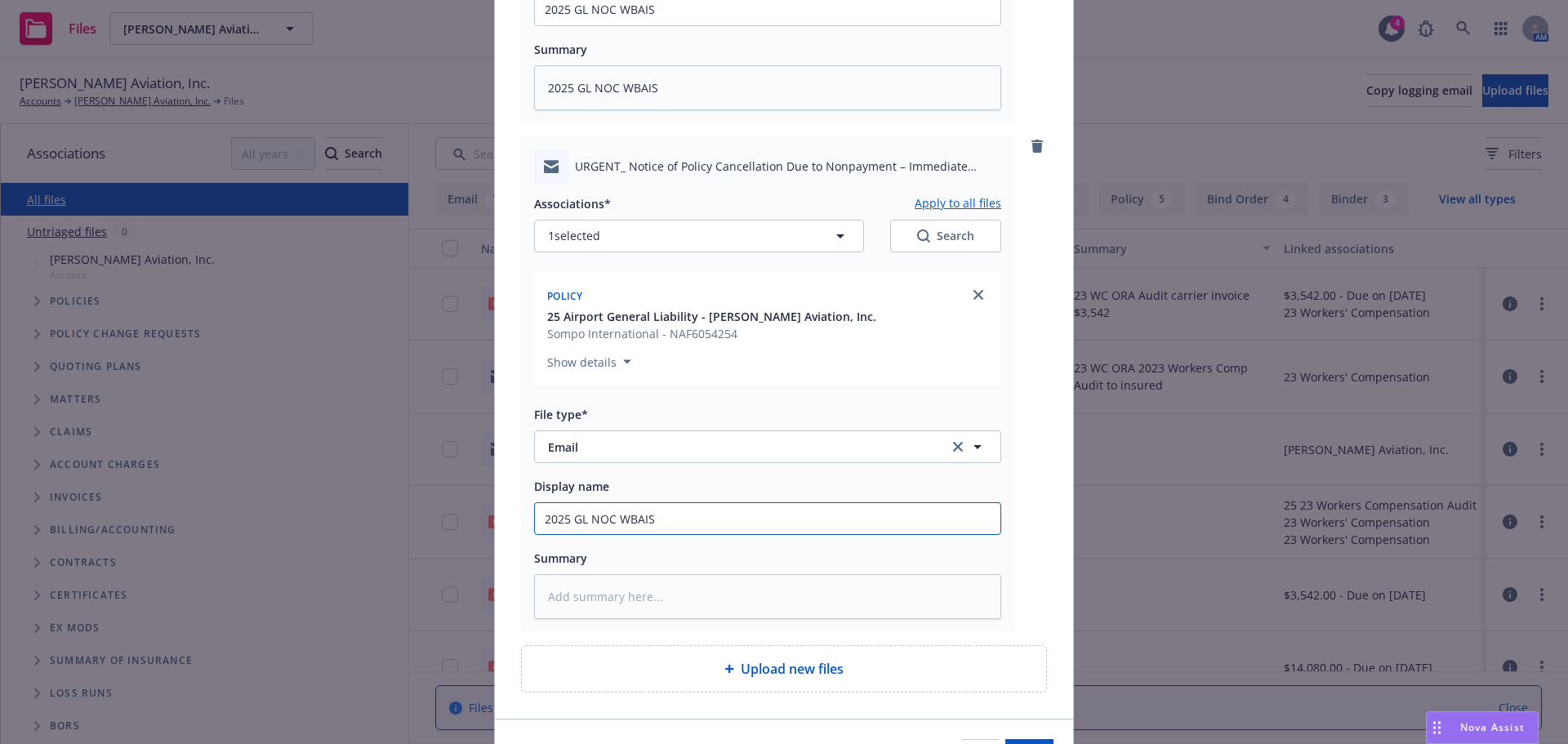
drag, startPoint x: 671, startPoint y: 517, endPoint x: 585, endPoint y: 520, distance: 86.1
click at [585, 26] on input "2025 GL NOC WBAIS" at bounding box center [768, 10] width 465 height 31
type textarea "x"
type input "2025 GL E"
type textarea "x"
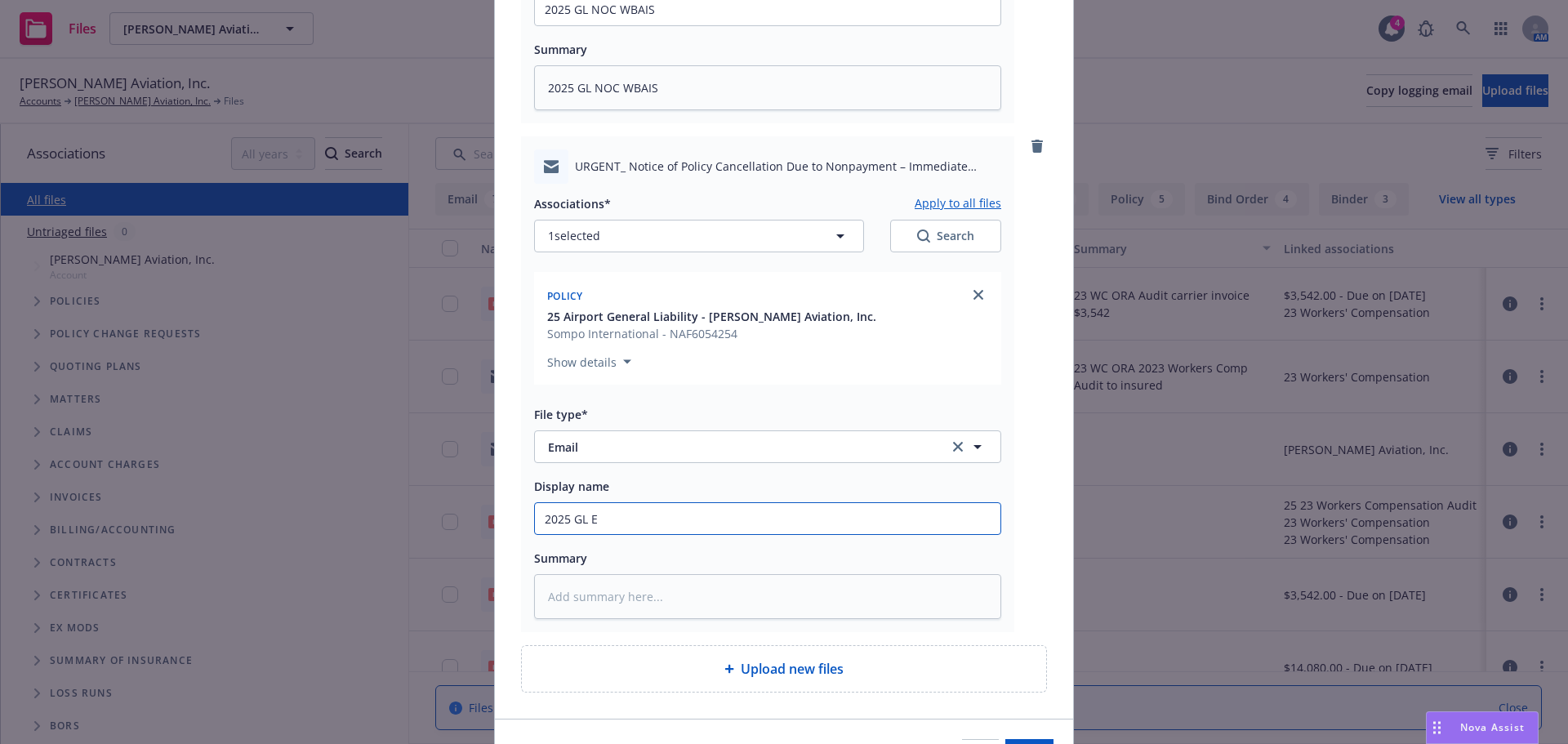
type input "2025 GL Em"
type textarea "x"
type input "2025 GL Em"
type textarea "x"
type input "2025 GL Em N"
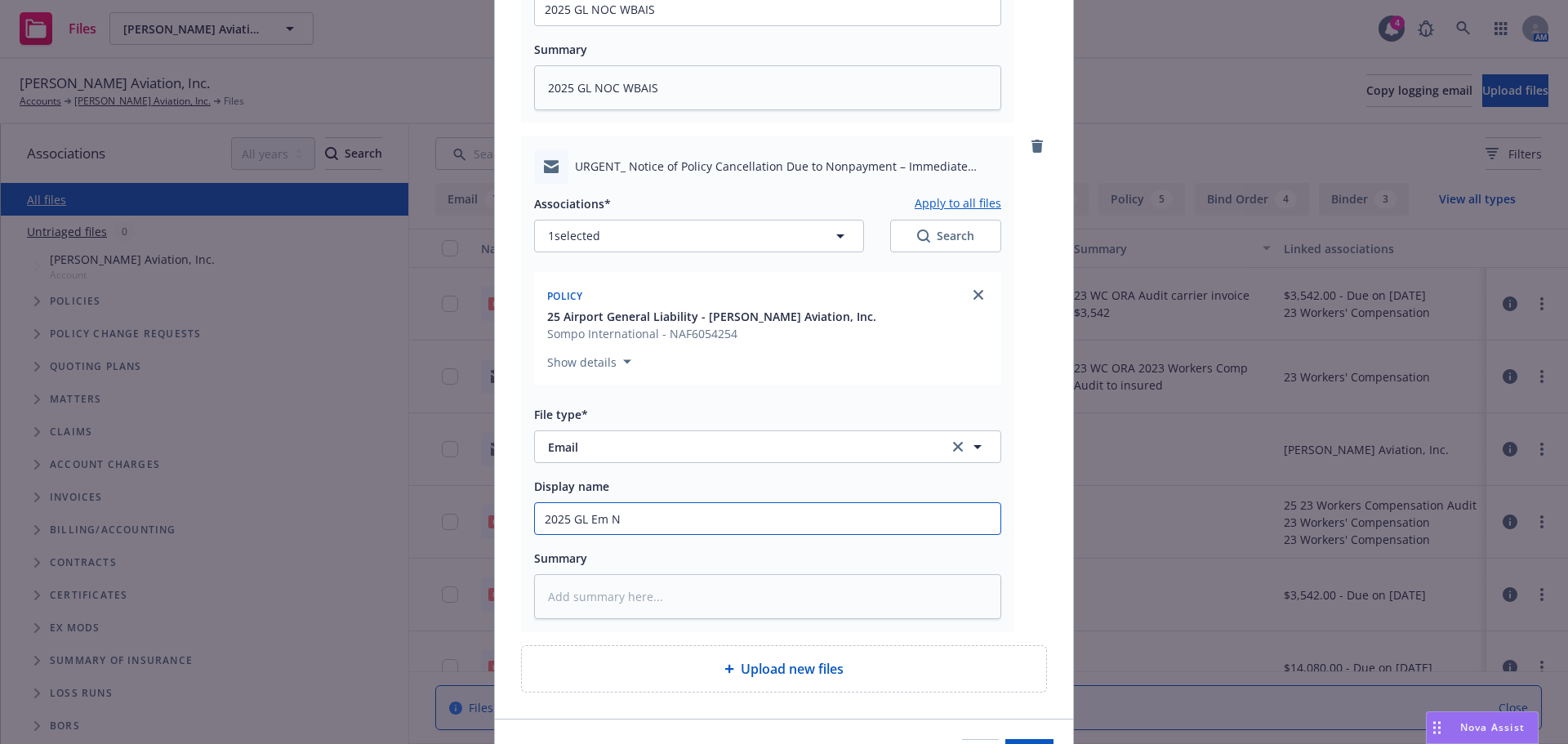
type textarea "x"
type input "2025 GL Em NO"
type textarea "x"
drag, startPoint x: 639, startPoint y: 521, endPoint x: 459, endPoint y: 520, distance: 180.0
click at [462, 520] on div "Add files pdf [PERSON_NAME] Aviation-NOC.pdf Associations* Apply to all files 1…" at bounding box center [784, 372] width 1568 height 744
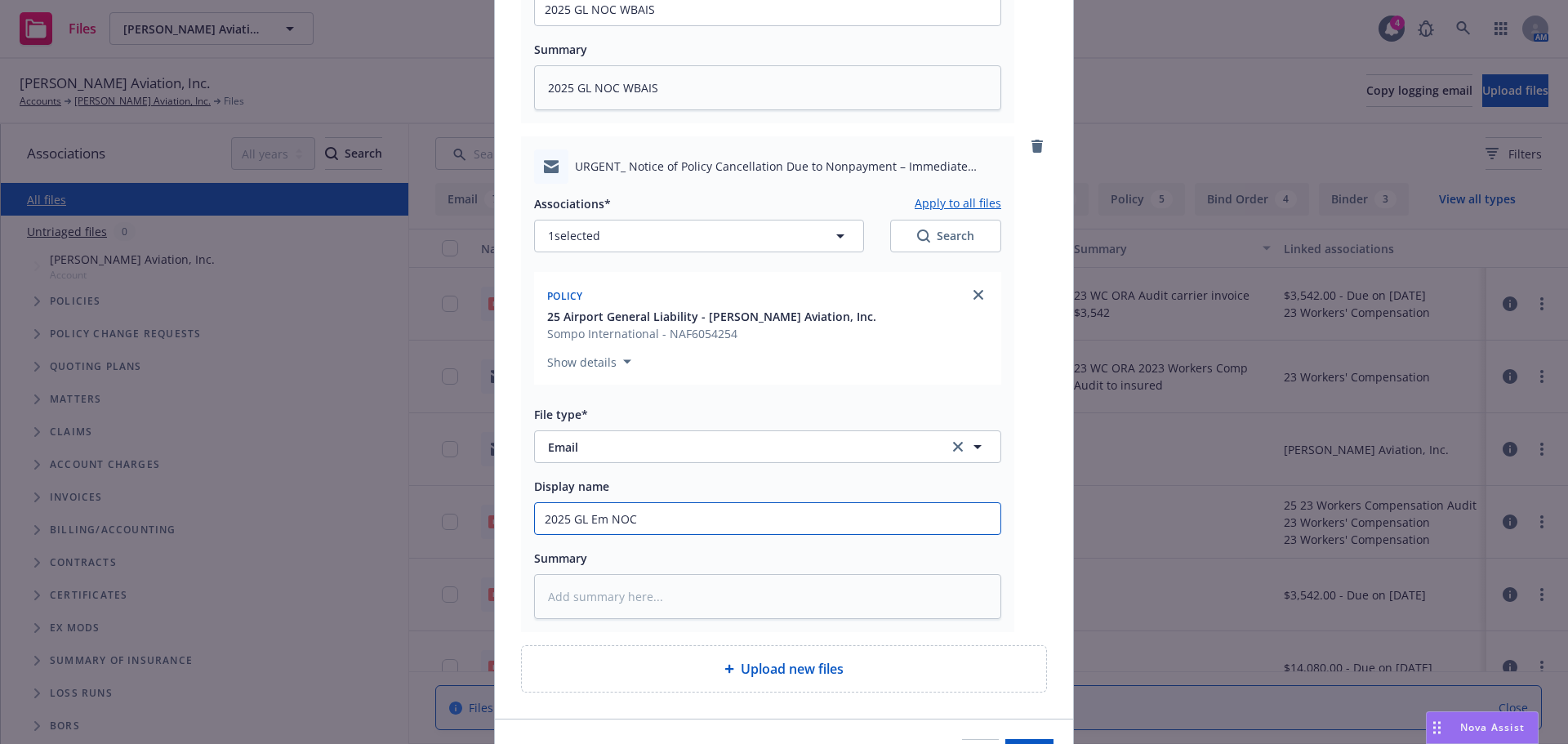
type input "2025 GL Em NOC"
click at [708, 611] on textarea at bounding box center [768, 596] width 467 height 45
paste textarea "2025 GL Em NOC"
type textarea "x"
type textarea "2025 GL Em NOC"
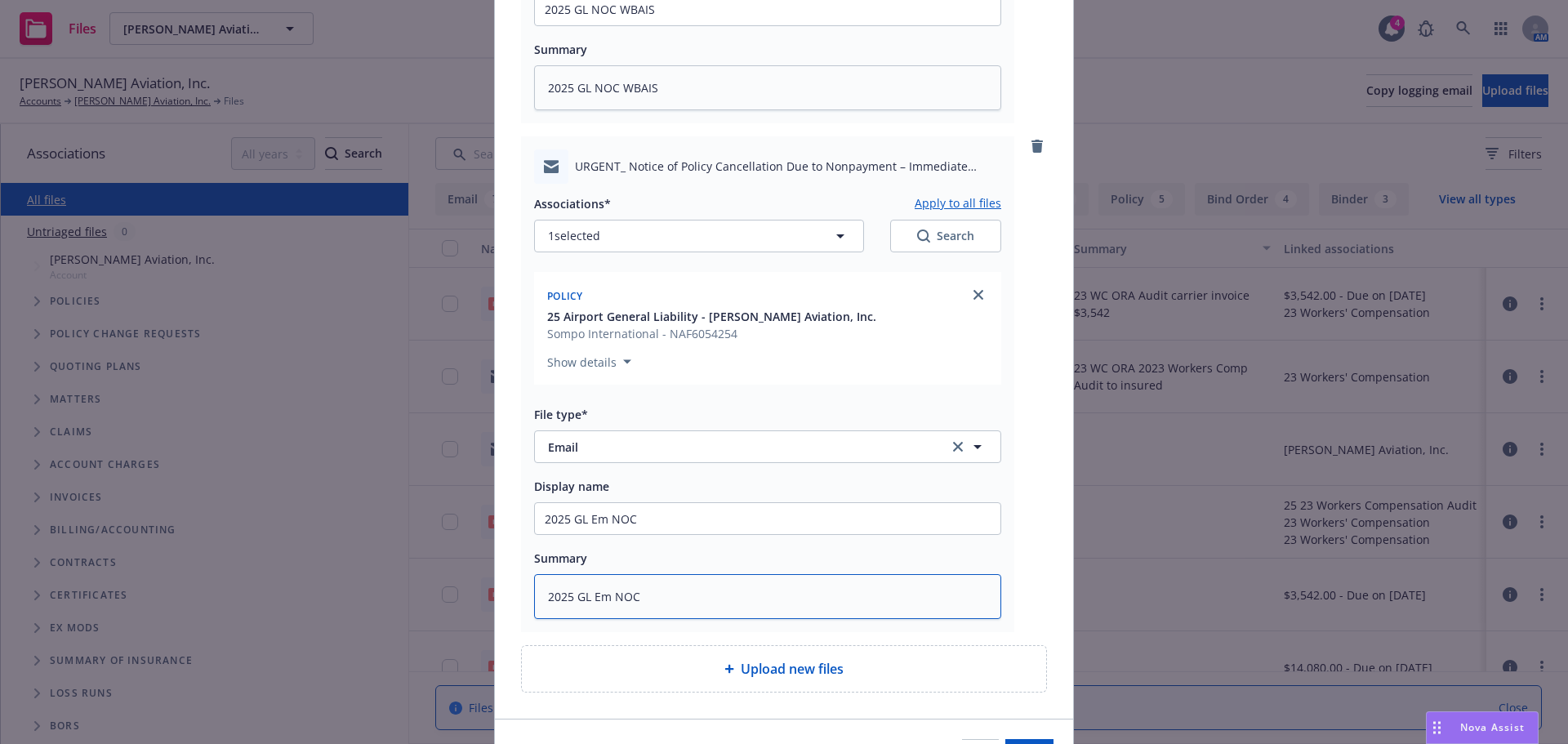
type textarea "x"
type textarea "2025 GL Em NOC"
type textarea "x"
type textarea "2025 GL Em NOC -"
type textarea "x"
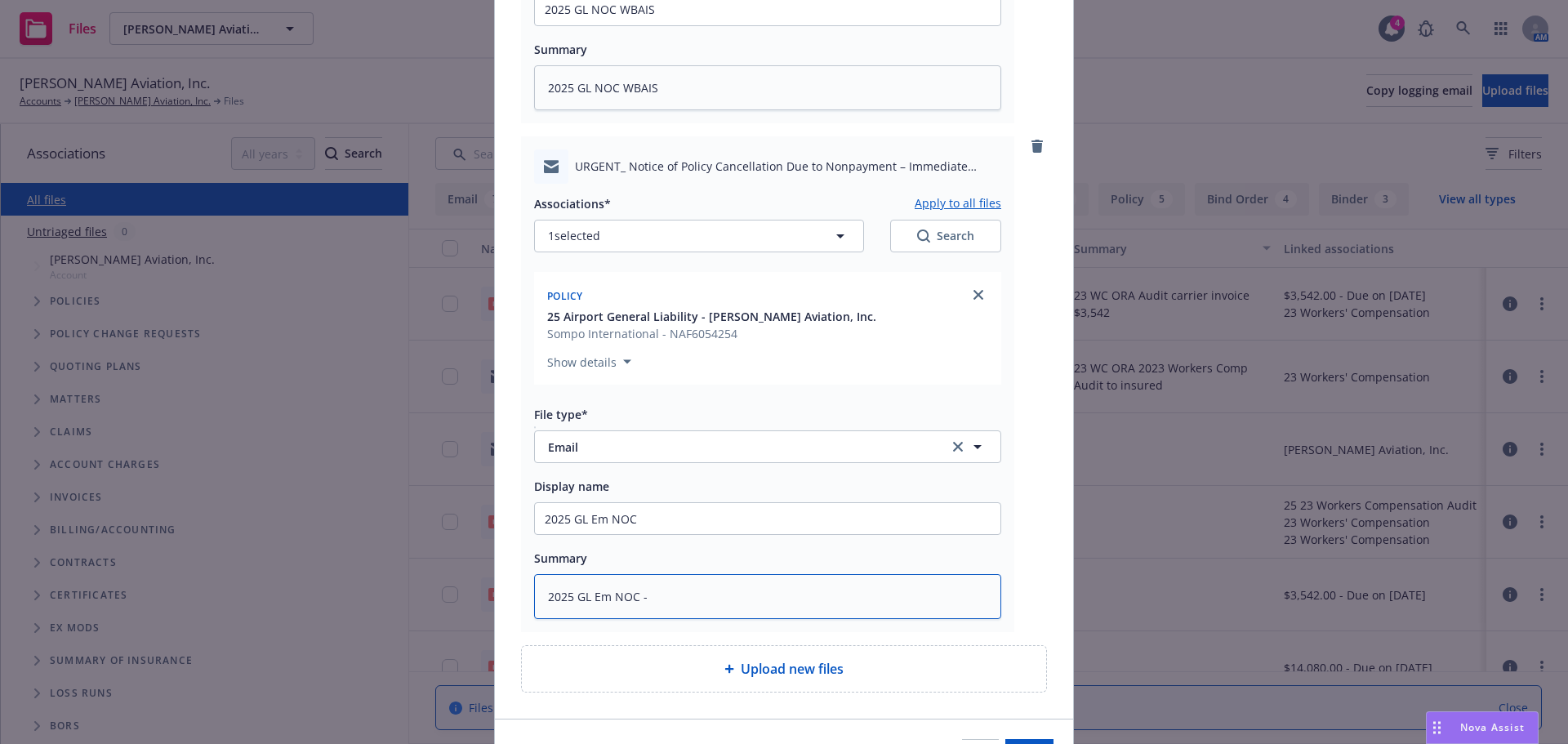
type textarea "2025 GL Em NOC -"
type textarea "x"
type textarea "2025 GL Em NOC - t"
type textarea "x"
type textarea "2025 GL Em NOC - to"
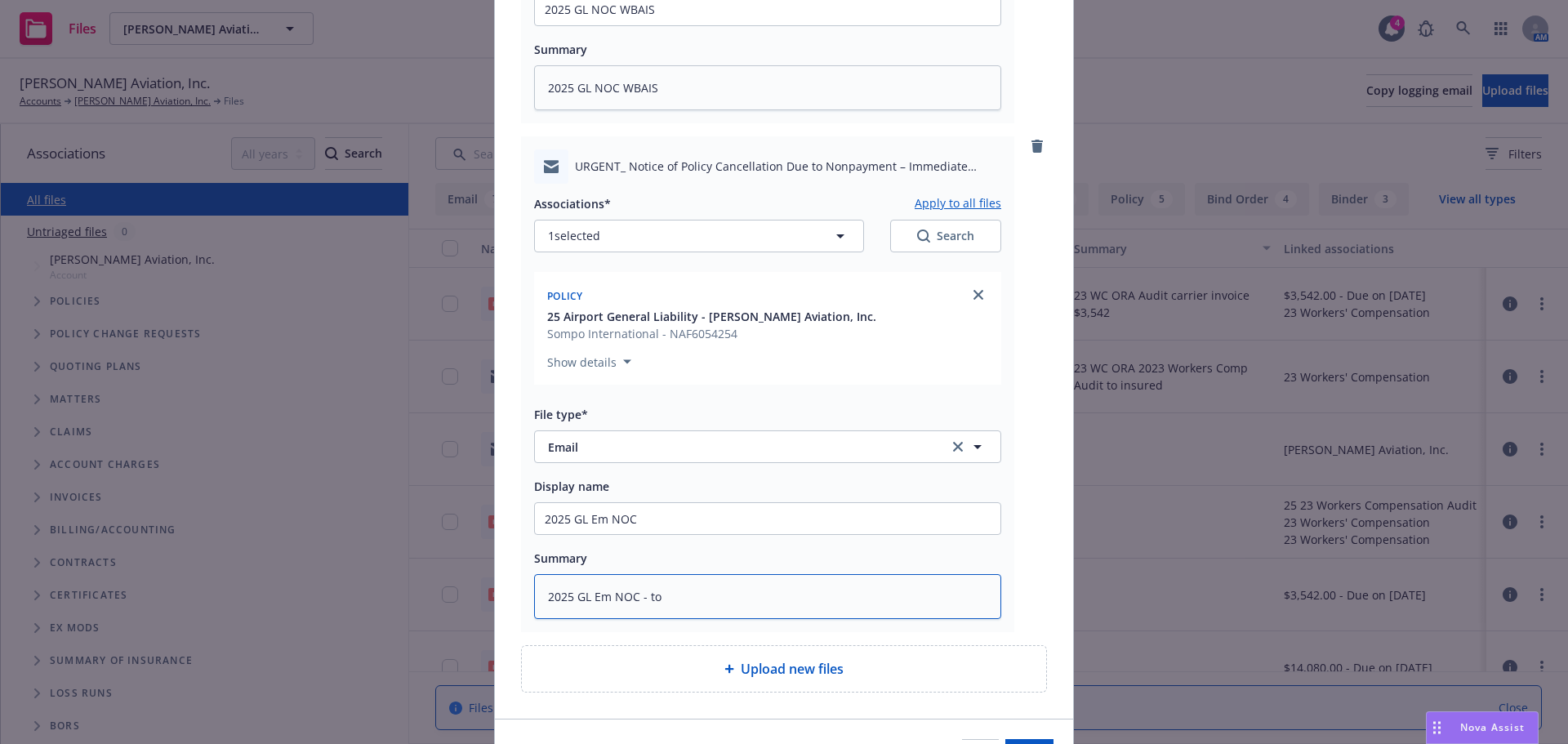
type textarea "x"
type textarea "2025 GL Em NOC - to"
type textarea "x"
type textarea "2025 GL Em NOC - to i"
type textarea "x"
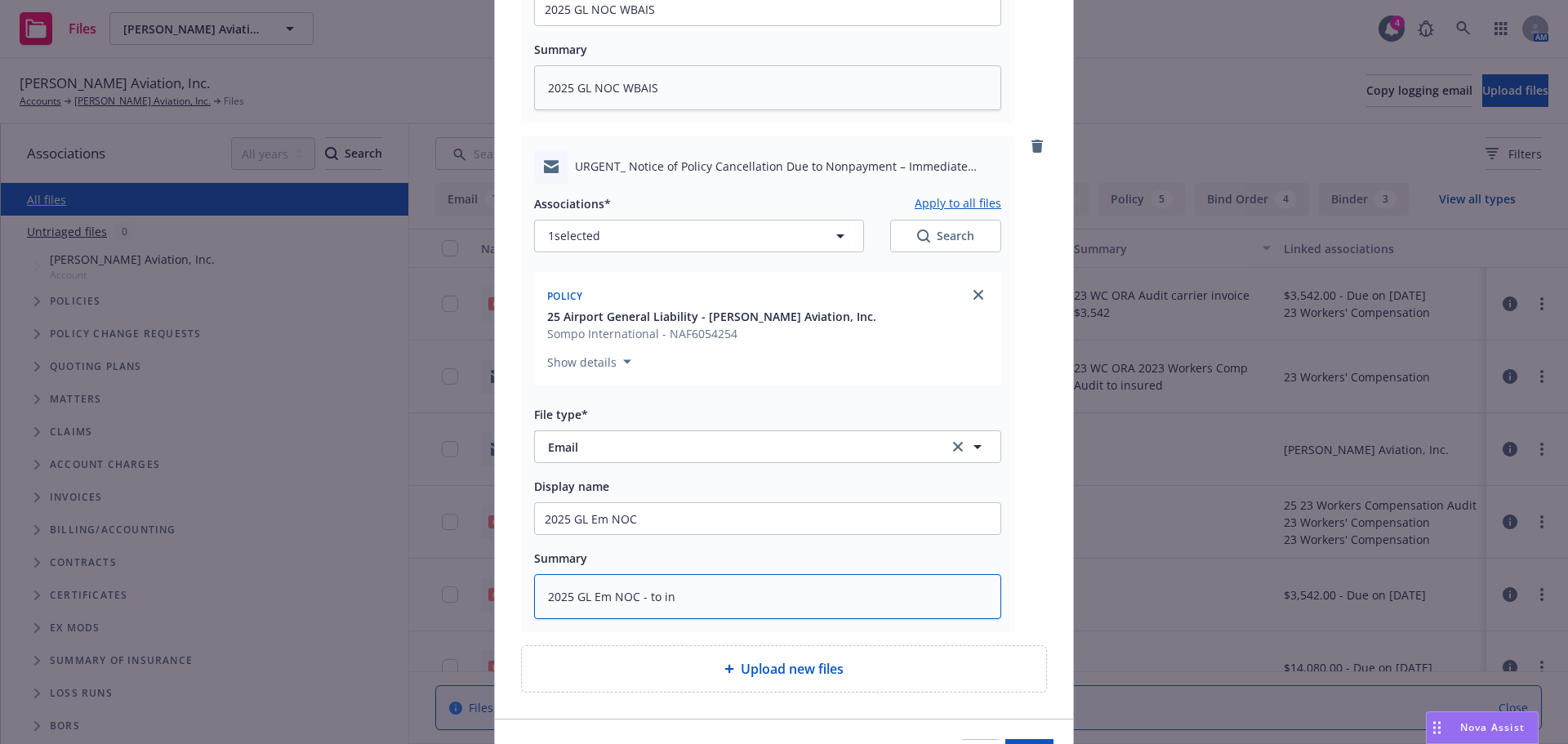
type textarea "2025 GL Em NOC - to ins"
type textarea "x"
type textarea "2025 GL Em NOC - to insu"
type textarea "x"
type textarea "2025 GL Em NOC - to insur"
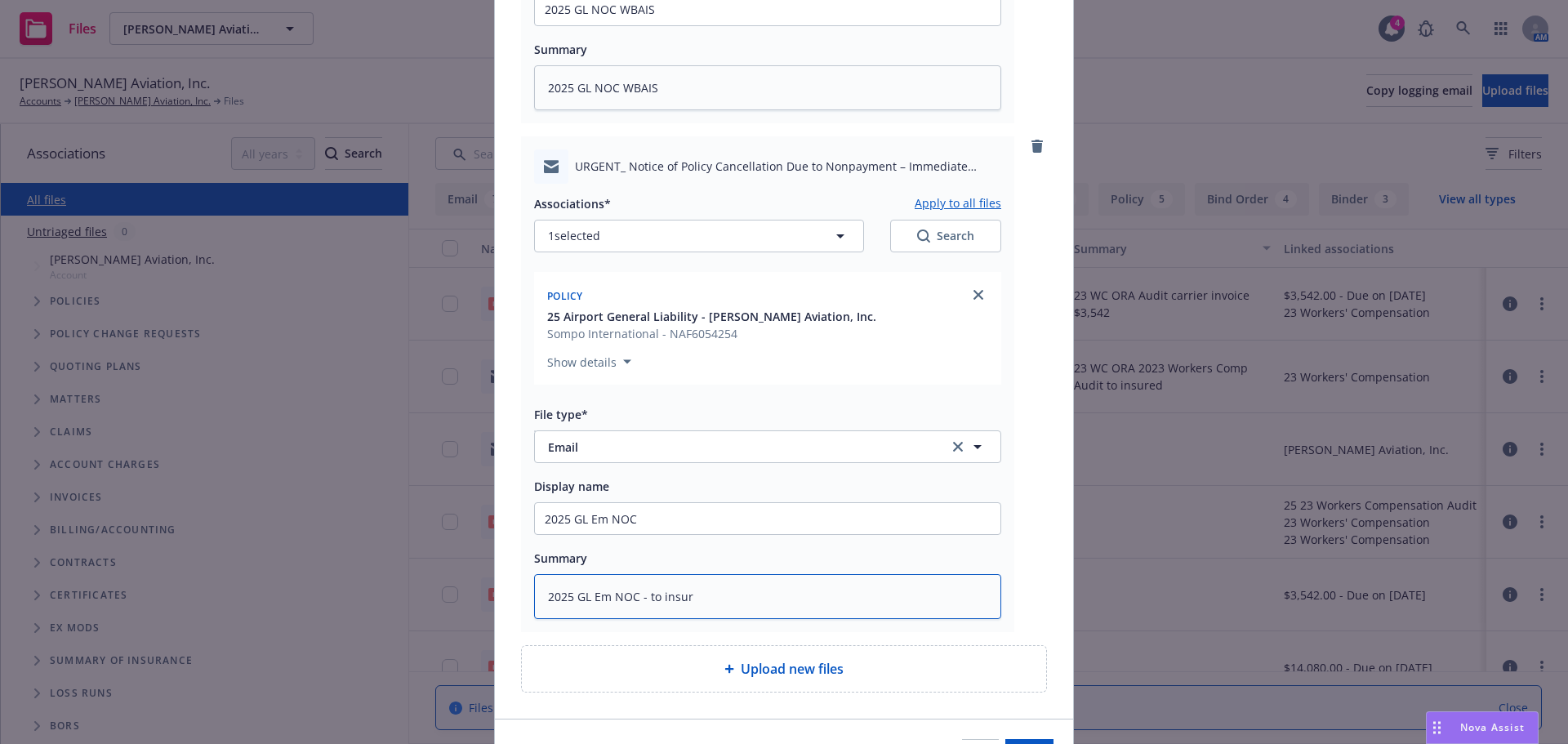
type textarea "x"
type textarea "2025 GL Em NOC - to insure"
type textarea "x"
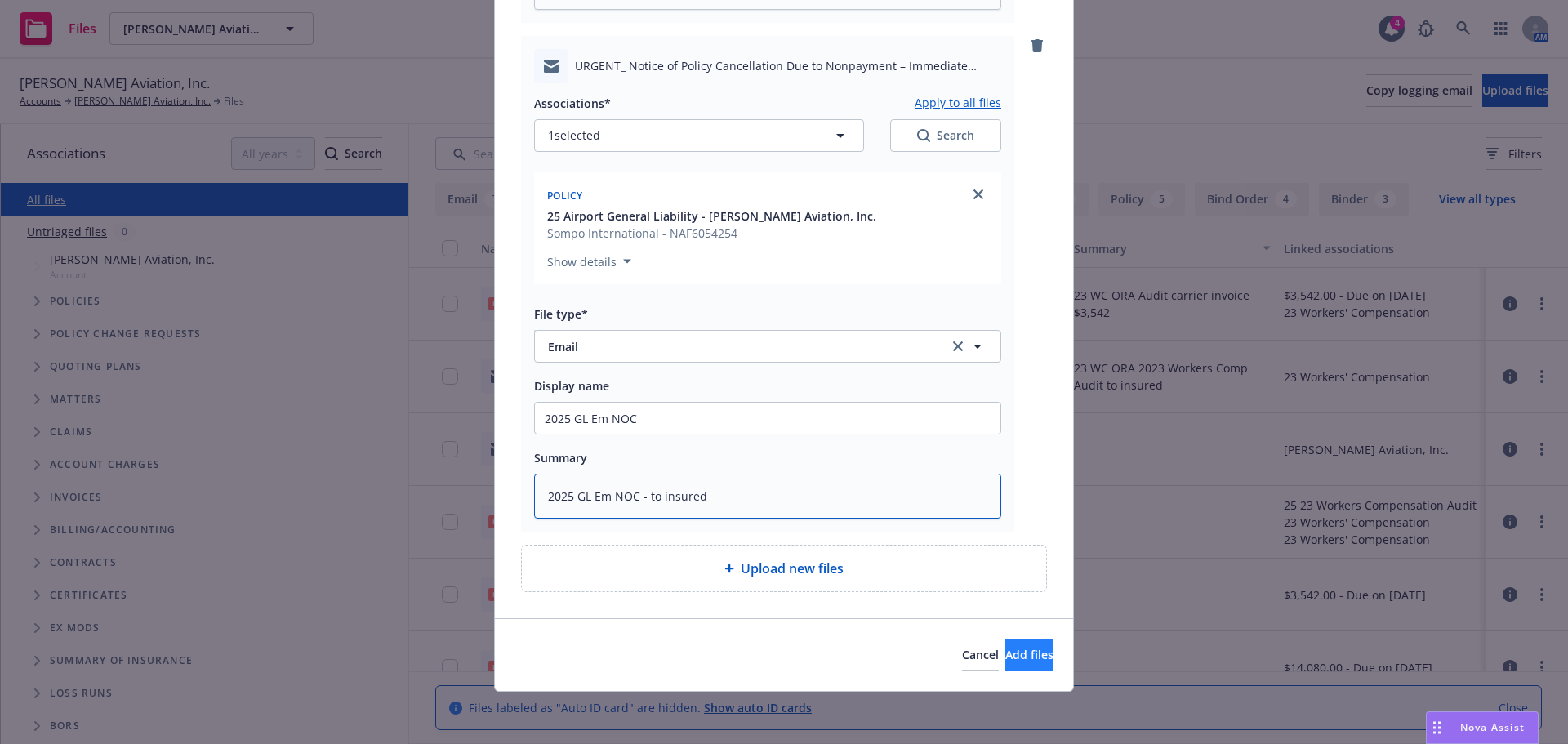
type textarea "2025 GL Em NOC - to insured"
click at [1005, 646] on button "Add files" at bounding box center [1029, 655] width 48 height 33
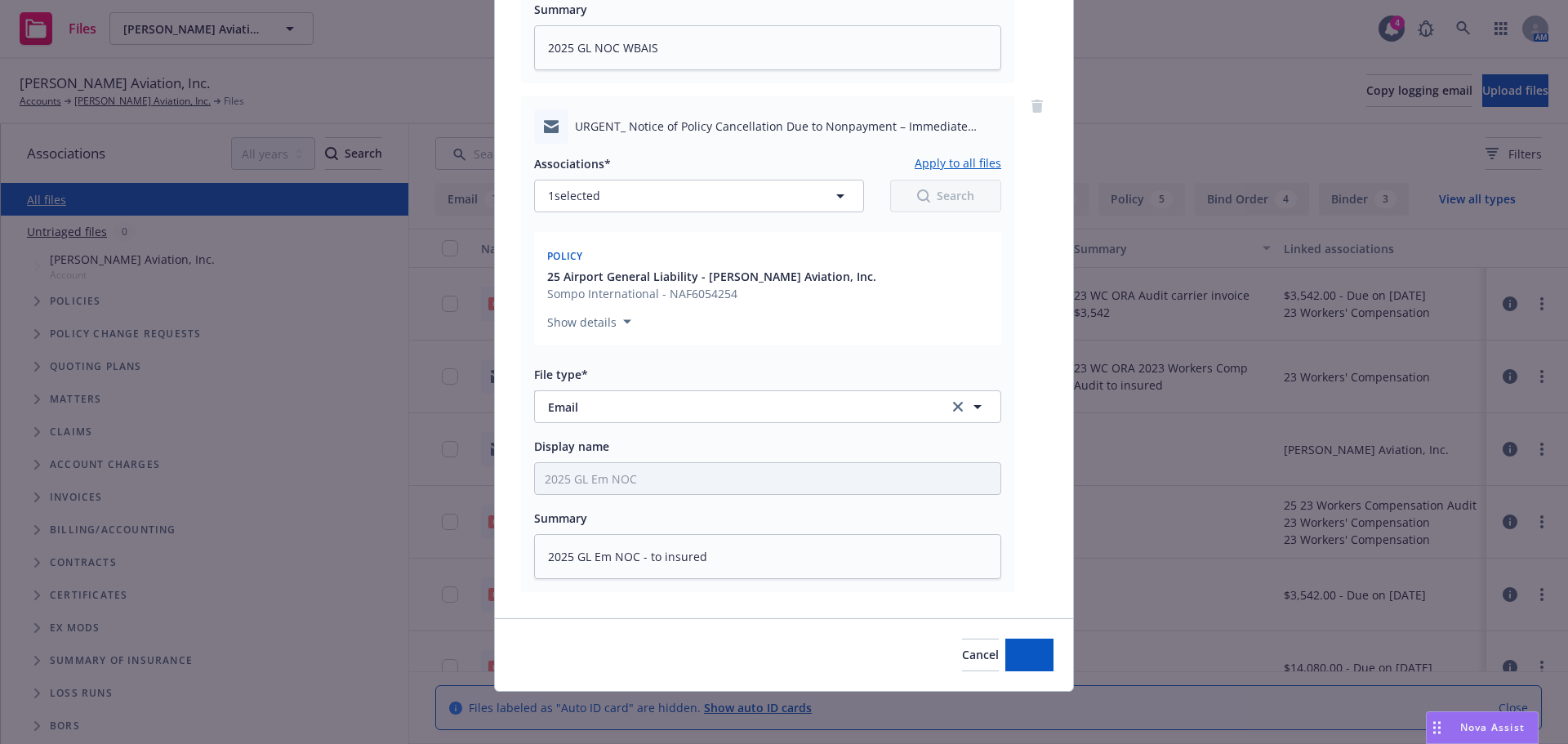
scroll to position [553, 0]
type textarea "x"
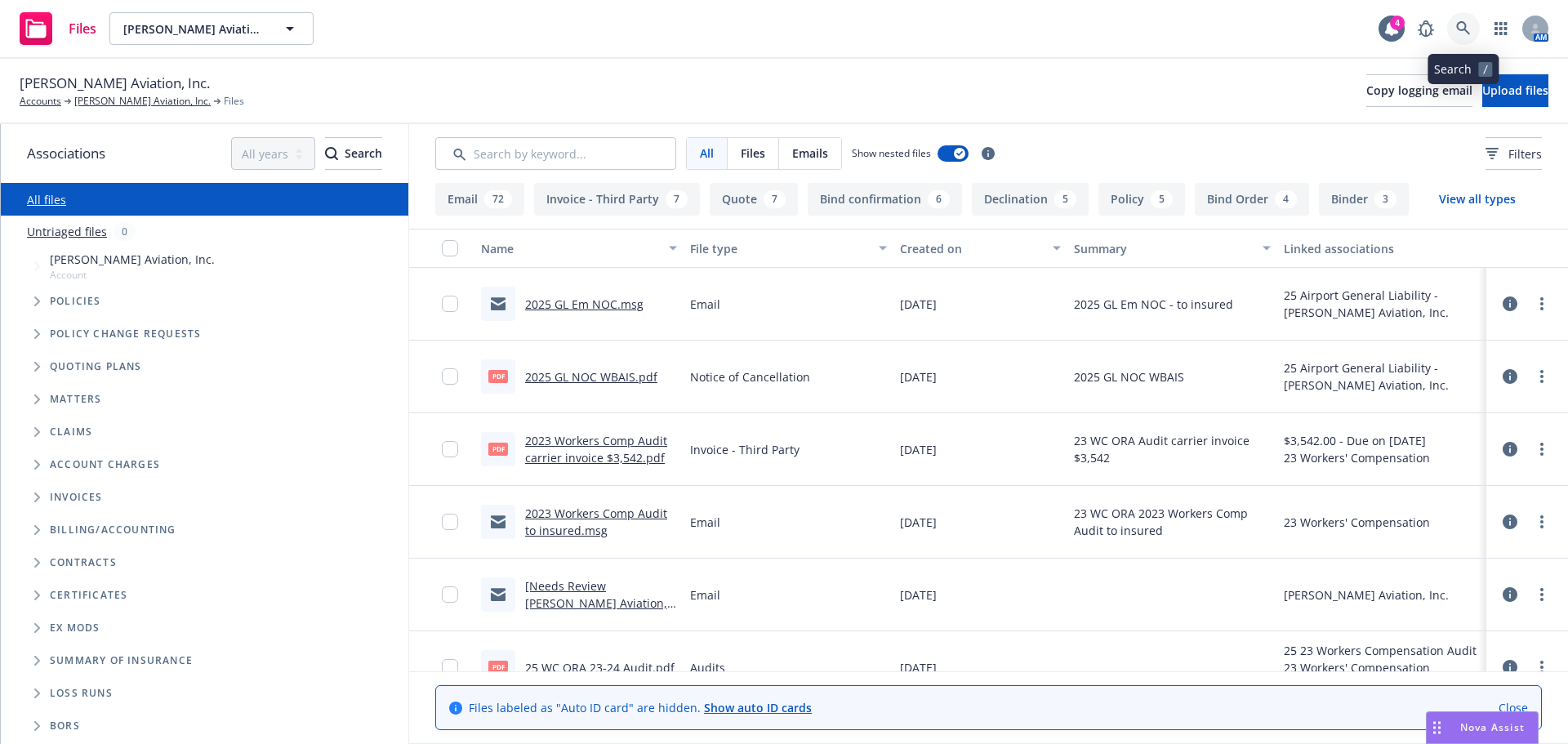
click at [1449, 28] on link at bounding box center [1464, 28] width 33 height 33
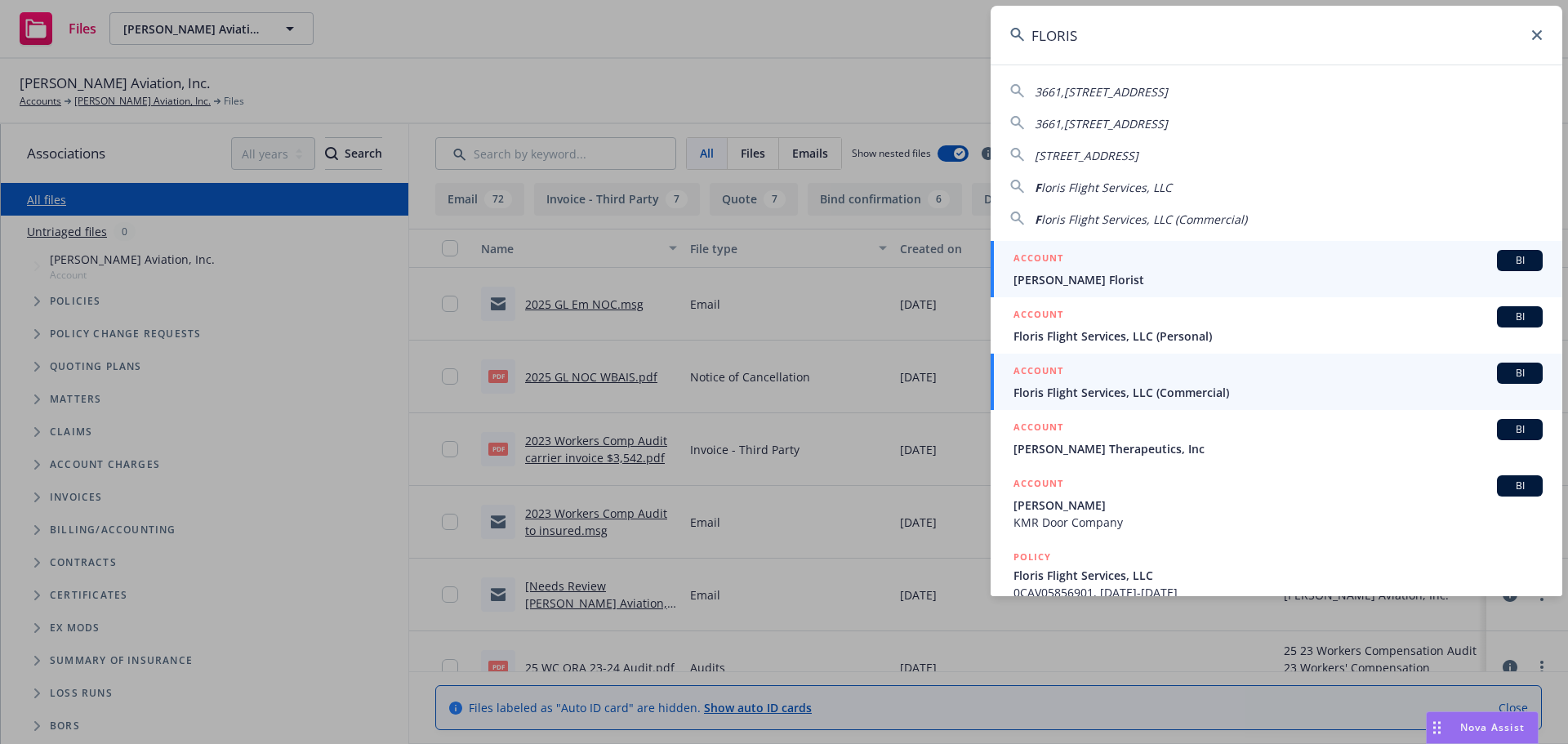
type input "FLORIS"
click at [1153, 377] on div "ACCOUNT BI" at bounding box center [1278, 373] width 529 height 21
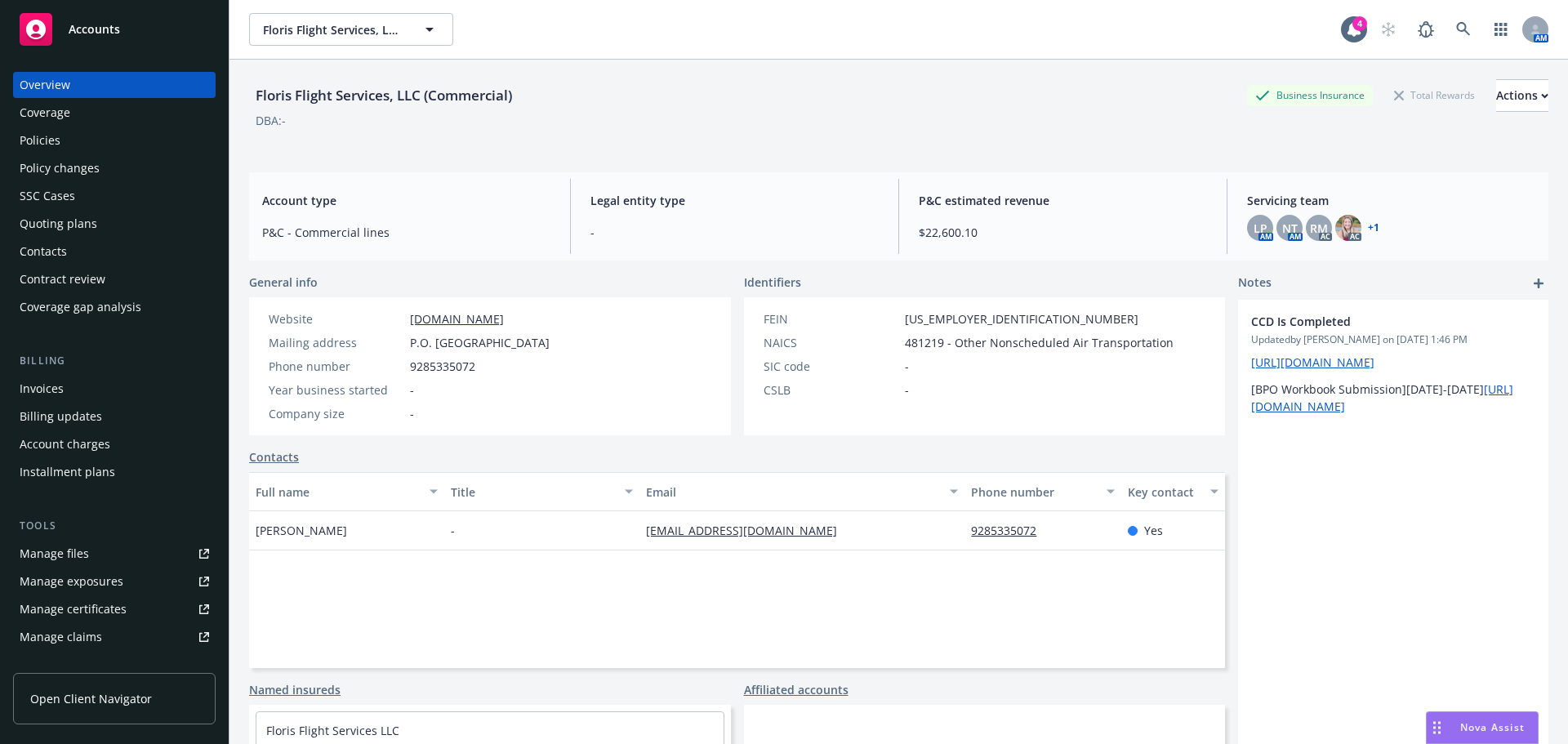
click at [45, 147] on div "Policies" at bounding box center [39, 140] width 41 height 26
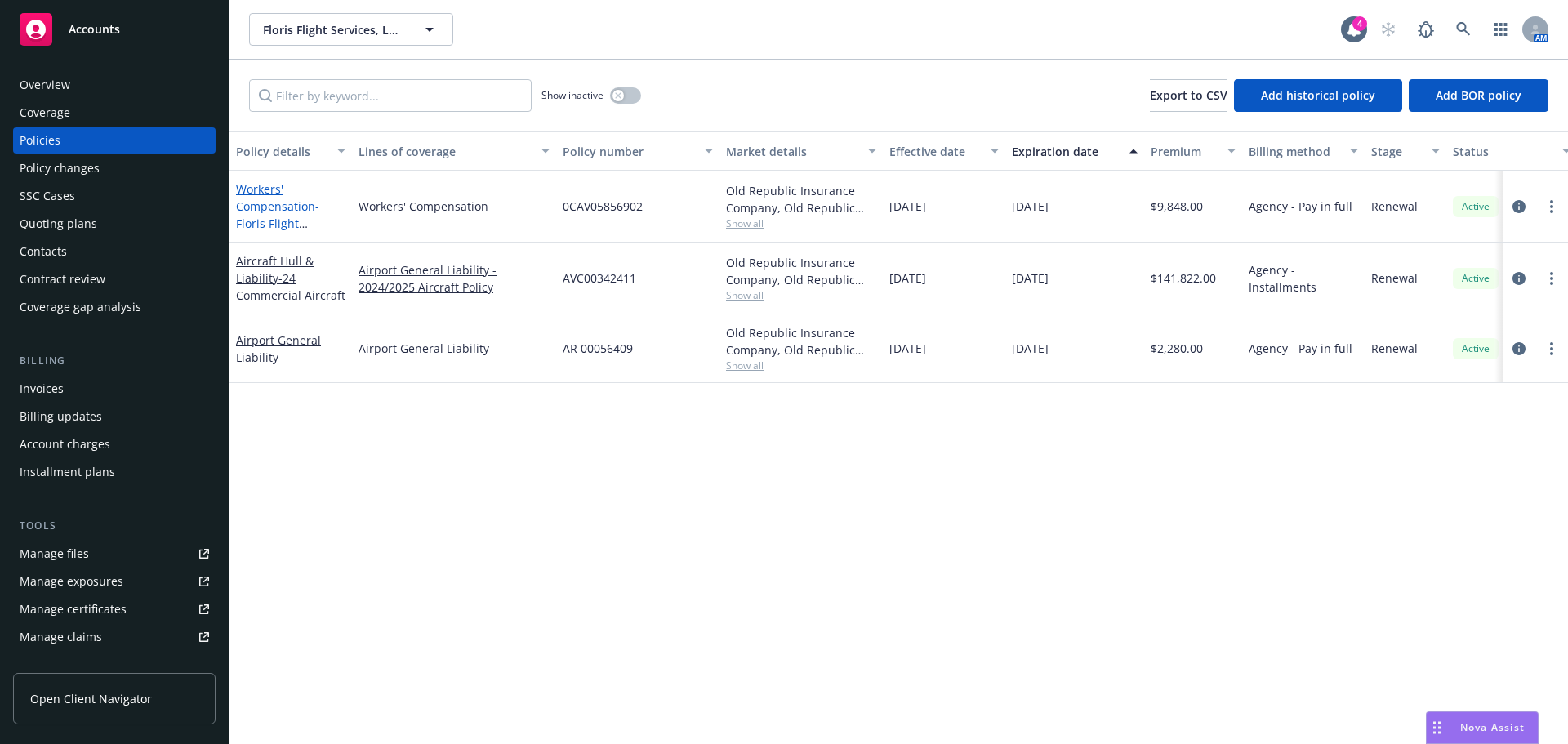
click at [291, 216] on span "- Floris Flight Services, LLC" at bounding box center [277, 223] width 83 height 50
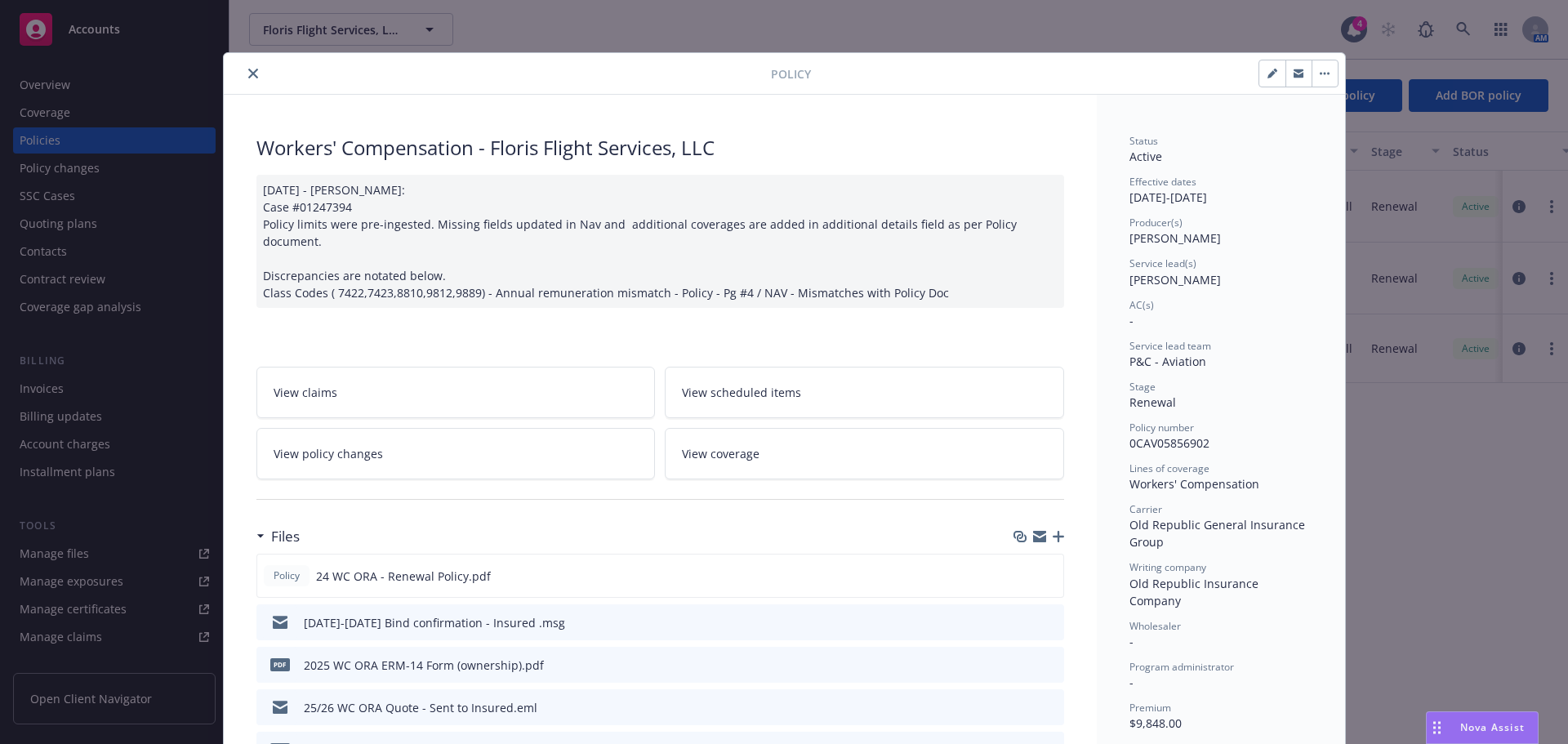
click at [244, 67] on button "close" at bounding box center [253, 73] width 19 height 19
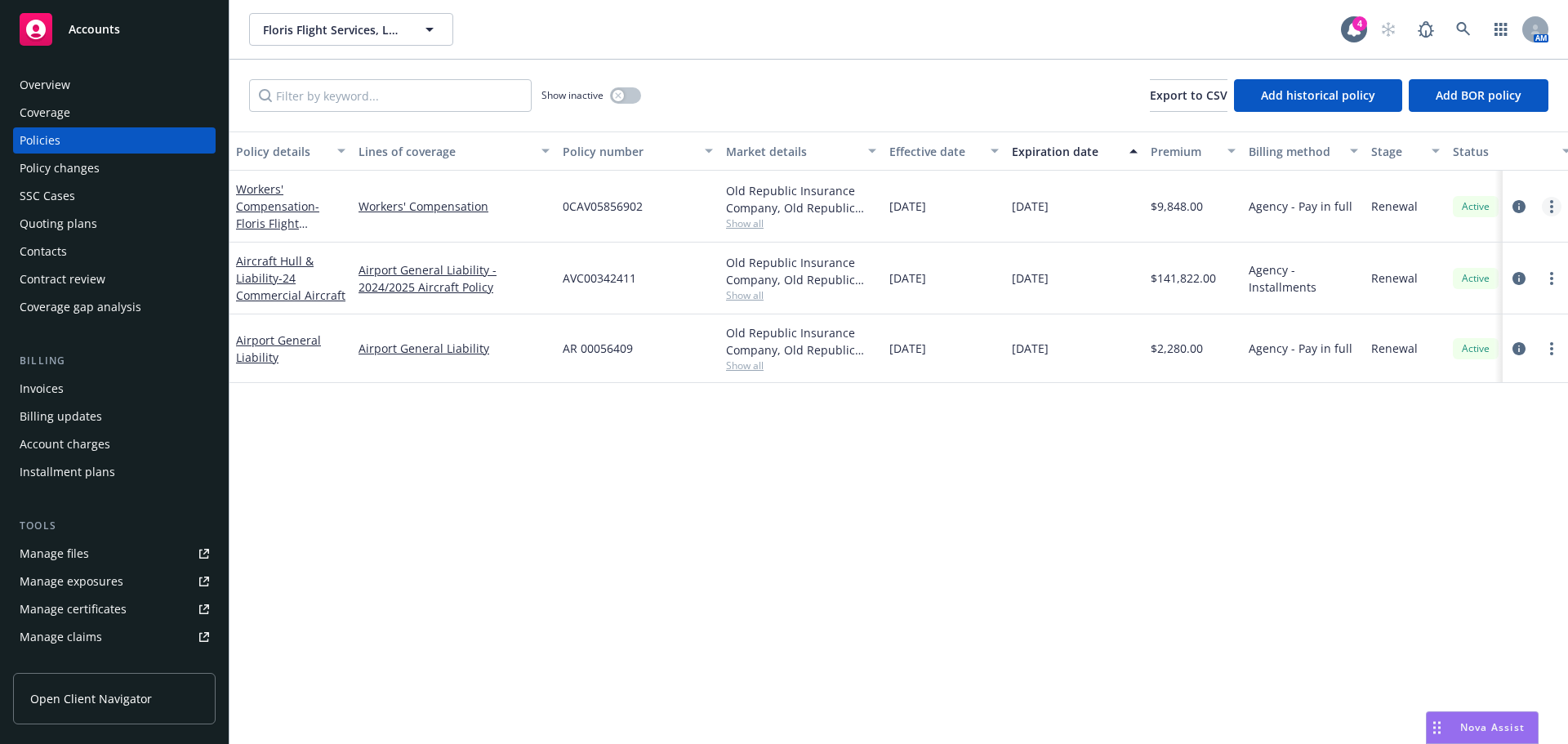
click at [1553, 201] on link "more" at bounding box center [1552, 206] width 19 height 19
click at [1394, 275] on link "Renew with incumbent" at bounding box center [1465, 273] width 192 height 33
select select "12"
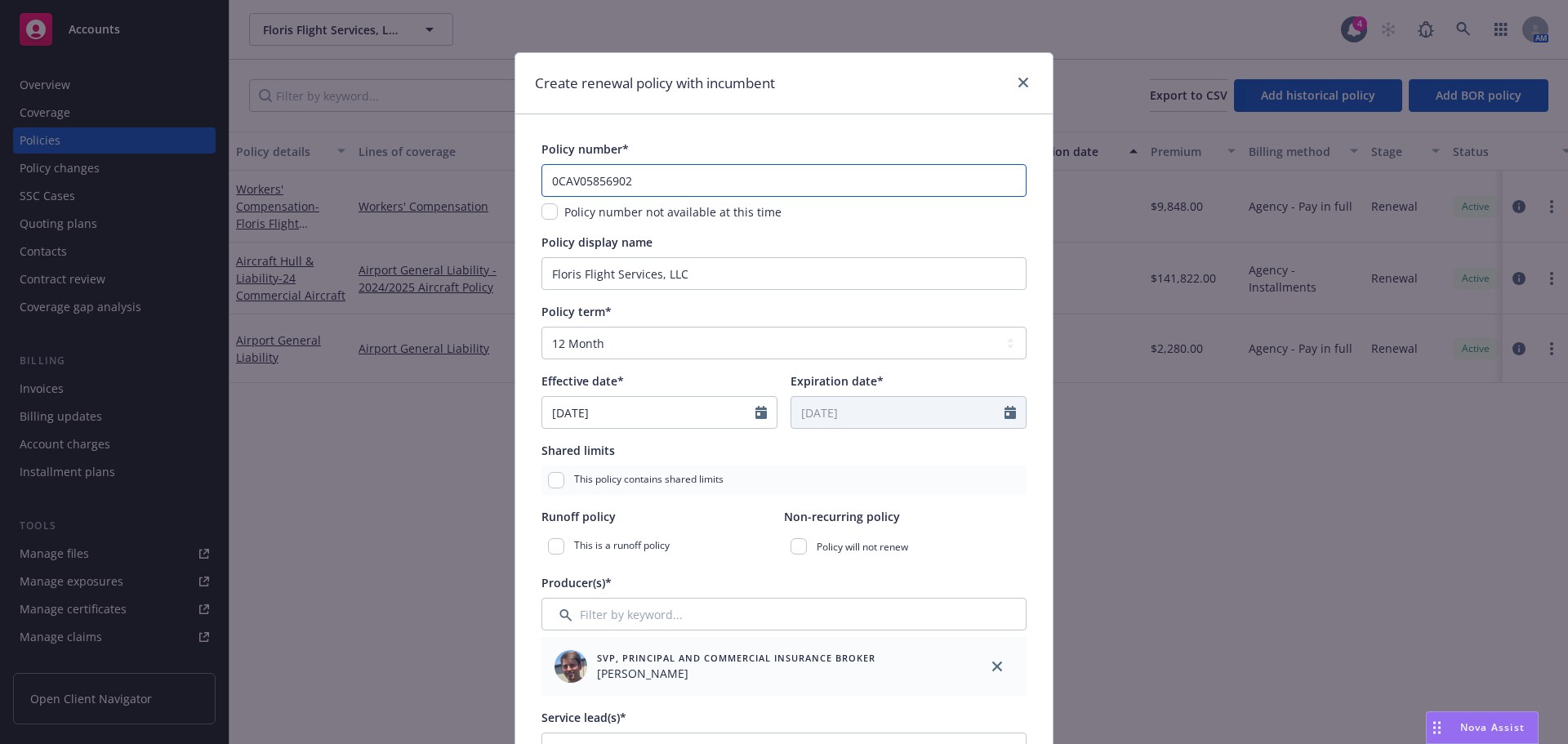
click at [659, 186] on input "0CAV05856902" at bounding box center [784, 181] width 485 height 33
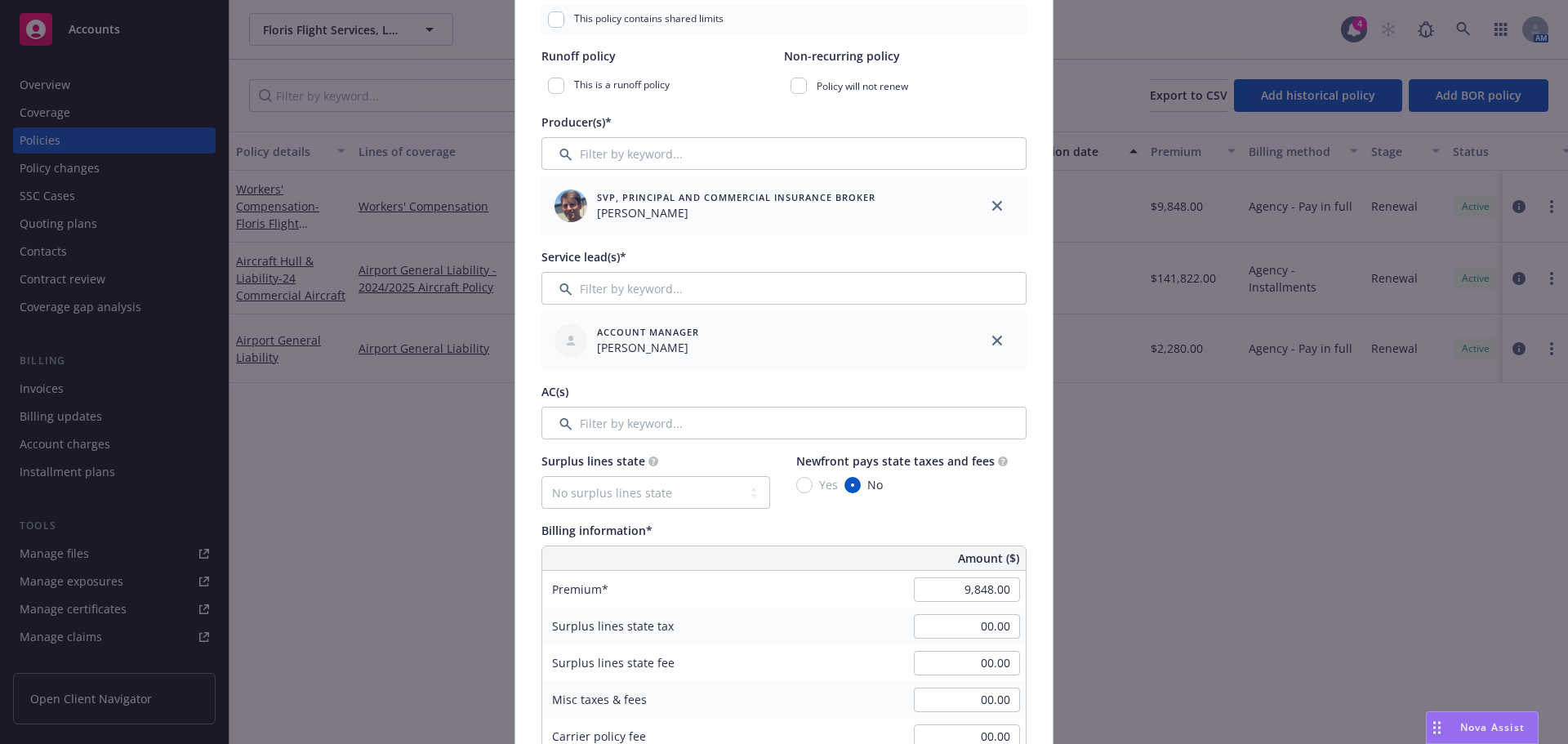
scroll to position [490, 0]
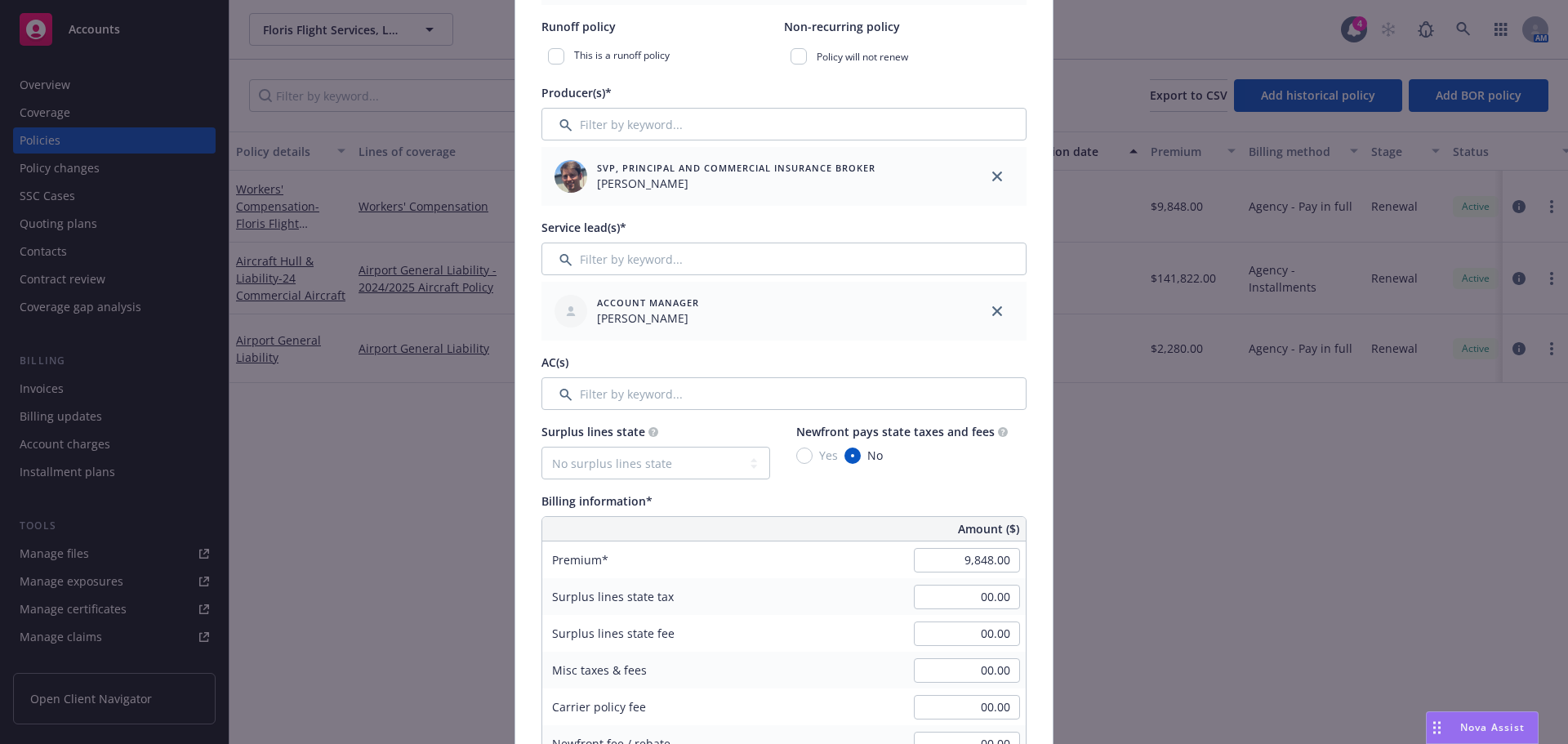
type input "0CAV05856903"
click at [989, 555] on input "9,848.00" at bounding box center [967, 560] width 106 height 25
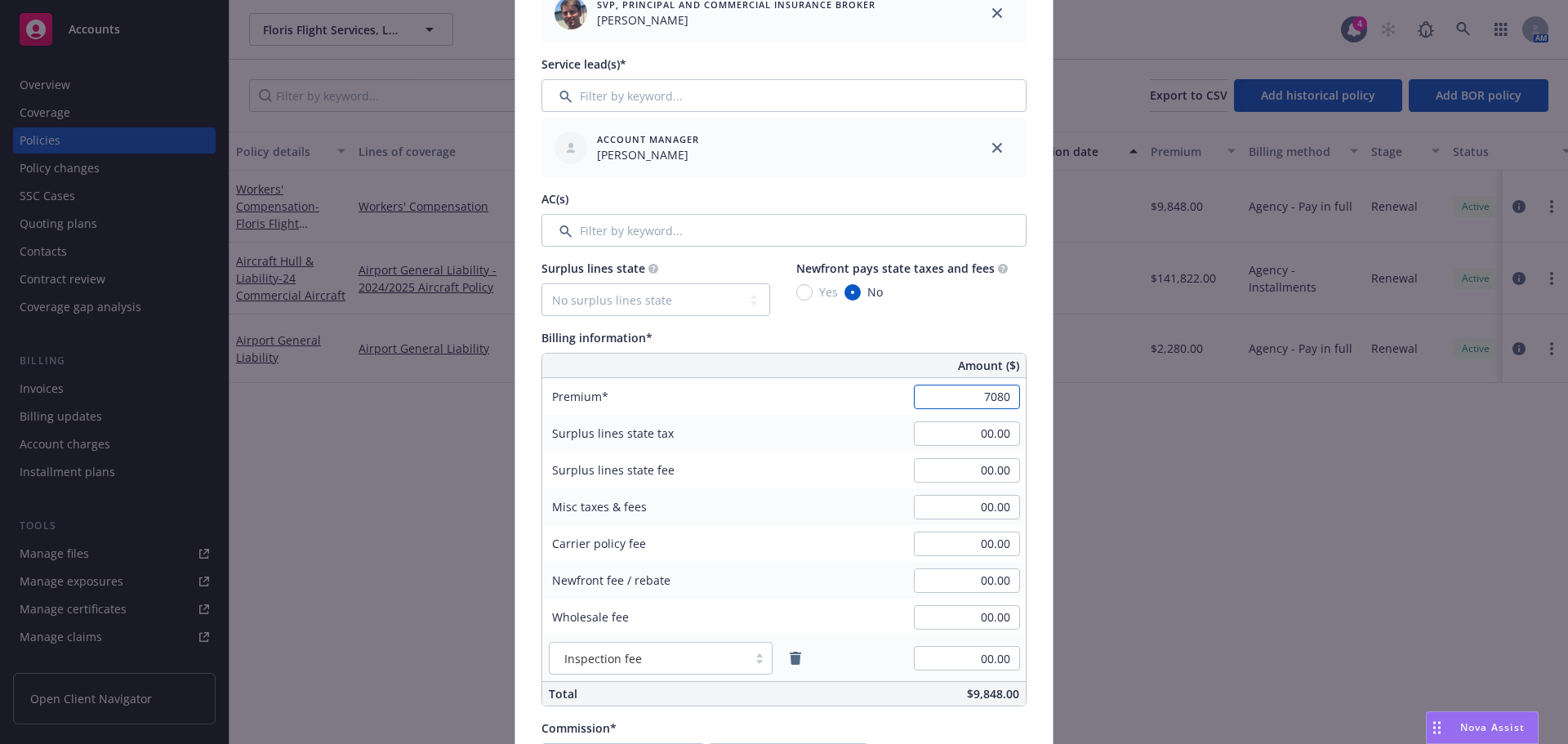
scroll to position [816, 0]
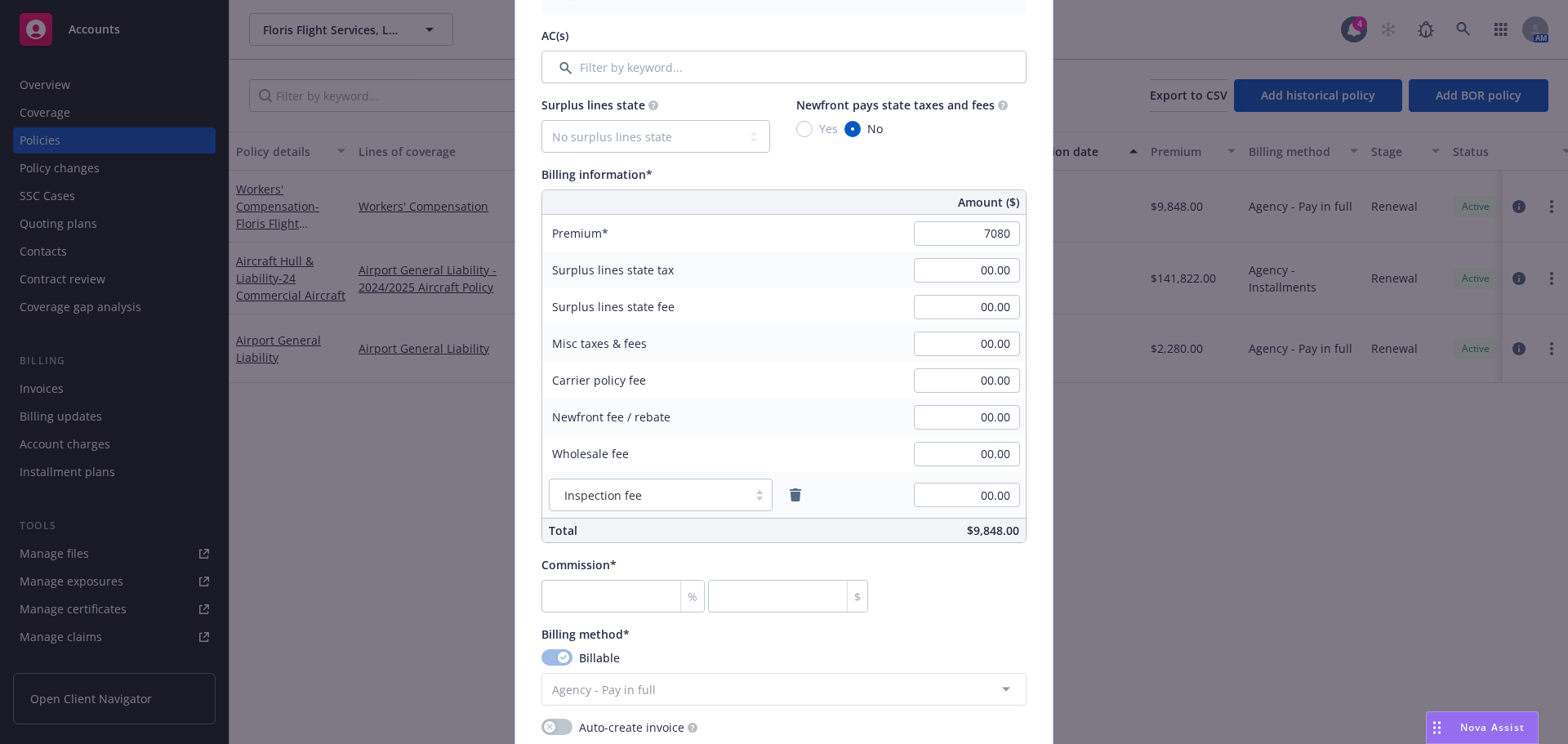
type input "7,080.00"
click at [946, 601] on div "Commission* % $" at bounding box center [784, 584] width 485 height 57
click at [575, 605] on input "number" at bounding box center [623, 596] width 163 height 33
type input "1"
type input "70.8"
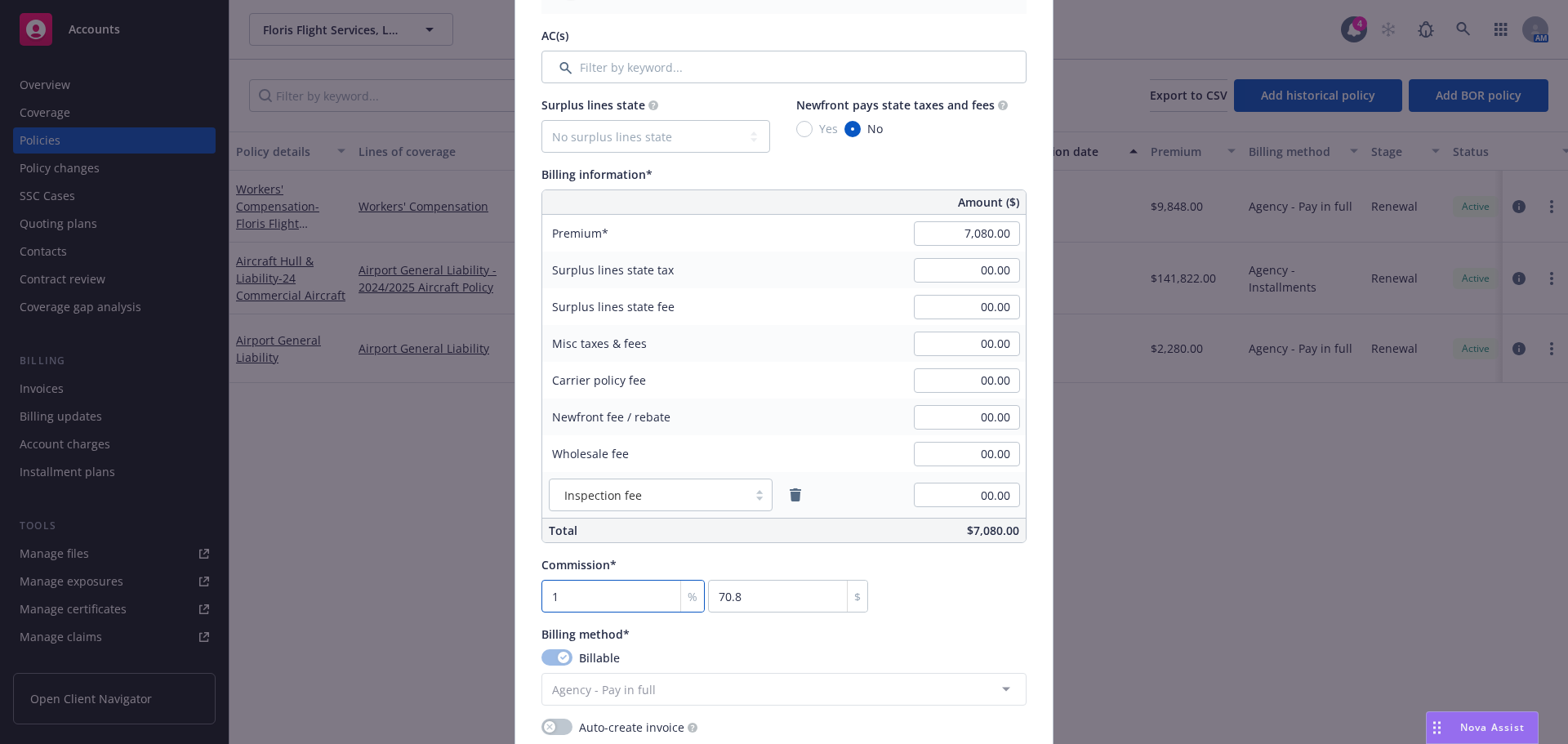
type input "10"
type input "708"
type input "10"
click at [899, 602] on div "Commission* 10 % 708 $" at bounding box center [784, 584] width 485 height 57
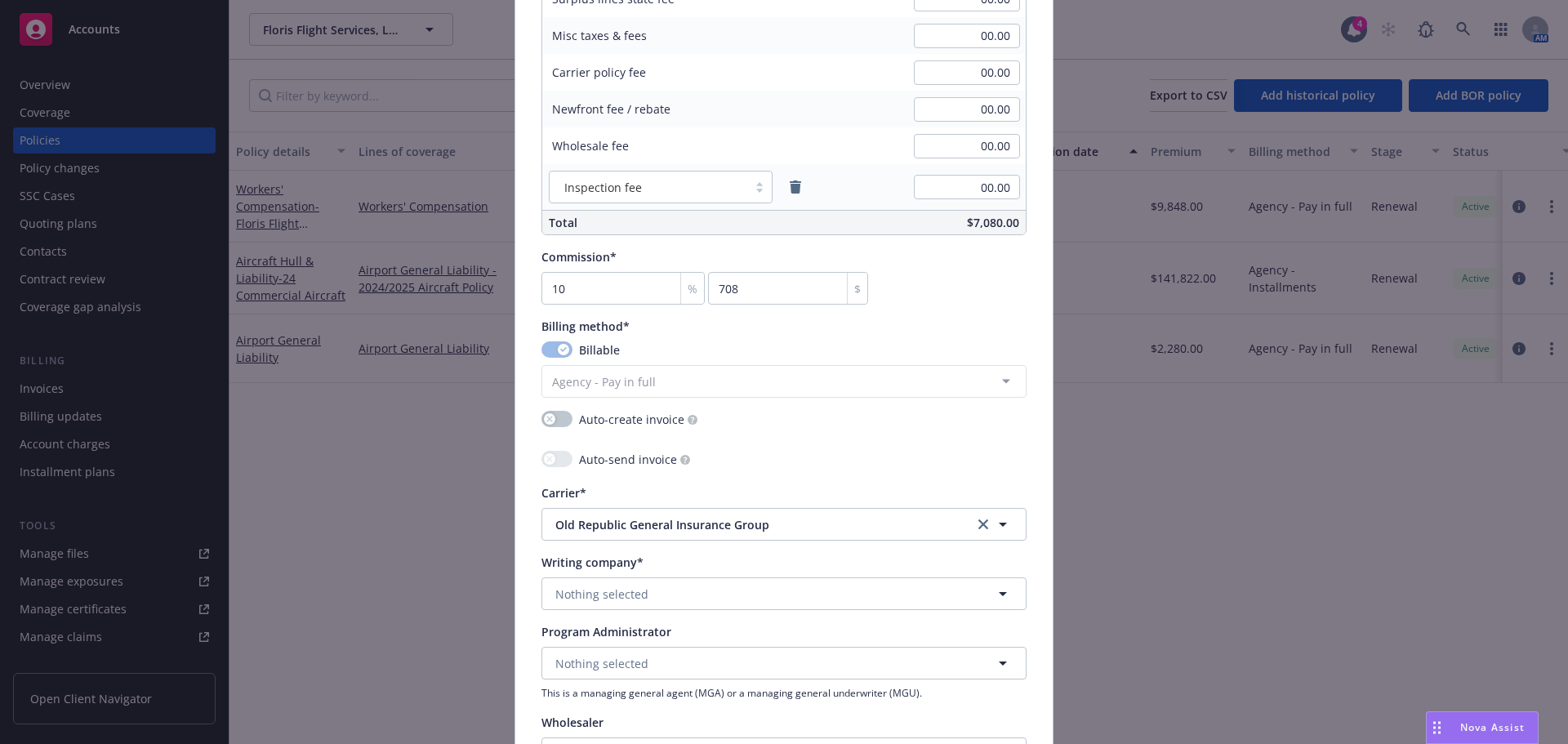
scroll to position [1143, 0]
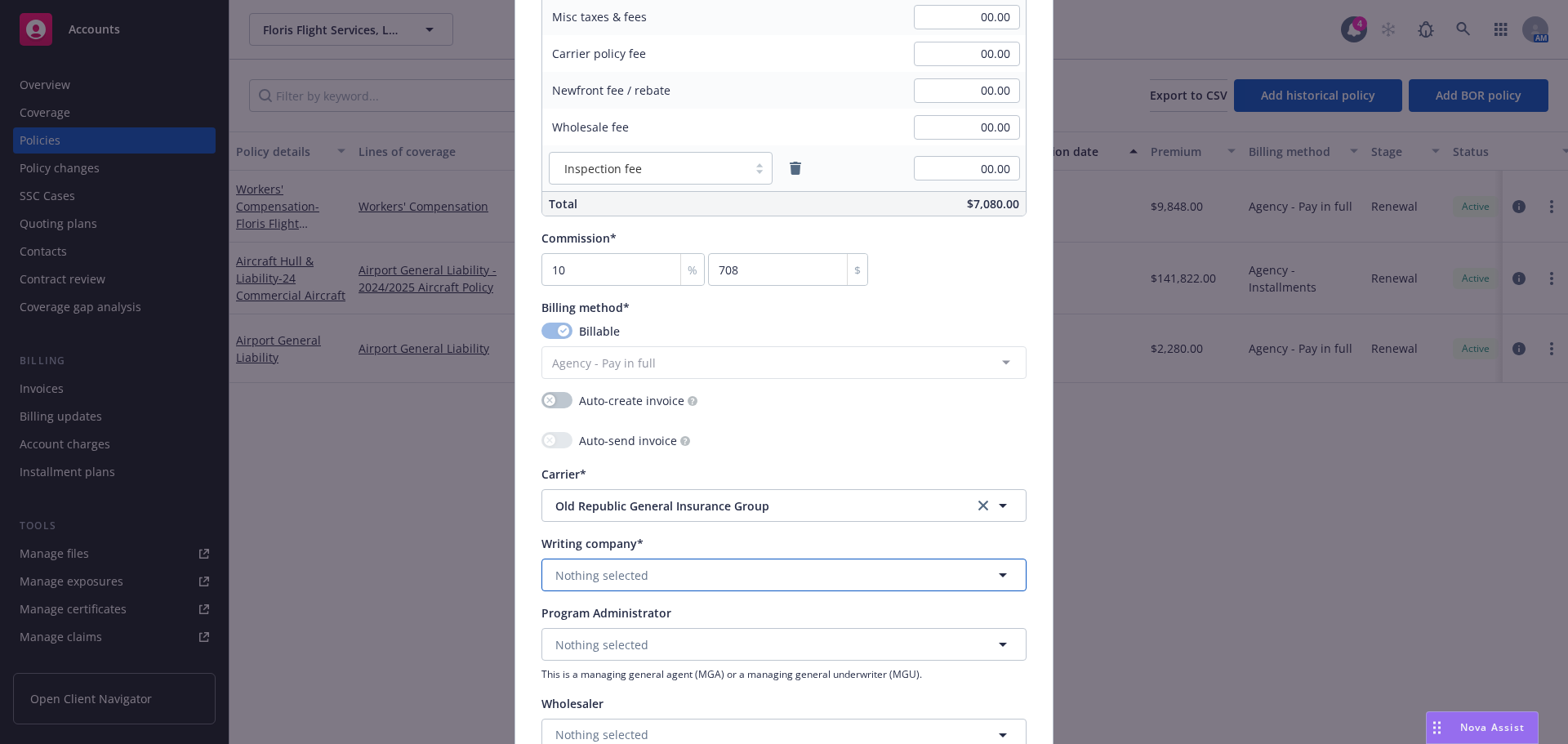
click at [604, 560] on button "Nothing selected" at bounding box center [784, 574] width 485 height 33
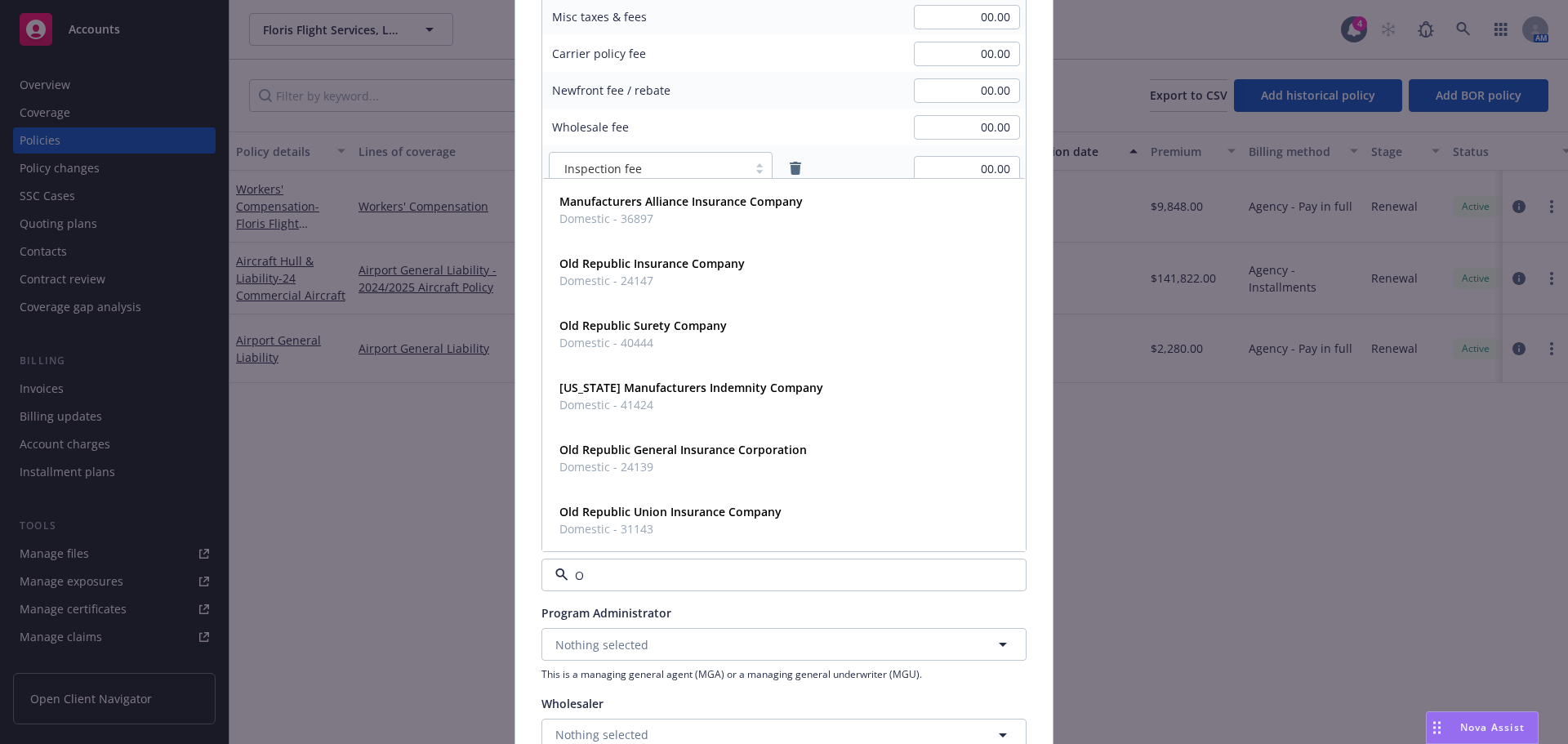
type input "OL"
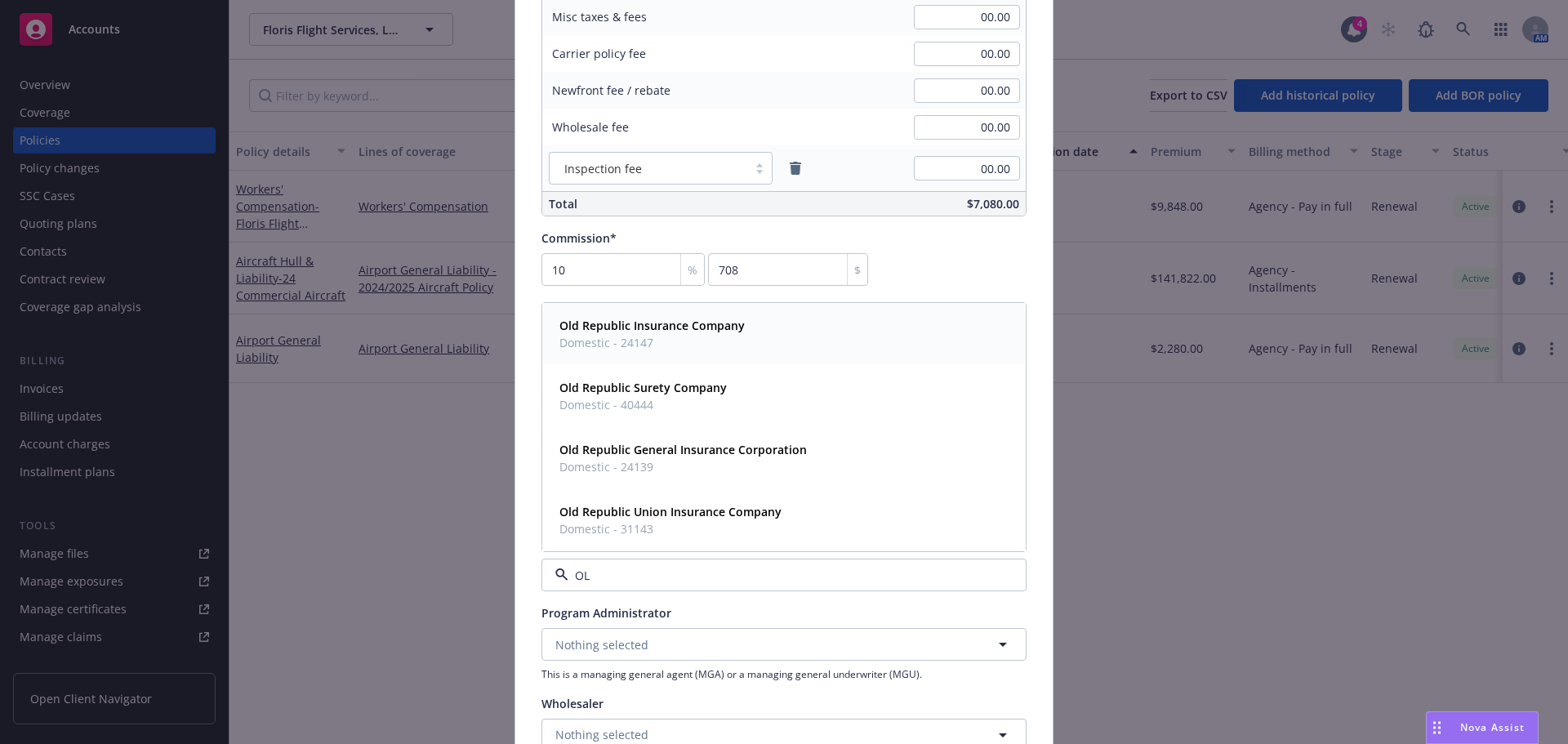
click at [621, 316] on span "Old Republic Insurance Company" at bounding box center [651, 325] width 185 height 17
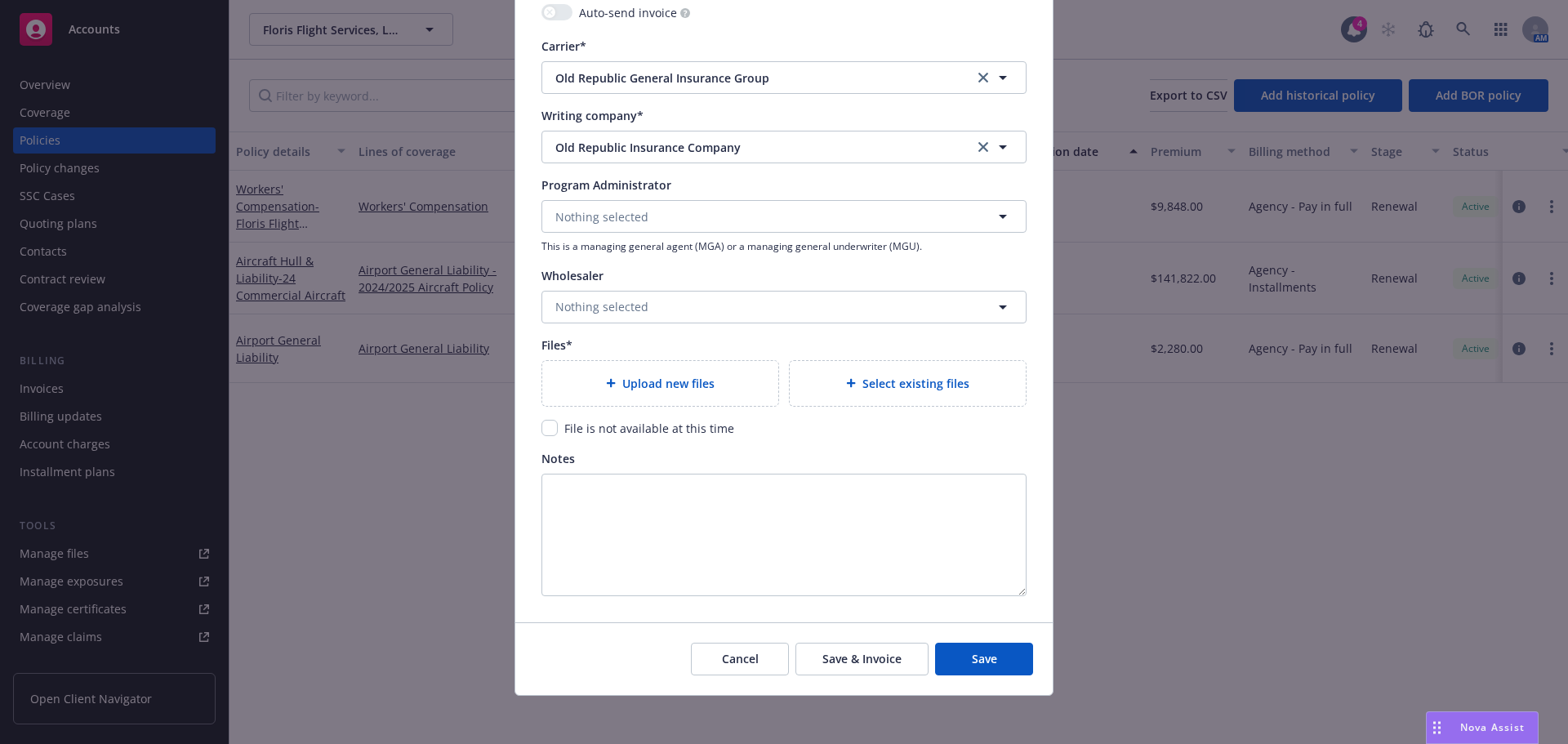
scroll to position [1575, 0]
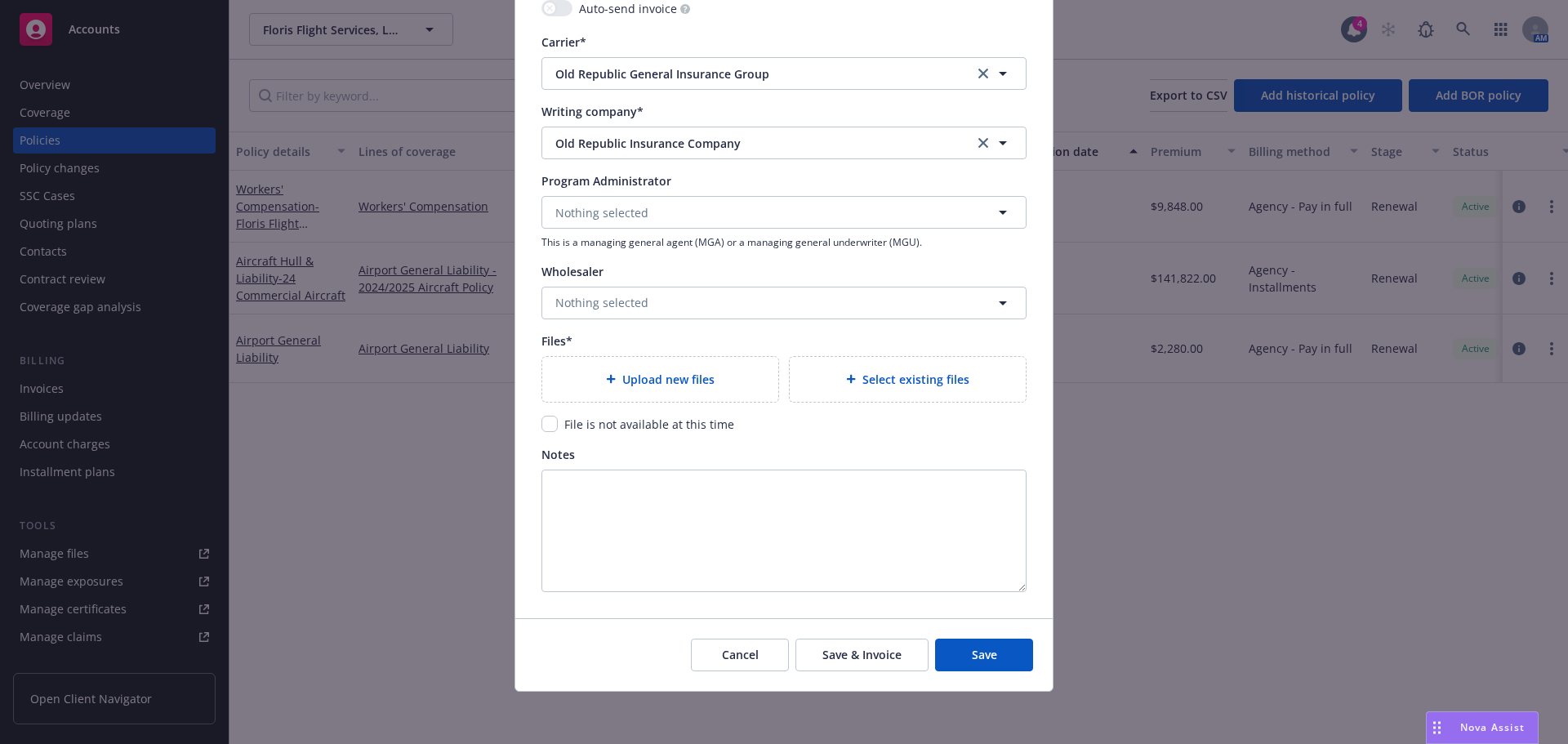
click at [666, 397] on div "Upload new files" at bounding box center [660, 378] width 236 height 45
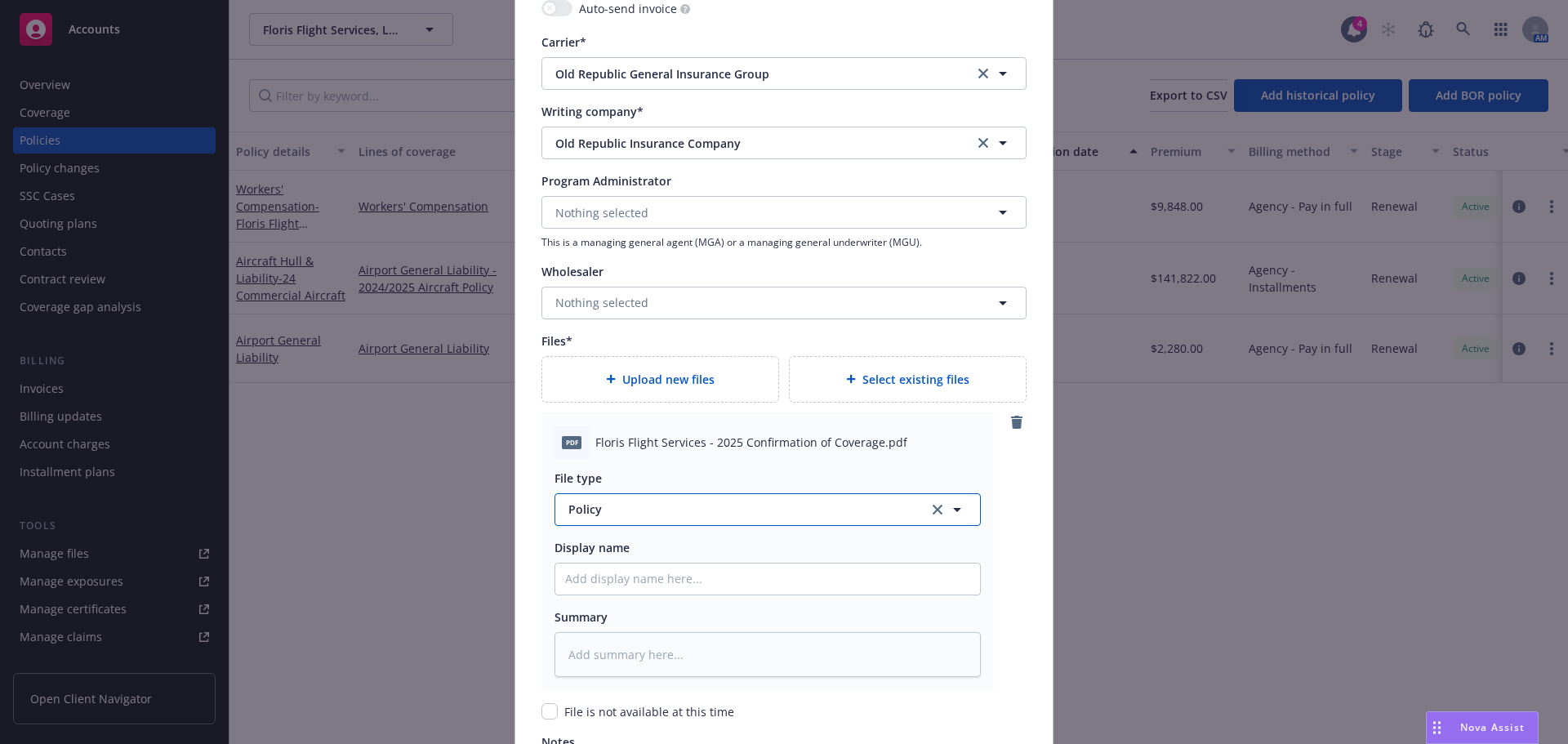
click at [783, 504] on span "Policy" at bounding box center [739, 509] width 341 height 17
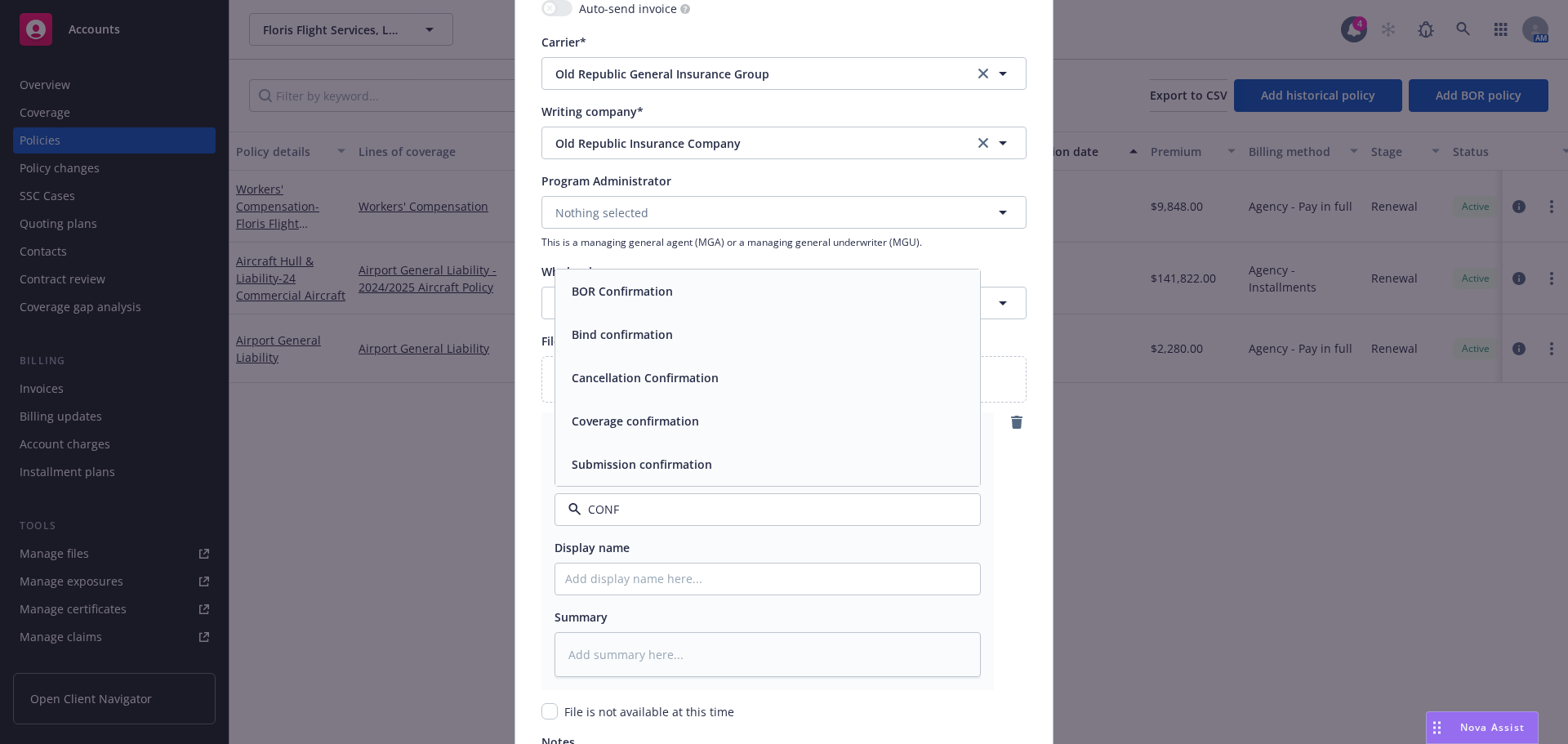
type input "CONFI"
click at [733, 431] on div "Coverage confirmation" at bounding box center [768, 421] width 405 height 24
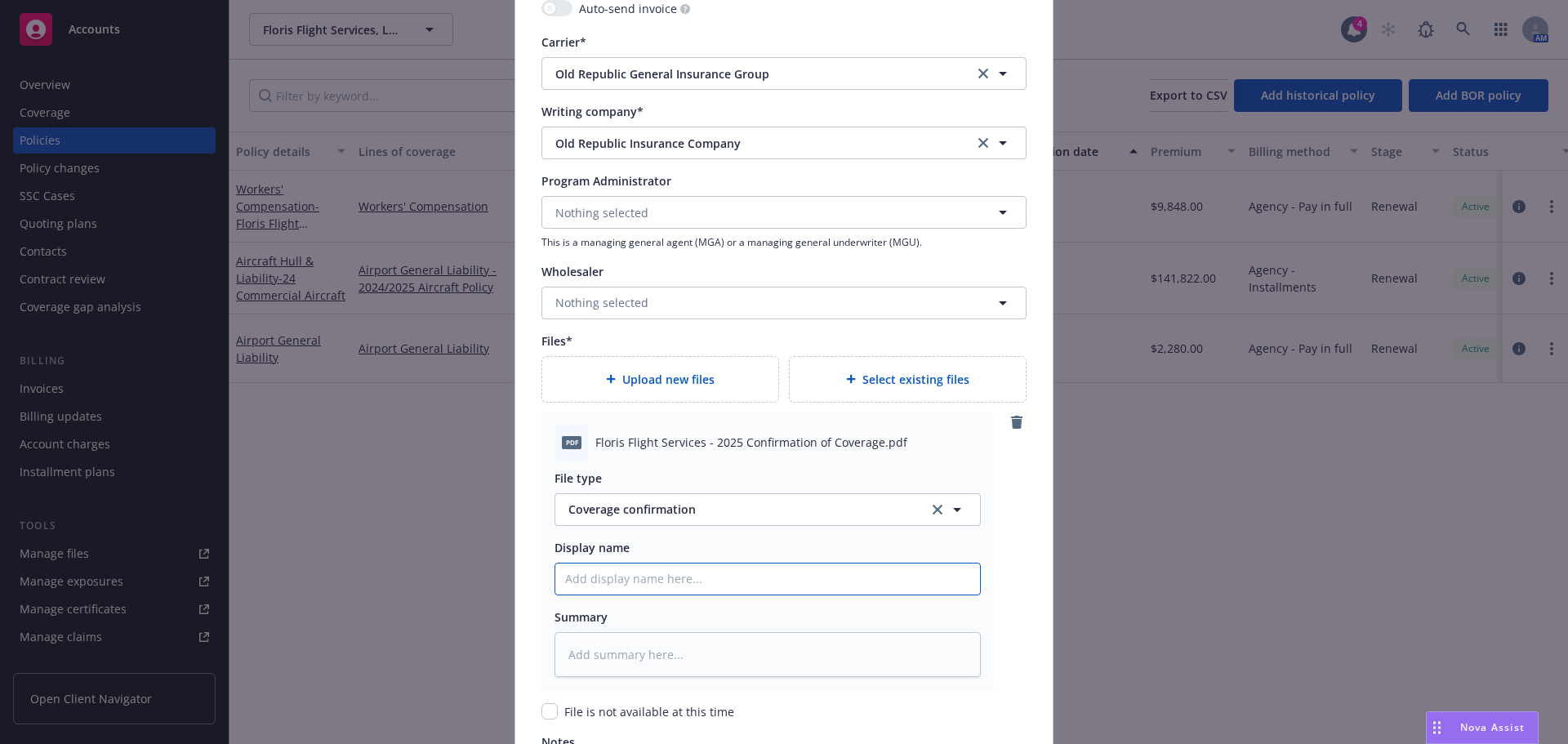
click at [645, 586] on input "Policy display name" at bounding box center [768, 579] width 425 height 31
type textarea "x"
type input "2"
type textarea "x"
type input "25"
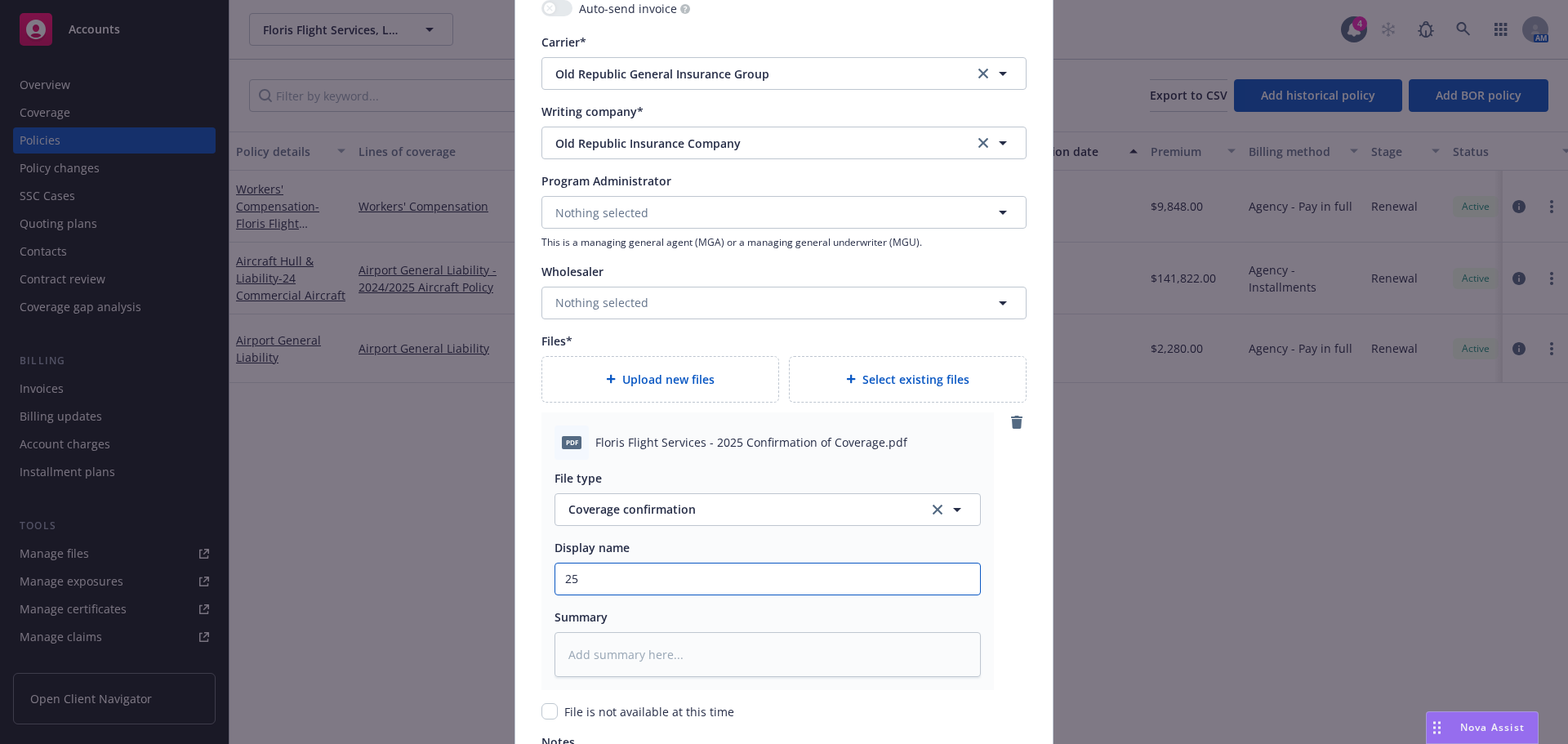
type textarea "x"
type input "25/"
type textarea "x"
type input "25/2"
type textarea "x"
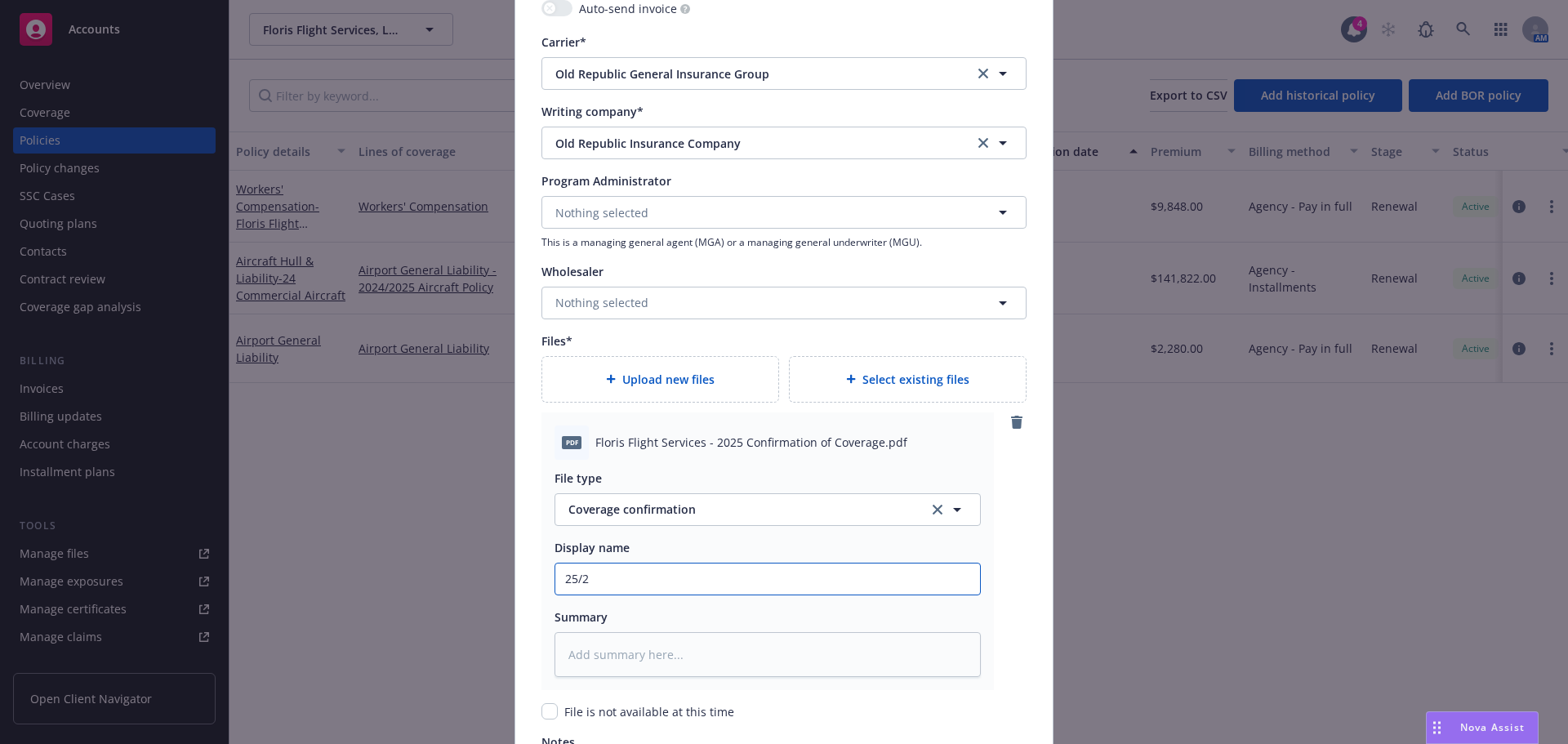
type input "25/26"
type textarea "x"
type input "25/26"
type textarea "x"
type input "25/26 W"
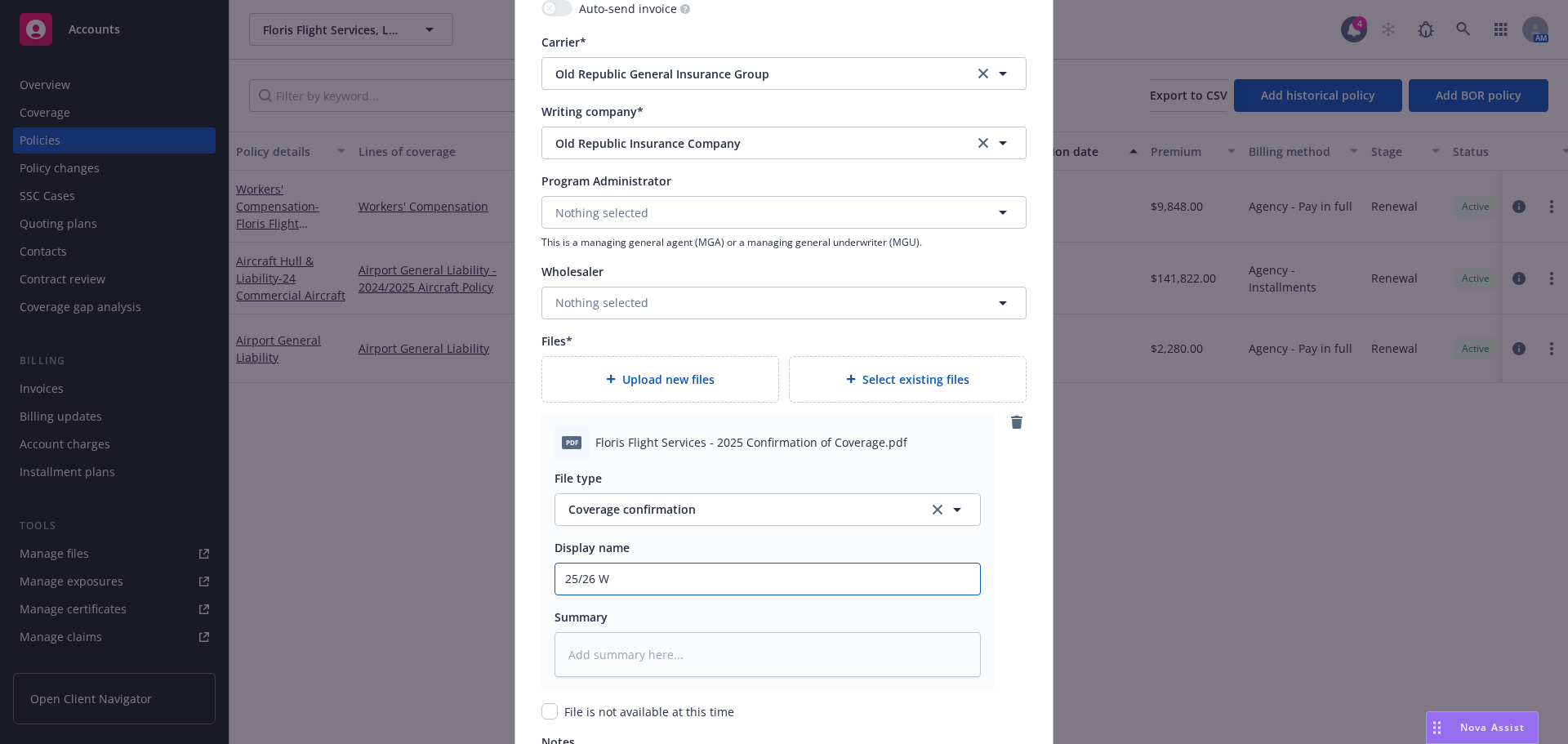
type textarea "x"
type input "25/26 WC"
type textarea "x"
type input "25/26 WC O"
type textarea "x"
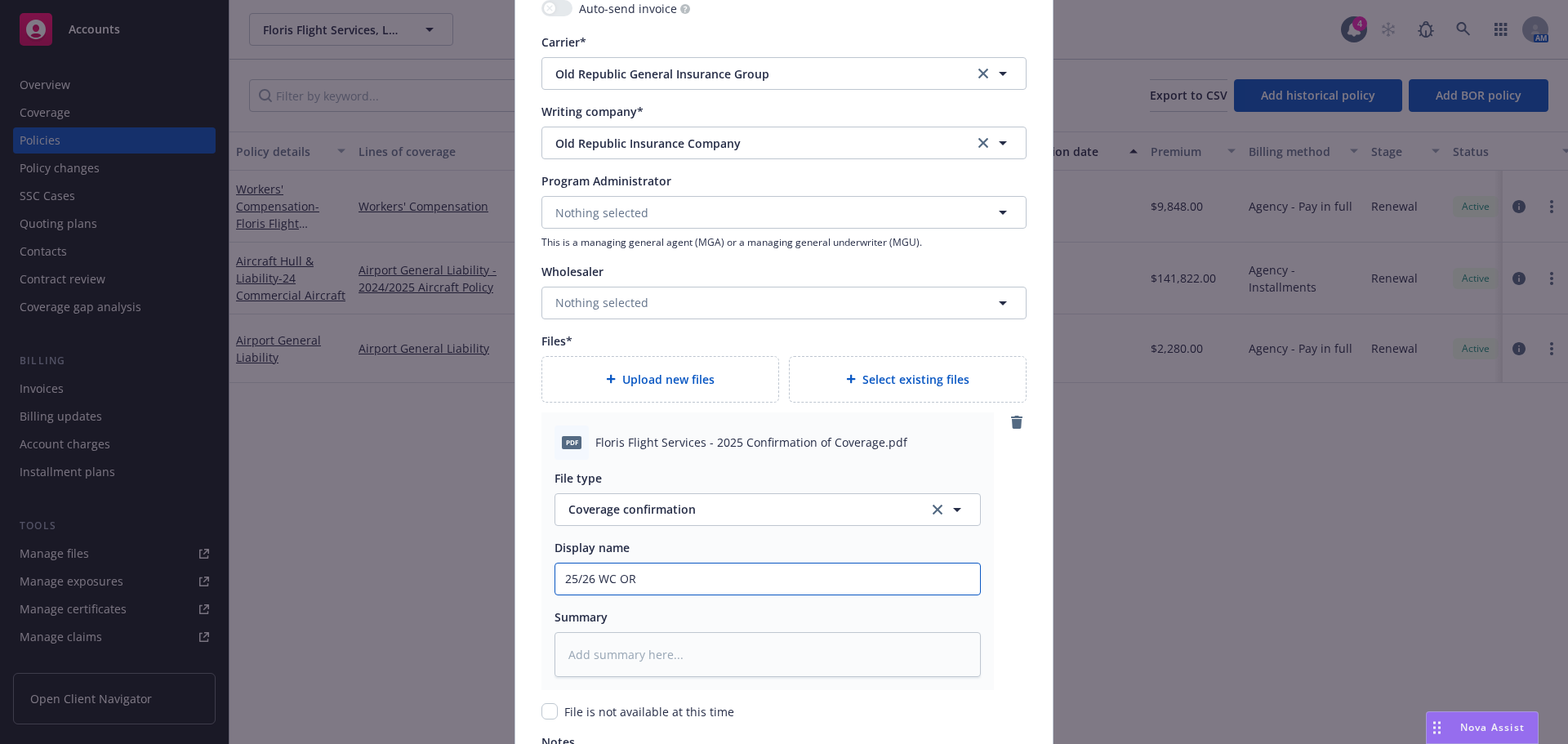
type input "25/26 WC ORA"
type textarea "x"
type input "25/26 WC ORA"
type textarea "x"
type input "25/26 WC ORA -"
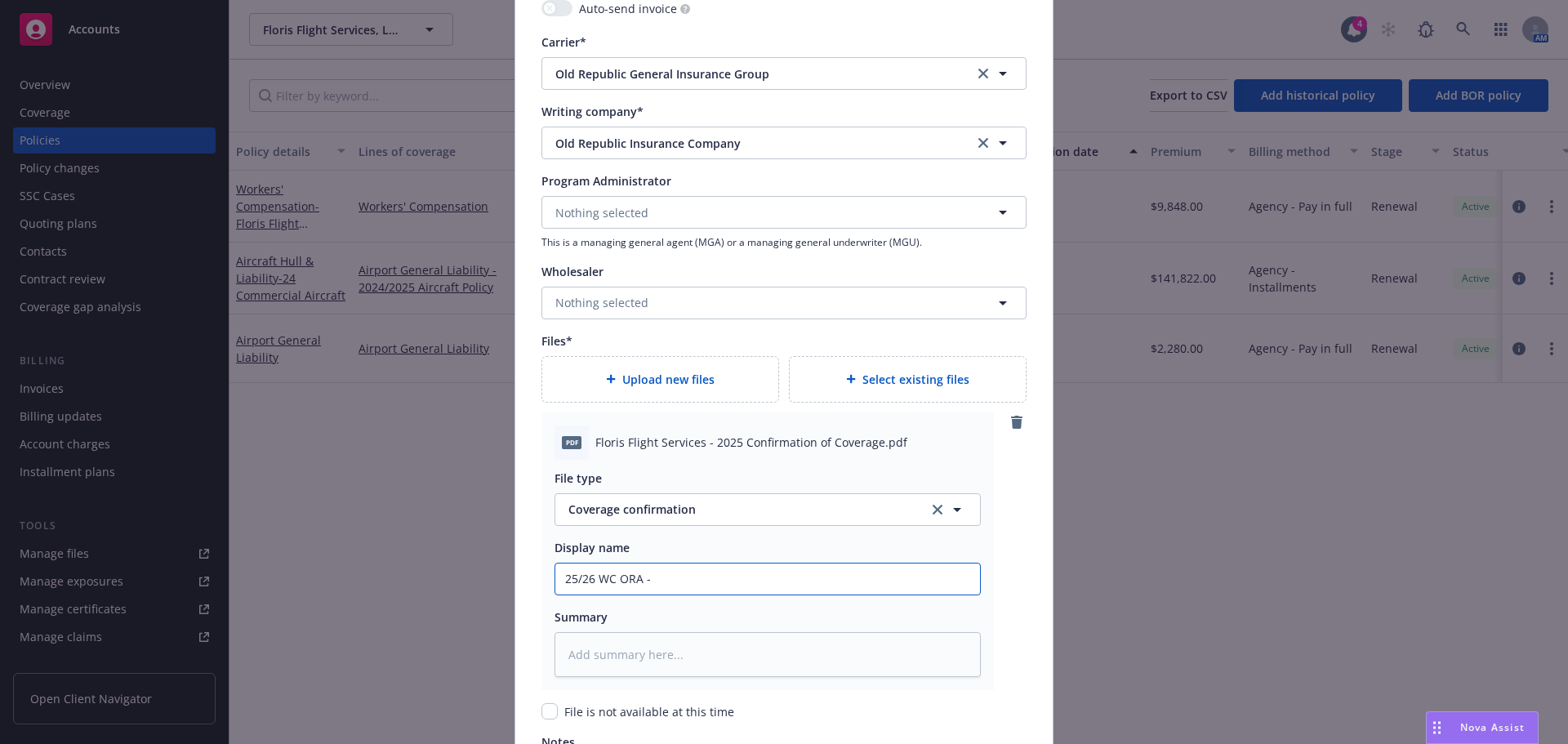
type textarea "x"
type input "25/26 WC ORA -"
type textarea "x"
type input "25/26 WC ORA - c"
type textarea "x"
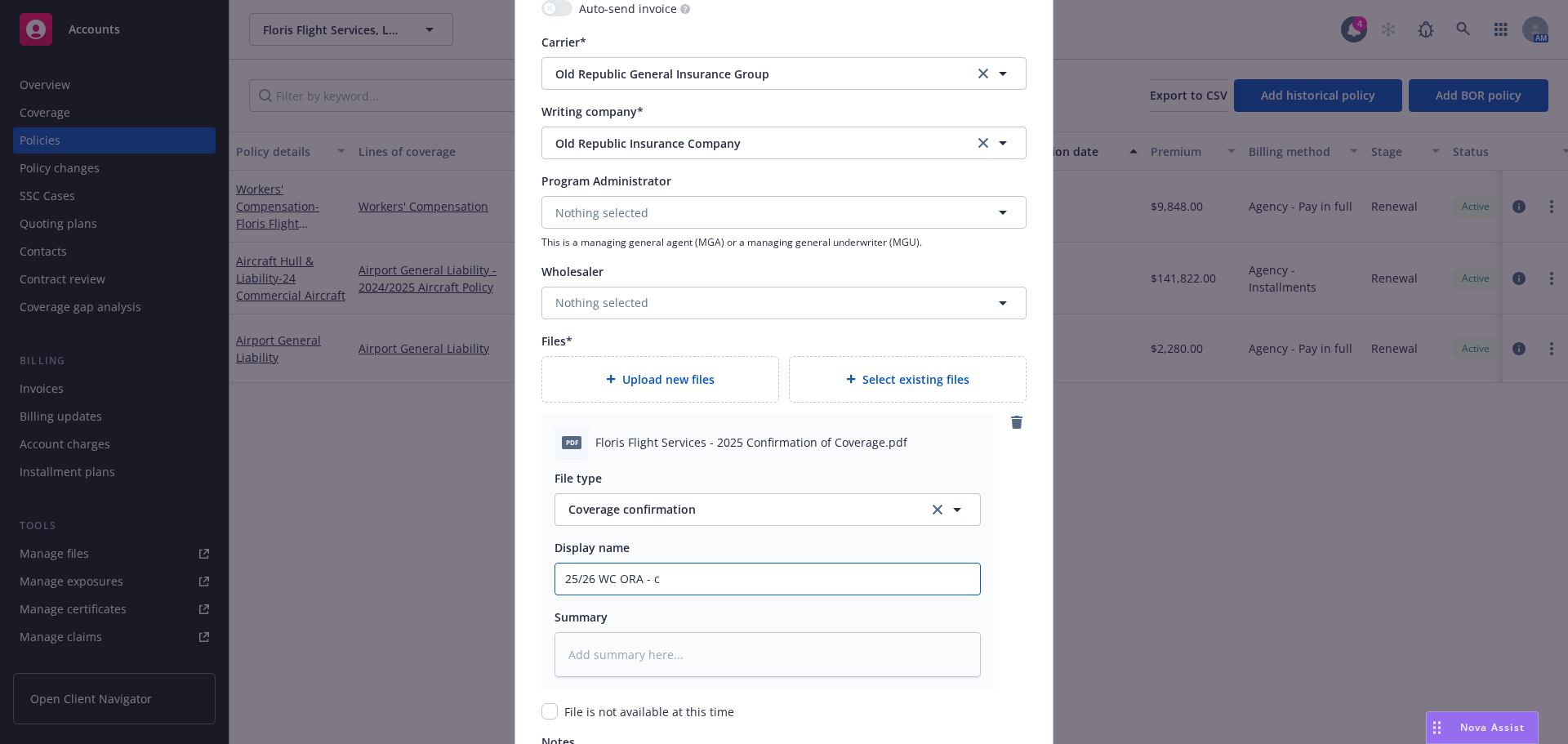
type input "25/26 WC ORA - co"
type textarea "x"
type input "25/26 WC ORA - con"
type textarea "x"
type input "25/26 WC ORA - conf"
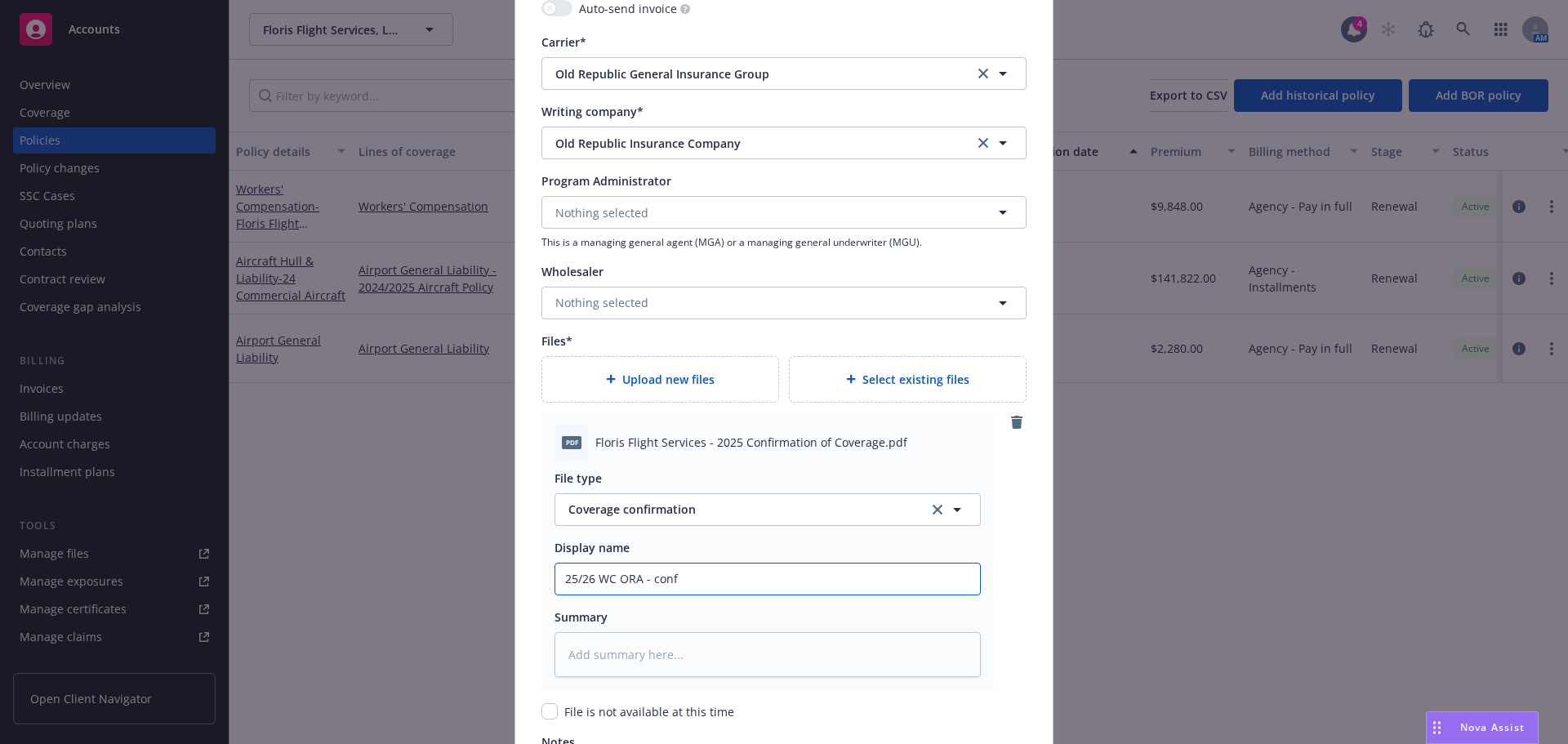
type textarea "x"
type input "25/26 WC ORA - confi"
type textarea "x"
type input "25/26 WC ORA - confir"
type textarea "x"
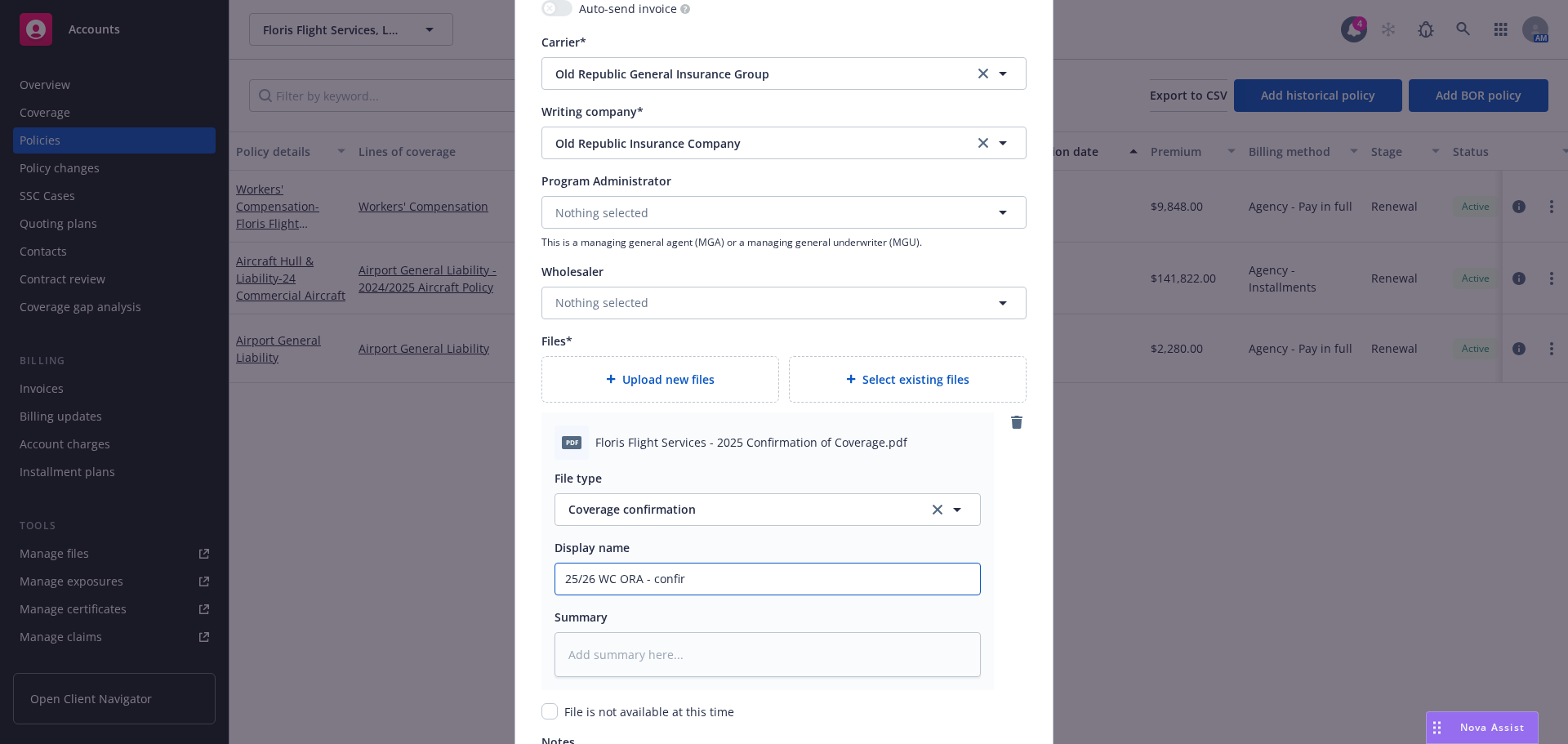
type input "25/26 WC ORA - confirm"
type textarea "x"
type input "25/26 WC ORA - confir"
type textarea "x"
type input "25/26 WC ORA - confirm"
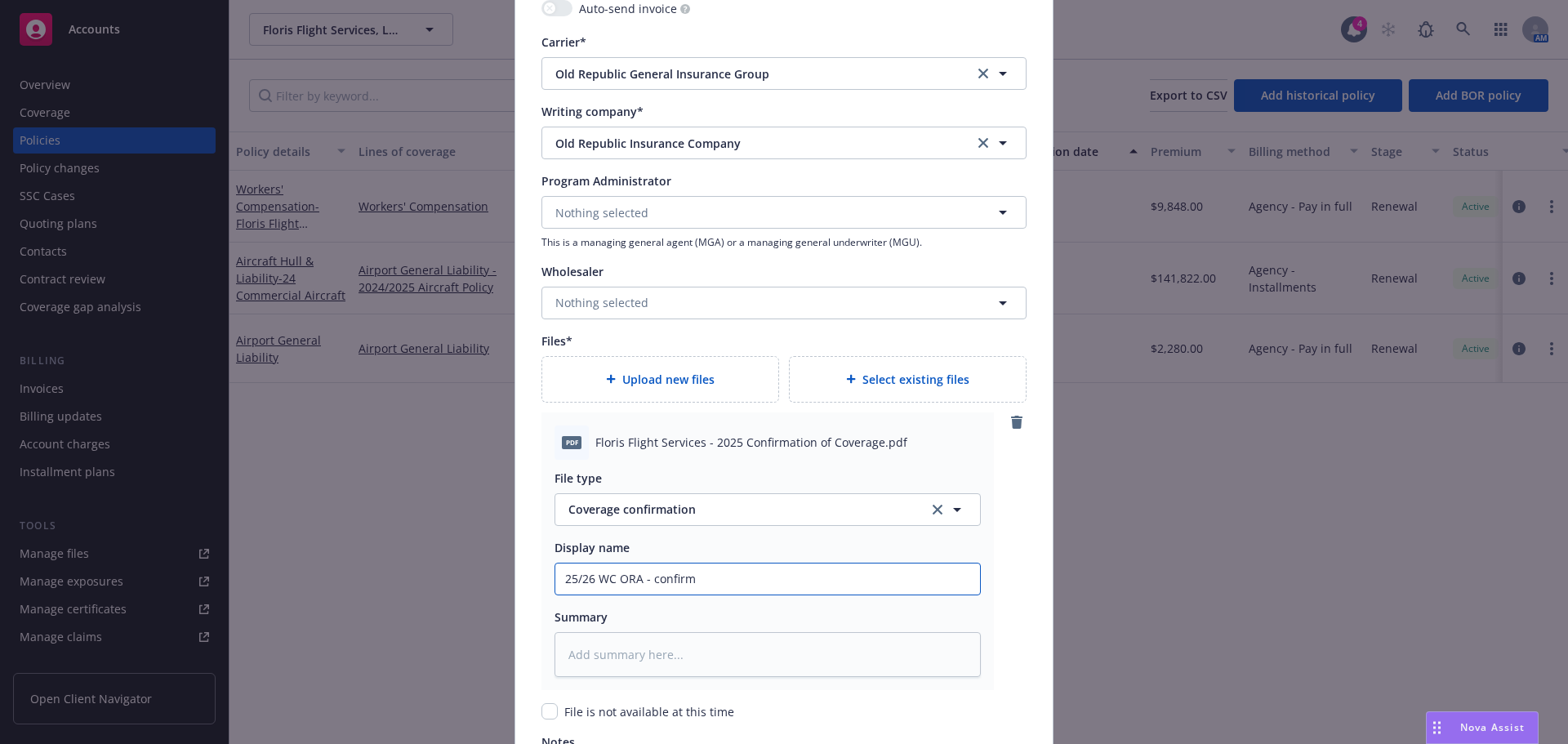
type textarea "x"
type input "25/26 WC ORA - confirma"
type textarea "x"
type input "25/26 WC ORA - confirmat"
type textarea "x"
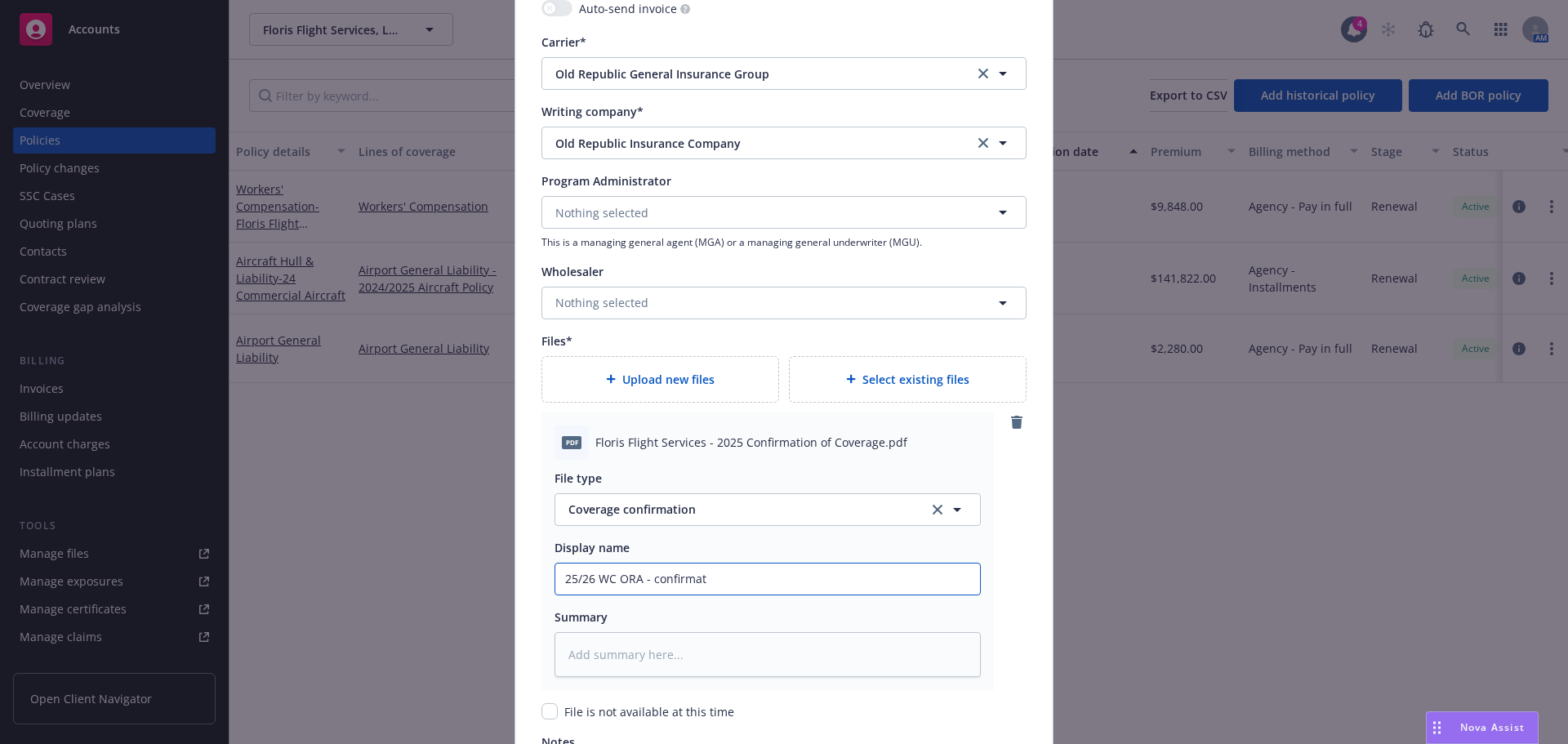
type input "25/26 WC ORA - confirmati"
type textarea "x"
type input "25/26 WC ORA - confirmatio"
type textarea "x"
type input "25/26 WC ORA - confirmation"
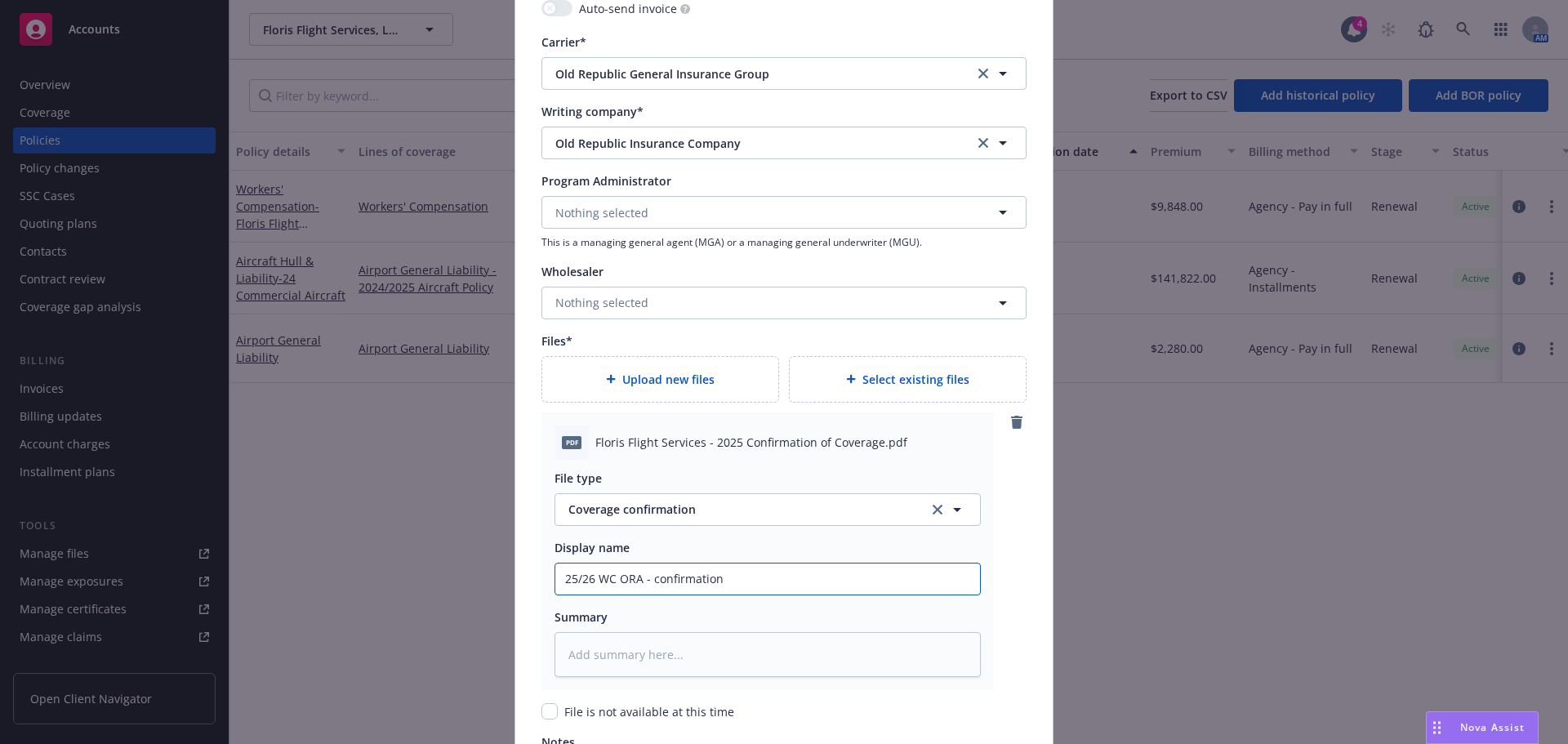
type textarea "x"
type input "25/26 WC ORA - confirmation"
type textarea "x"
type input "25/26 WC ORA - confirmation of"
type textarea "x"
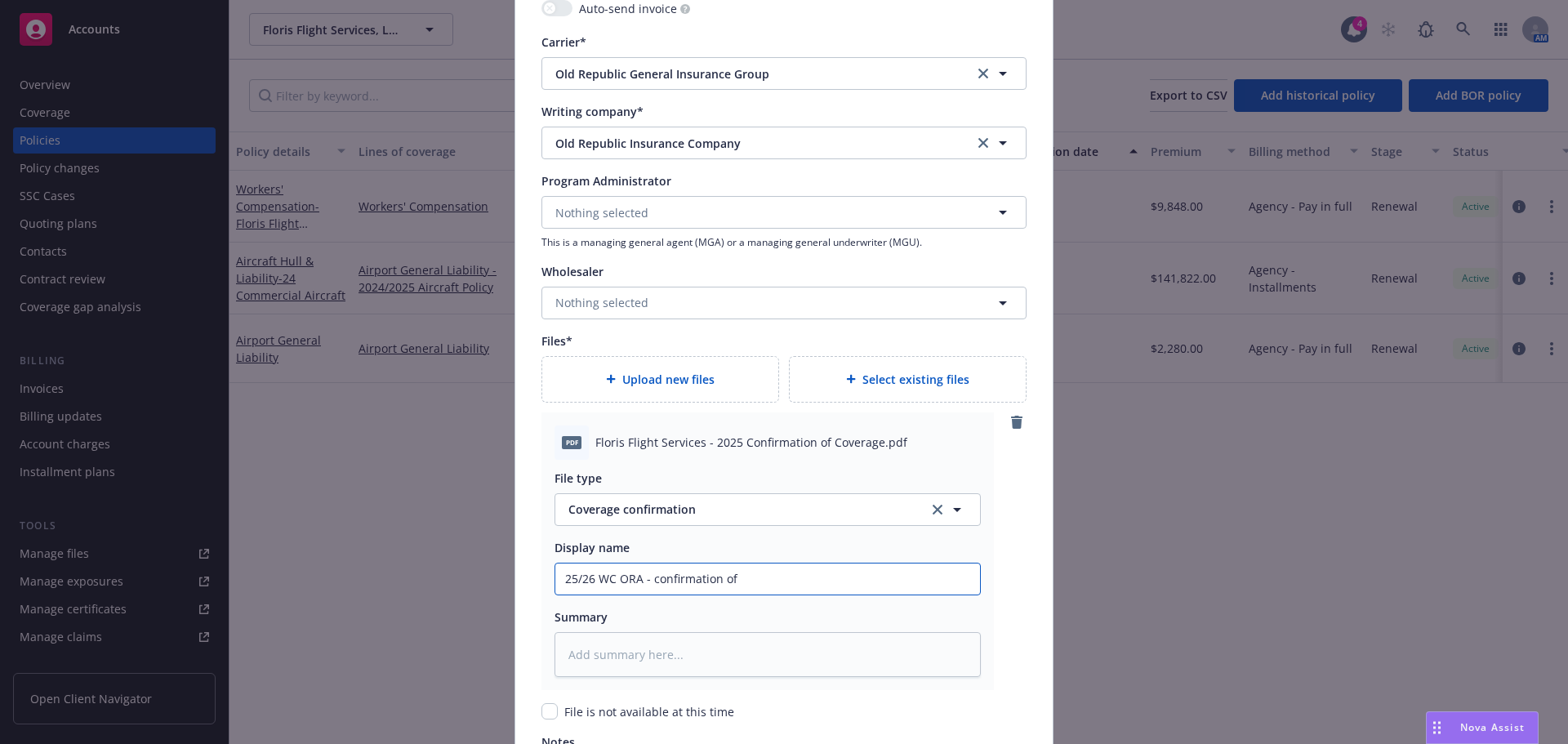
type input "25/26 WC ORA - confirmation of"
type textarea "x"
type input "25/26 WC ORA - confirmation of c"
type textarea "x"
type input "25/26 WC ORA - confirmation of co"
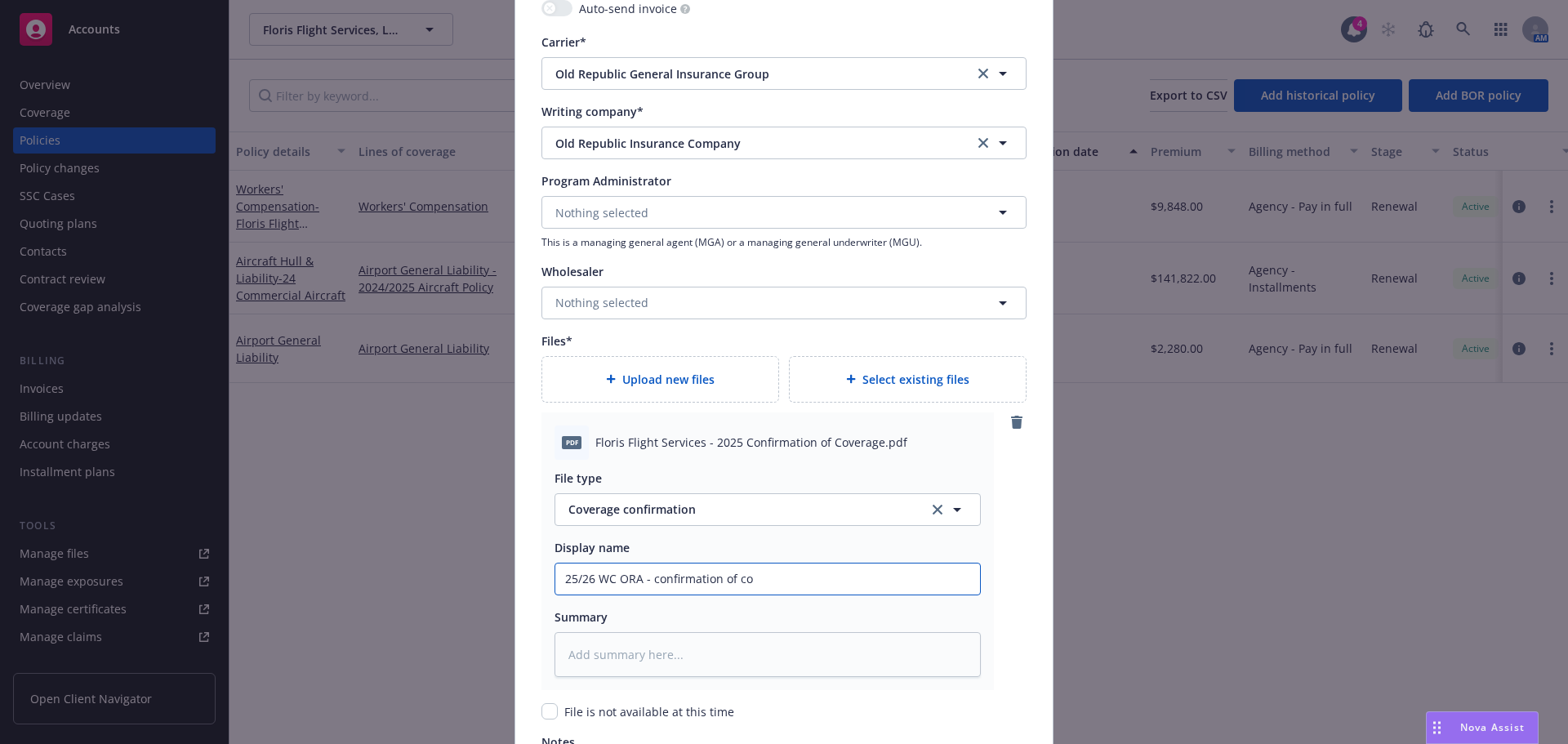
type textarea "x"
type input "25/26 WC ORA - confirmation of cov"
type textarea "x"
type input "25/26 WC ORA - confirmation of cove"
type textarea "x"
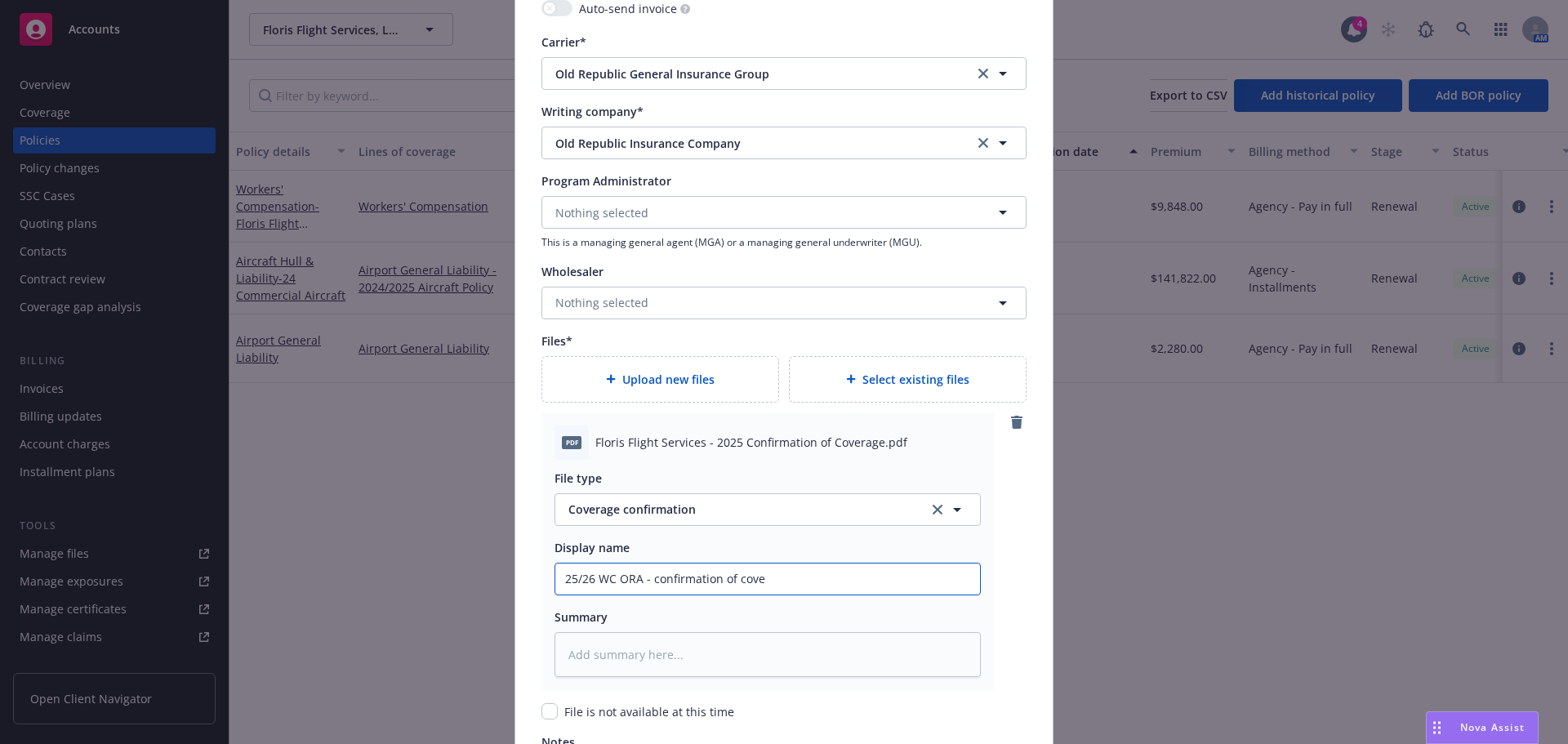
type input "25/26 WC ORA - confirmation of cover"
type textarea "x"
type input "25/26 WC ORA - confirmation of covera"
type textarea "x"
type input "25/26 WC ORA - confirmation of coverag"
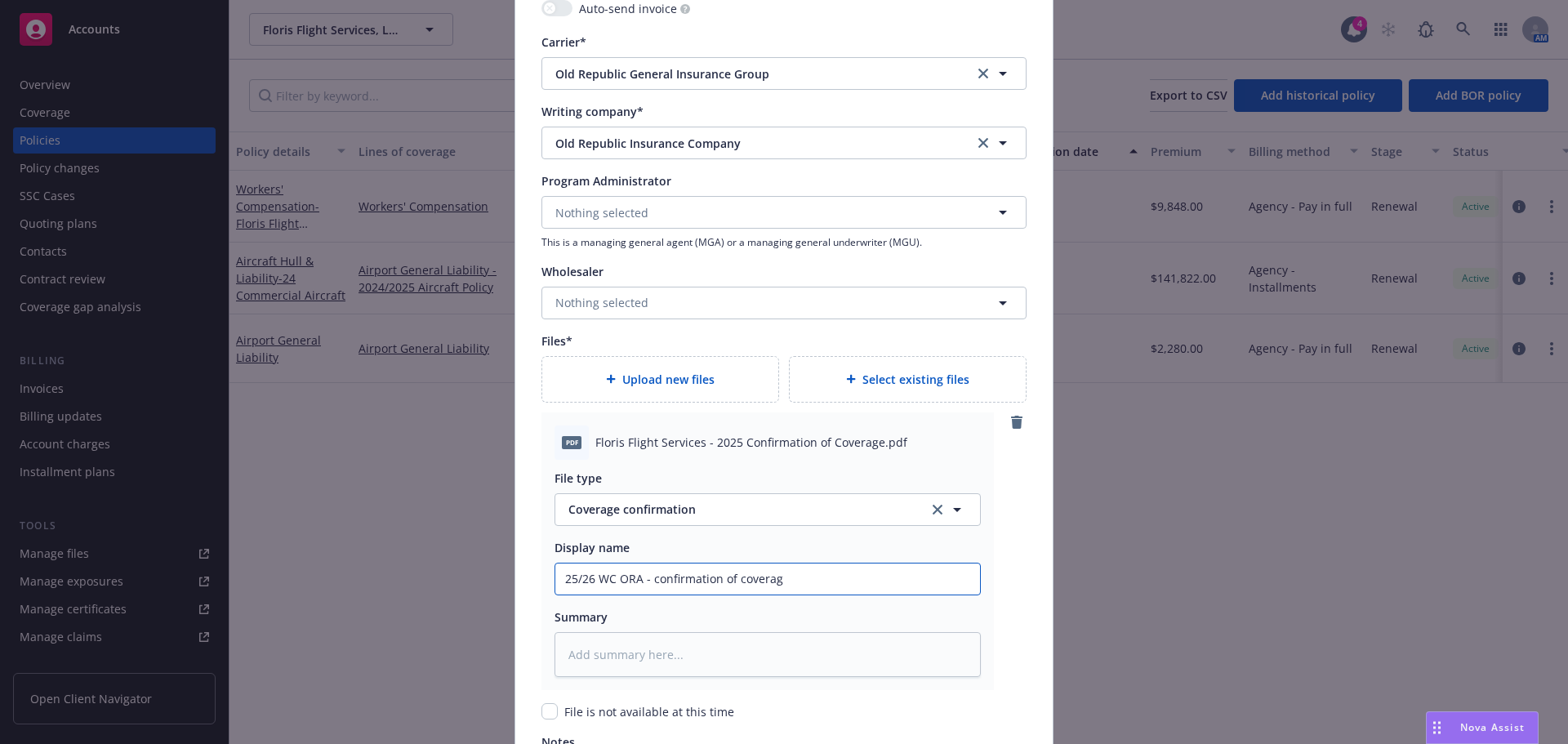
type textarea "x"
click at [645, 586] on input "25/26 WC ORA - confirmation of coverage" at bounding box center [768, 579] width 425 height 31
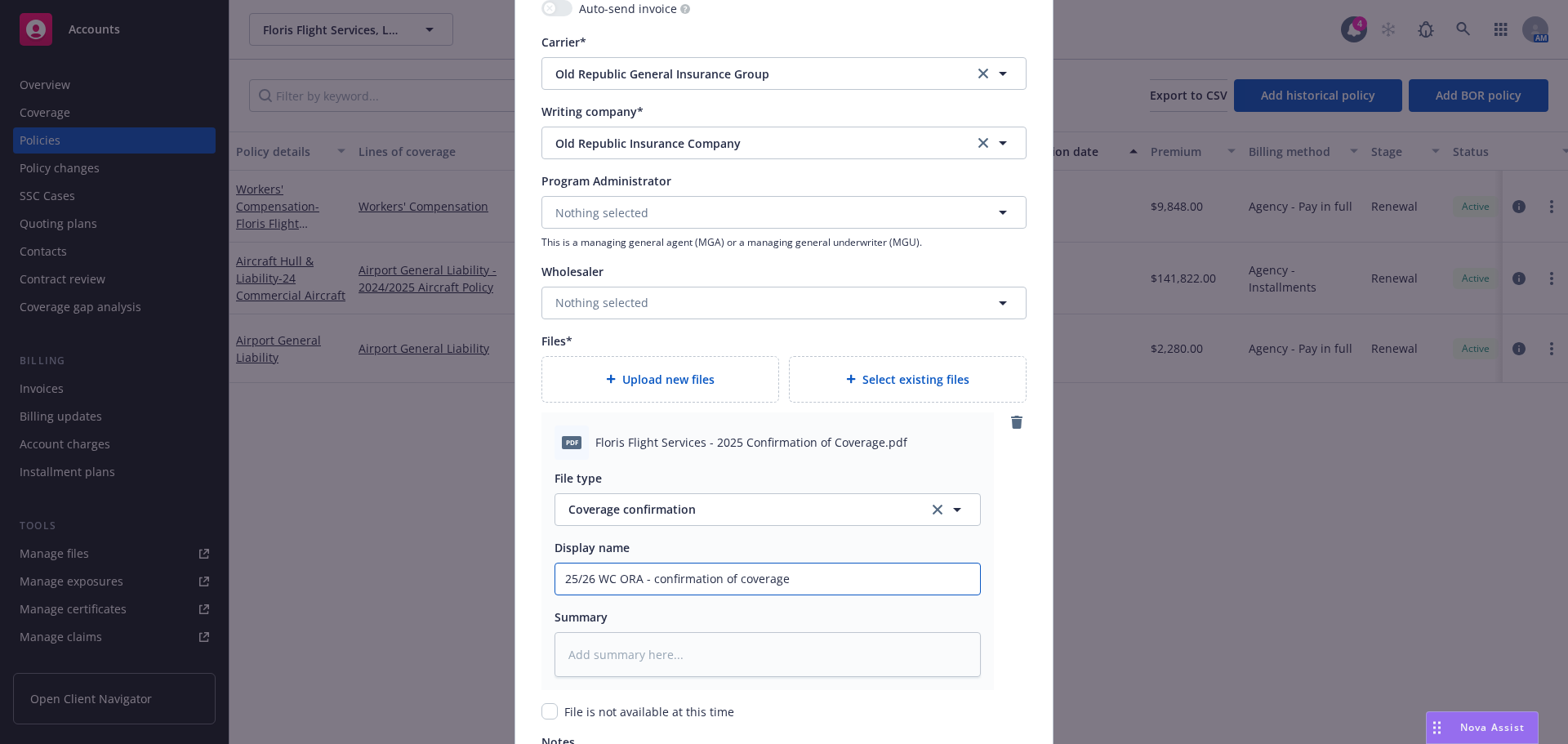
click at [645, 586] on input "25/26 WC ORA - confirmation of coverage" at bounding box center [768, 579] width 425 height 31
type input "25/26 WC ORA - confirmation of coverage"
click at [579, 677] on div "pdf Floris Flight Services - 2025 Confirmation of Coverage.pdf File type Covera…" at bounding box center [768, 551] width 452 height 277
click at [574, 655] on textarea at bounding box center [767, 654] width 426 height 45
paste textarea "25/26 WC ORA - confirmation of coverage"
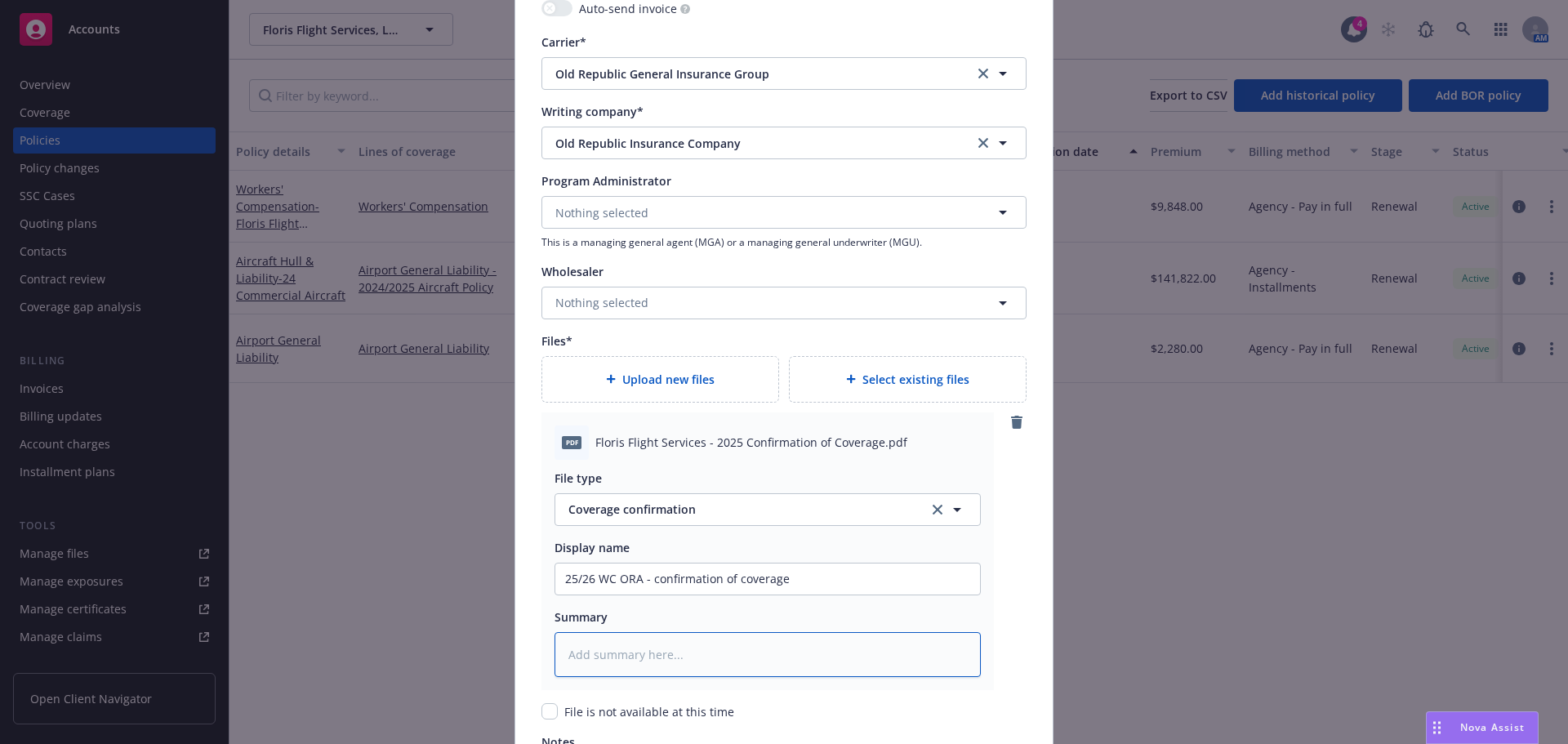
type textarea "x"
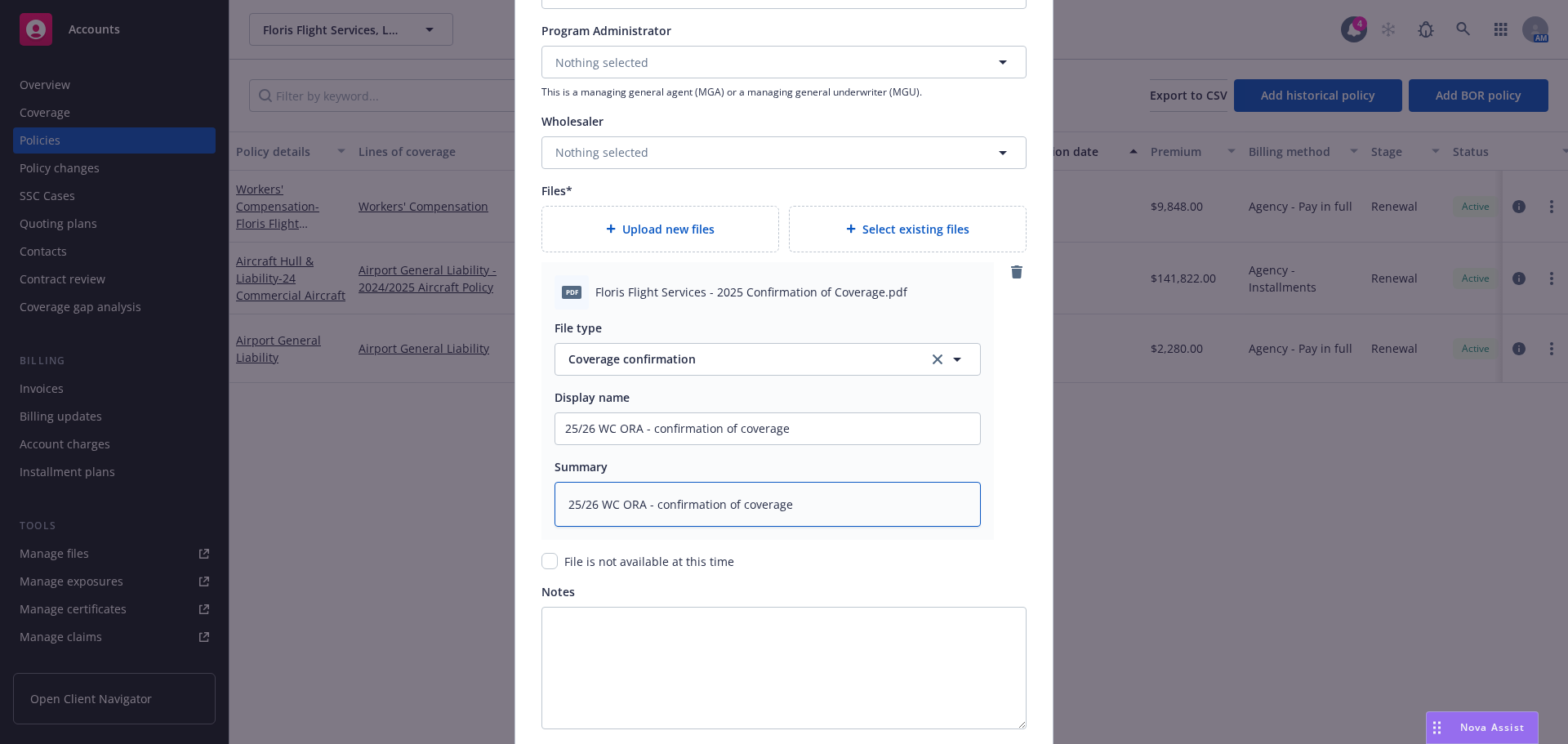
scroll to position [1738, 0]
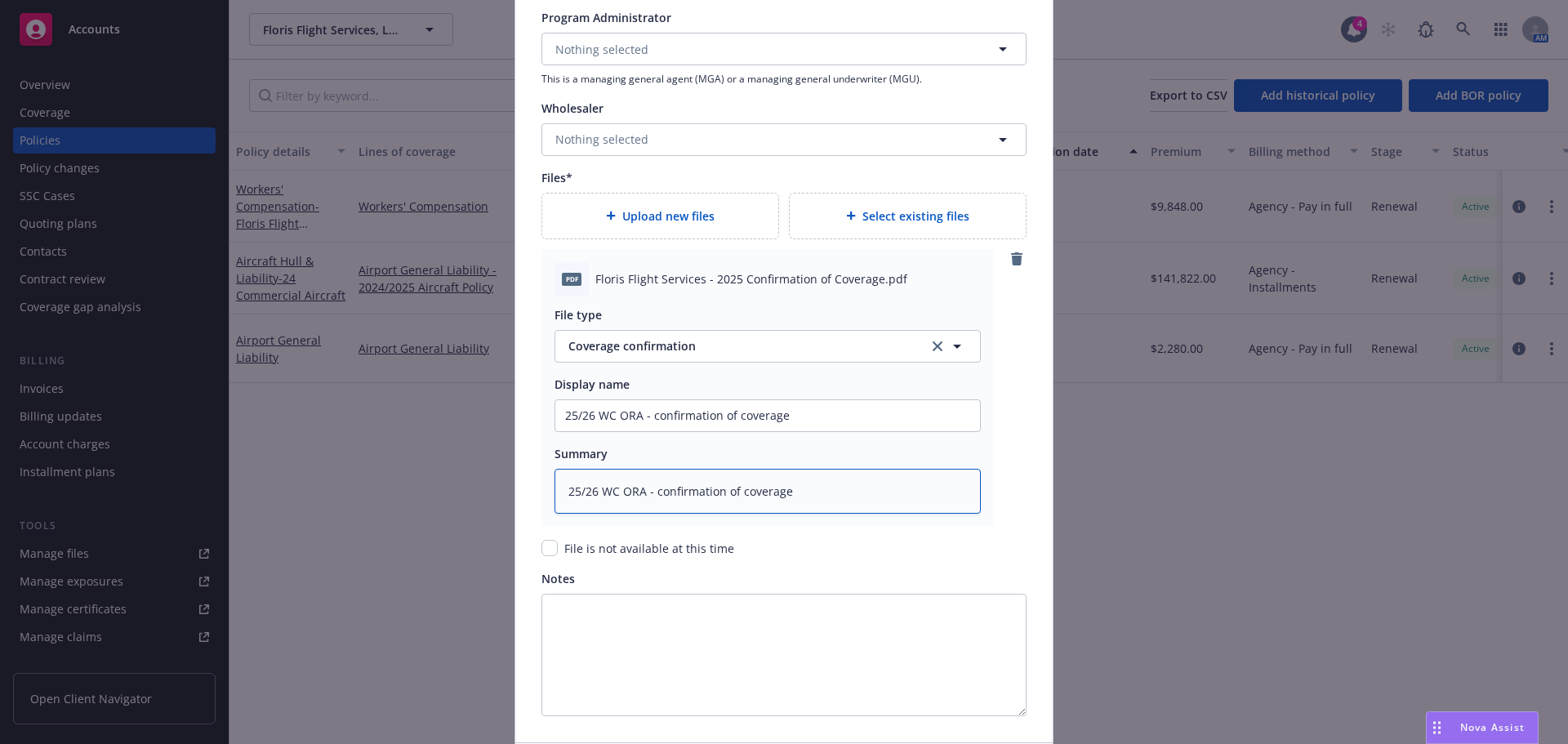
type textarea "25/26 WC ORA - confirmation of coverage"
click at [914, 574] on div "Notes" at bounding box center [784, 578] width 485 height 17
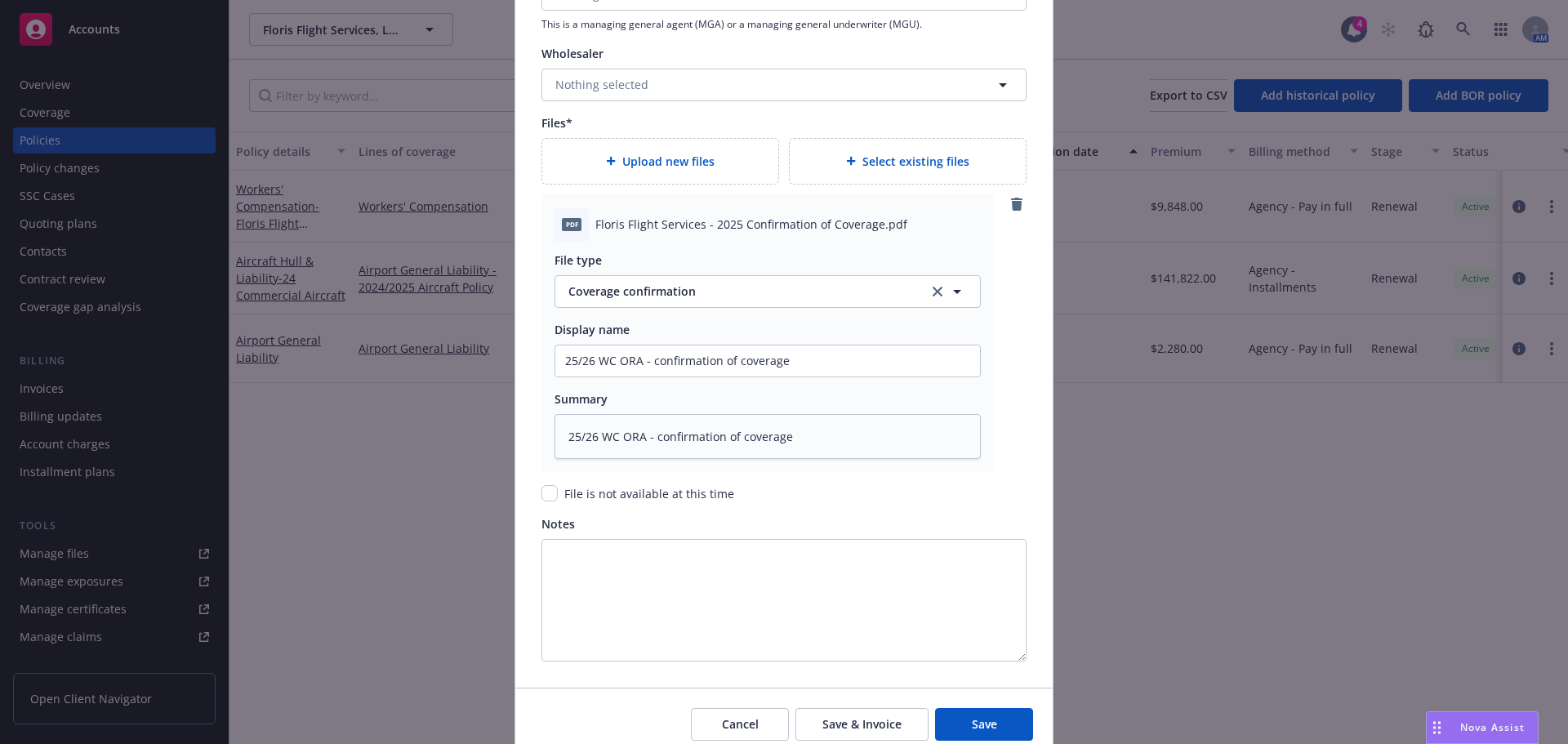
scroll to position [1863, 0]
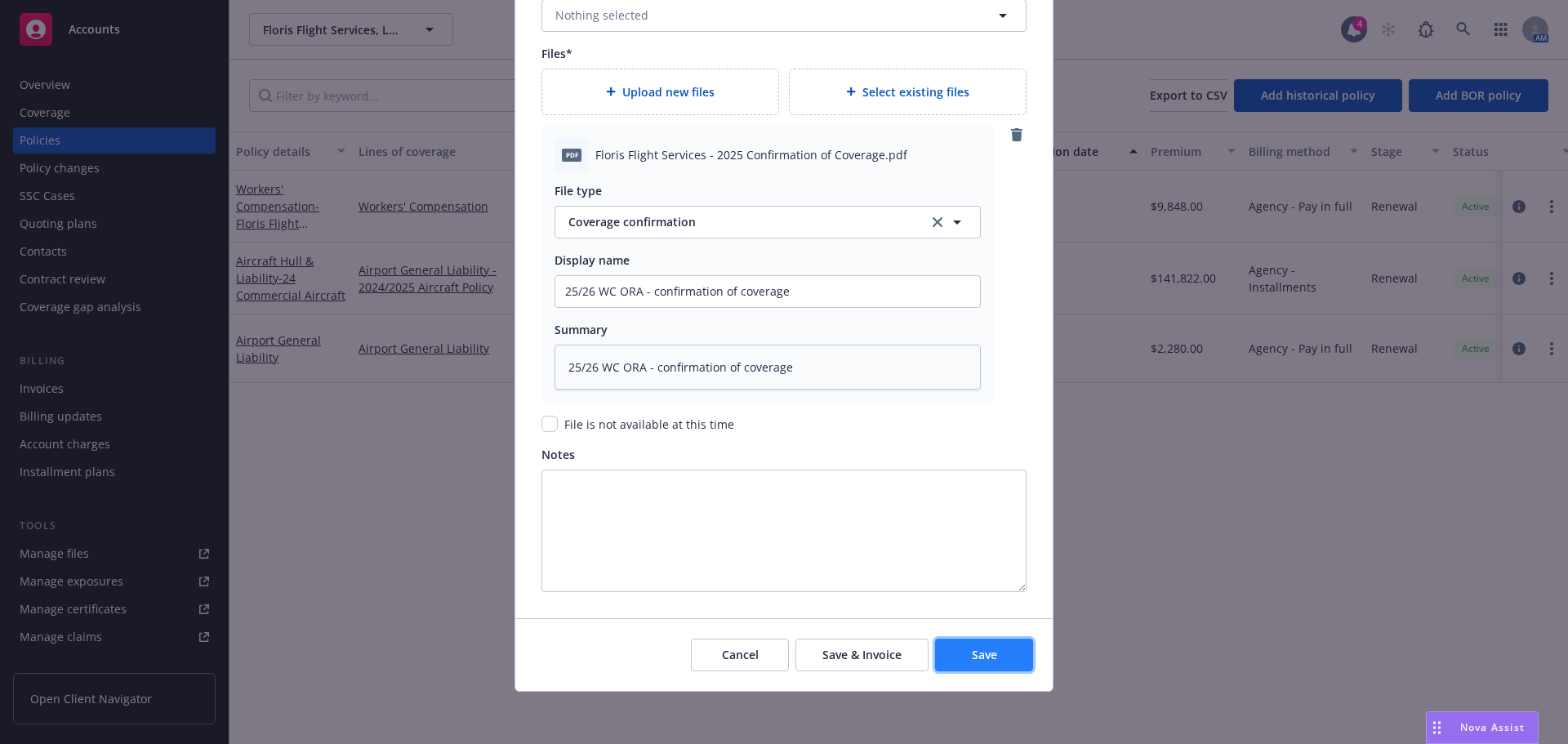
click at [946, 652] on button "Save" at bounding box center [983, 655] width 98 height 33
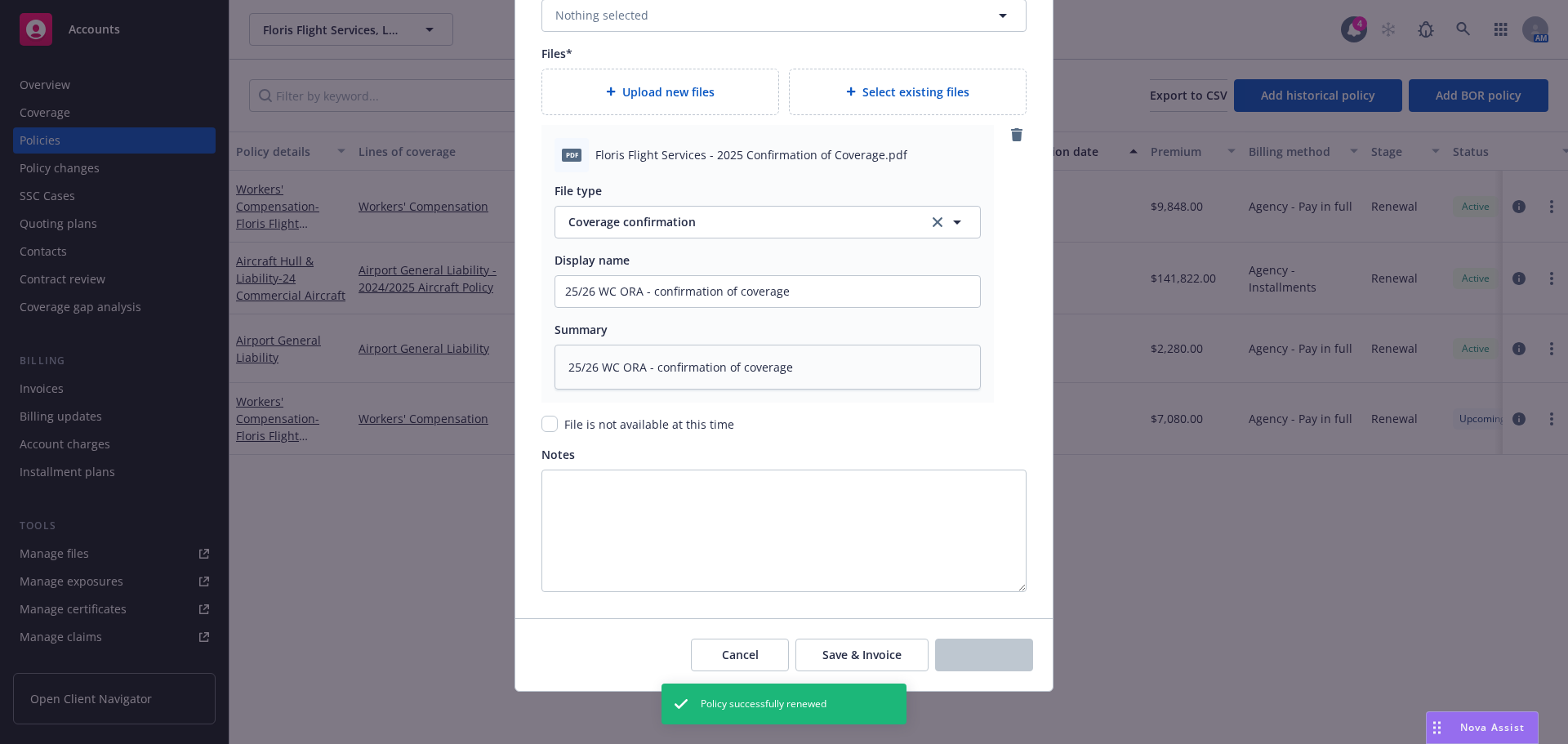
type textarea "x"
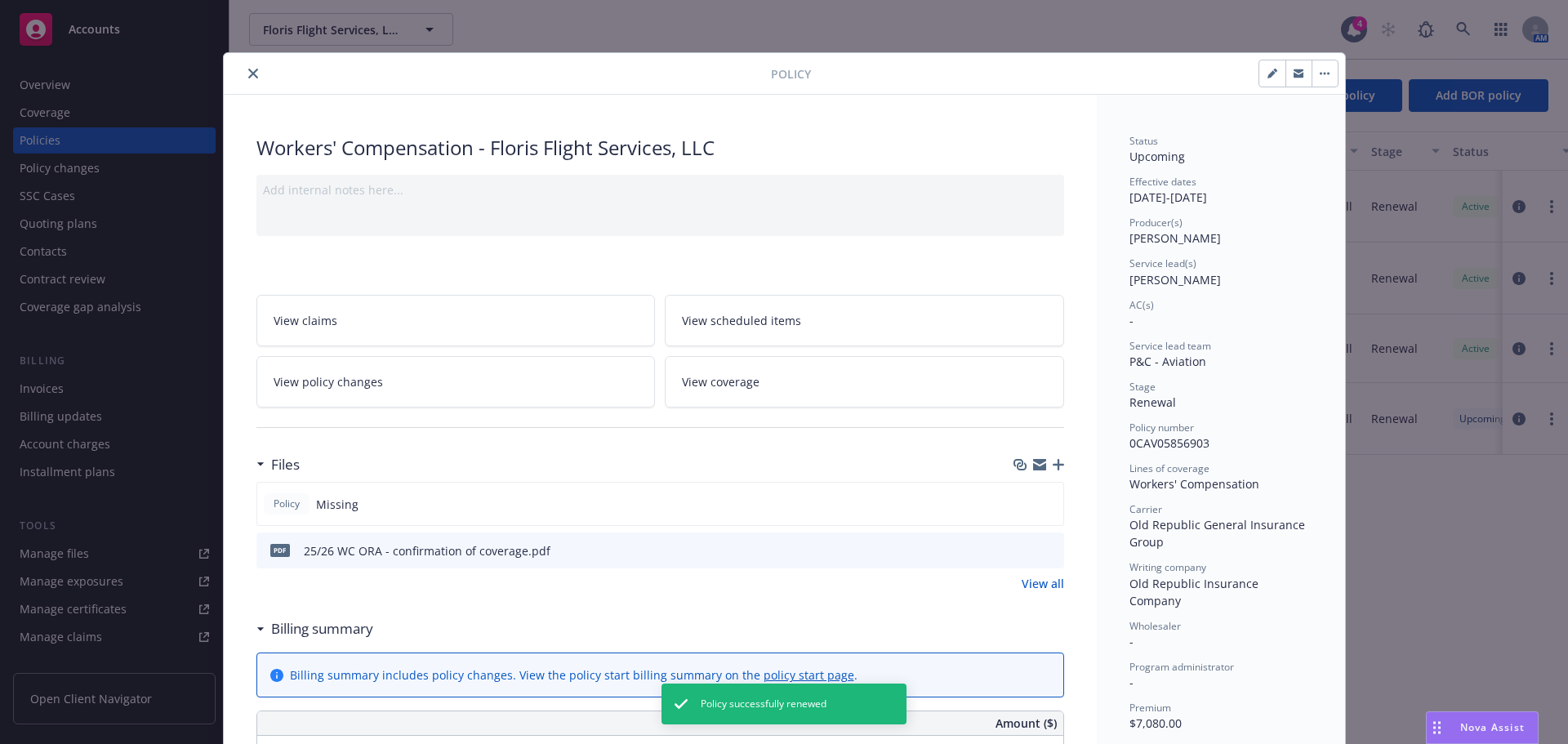
click at [248, 72] on icon "close" at bounding box center [253, 73] width 10 height 10
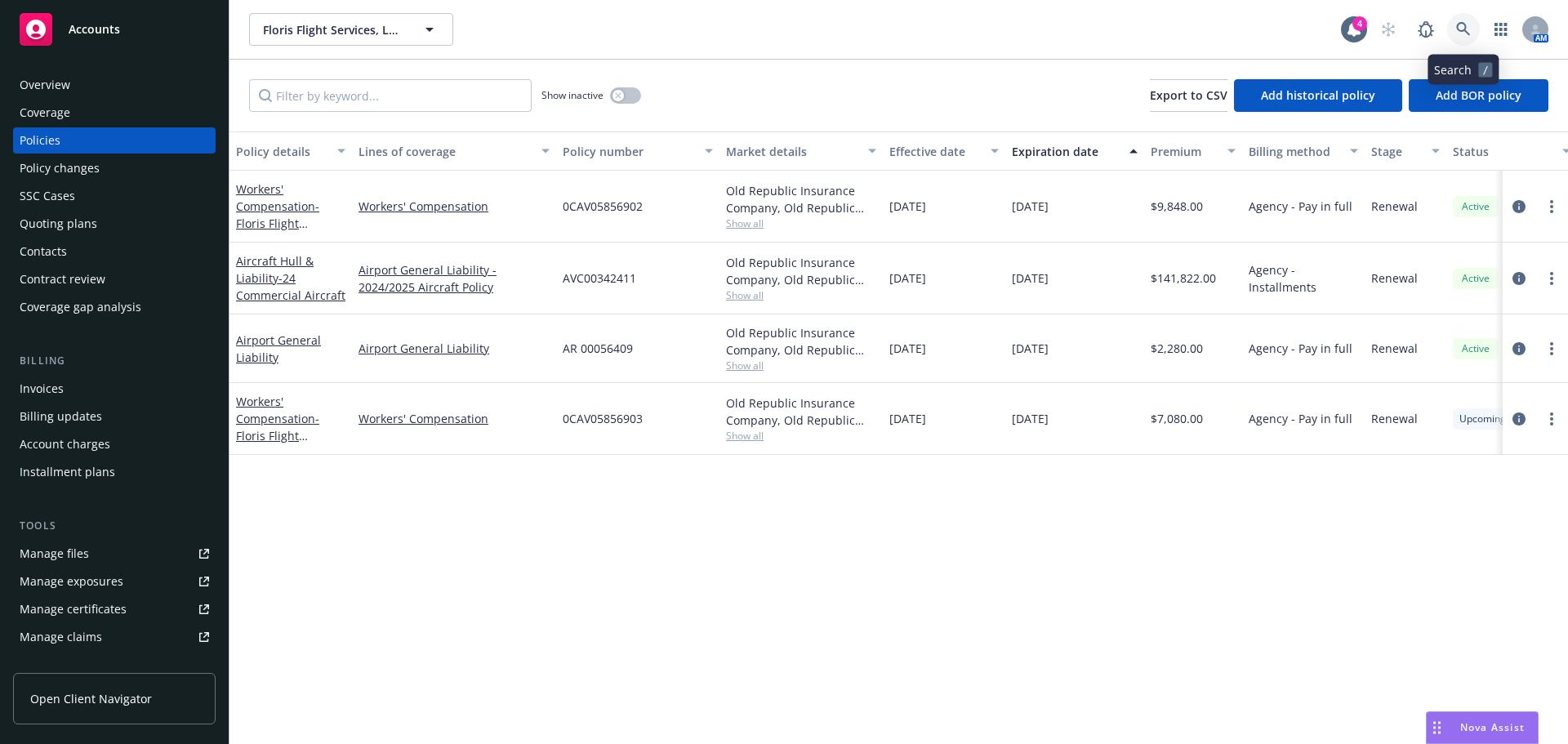
click at [1462, 32] on icon at bounding box center [1464, 29] width 15 height 15
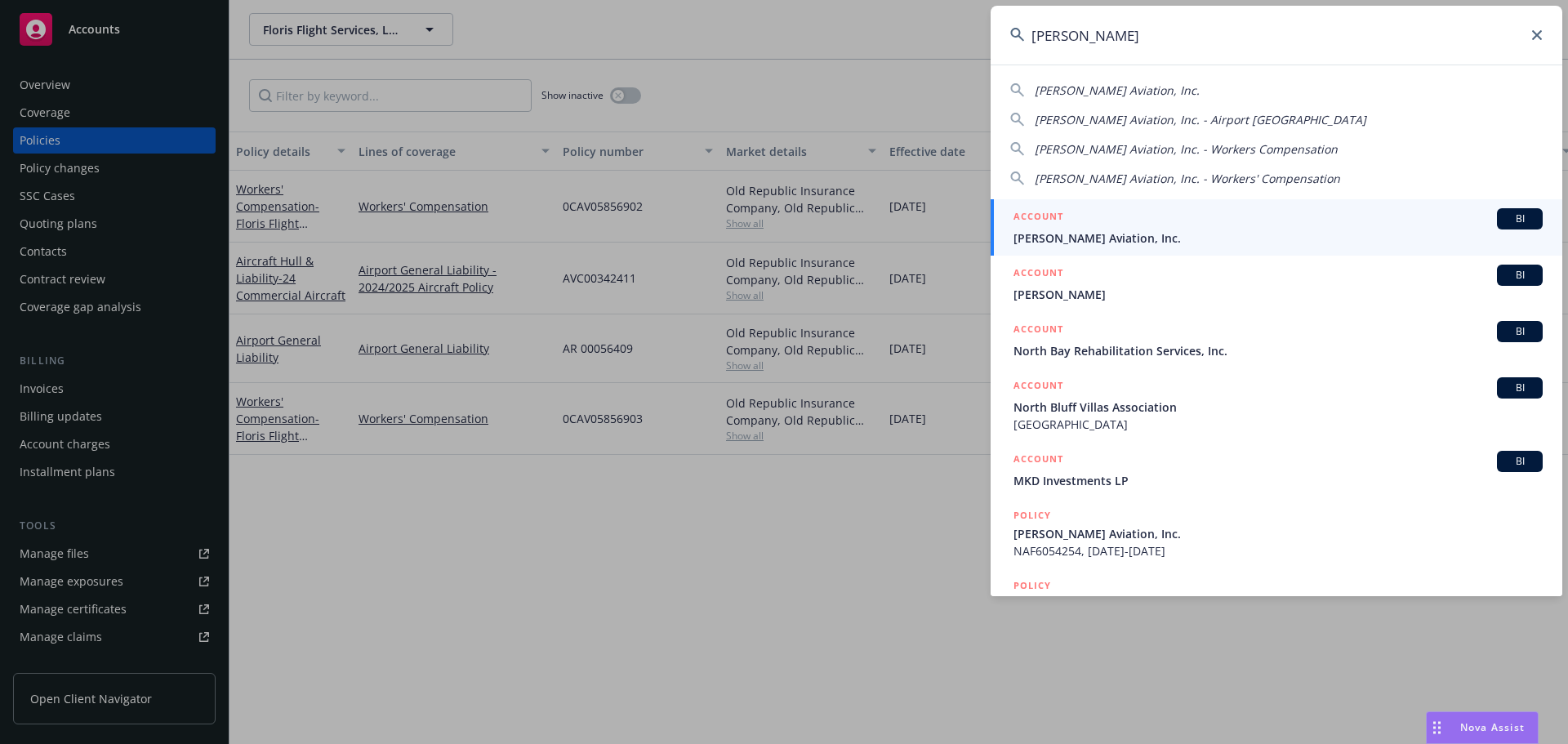
type input "[PERSON_NAME]"
click at [1141, 236] on span "[PERSON_NAME] Aviation, Inc." at bounding box center [1278, 238] width 529 height 17
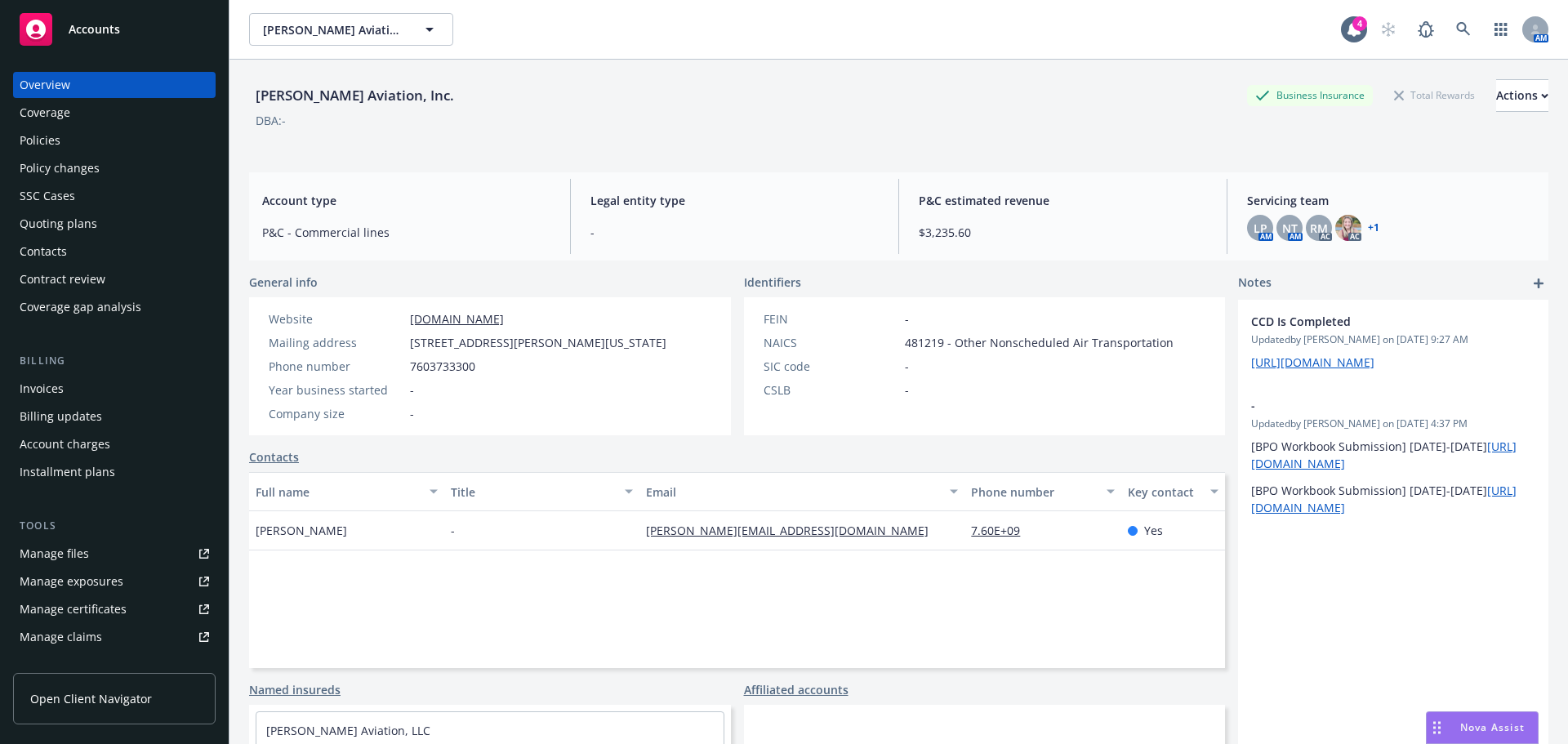
click at [44, 204] on div "SSC Cases" at bounding box center [47, 196] width 56 height 26
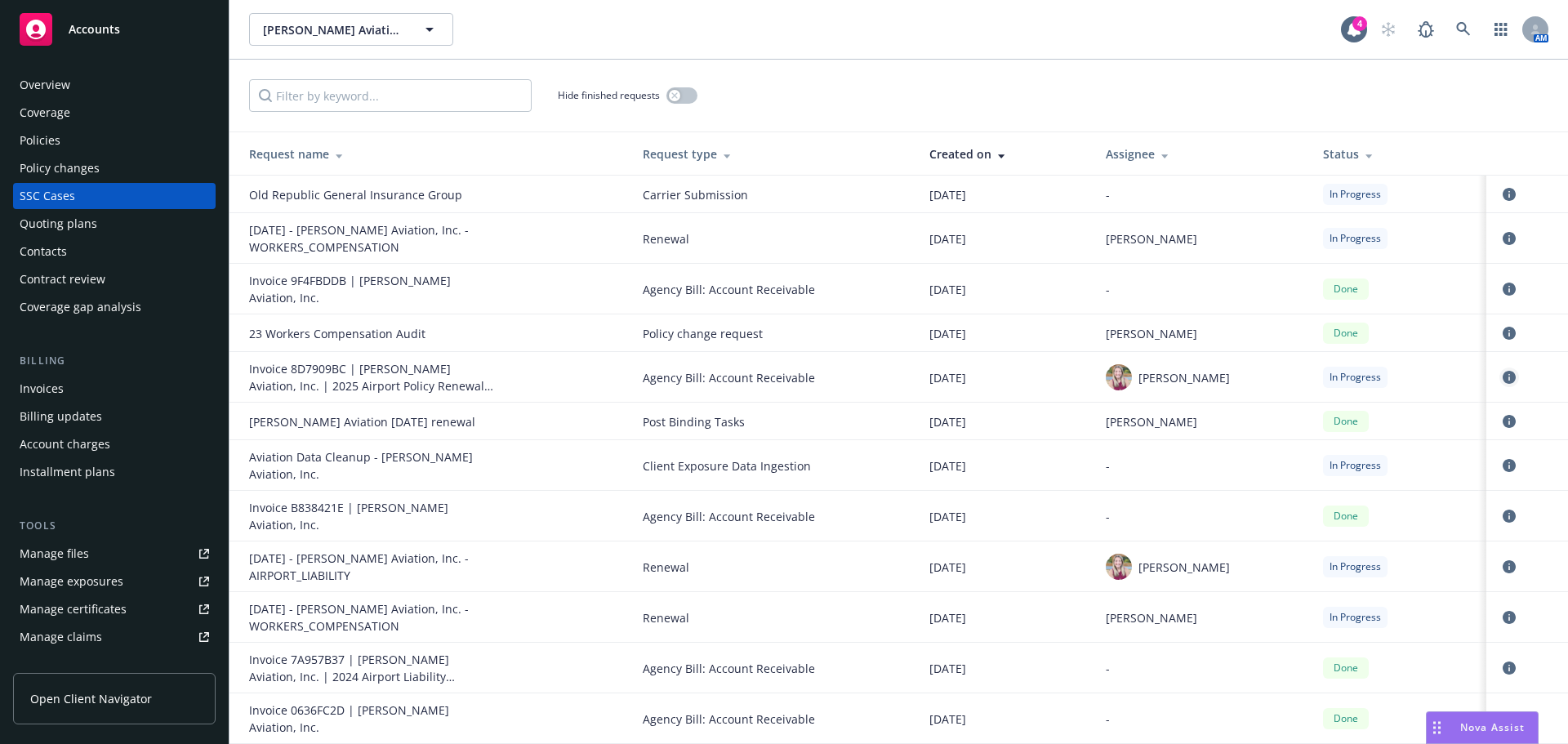
click at [1503, 371] on icon "circleInformation" at bounding box center [1510, 377] width 13 height 13
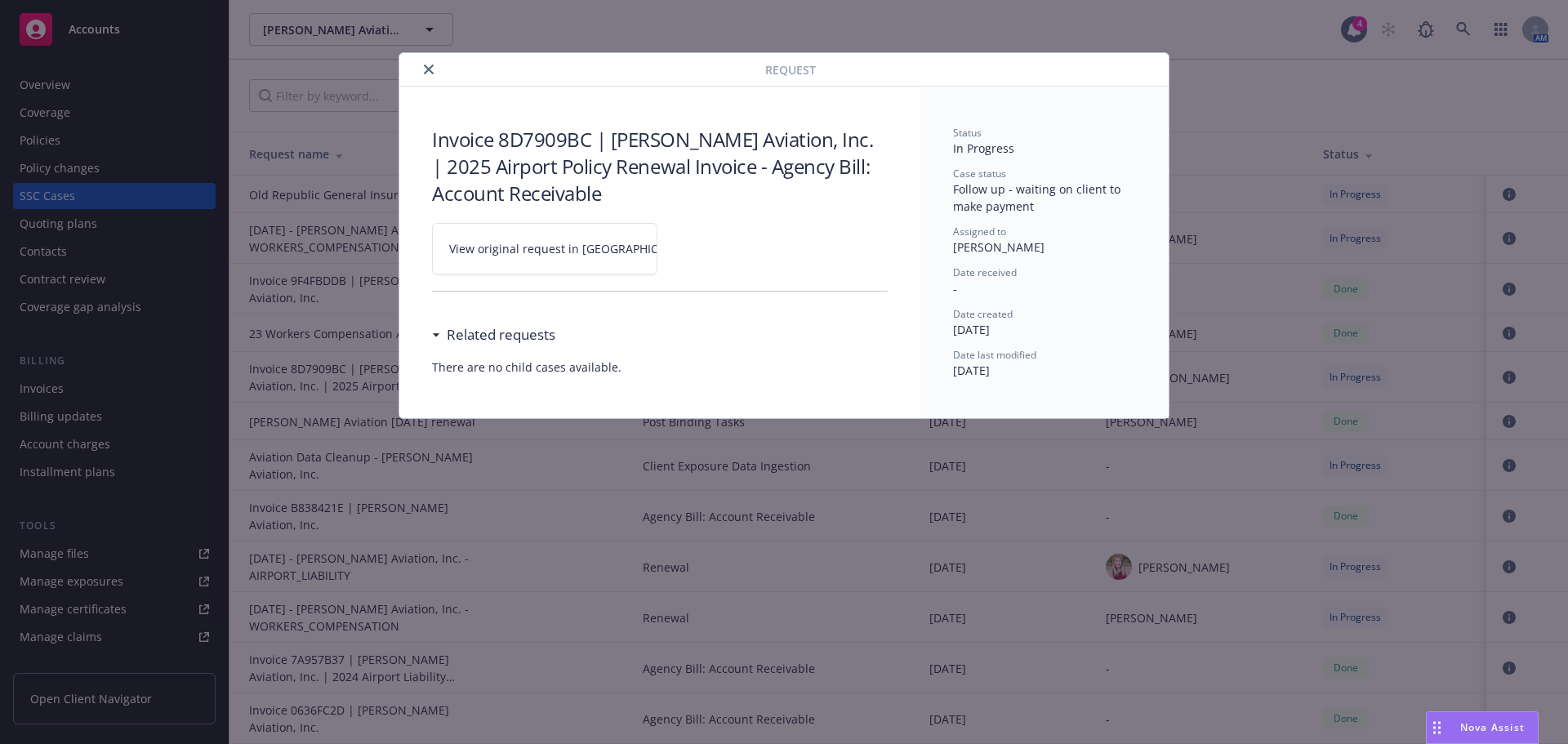
click at [593, 270] on link "View original request in [GEOGRAPHIC_DATA]" at bounding box center [545, 248] width 225 height 51
